Goal: Task Accomplishment & Management: Complete application form

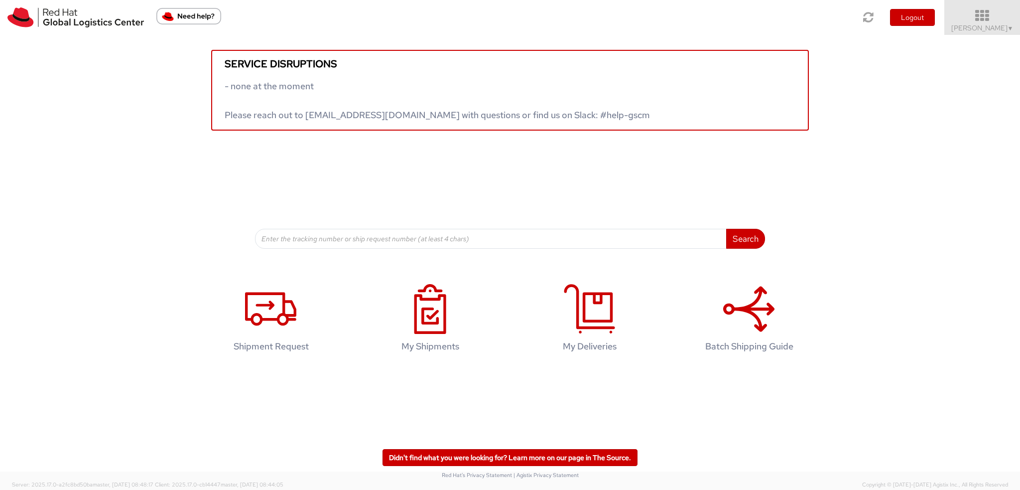
click at [992, 13] on icon at bounding box center [982, 16] width 87 height 14
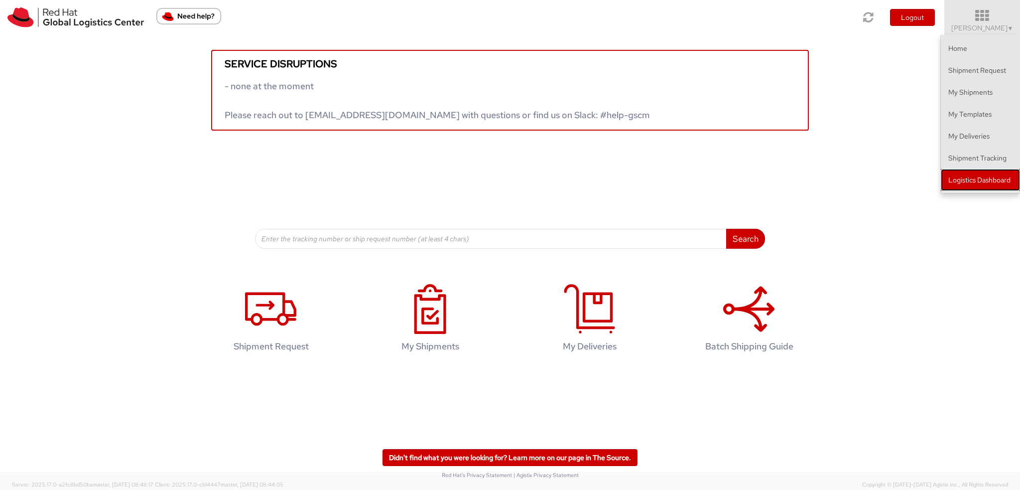
click at [983, 183] on link "Logistics Dashboard" at bounding box center [980, 180] width 79 height 22
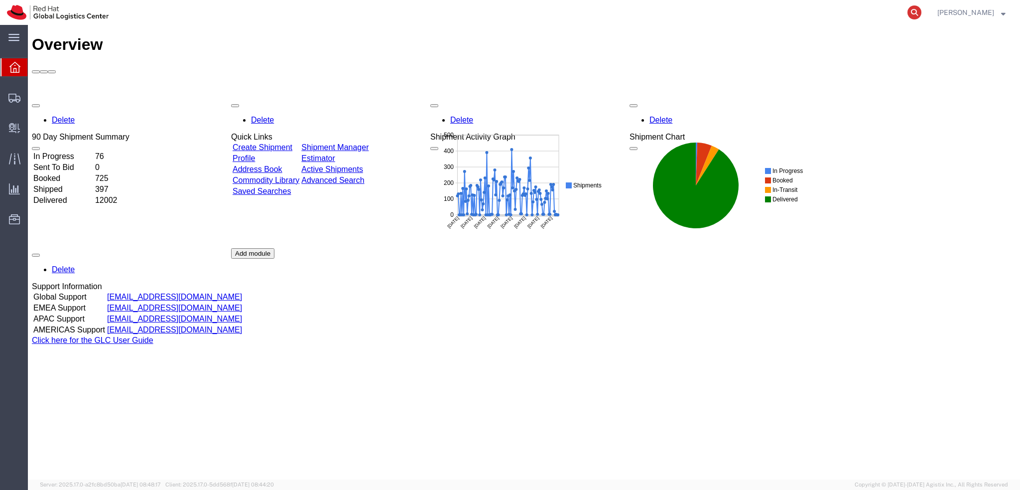
click at [921, 16] on icon at bounding box center [914, 12] width 14 height 14
click at [882, 14] on input "search" at bounding box center [756, 12] width 303 height 24
paste input "56383203"
type input "56383203"
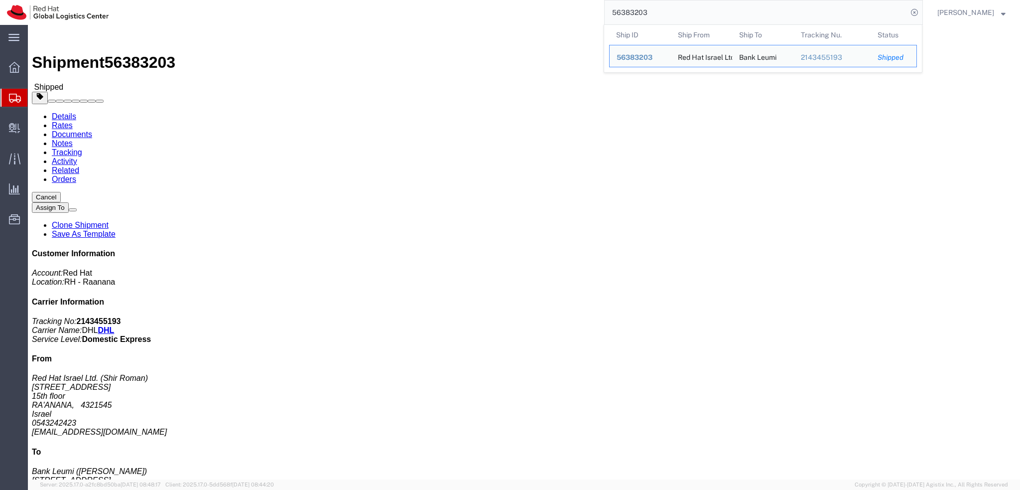
click div "Ship From Red Hat Israel Ltd. (Shir Roman) 8 Ha'Pnina Street 15th floor RA'ANAN…"
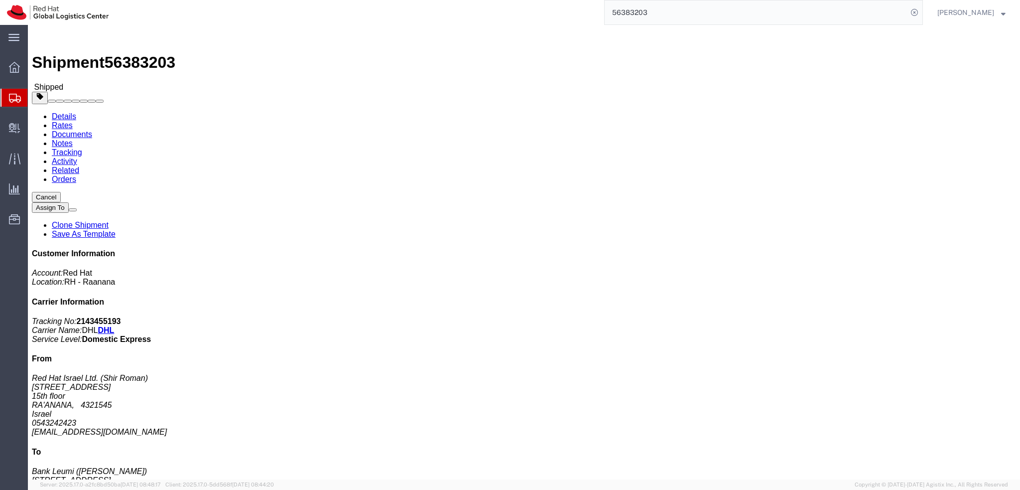
click b "2143455193"
copy b "2143455193"
click img
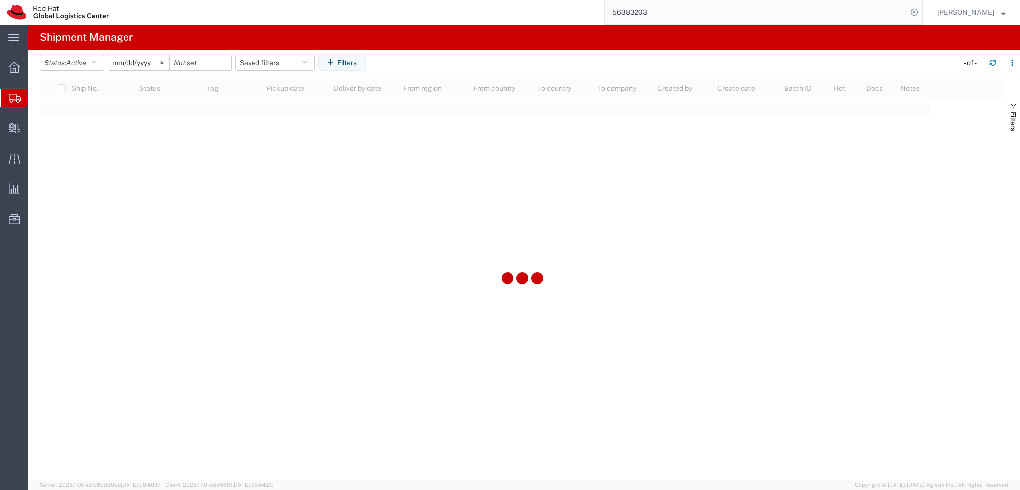
type input "2025-01-05"
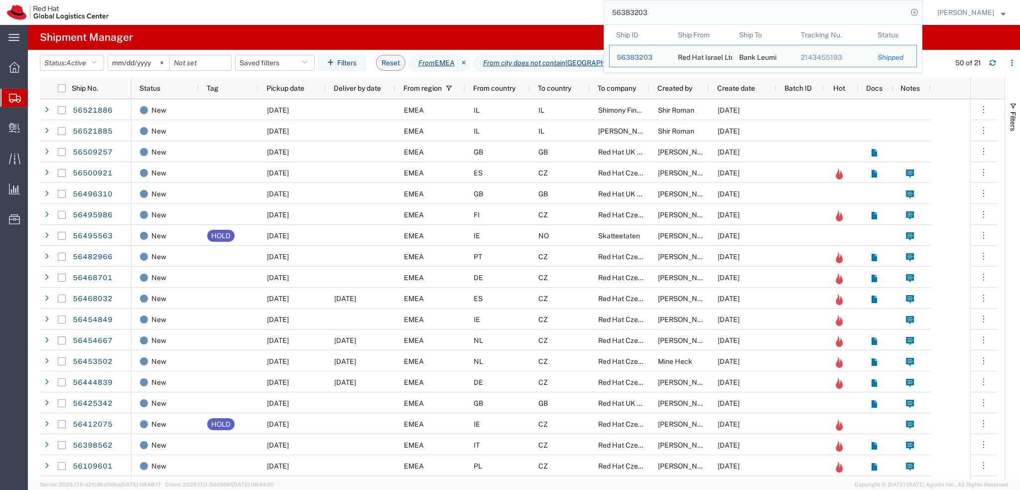
click at [714, 15] on input "56383203" at bounding box center [756, 12] width 303 height 24
paste input "400816"
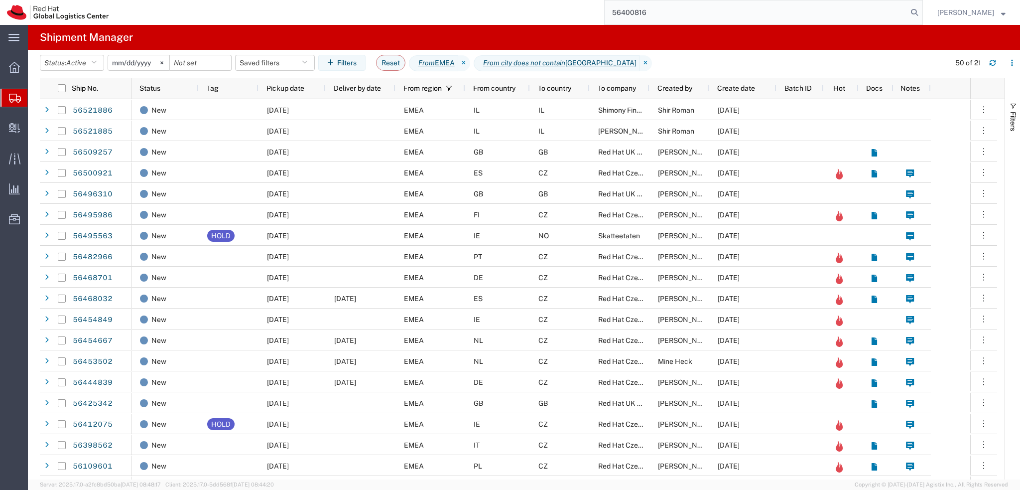
type input "56400816"
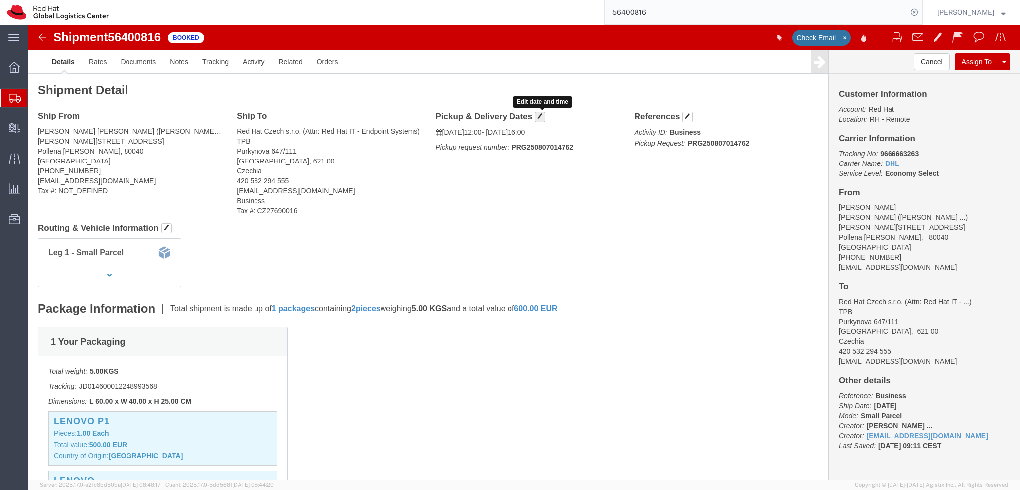
click span "button"
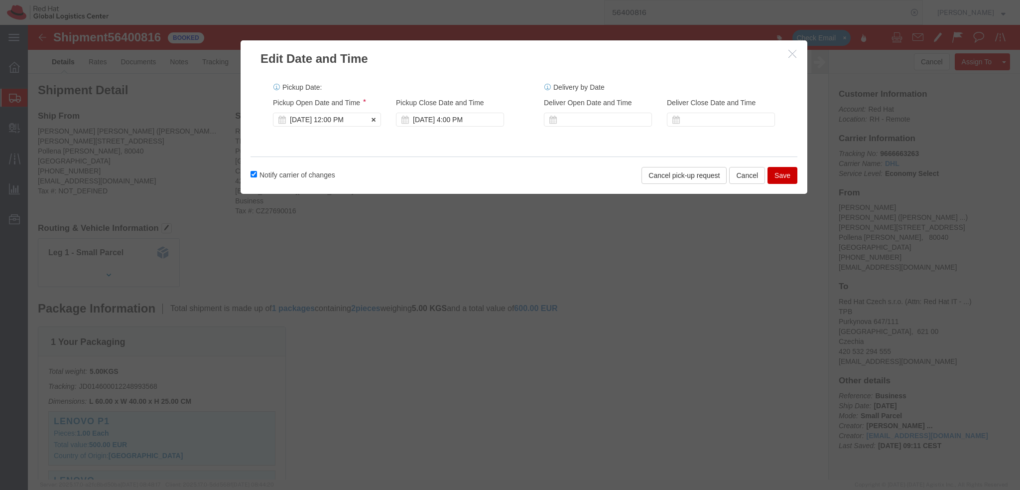
click div "Aug 07 2025 12:00 PM"
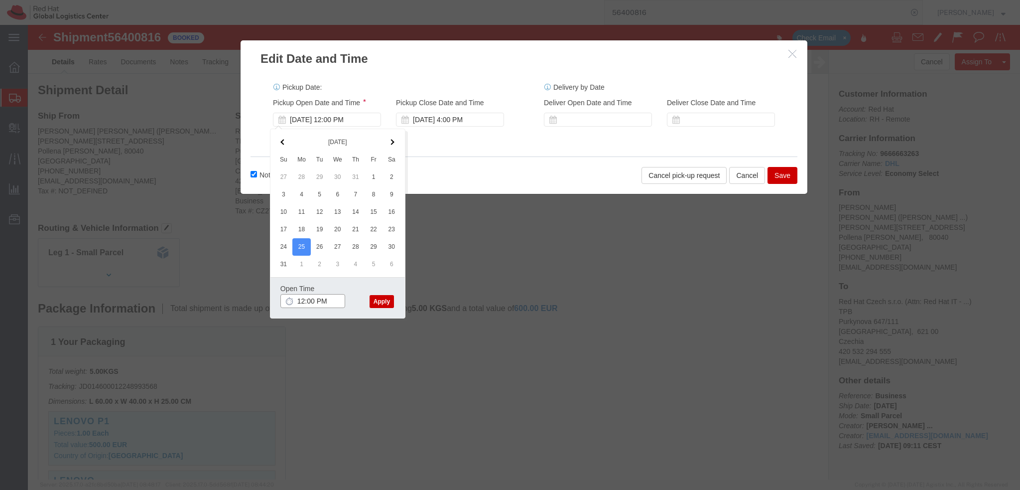
click input "12:00 PM"
type input "9:00 AM"
click button "Apply"
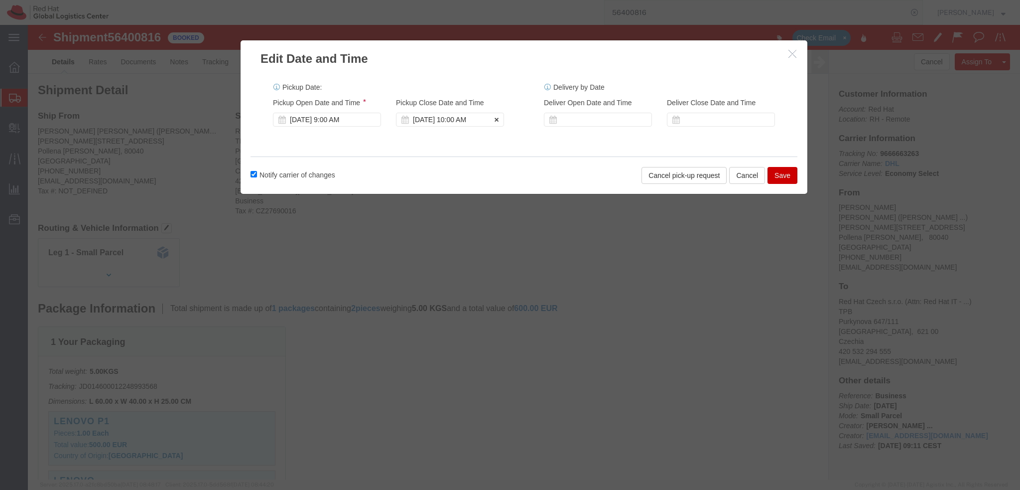
click div "Aug 25 2025 10:00 AM"
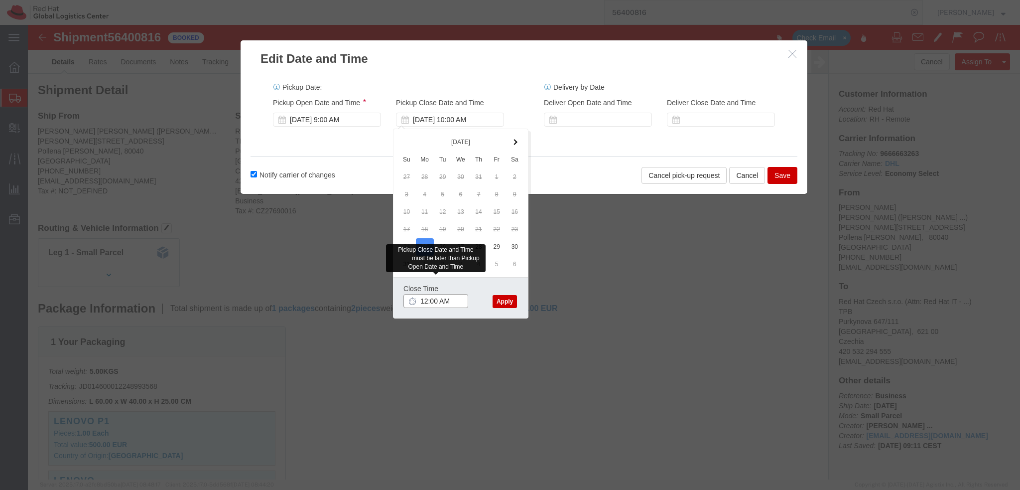
type input "12:00 PM"
click button "Apply"
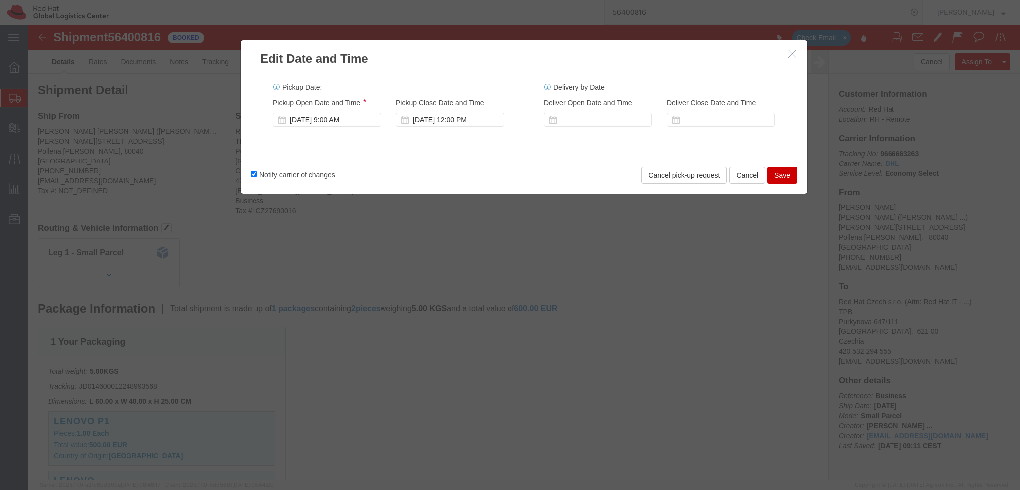
click button "Save"
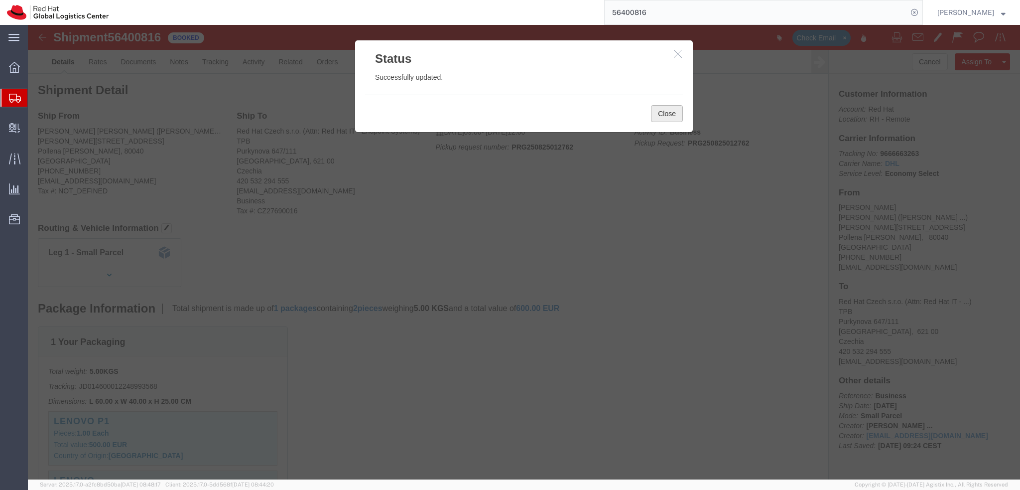
click button "Close"
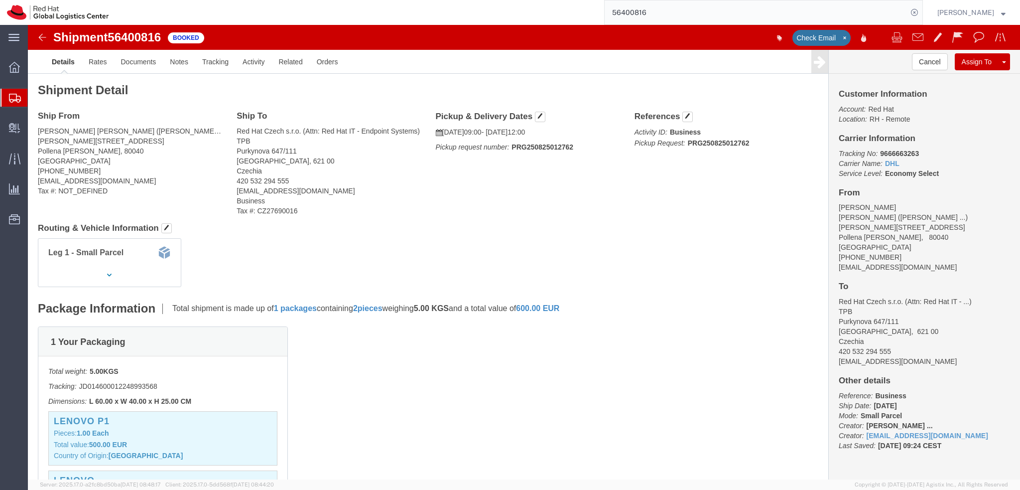
click img
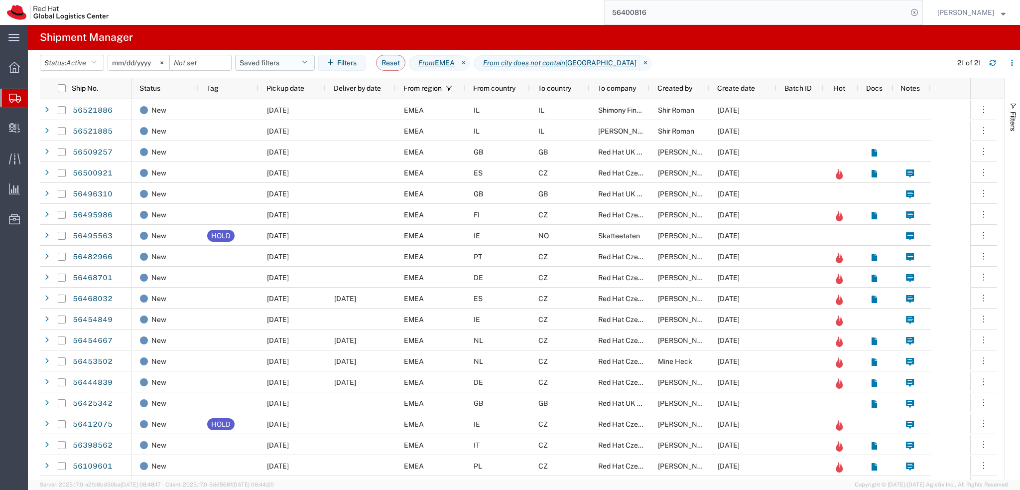
click at [296, 67] on button "Saved filters" at bounding box center [275, 63] width 80 height 16
click at [317, 105] on span "EMEA without [GEOGRAPHIC_DATA]" at bounding box center [308, 106] width 118 height 18
click at [301, 89] on span "Pickup date" at bounding box center [285, 88] width 38 height 8
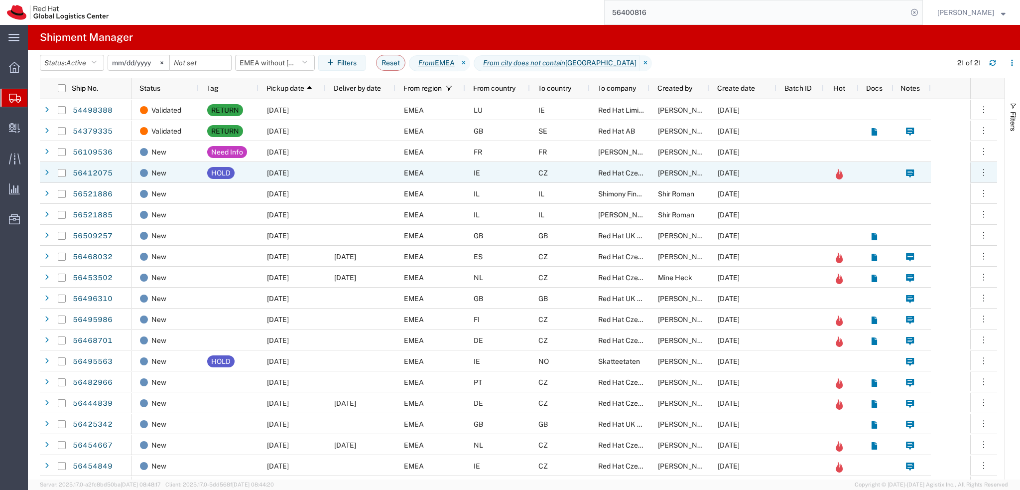
click at [596, 172] on div "Red Hat Czech s.r.o." at bounding box center [620, 172] width 60 height 21
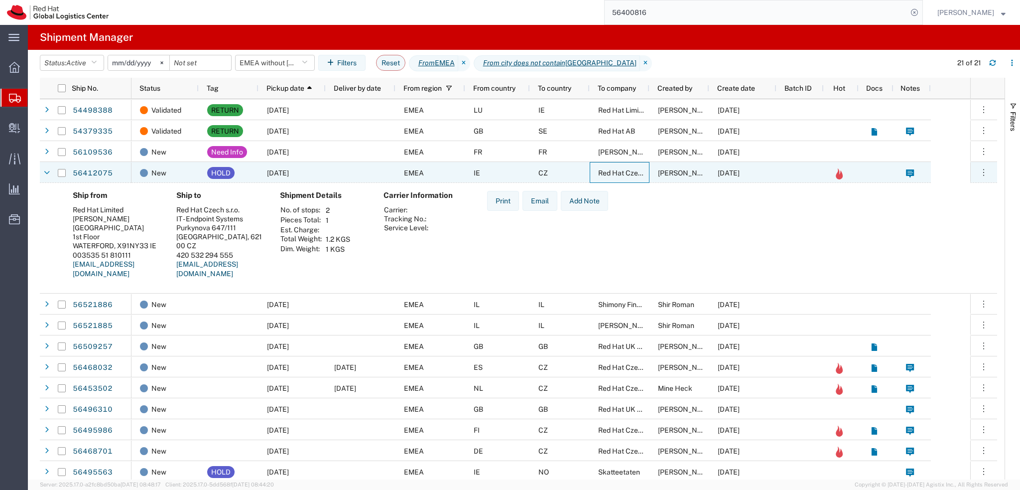
click at [571, 171] on div "CZ" at bounding box center [560, 172] width 60 height 21
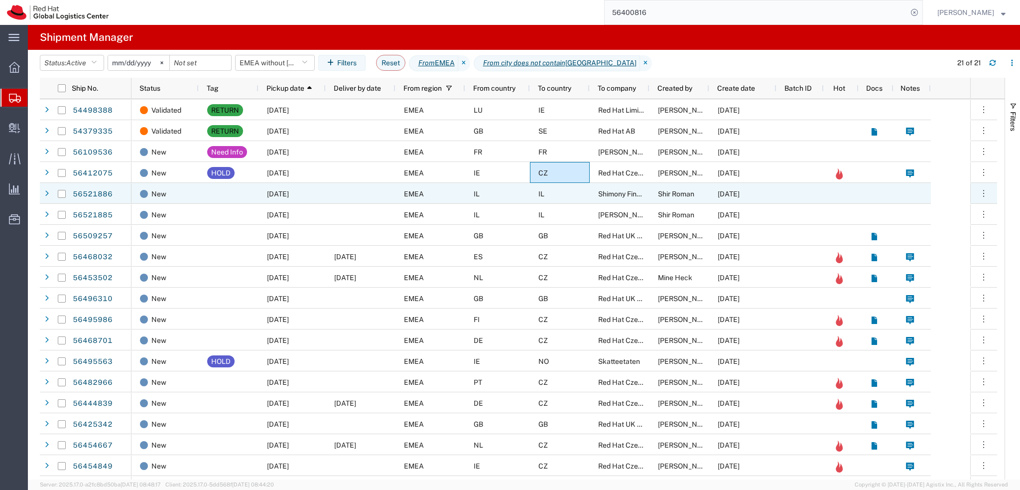
click at [572, 190] on div "IL" at bounding box center [560, 193] width 60 height 21
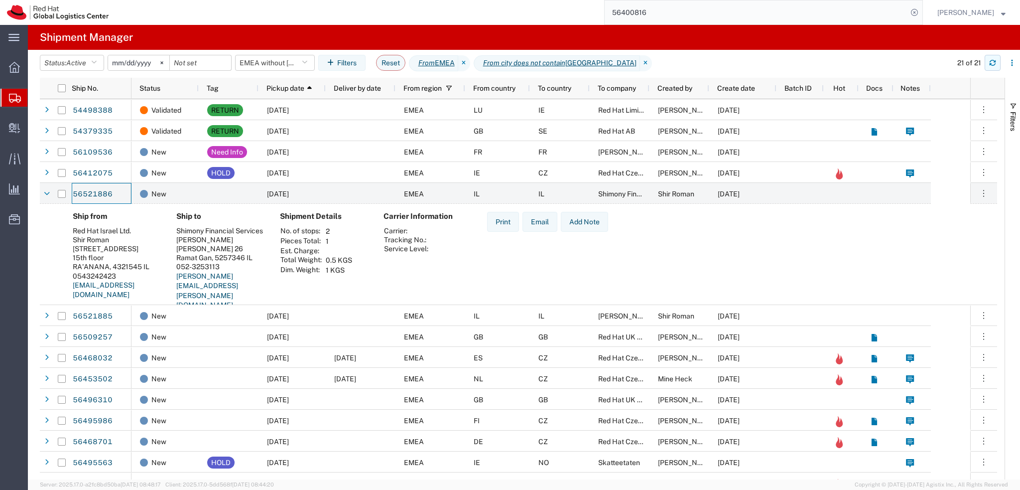
click at [995, 64] on icon "button" at bounding box center [993, 64] width 6 height 2
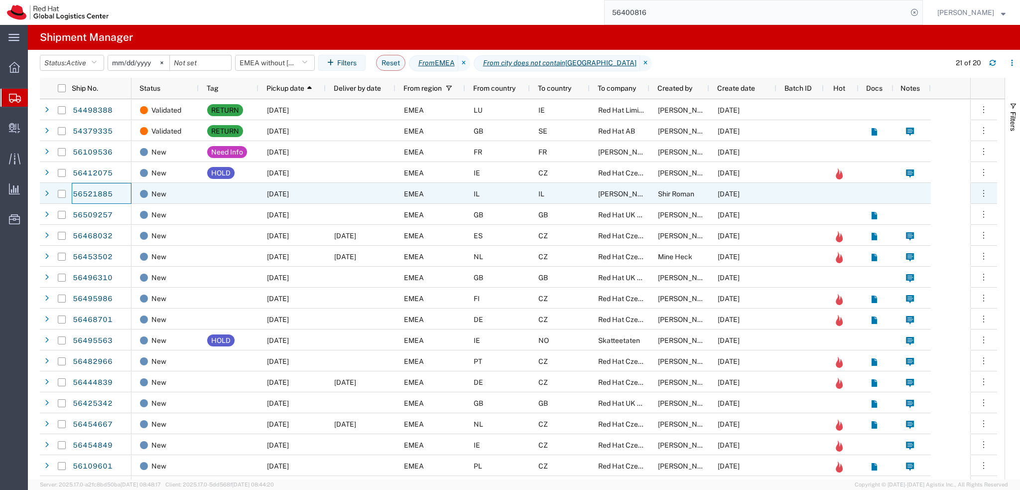
click at [334, 198] on div at bounding box center [361, 193] width 70 height 21
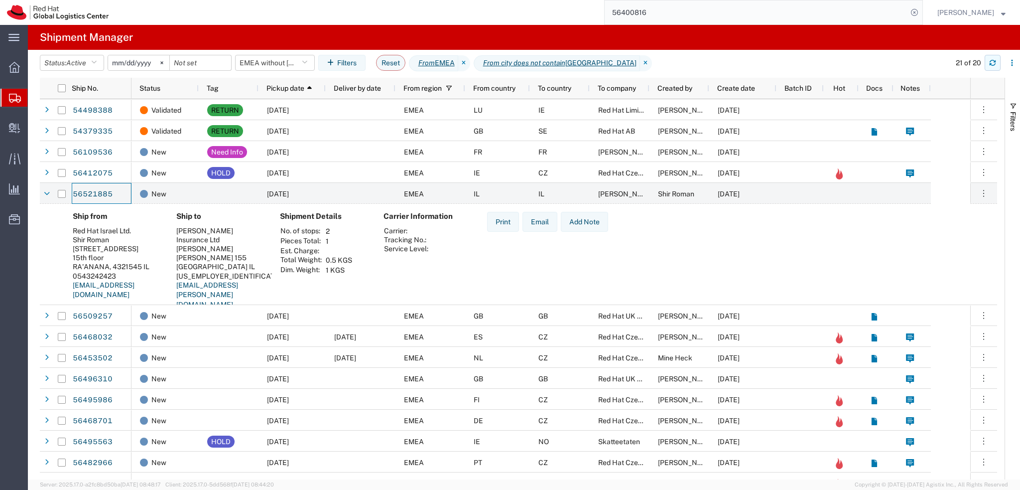
click at [988, 64] on button "button" at bounding box center [993, 63] width 16 height 16
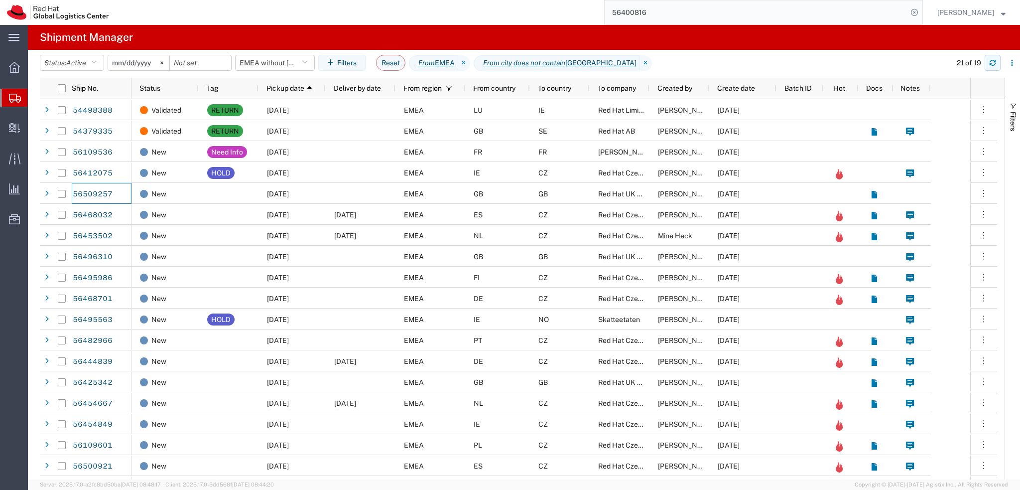
click at [999, 65] on button "button" at bounding box center [993, 63] width 16 height 16
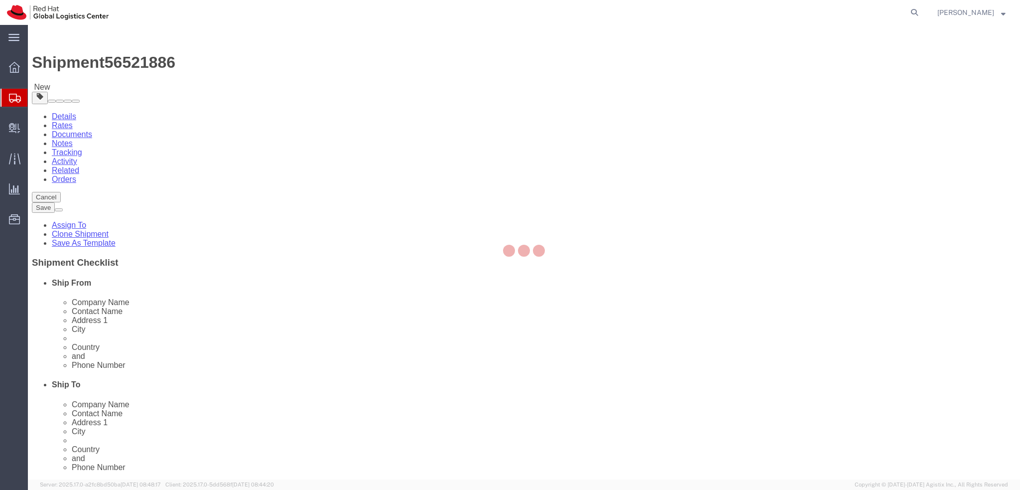
select select "61972"
select select
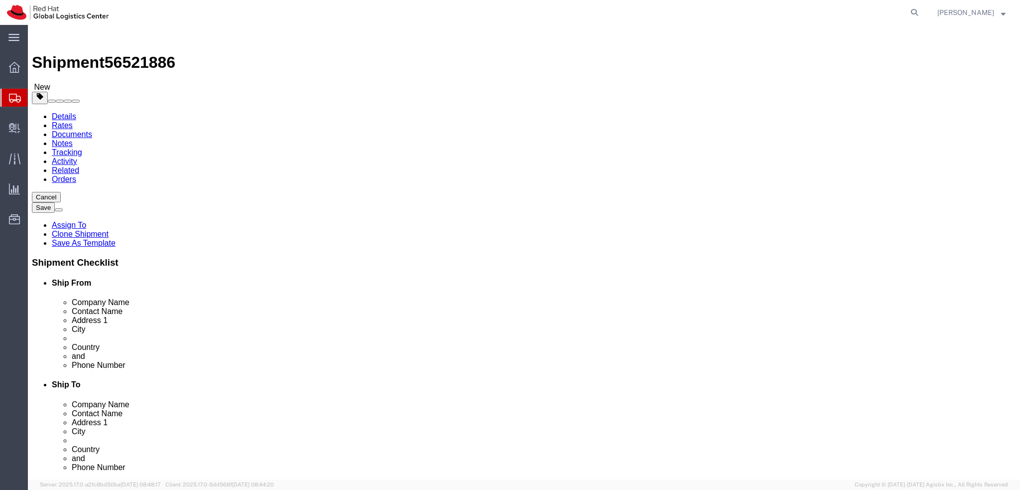
click icon
click dd "1.00 ILS"
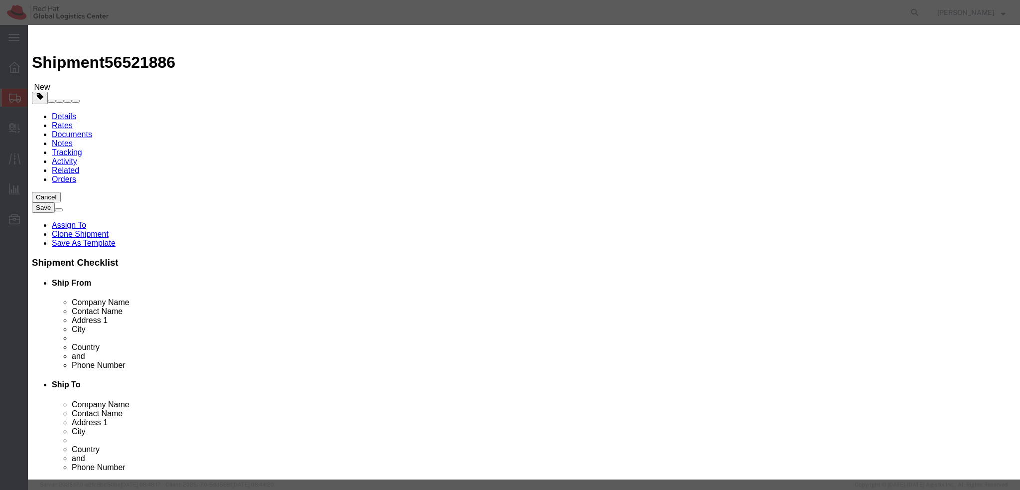
click input "Documents"
click textarea
paste textarea "Documents"
type textarea "Documents"
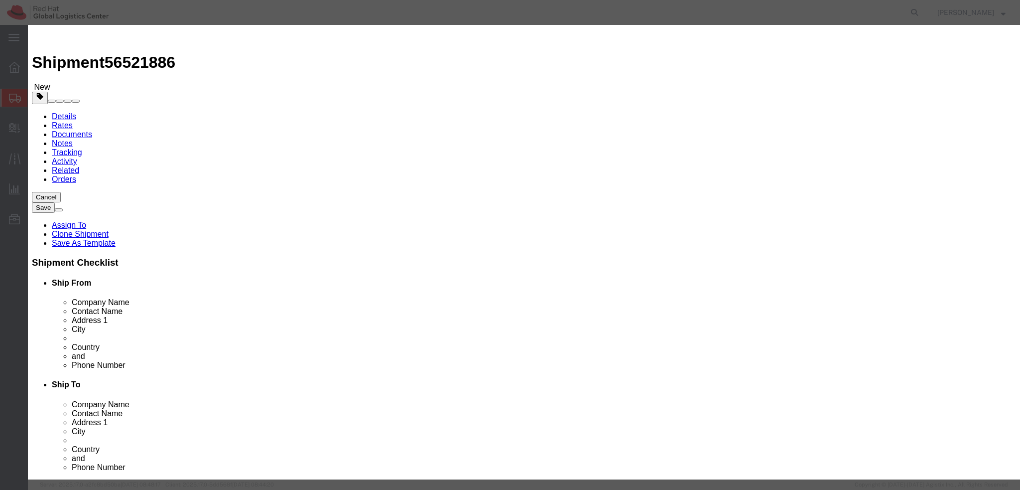
click button "Save & Close"
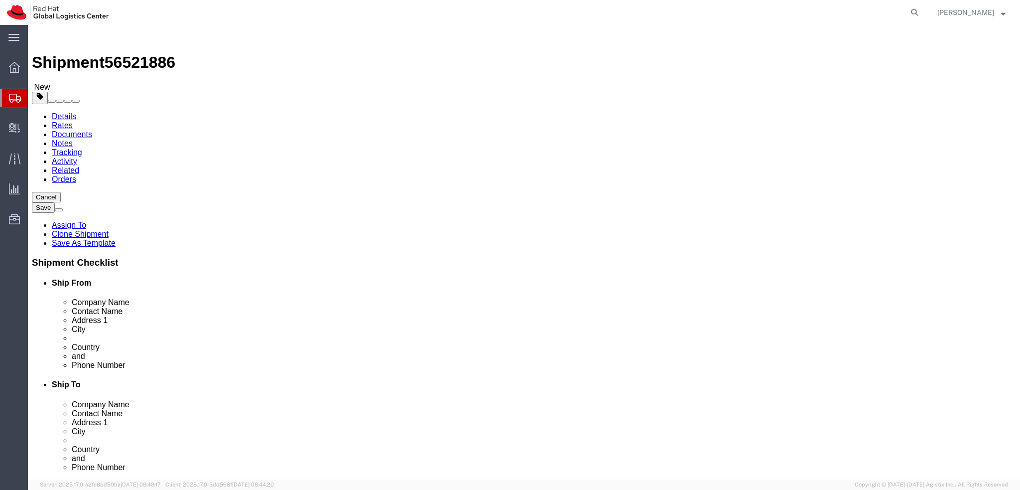
click icon
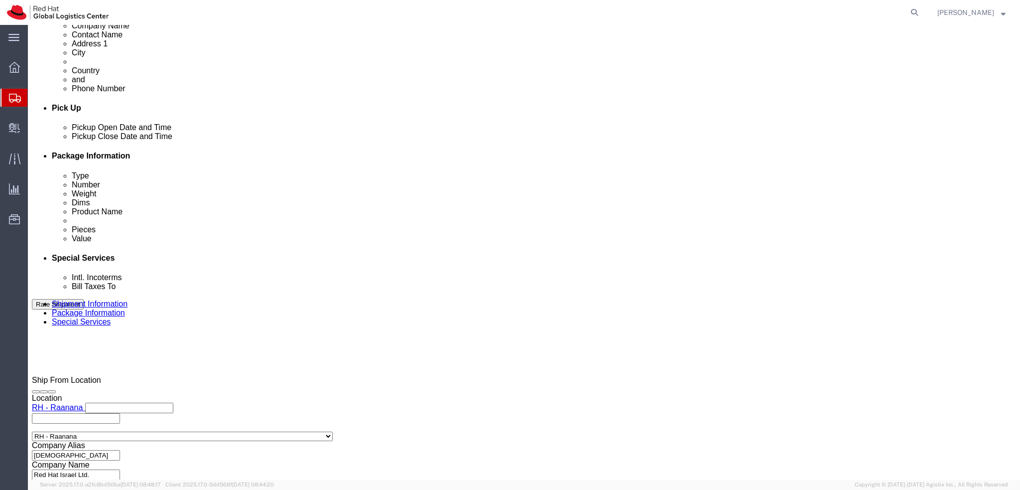
scroll to position [460, 0]
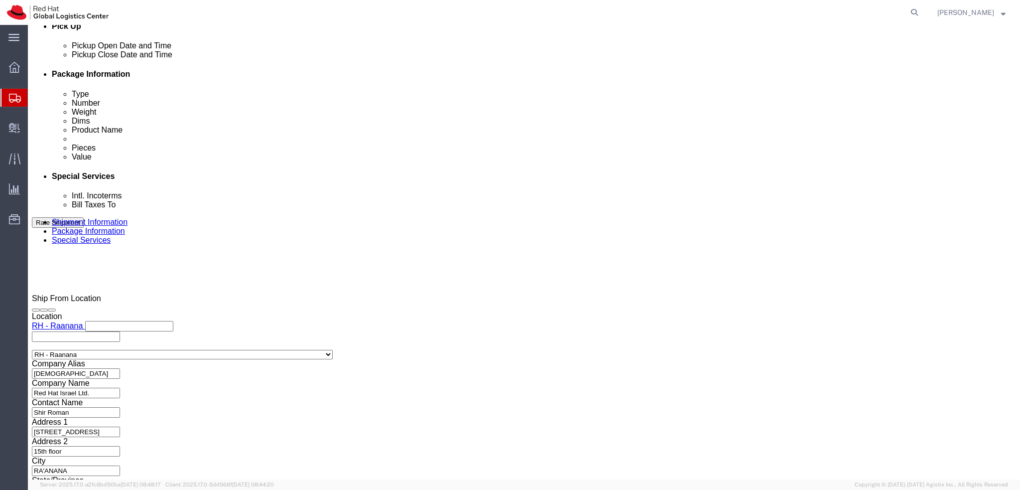
click button "Rate Shipment"
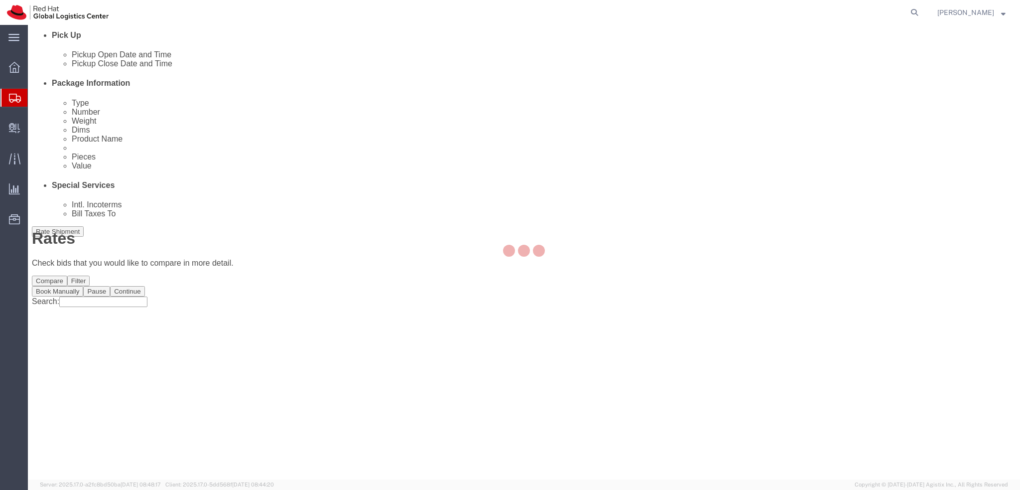
scroll to position [0, 0]
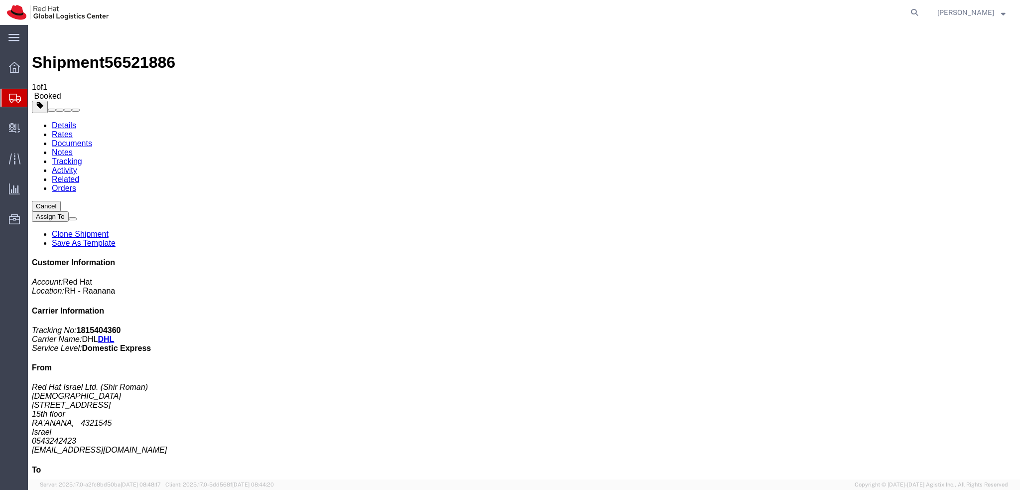
click at [62, 121] on link "Details" at bounding box center [64, 125] width 24 height 8
click button "button"
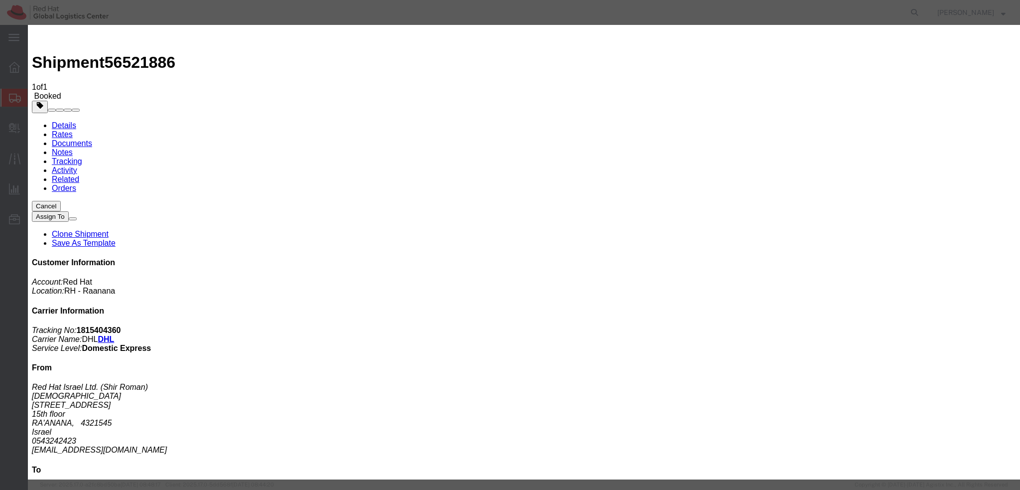
click div "Aug 18 2025 10:31 AM"
type input "12:00 PM"
click button "Apply"
click div "Aug 18 2025 1:00 PM"
type input "3:00 PM"
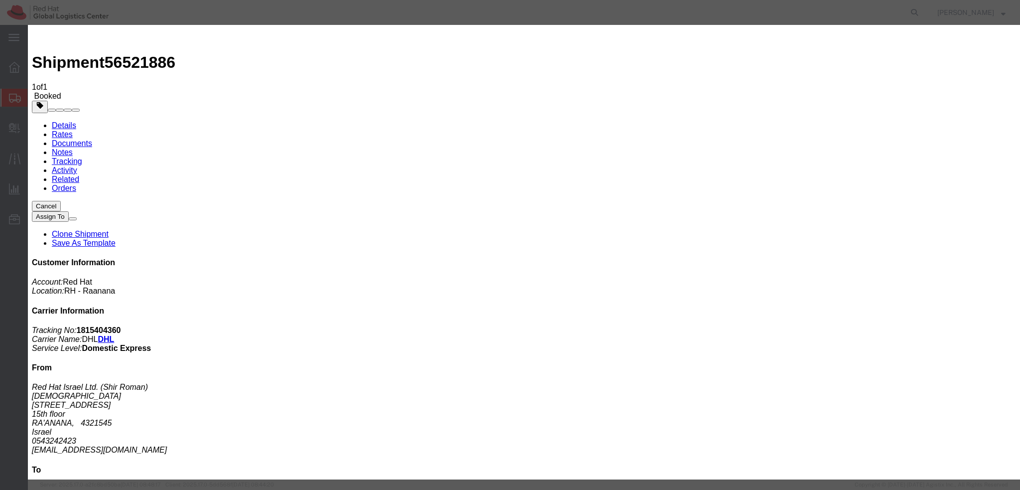
click button "Apply"
click button "Save"
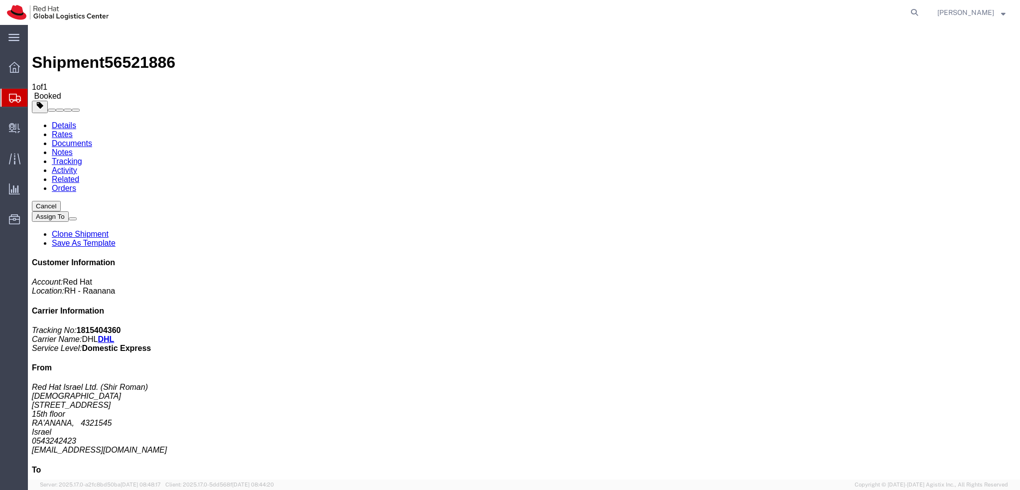
click button "Close"
click link "Documents"
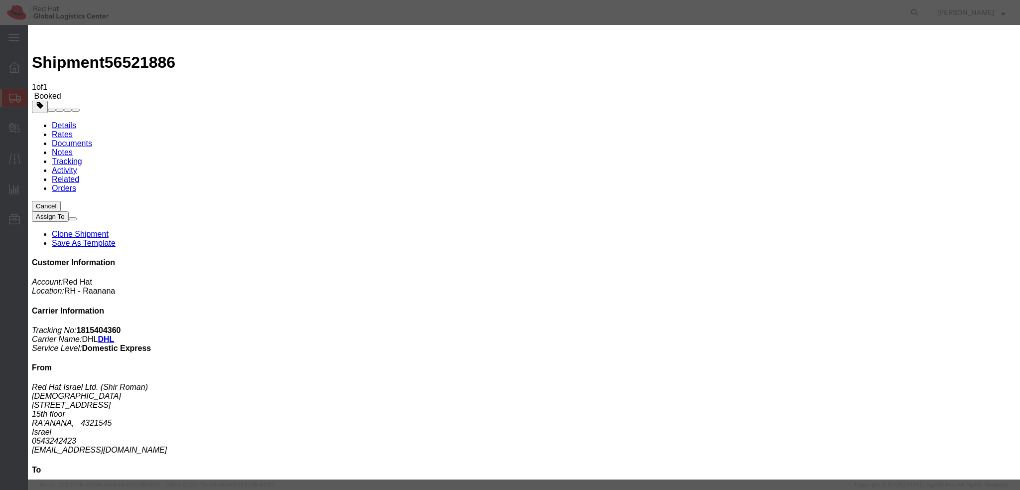
paste input "Hi A, please find the label for your shipment to B attached to this email. Plea…"
type input "Hi A, please find the label for your shipment to B attached to this email. Plea…"
type input "Enter Email Address"
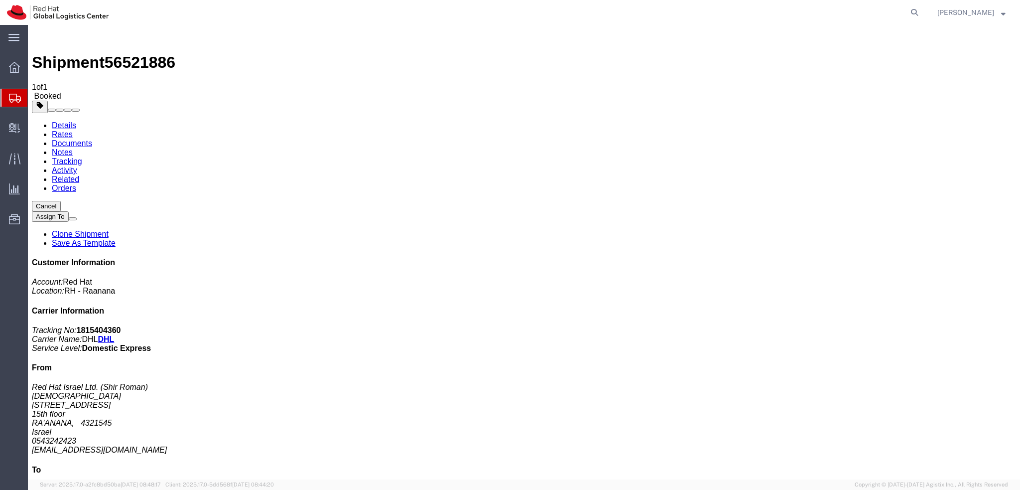
click at [873, 382] on address "Red Hat Israel Ltd. (Shir Roman) RAANAII 8 Ha'Pnina Street 15th floor RA'ANANA,…" at bounding box center [524, 418] width 984 height 72
copy div "sroman@redhat.com"
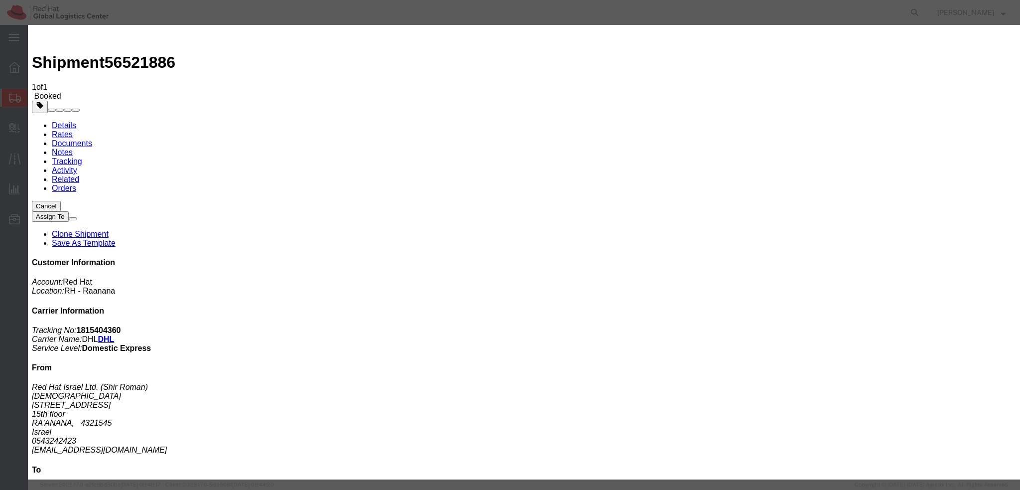
paste input "sroman@redhat.com"
type input "sroman@redhat.com"
paste textarea "Hi A, please find the label for your shipment to B attached to this email. Plea…"
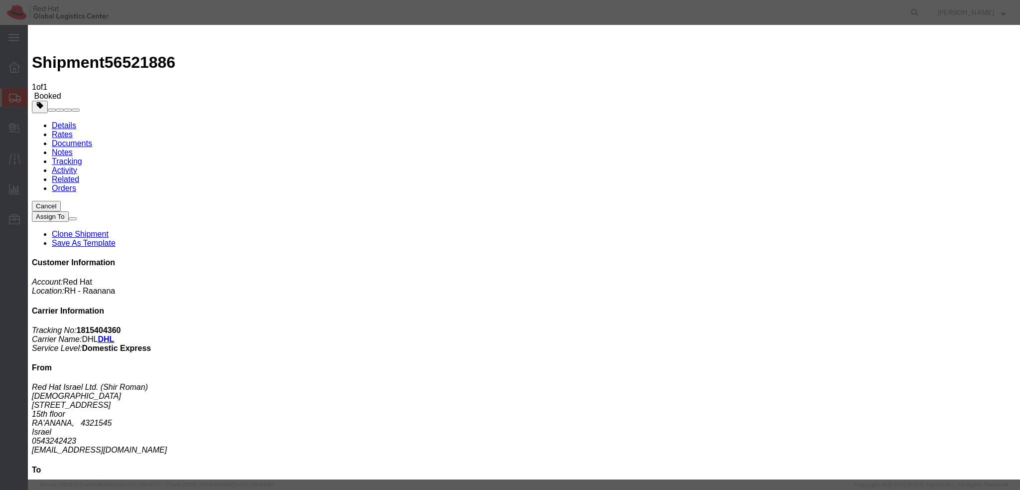
type textarea "Hi Shir, please find the label for your shipment to Ramat Gan attached to this …"
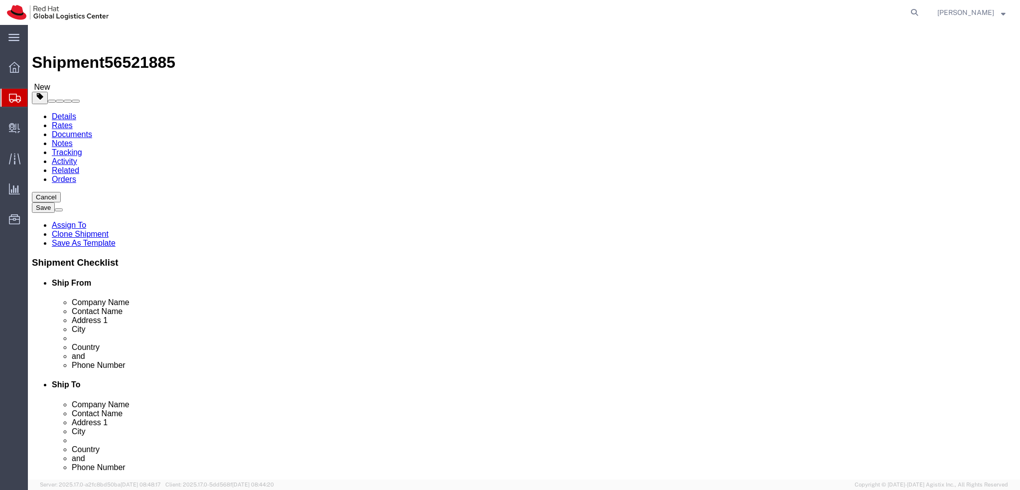
select select "61972"
select select
click icon
click dd "1.00 ILS"
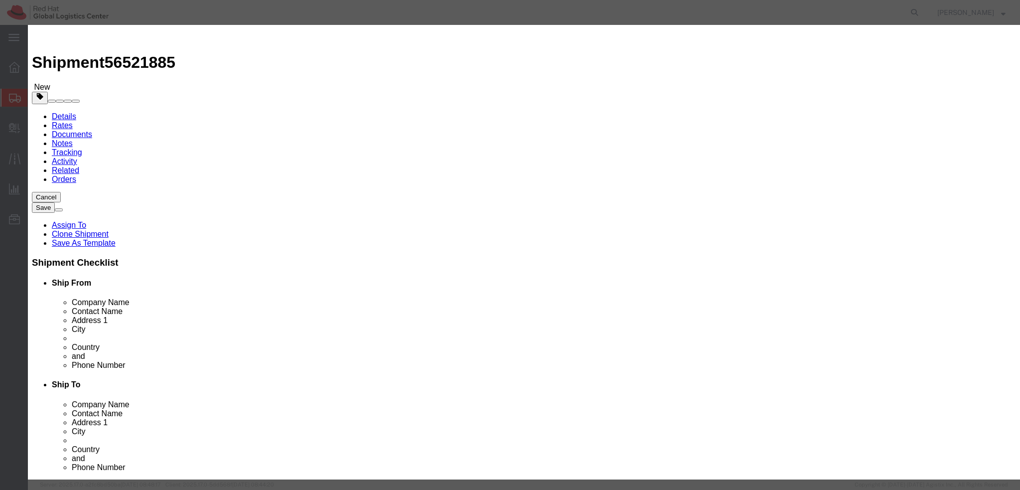
click textarea
paste textarea "Documents"
type textarea "Documents"
click button "Save & Close"
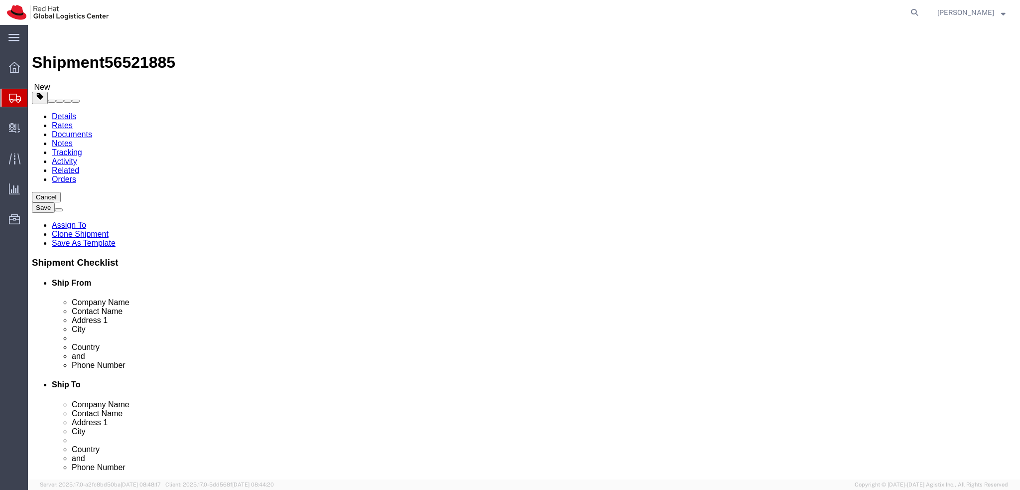
click link "Special Services"
click button "Rate Shipment"
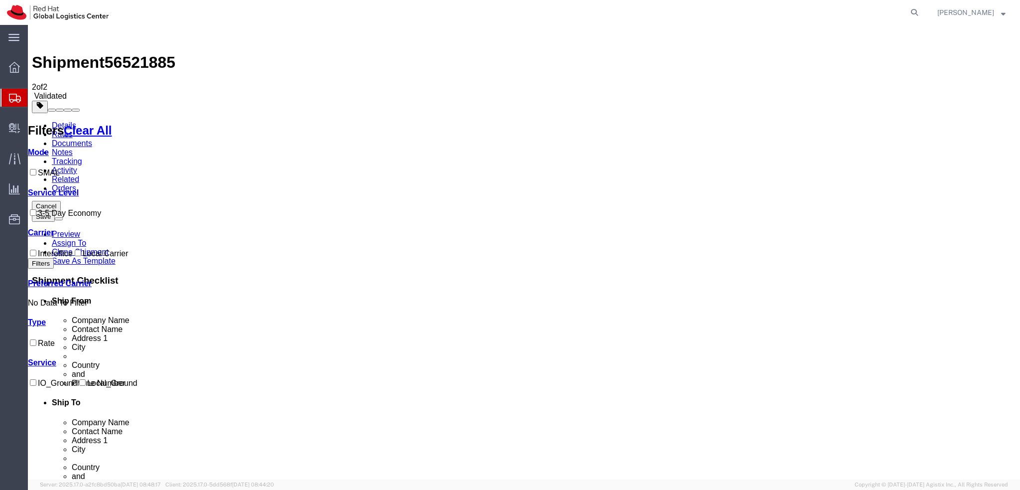
click at [57, 121] on link "Details" at bounding box center [64, 125] width 24 height 8
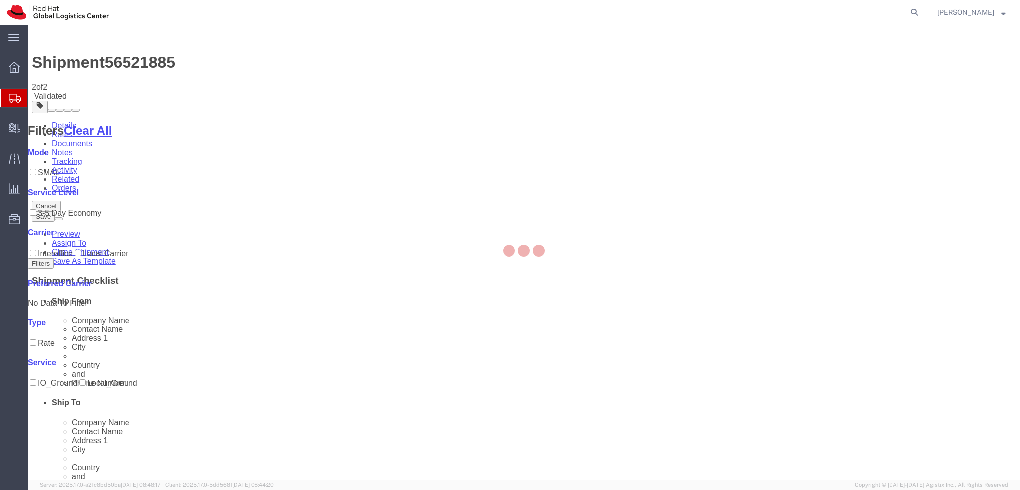
select select "61972"
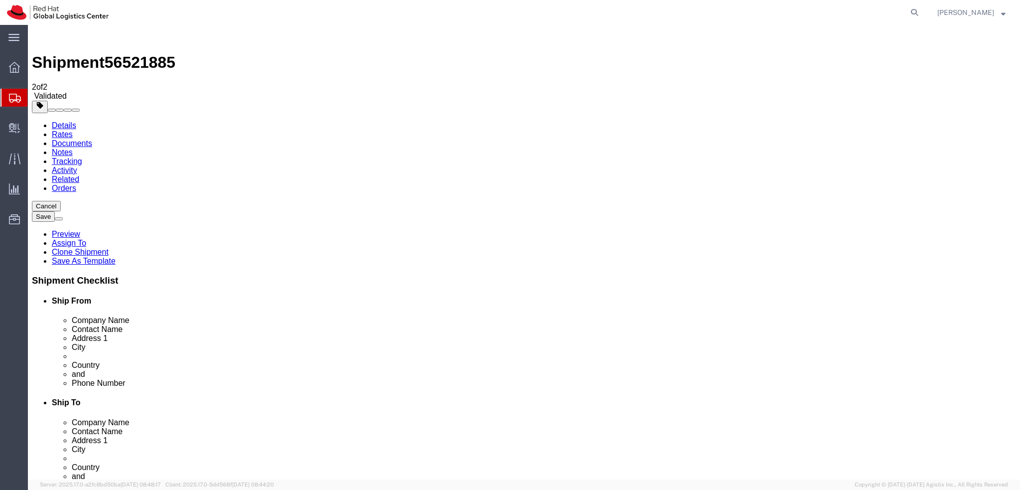
drag, startPoint x: 616, startPoint y: 220, endPoint x: 495, endPoint y: 228, distance: 120.8
click div "Address 1 Yigal Alon 155"
click input "Yigal Alon 155"
click input "67443"
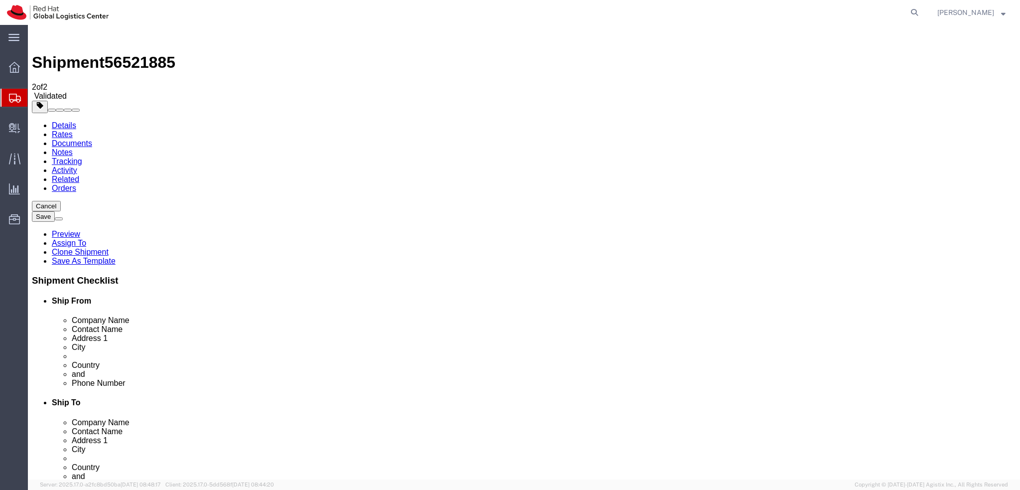
paste input "63"
type input "6744363"
click link "Package Information"
click link "Special Services"
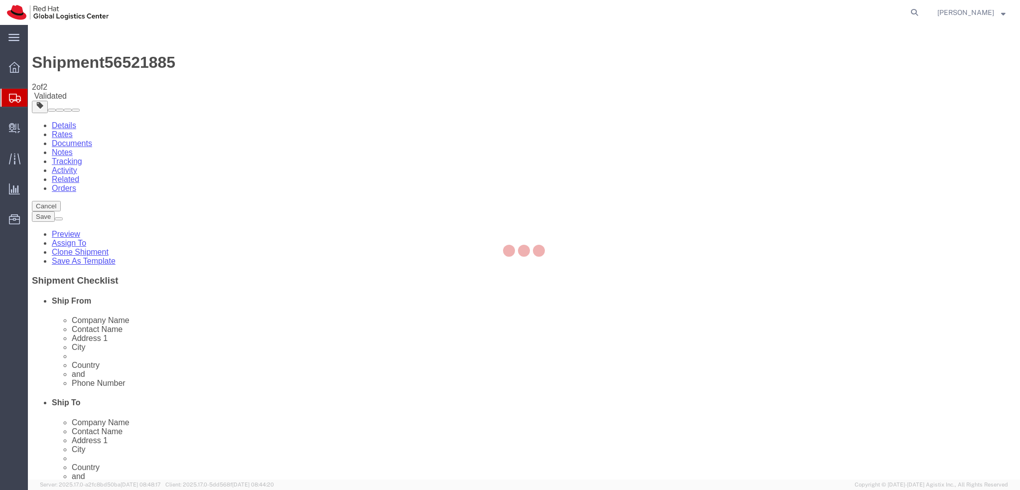
select select "COSTCENTER"
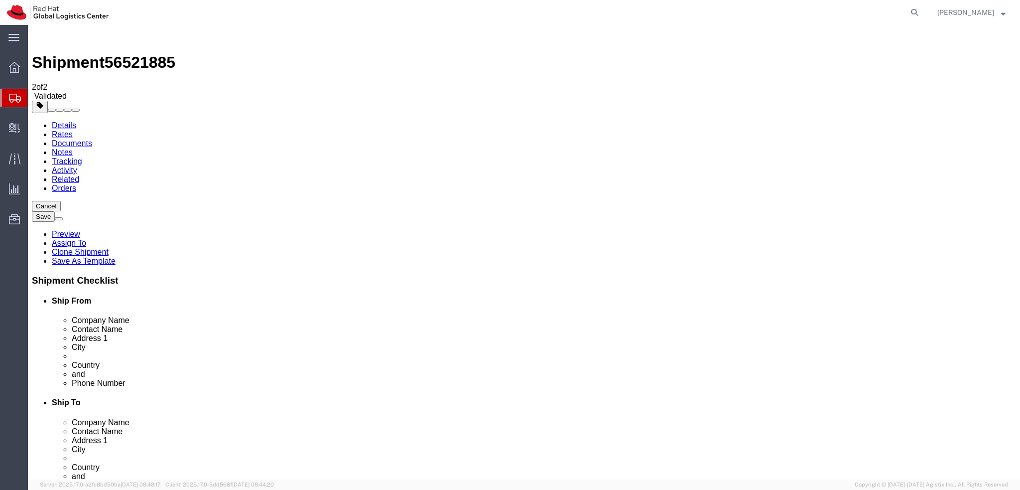
click button "Rate Shipment"
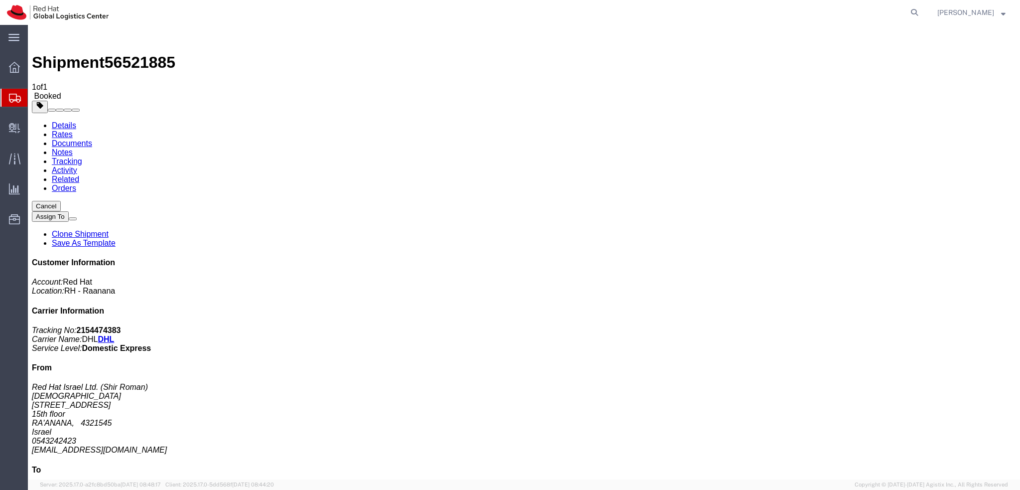
click at [70, 121] on link "Details" at bounding box center [64, 125] width 24 height 8
click span "button"
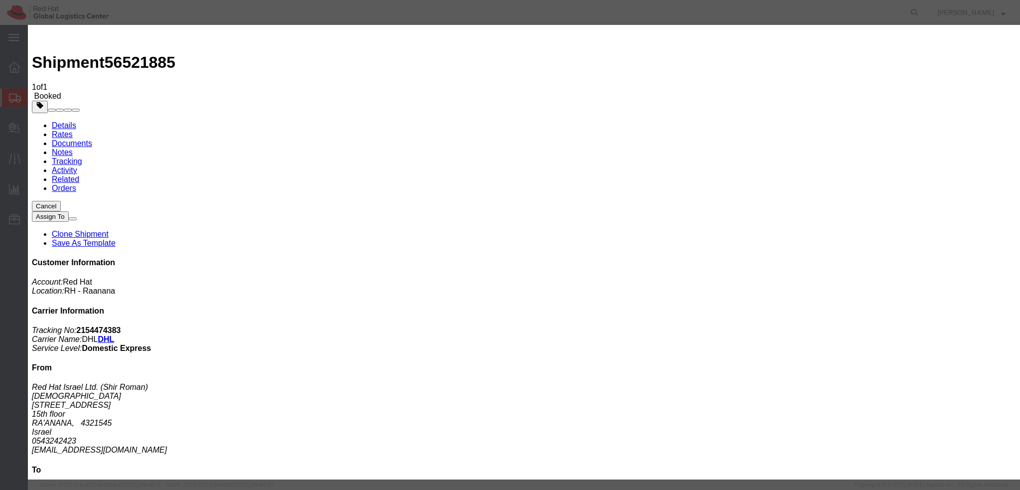
click div "Aug 18 2025 10:40 AM"
type input "12:00 PM"
click button "Apply"
click div "Aug 18 2025 1:00 PM"
type input "3:00 PM"
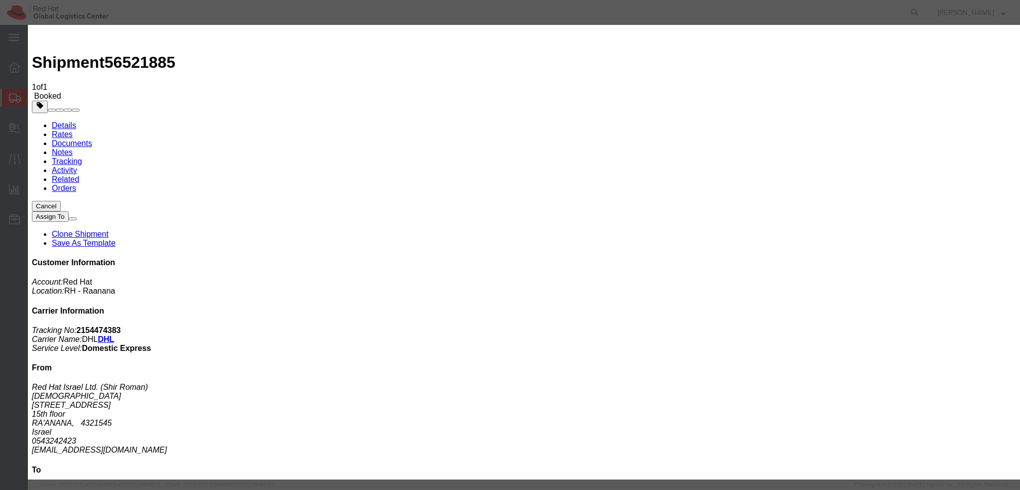
click button "Apply"
click button "Save"
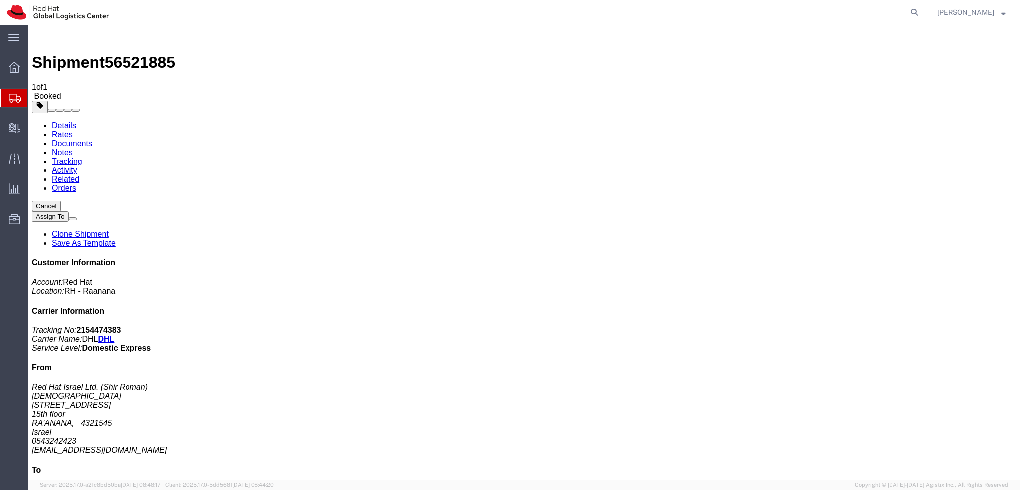
click button "Close"
click link "Documents"
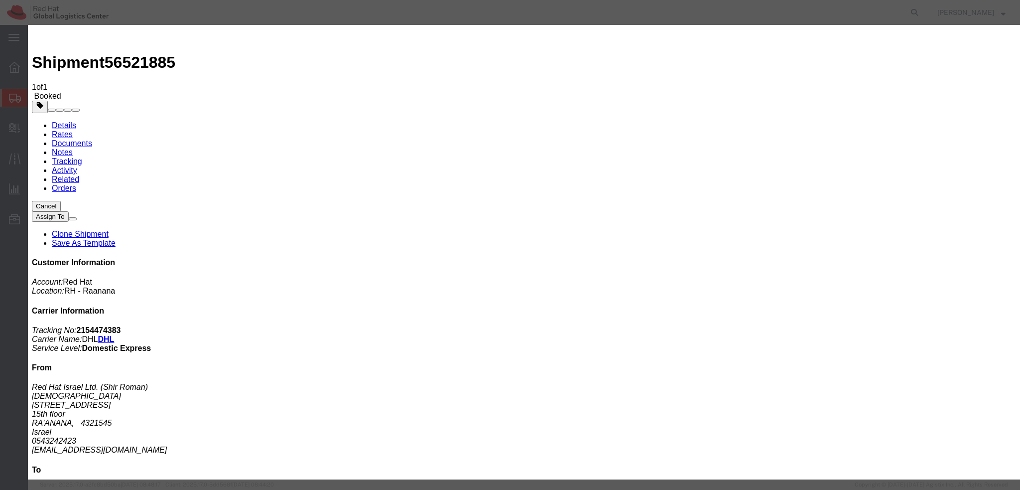
paste input "sroman@redhat.com"
type input "sroman@redhat.com"
paste textarea "Hi Shir, please find the label for your shipment to Ramat Gan attached to this …"
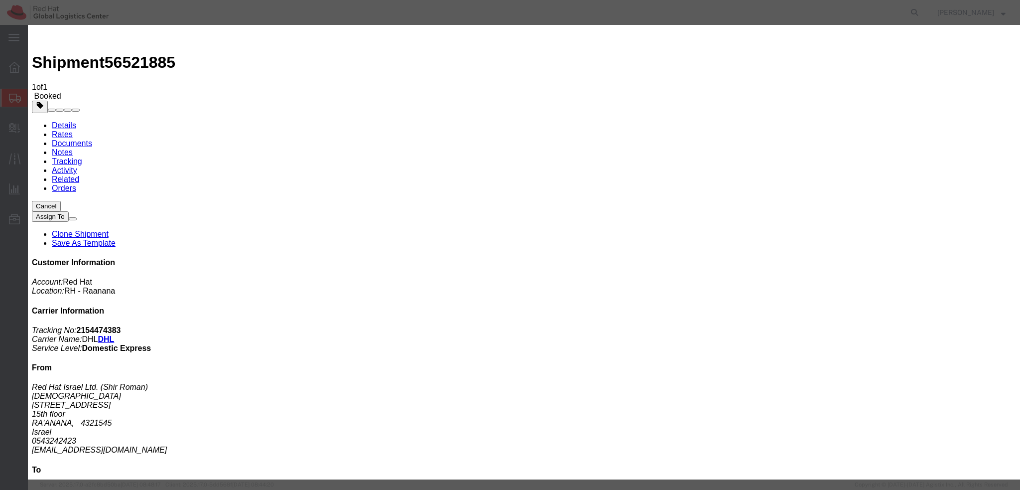
type textarea "Hi Shir, please find the label for your shipment to Tel Aviv attached to this e…"
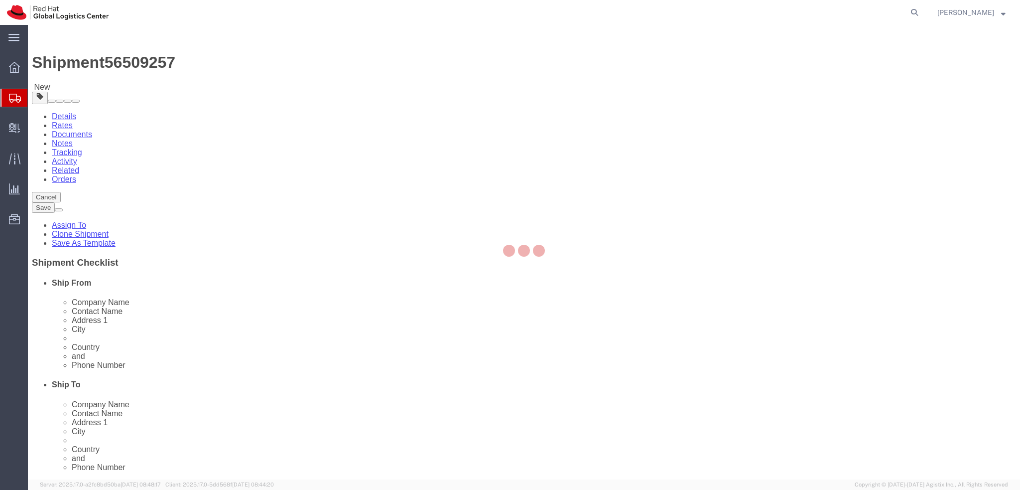
select select
select select "37974"
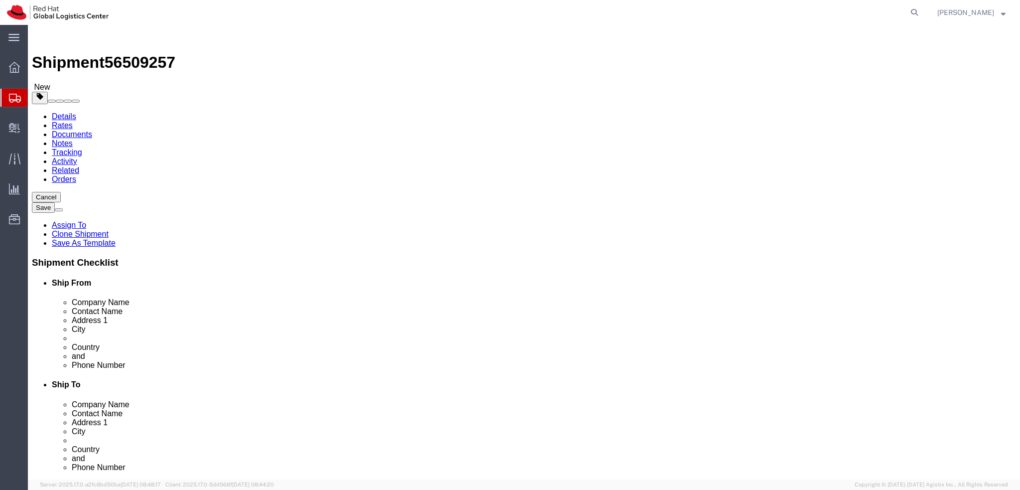
drag, startPoint x: 240, startPoint y: 207, endPoint x: 82, endPoint y: 208, distance: 158.4
click div "Contact Name [PERSON_NAME]"
drag, startPoint x: 201, startPoint y: 189, endPoint x: 69, endPoint y: 192, distance: 132.0
click div "Company Name Red Hat"
paste input "[PERSON_NAME]"
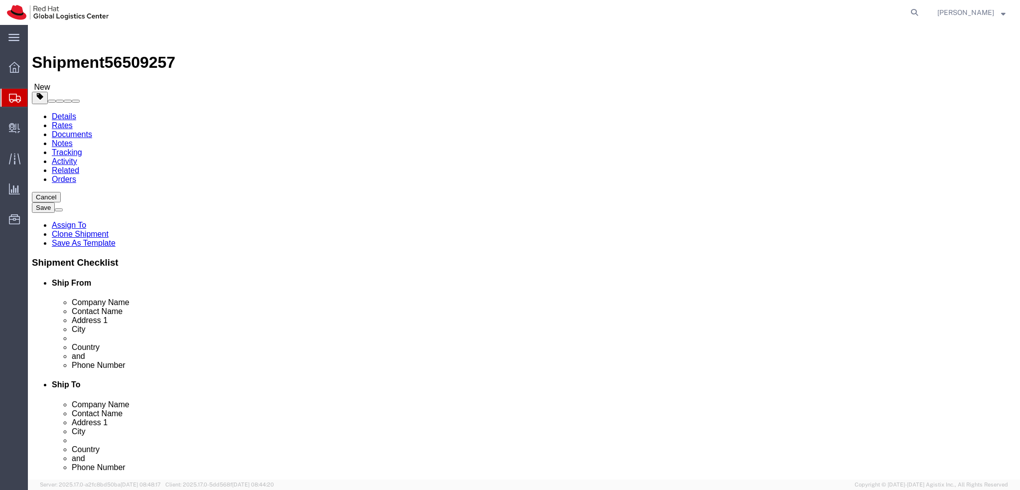
type input "[PERSON_NAME]"
click label "Address 1"
click icon
click dd "50.00 GBP"
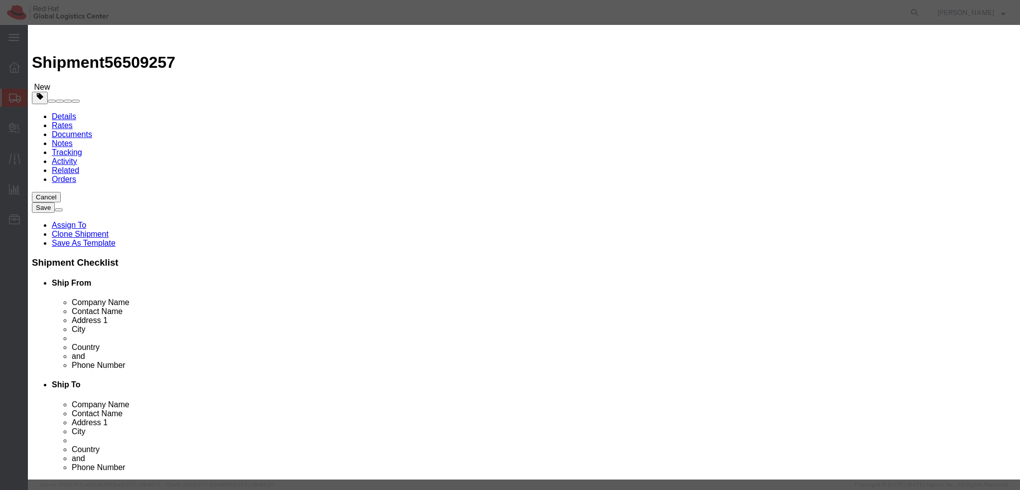
click textarea
type textarea "Mobile phone"
click button "Save & Close"
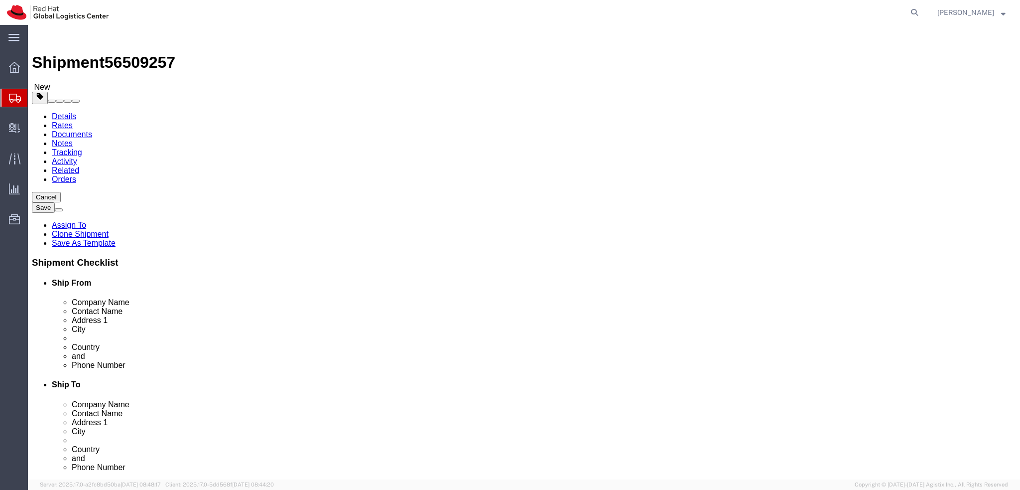
click icon
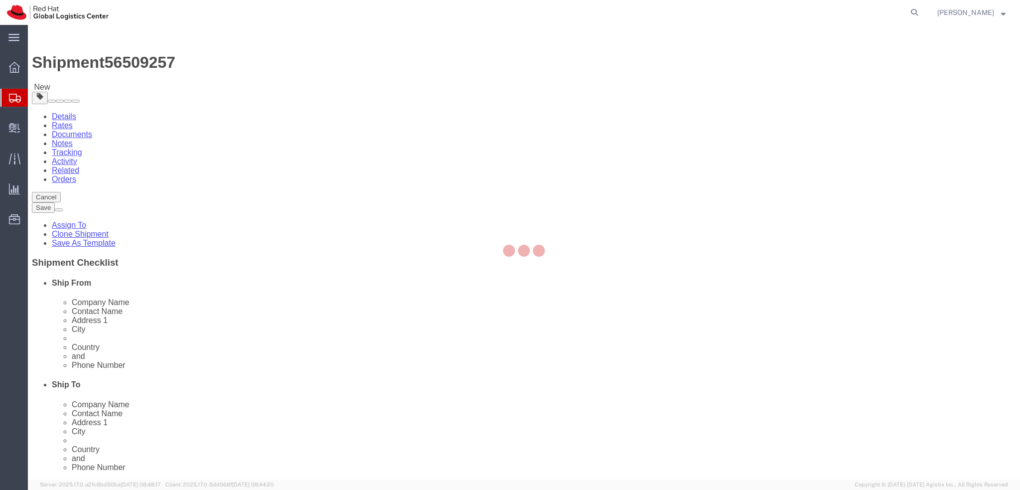
select select "COSTCENTER"
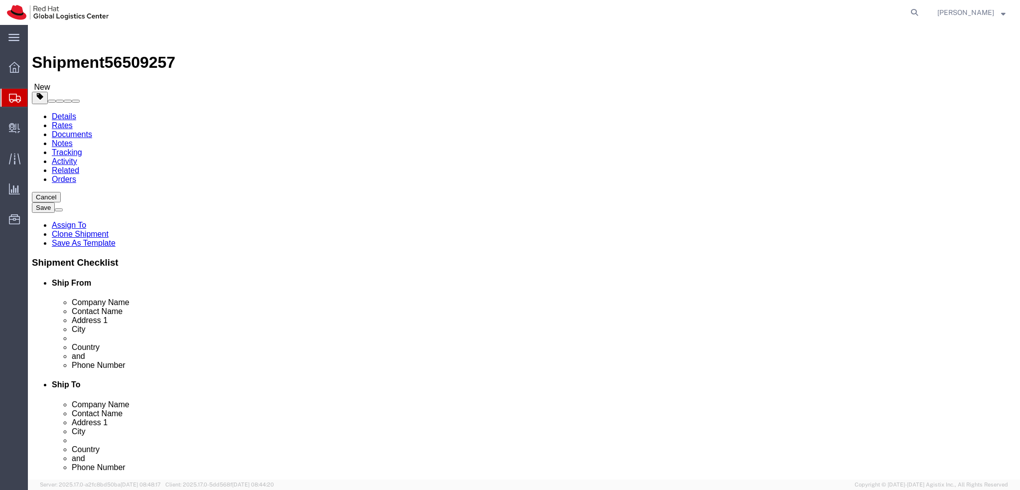
click icon
click link "Special Services"
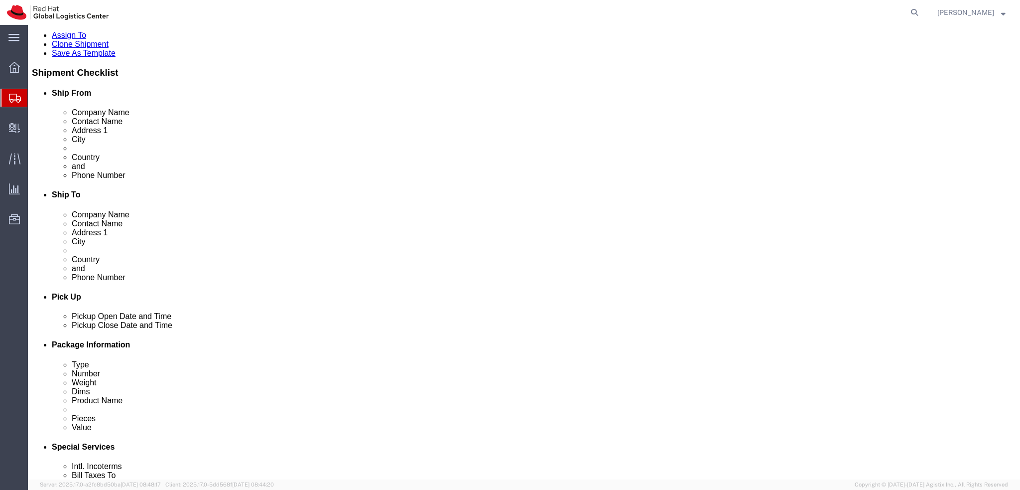
scroll to position [199, 0]
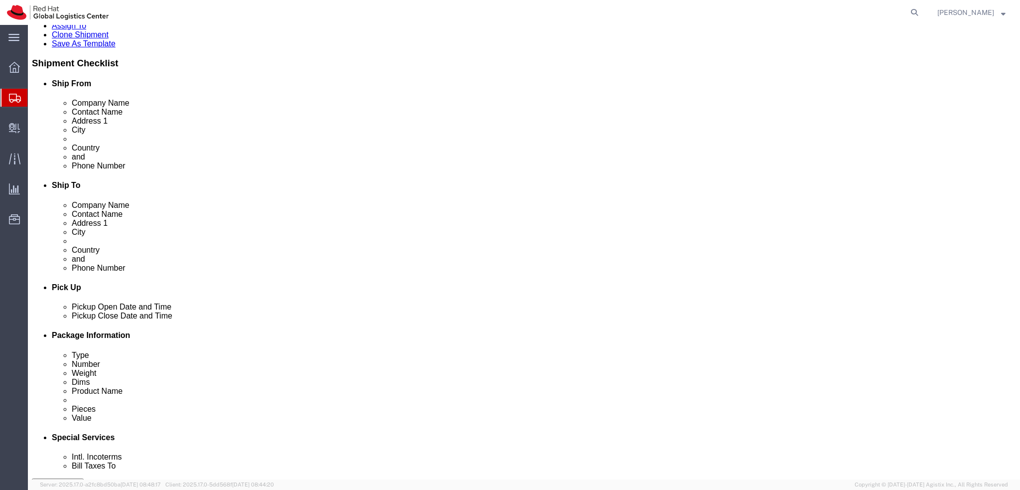
click button "Rate Shipment"
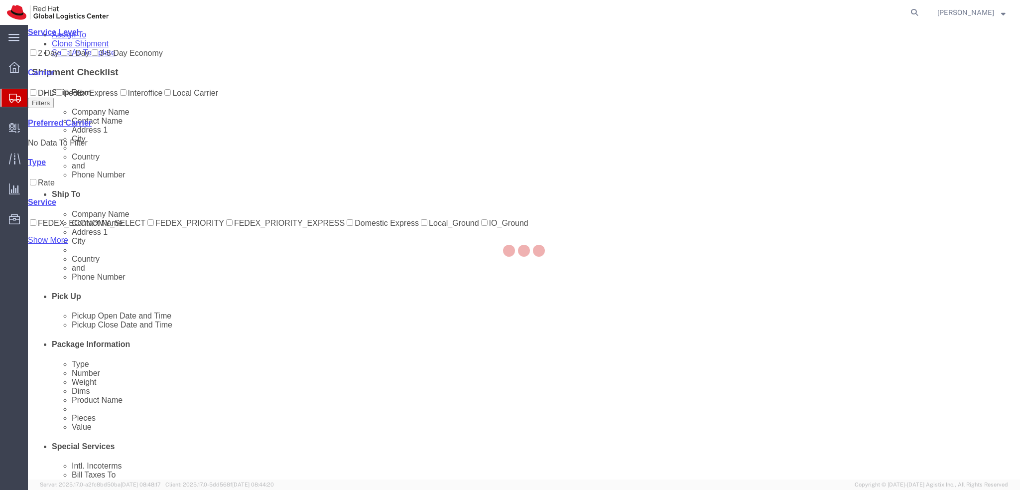
scroll to position [0, 0]
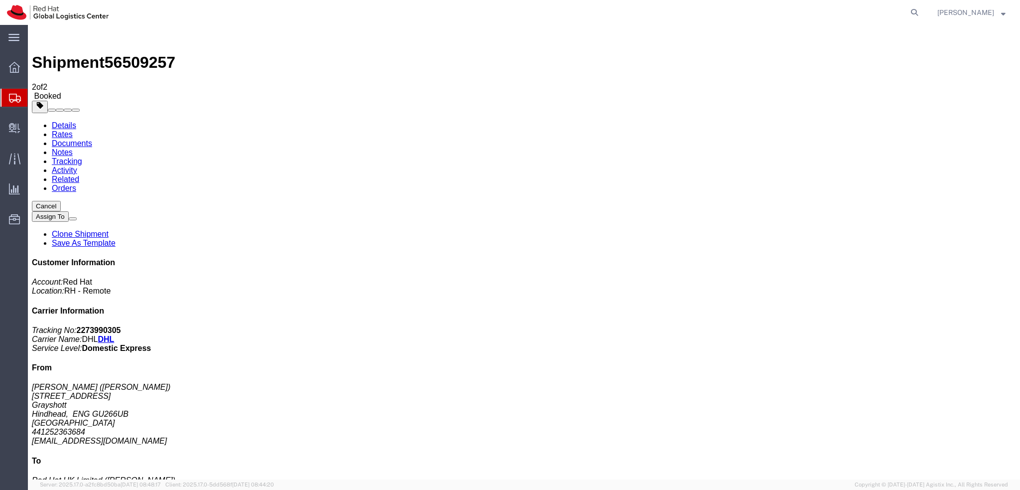
click at [60, 121] on link "Details" at bounding box center [64, 125] width 24 height 8
click span "button"
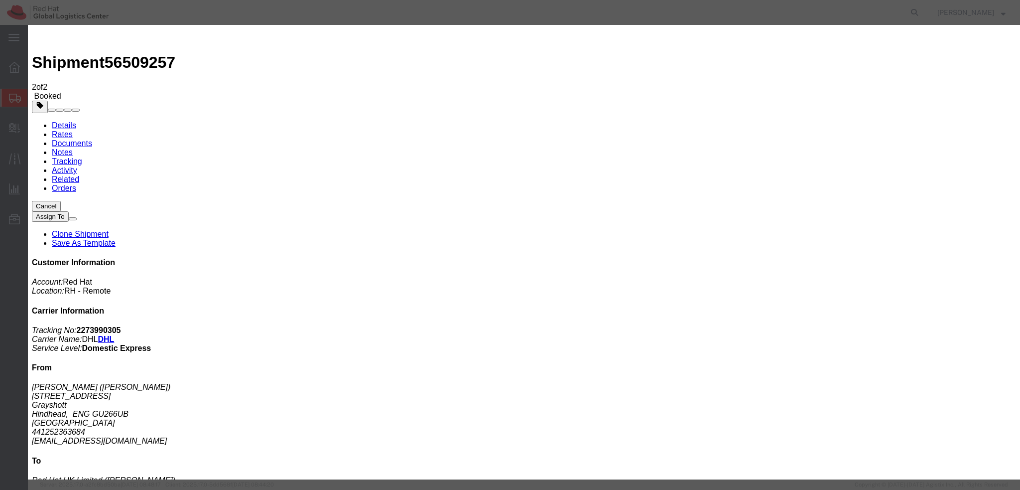
click div "Aug 18 2025 4:00 PM"
type input "3:00 PM"
click button "Apply"
click button "Save"
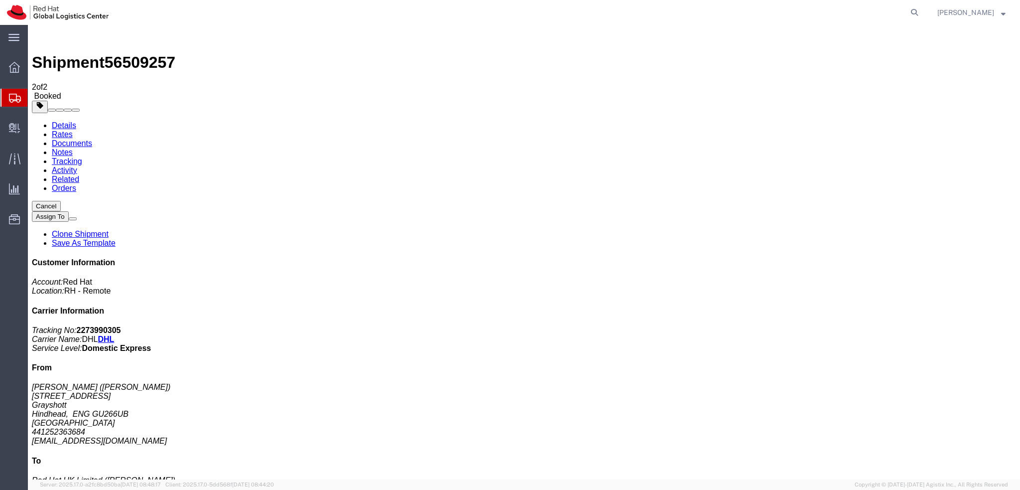
click button "Close"
click link "Schedule pickup request"
click link "Documents"
click at [889, 382] on address "Christopher Shea (Christopher Shea) 12 Rockdale Drive Grayshott Hindhead, ENG G…" at bounding box center [524, 413] width 984 height 63
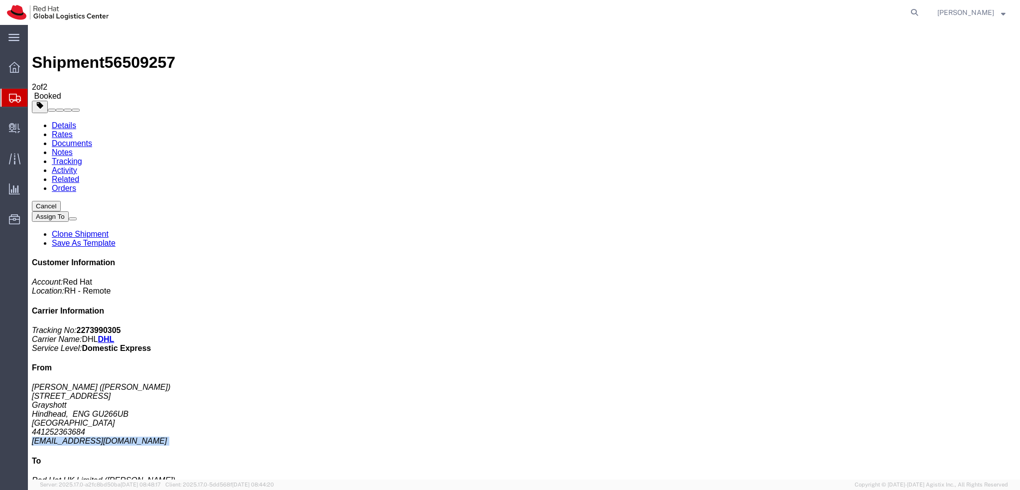
click at [889, 382] on address "Christopher Shea (Christopher Shea) 12 Rockdale Drive Grayshott Hindhead, ENG G…" at bounding box center [524, 413] width 984 height 63
copy div "cshea@redhat.com"
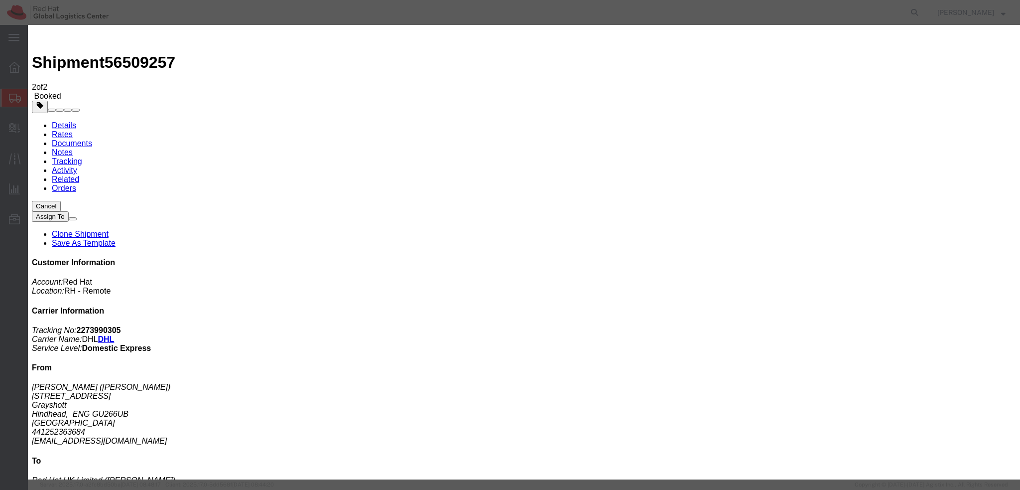
paste input "cshea@redhat.com"
type input "cshea@redhat.com"
drag, startPoint x: 437, startPoint y: 123, endPoint x: 438, endPoint y: 182, distance: 59.8
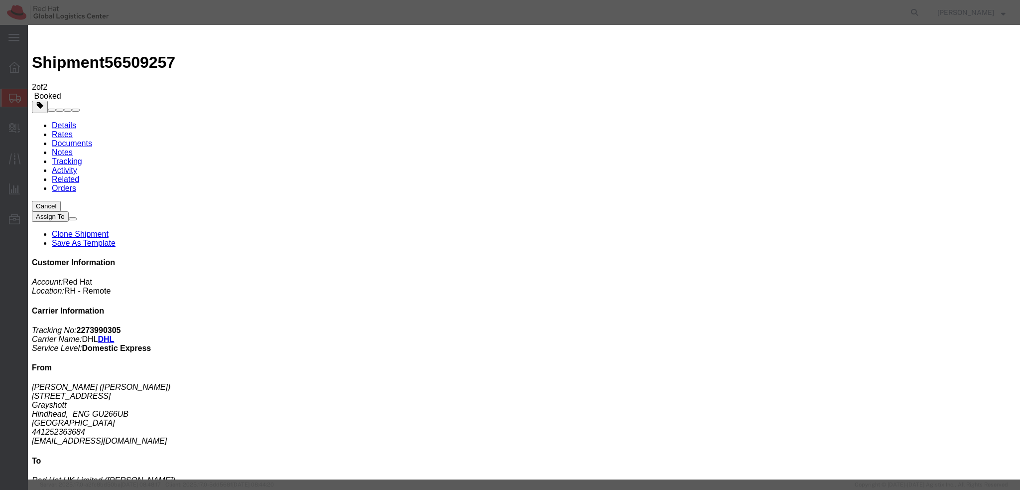
paste textarea "Hi Shir, please find the label for your shipment to Ramat Gan attached to this …"
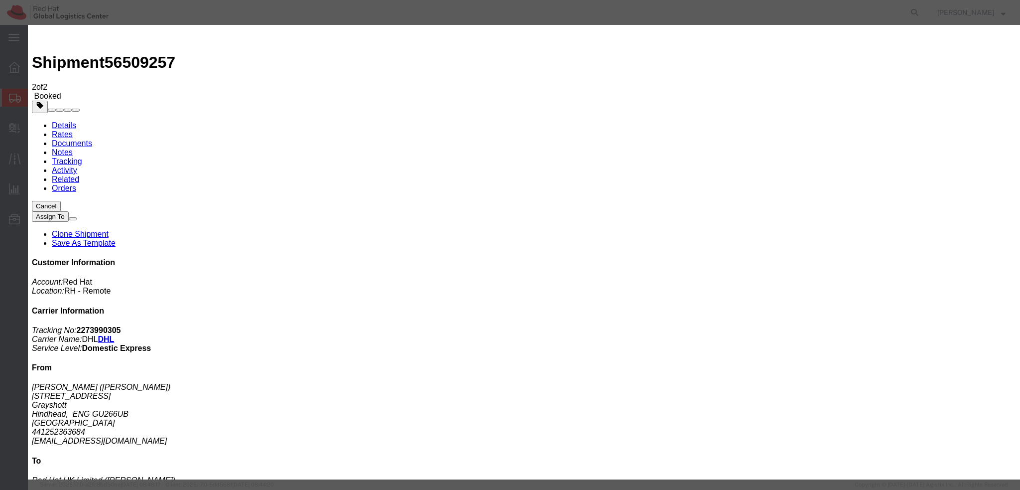
type textarea "Hi Christopher, please find the label for your shipment to London attached to t…"
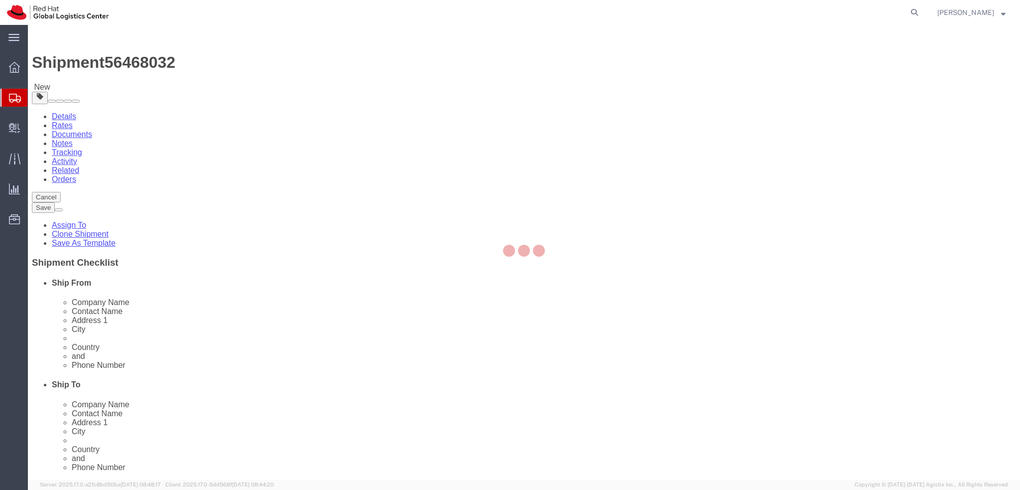
select select
select select "38036"
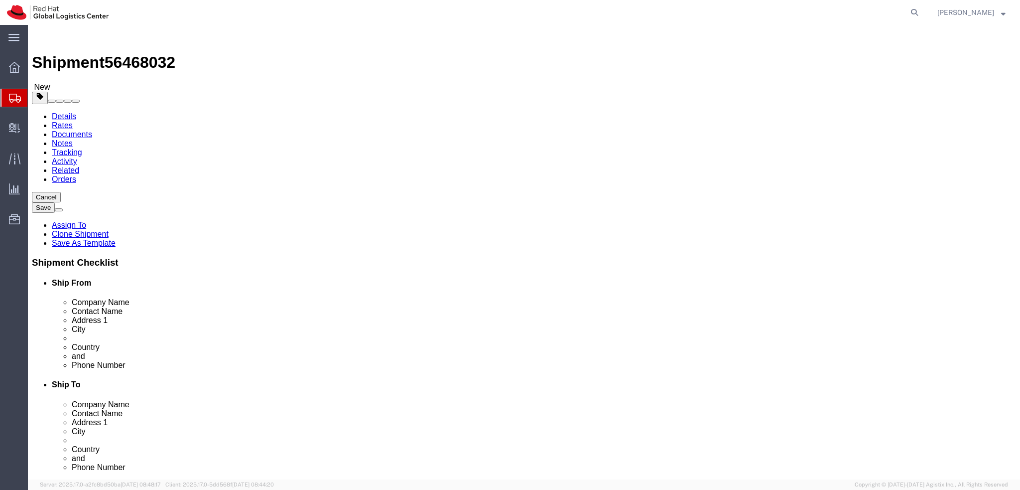
drag, startPoint x: 229, startPoint y: 204, endPoint x: 62, endPoint y: 204, distance: 166.8
click div "Contact Name [PERSON_NAME] [PERSON_NAME]"
drag, startPoint x: 174, startPoint y: 187, endPoint x: 126, endPoint y: 188, distance: 47.8
click div "Company Name Red Hat"
paste input "[PERSON_NAME] [PERSON_NAME]"
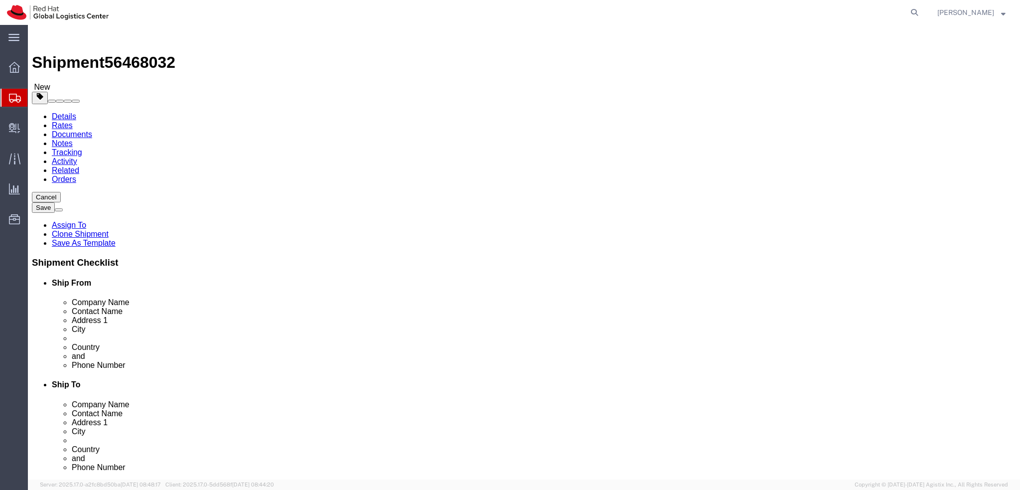
type input "[PERSON_NAME] [PERSON_NAME]"
click div "Location [GEOGRAPHIC_DATA] - [GEOGRAPHIC_DATA] [GEOGRAPHIC_DATA] - B My Profile…"
drag, startPoint x: 127, startPoint y: 66, endPoint x: 144, endPoint y: 93, distance: 31.5
click icon
click dd "500.00 EUR"
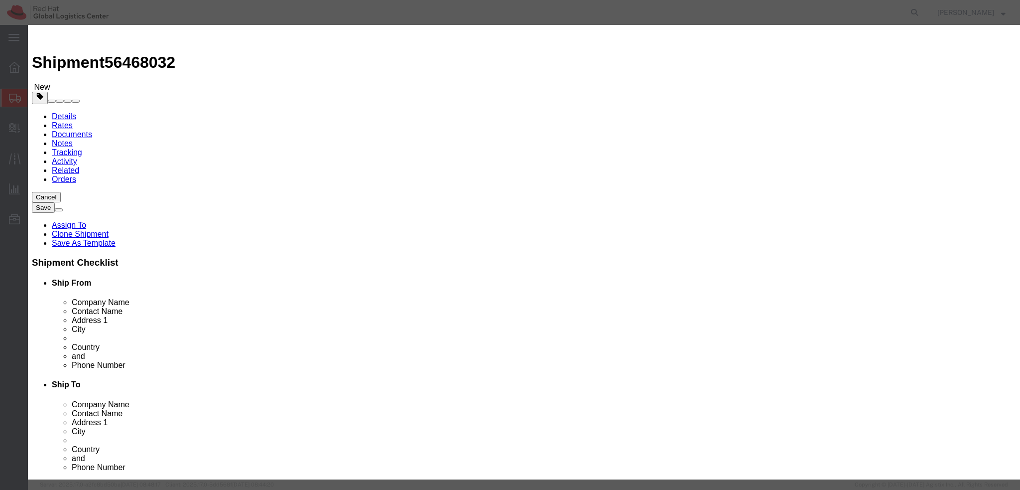
drag, startPoint x: 702, startPoint y: 72, endPoint x: 561, endPoint y: 91, distance: 142.1
click div "Description Apple Macbook Pro 14" M1"
type textarea "Laptop"
click button "Save & Close"
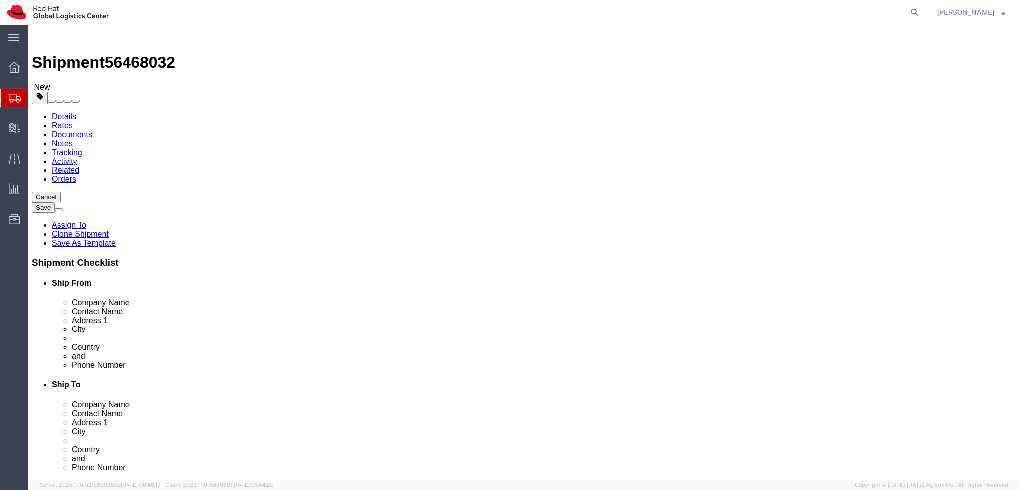
click icon
click dd "50.00 EUR"
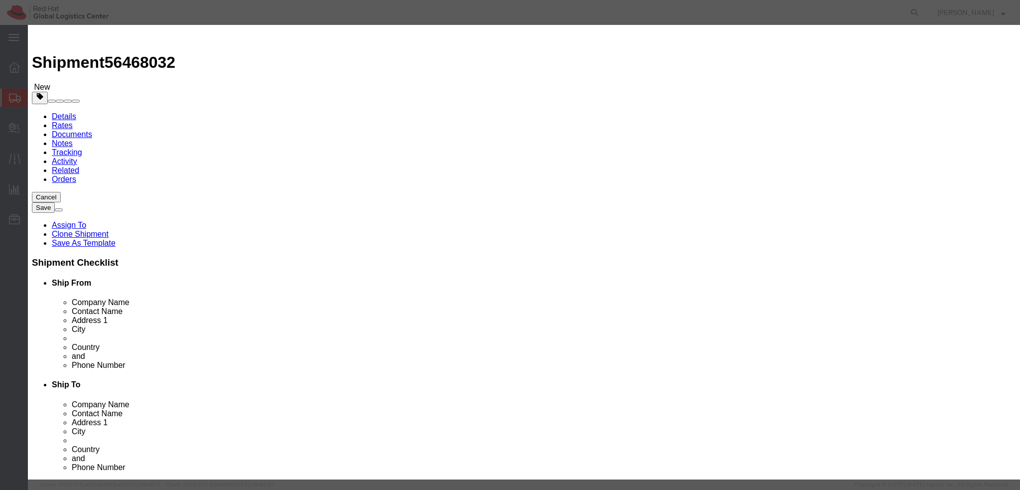
drag, startPoint x: 647, startPoint y: 79, endPoint x: 581, endPoint y: 74, distance: 66.4
click div "Microsoft Surface USB-C Travel Hub"
type textarea "USB-C Travel Hub"
click button "Save & Close"
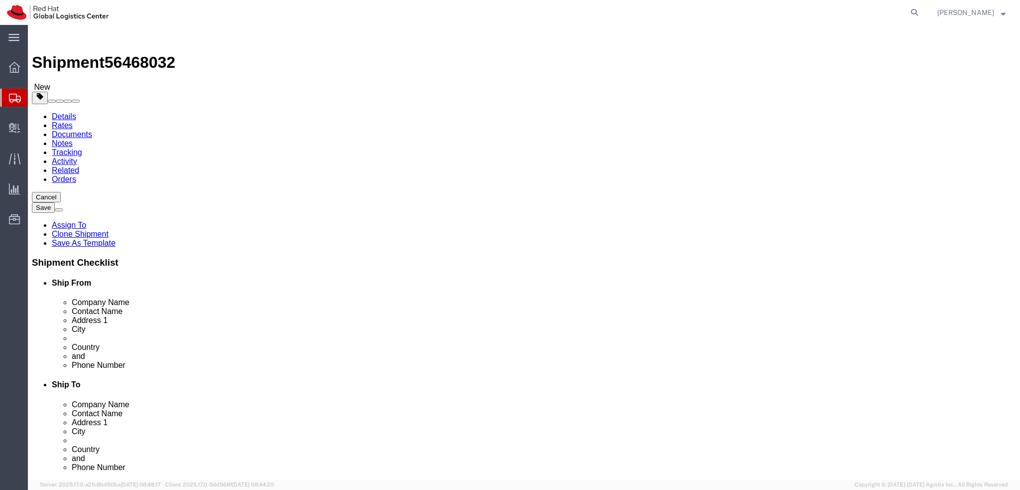
click icon
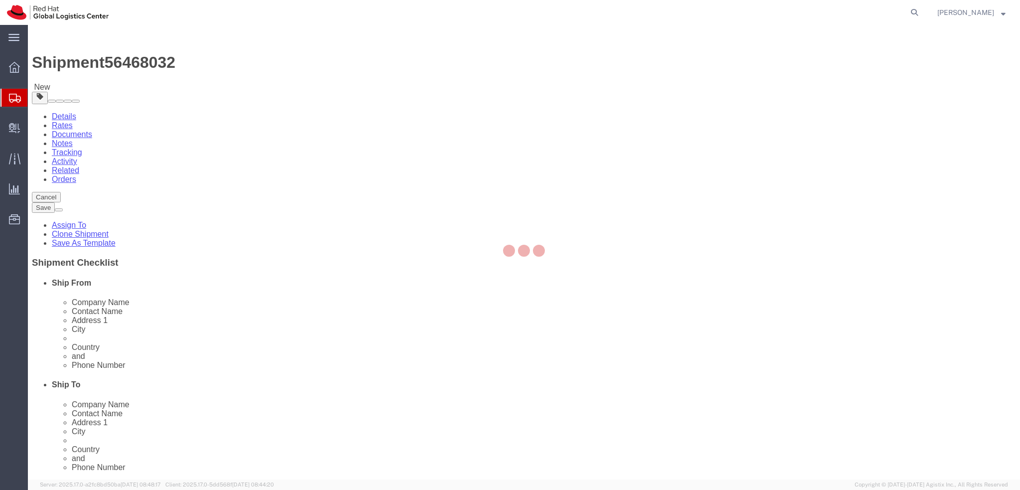
select select "COSTCENTER"
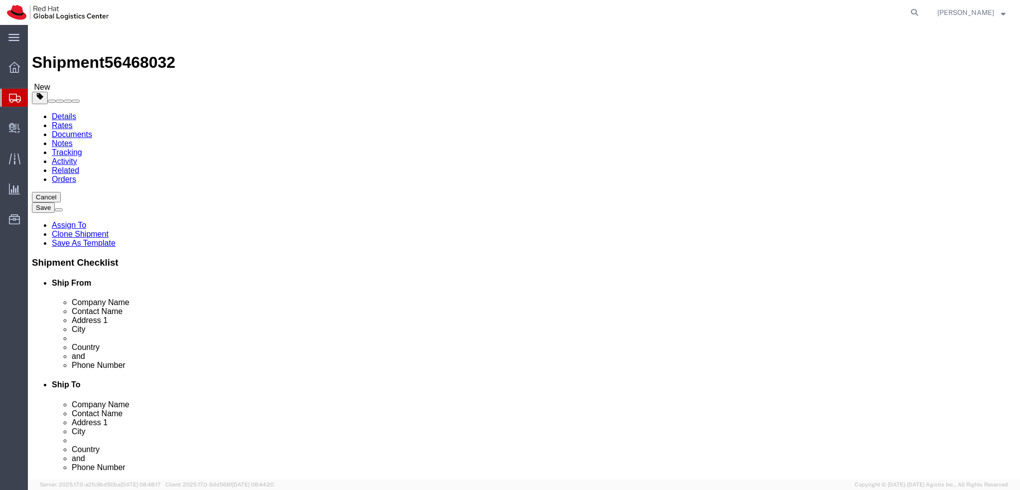
click label "Return Label Required"
click div "Return Label Required"
click input "Return Label Required"
checkbox input "false"
click button "Rate Shipment"
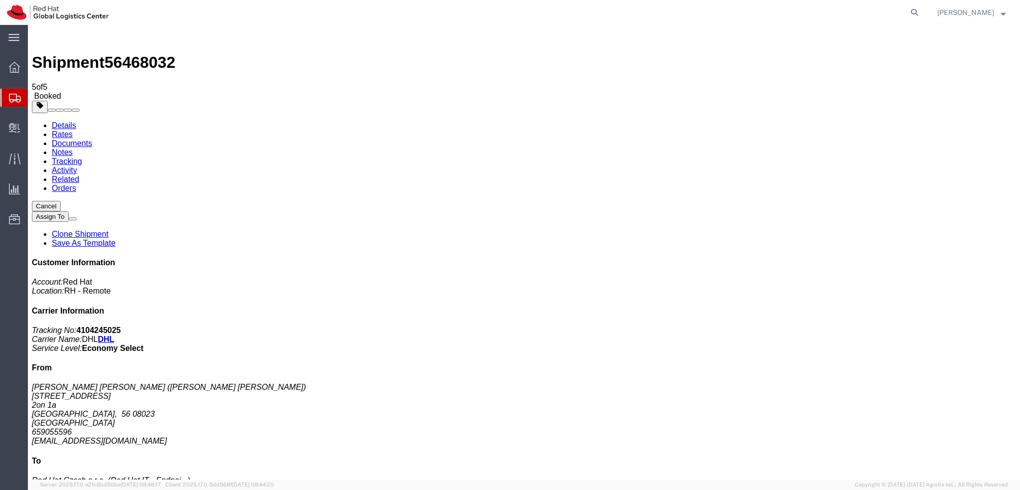
click at [64, 121] on link "Details" at bounding box center [64, 125] width 24 height 8
click button "button"
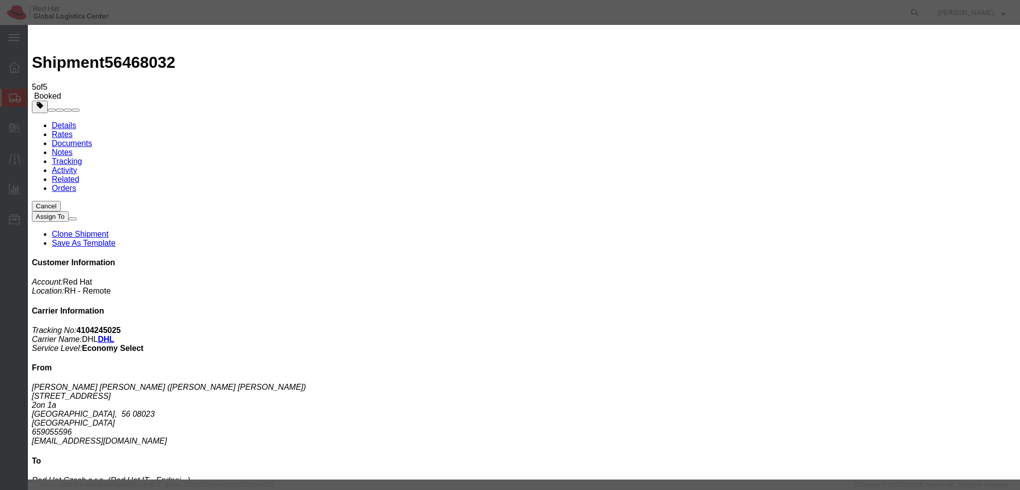
click icon
click button
click button "Save"
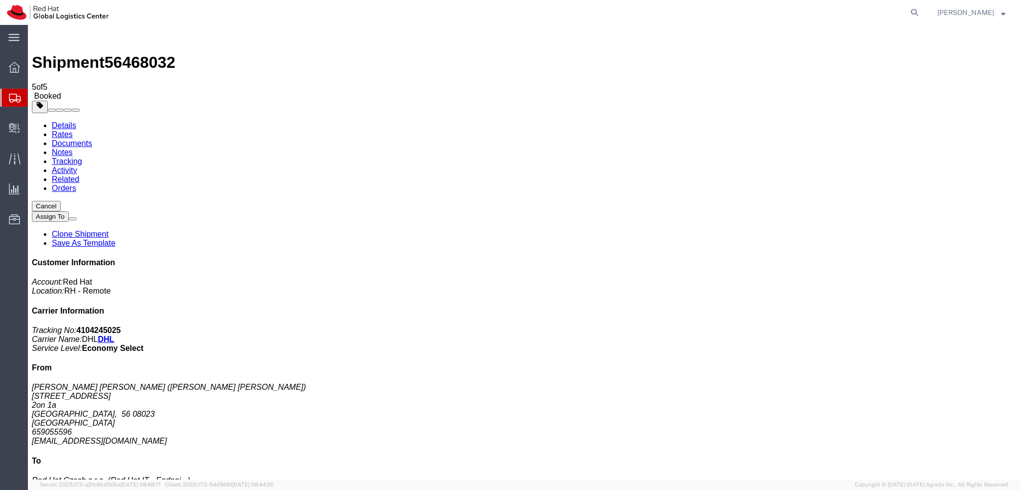
click button "Close"
click link "Schedule pickup request"
click address "Jose Ortiz Padilla (Jose Ortiz Padilla) Carrer Esteve Terradas, 17 2on 1a Barce…"
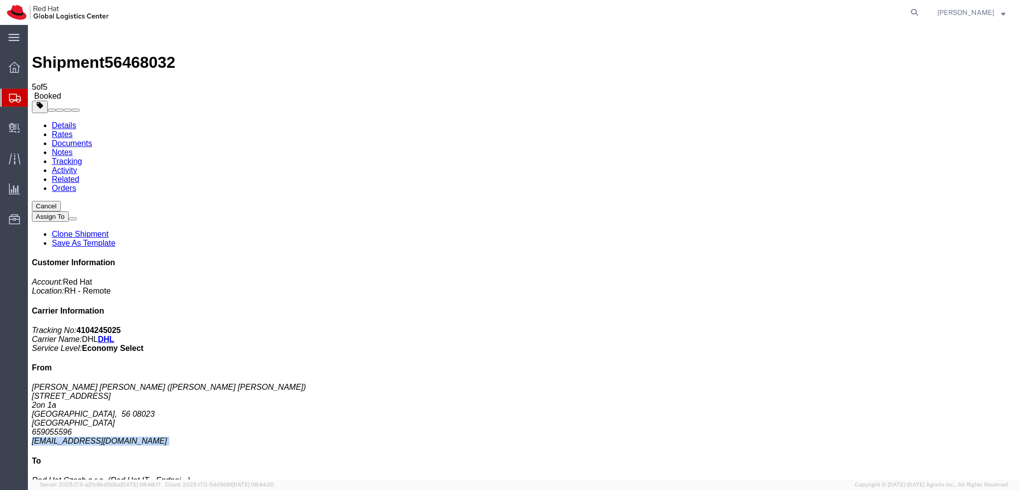
copy div "jortizpa@redhat.com"
click link "Documents"
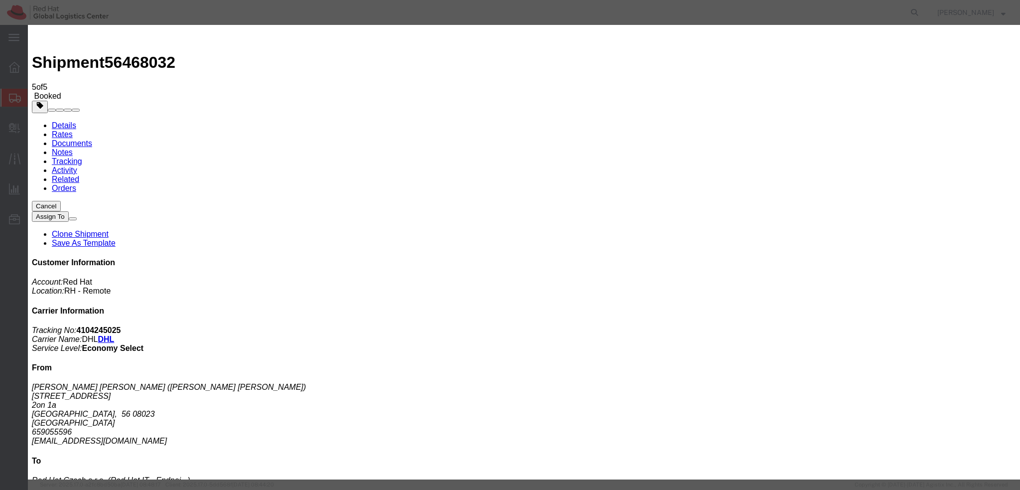
paste input "jortizpa@redhat.com"
type input "jortizpa@redhat.com"
paste textarea "Hi A, please find the label for your shipment to B attached to this email. Plea…"
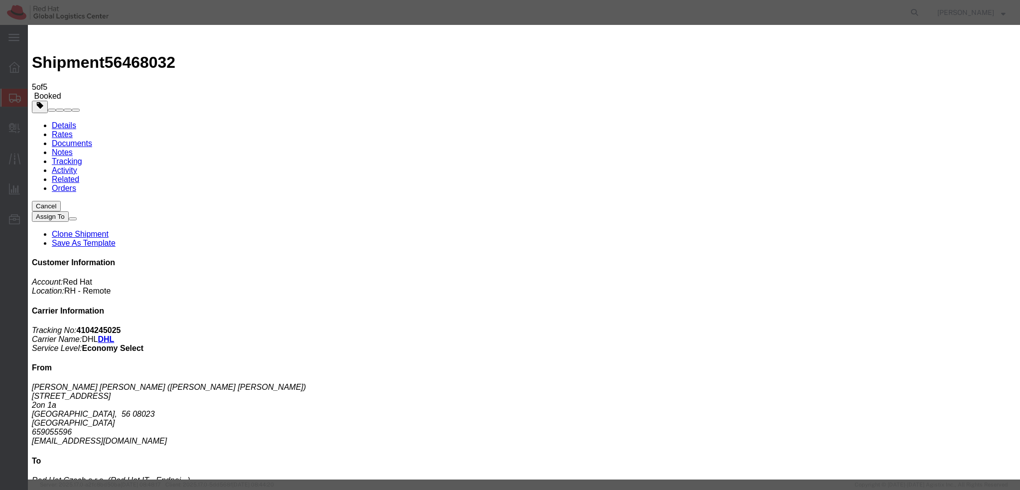
type textarea "Hi Jose, please find the label for your shipment to Brno attached to this email…"
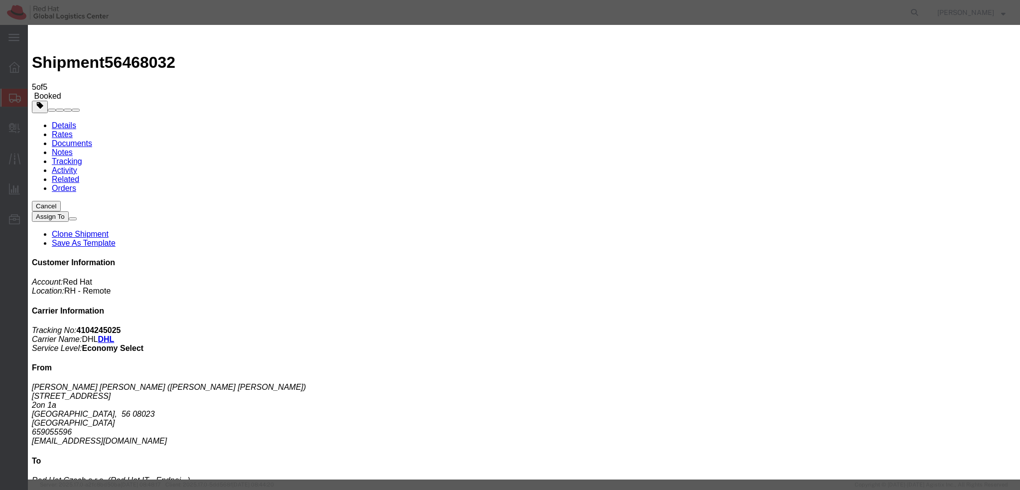
scroll to position [10, 0]
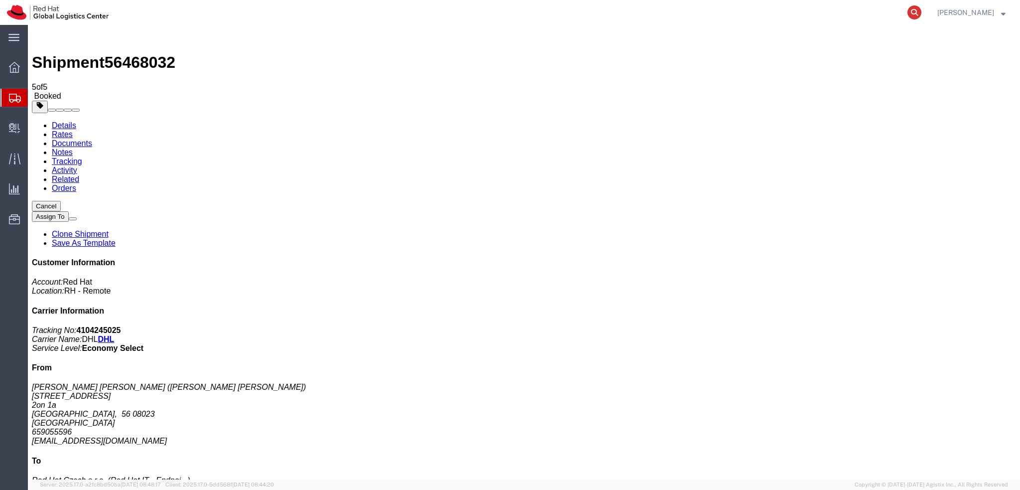
click at [921, 11] on icon at bounding box center [914, 12] width 14 height 14
click at [763, 7] on input "search" at bounding box center [756, 12] width 303 height 24
paste input "CR116778"
type input "CR116778"
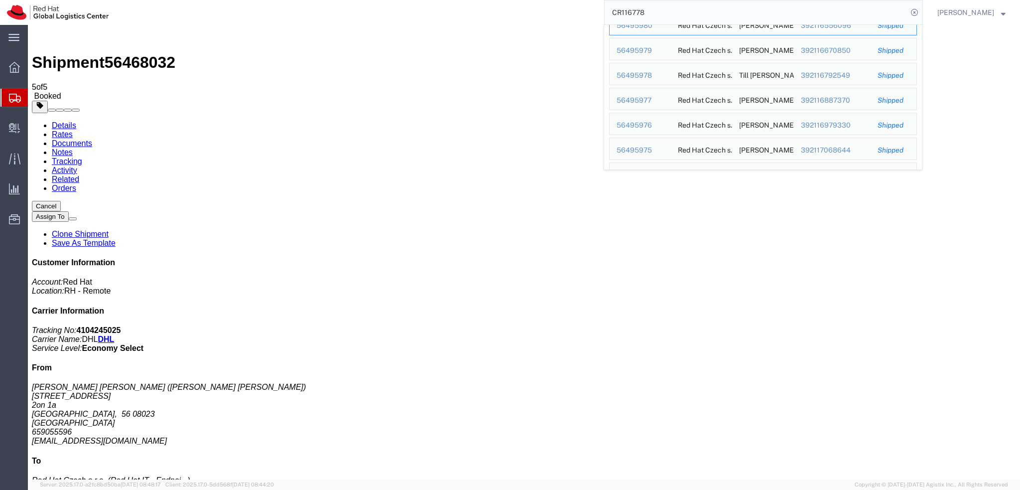
scroll to position [0, 0]
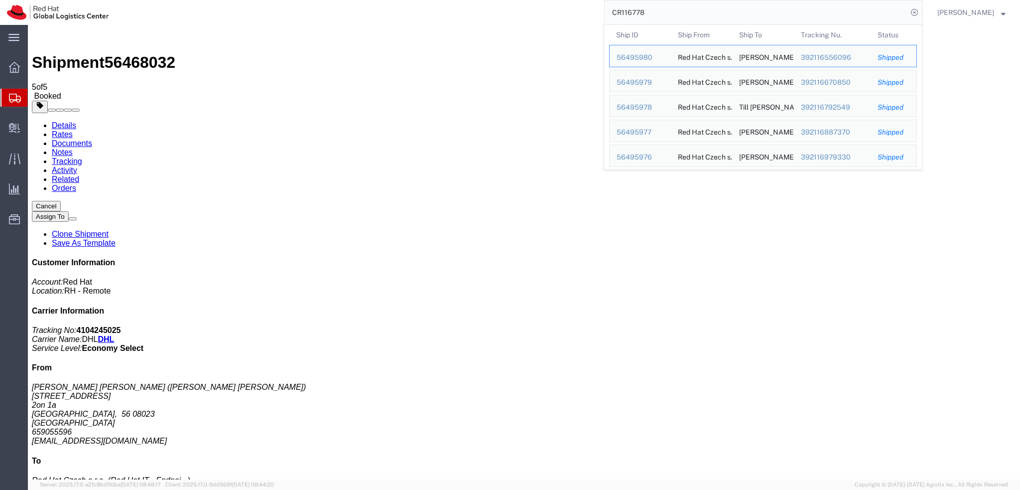
click at [689, 13] on input "CR116778" at bounding box center [756, 12] width 303 height 24
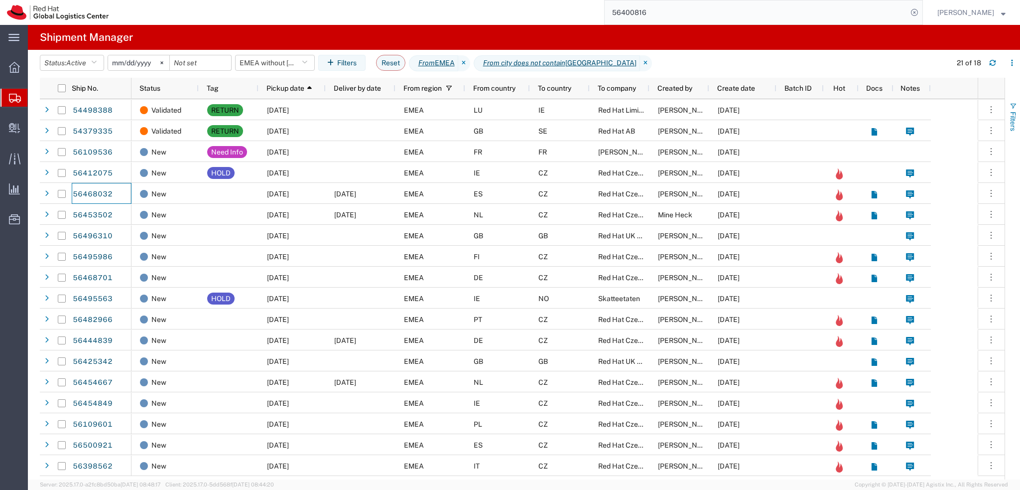
click at [1015, 106] on span "button" at bounding box center [1013, 106] width 8 height 8
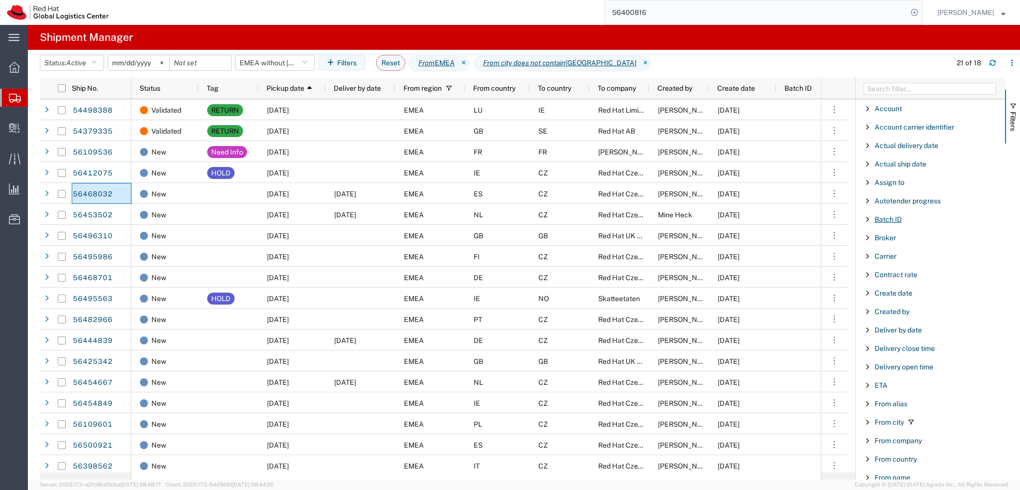
click at [886, 221] on span "Batch ID" at bounding box center [888, 219] width 27 height 8
click at [908, 259] on input "Filter Value" at bounding box center [934, 261] width 130 height 12
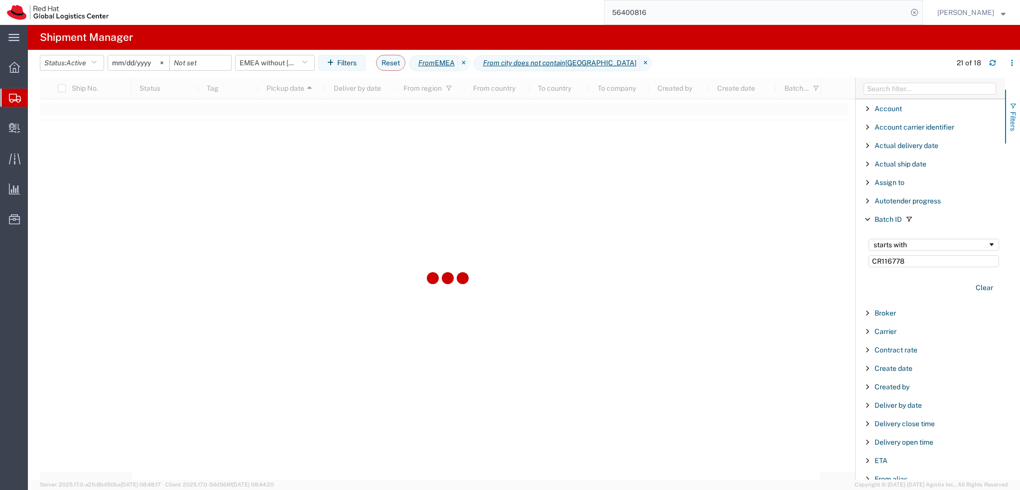
type input "CR116778"
click at [1014, 125] on span "Filters" at bounding box center [1013, 121] width 8 height 19
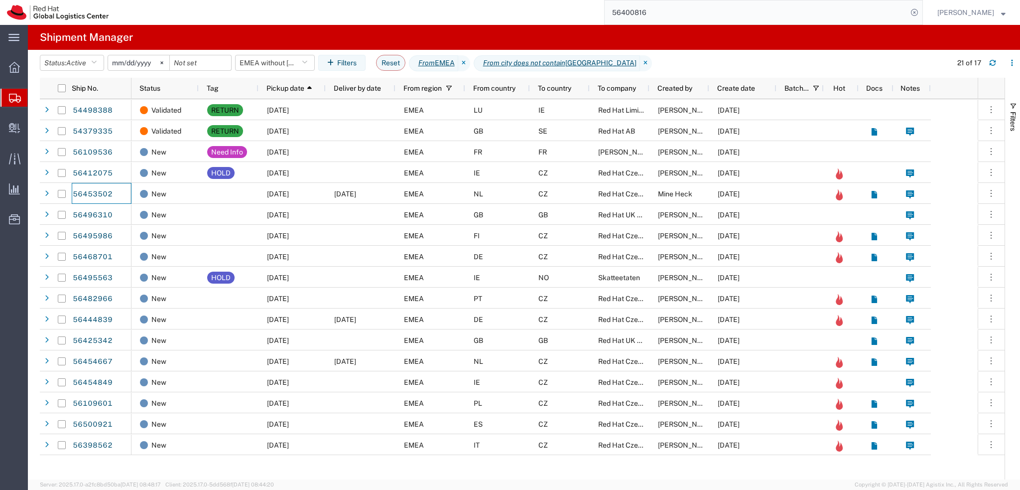
click at [136, 61] on input "2025-01-05" at bounding box center [138, 62] width 61 height 15
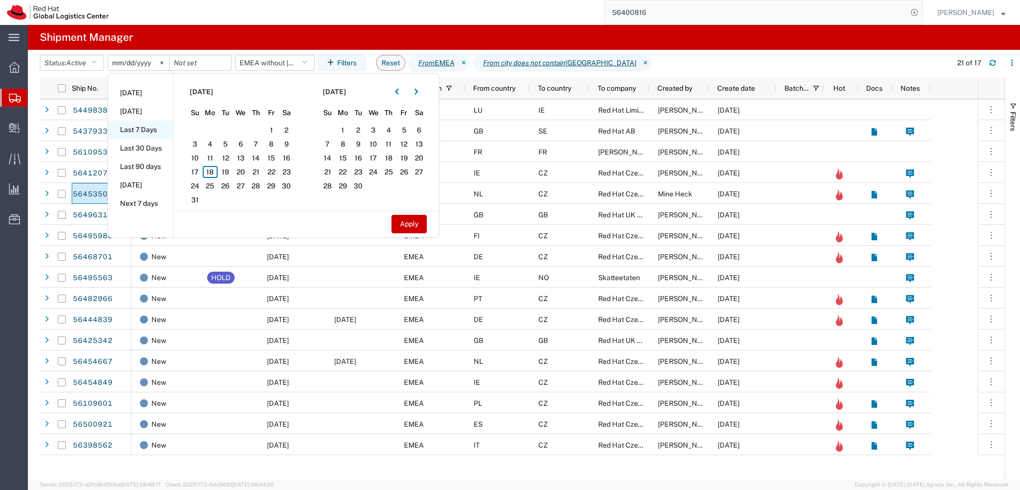
click at [145, 131] on li "Last 7 Days" at bounding box center [140, 130] width 65 height 18
type input "2025-08-12"
type input "2025-08-18"
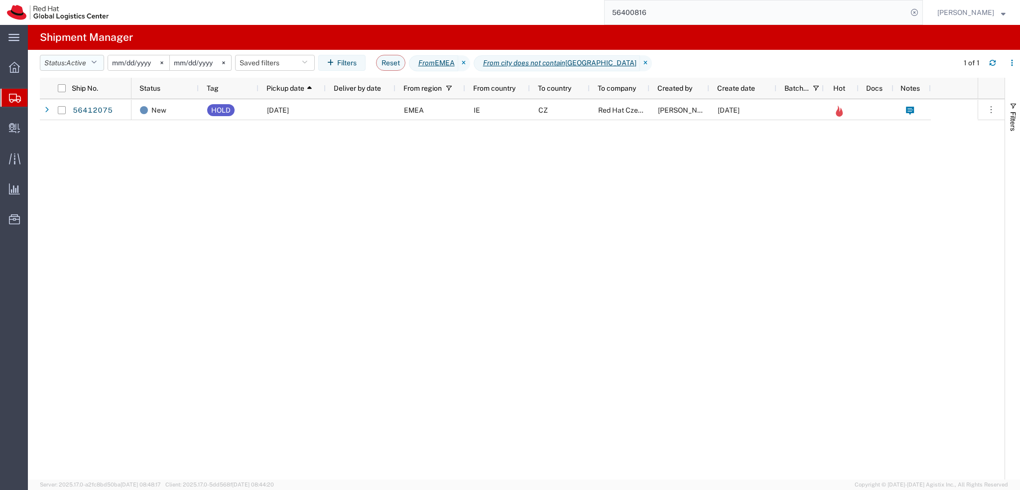
click at [71, 65] on span "Active" at bounding box center [76, 63] width 20 height 8
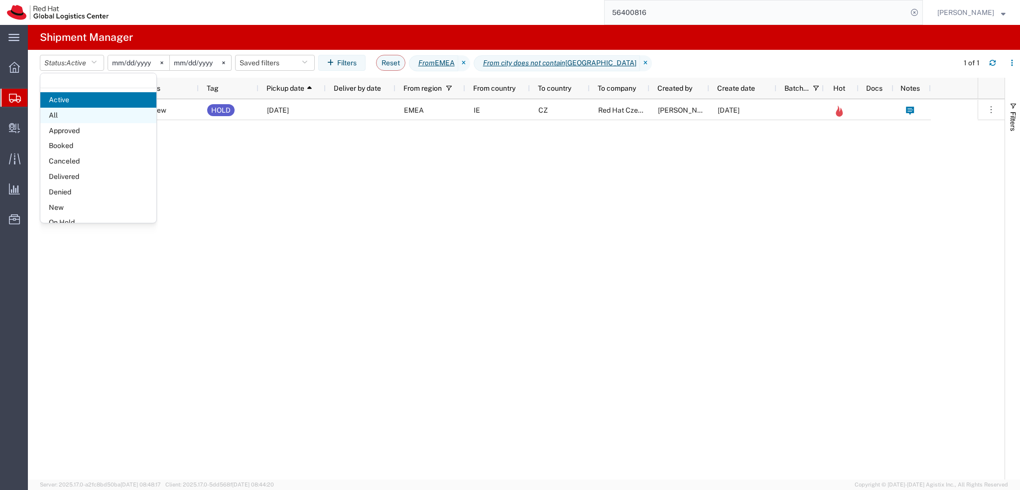
click at [89, 113] on span "All" at bounding box center [98, 115] width 116 height 15
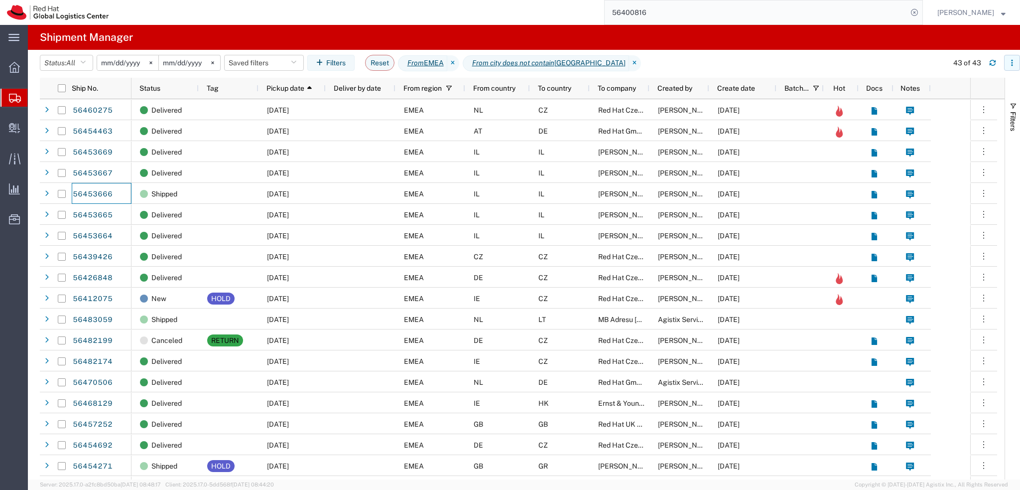
click at [1016, 60] on button "button" at bounding box center [1012, 63] width 16 height 16
click at [1015, 60] on button "button" at bounding box center [1012, 63] width 16 height 16
click at [676, 69] on agx-table-filter-chips "Status: All Active All Approved Booked Canceled Delivered Denied New On Hold Pe…" at bounding box center [491, 66] width 903 height 23
click at [1012, 64] on icon "button" at bounding box center [1011, 62] width 7 height 7
click at [1006, 172] on div "Filters" at bounding box center [1012, 278] width 15 height 401
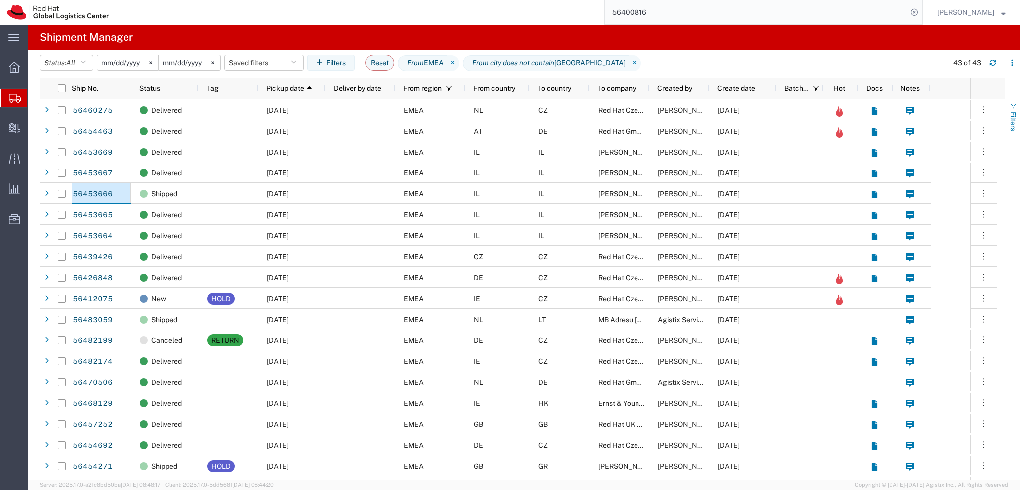
click at [1012, 132] on button "Filters" at bounding box center [1012, 117] width 15 height 54
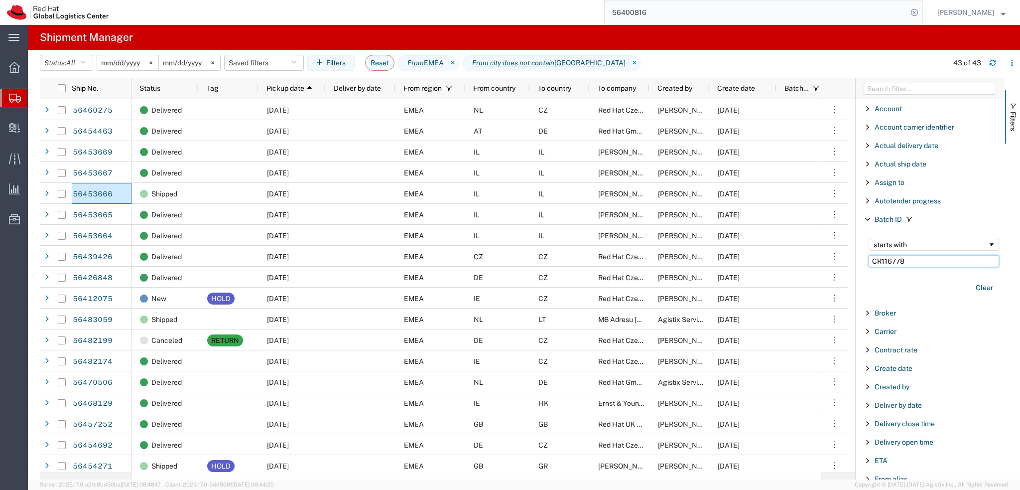
click at [924, 256] on input "CR116778" at bounding box center [934, 261] width 130 height 12
click at [1014, 133] on button "Filters" at bounding box center [1012, 117] width 15 height 54
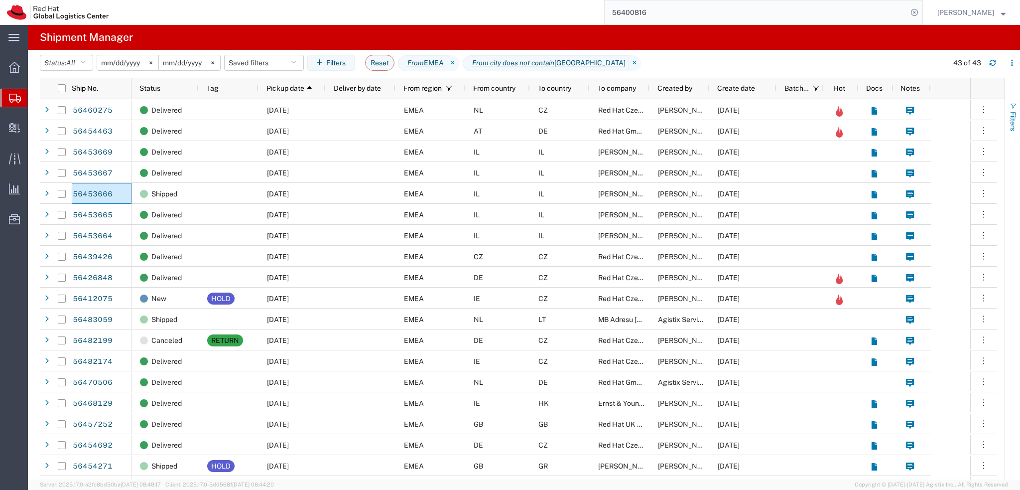
click at [1014, 122] on span "Filters" at bounding box center [1013, 121] width 8 height 19
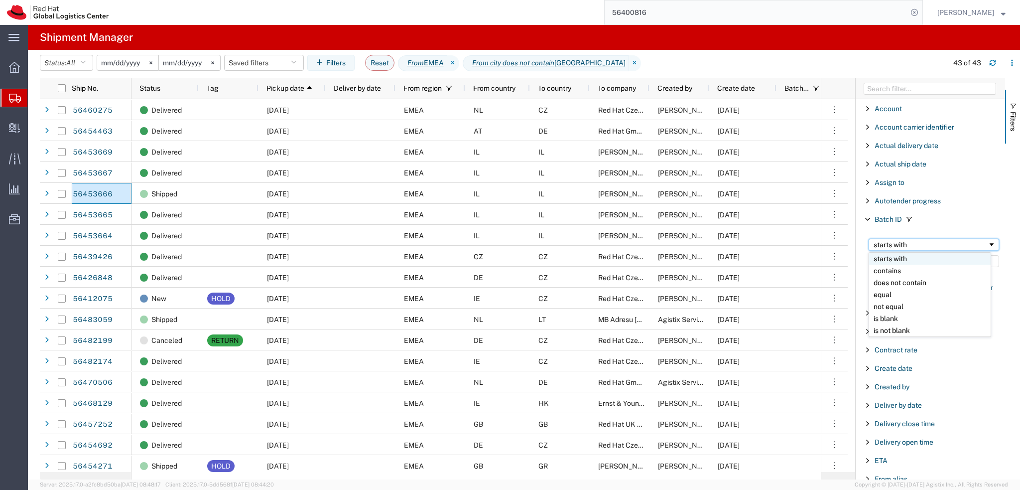
click at [936, 246] on div "starts with" at bounding box center [931, 245] width 114 height 8
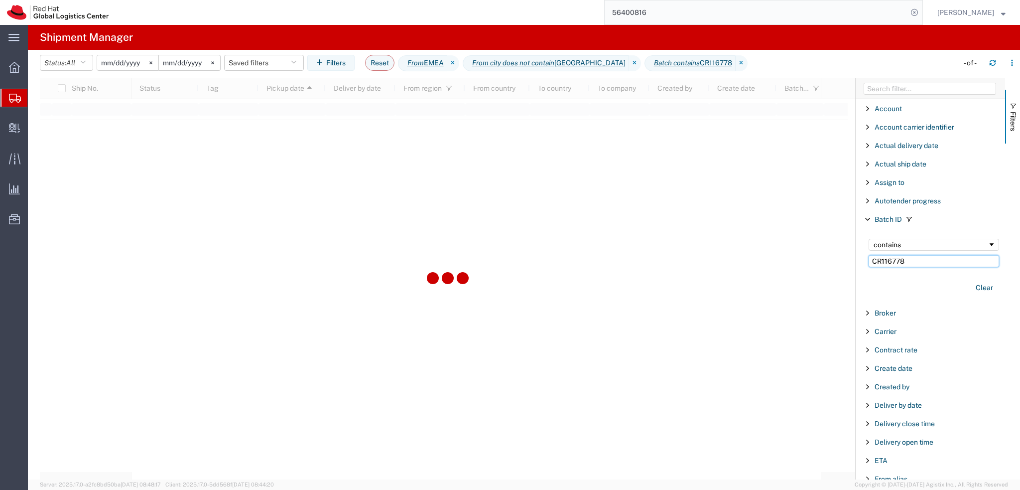
click at [928, 259] on input "CR116778" at bounding box center [934, 261] width 130 height 12
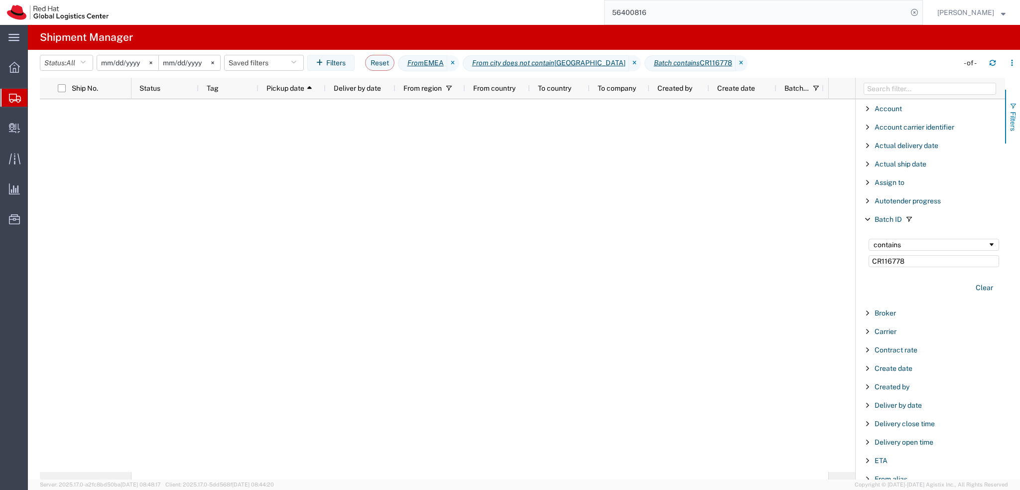
click at [1013, 118] on span "Filters" at bounding box center [1013, 121] width 8 height 19
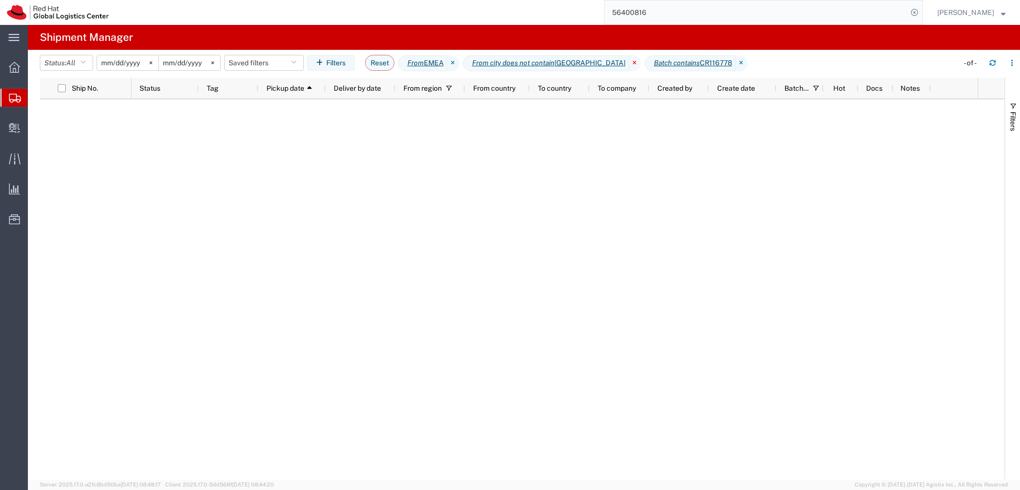
click at [629, 66] on icon at bounding box center [635, 63] width 12 height 16
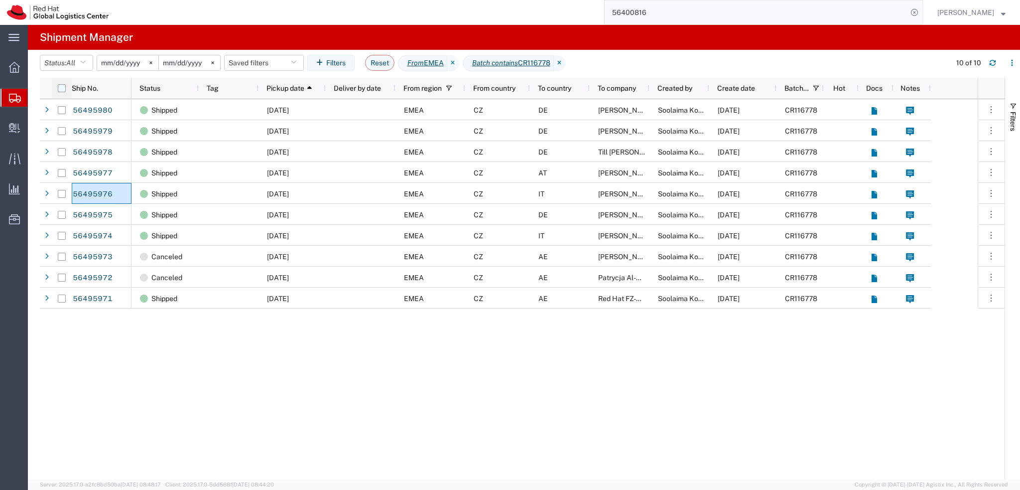
click at [62, 88] on input "checkbox" at bounding box center [62, 88] width 8 height 8
checkbox input "true"
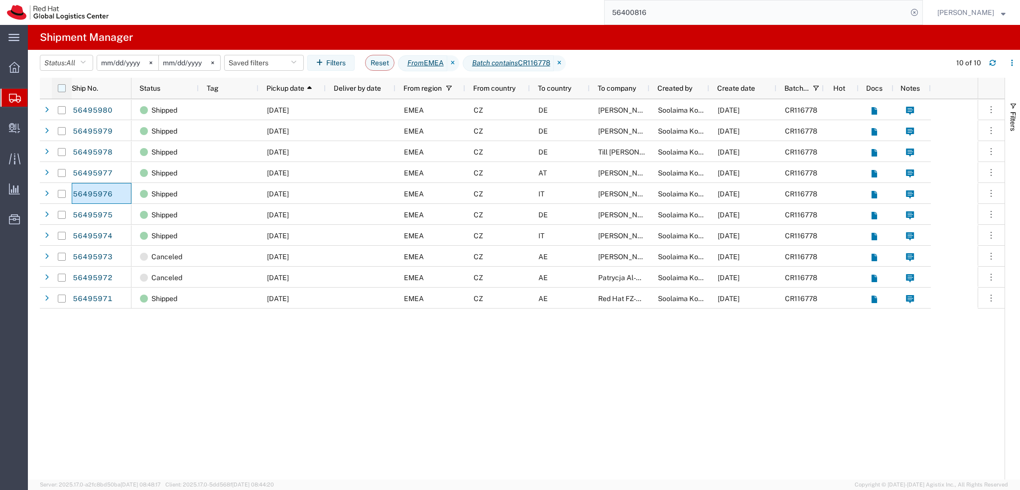
checkbox input "true"
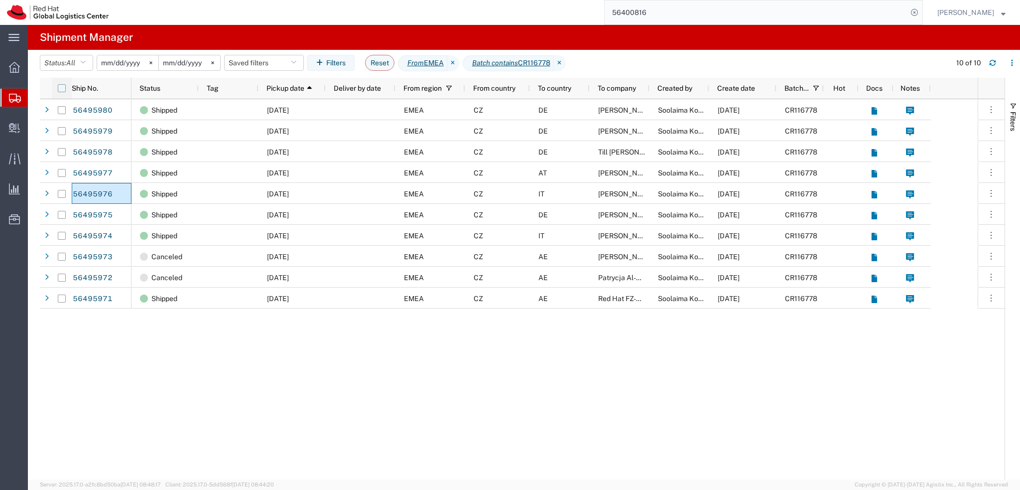
checkbox input "true"
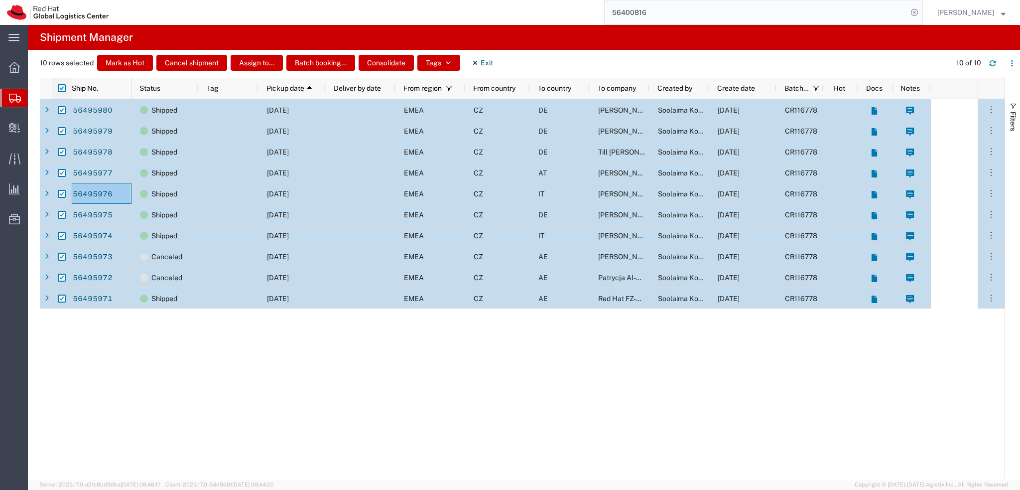
click at [62, 88] on input "checkbox" at bounding box center [62, 88] width 8 height 8
checkbox input "false"
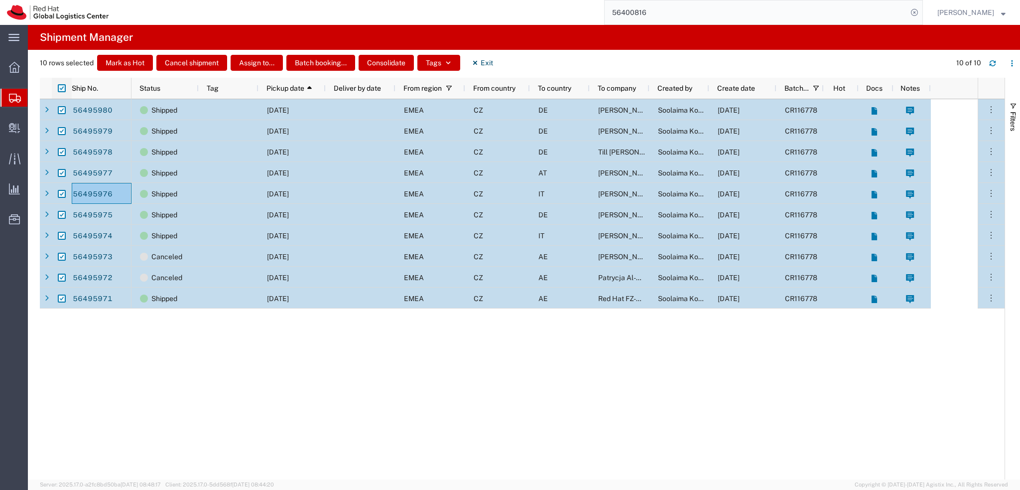
checkbox input "false"
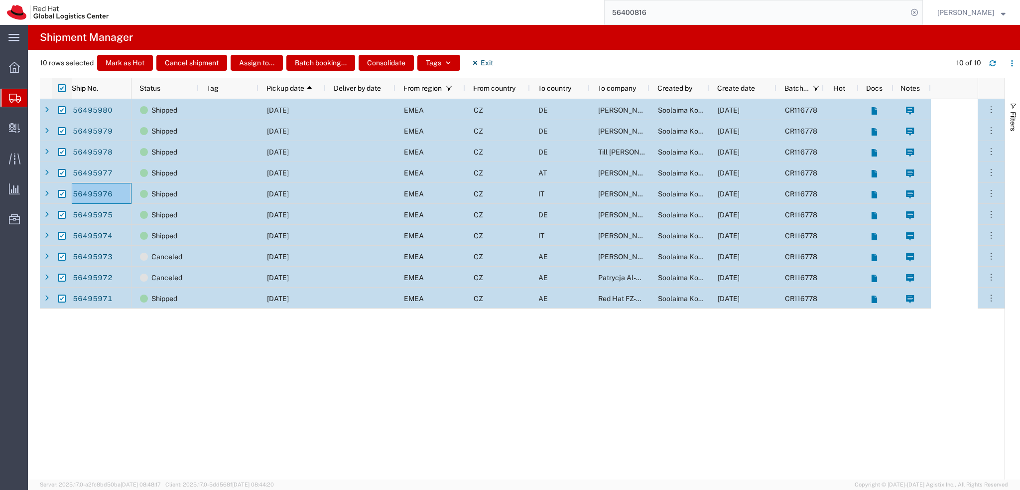
checkbox input "false"
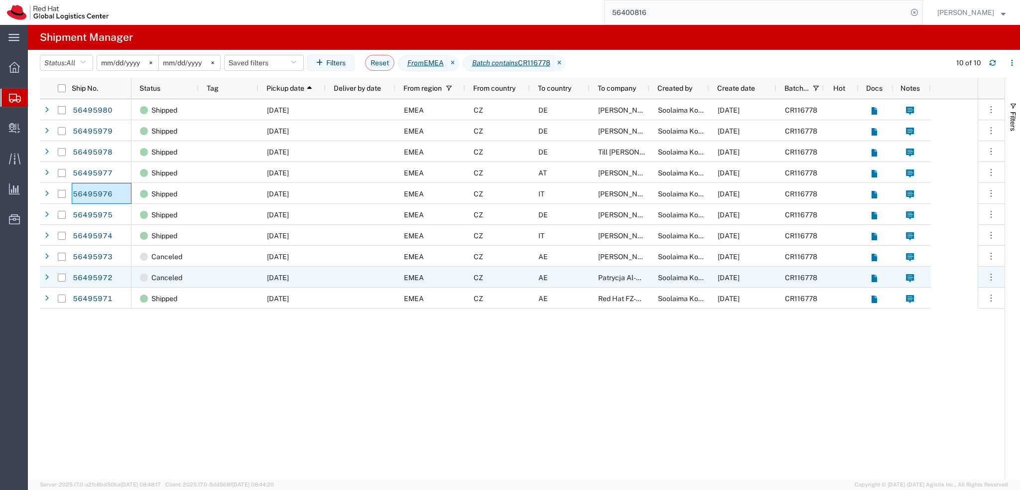
click at [586, 280] on div "AE" at bounding box center [560, 276] width 60 height 21
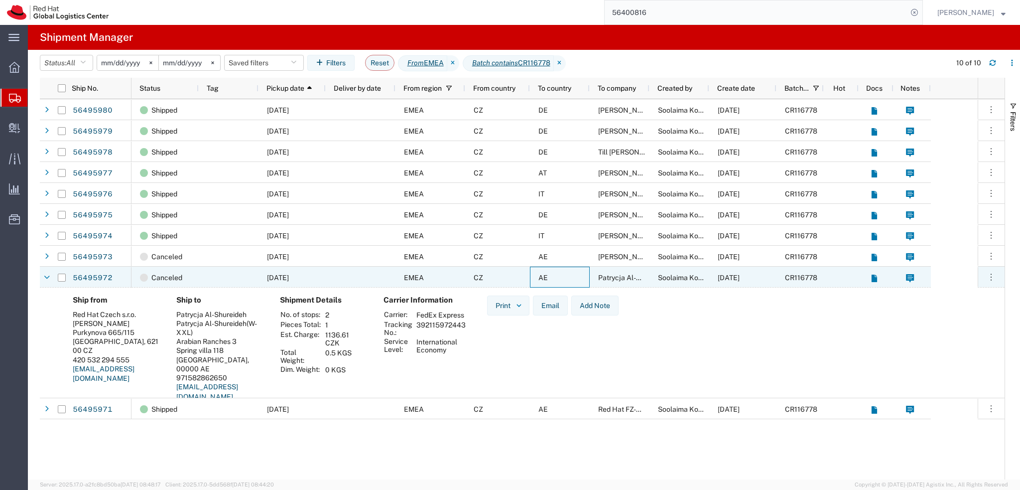
click at [586, 280] on div "AE" at bounding box center [560, 276] width 60 height 21
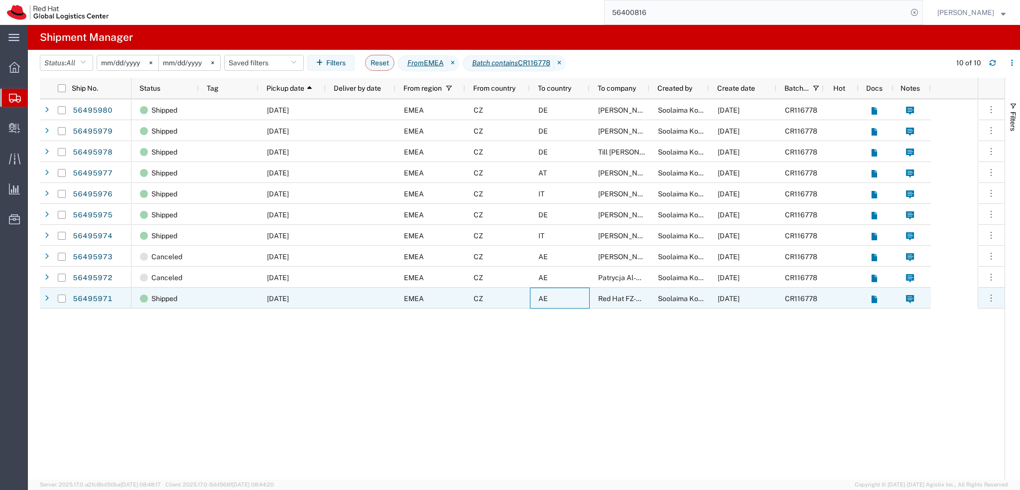
click at [574, 300] on div "AE" at bounding box center [560, 297] width 60 height 21
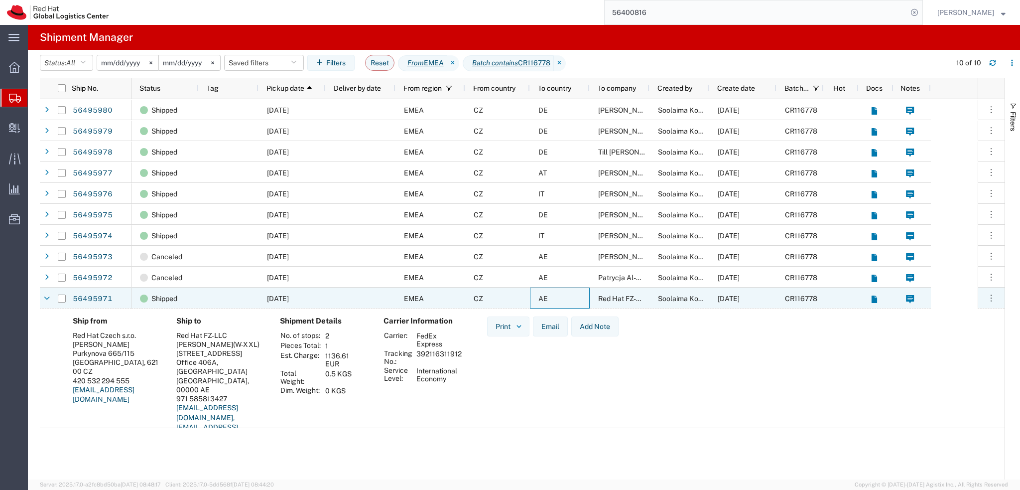
click at [574, 300] on div "AE" at bounding box center [560, 297] width 60 height 21
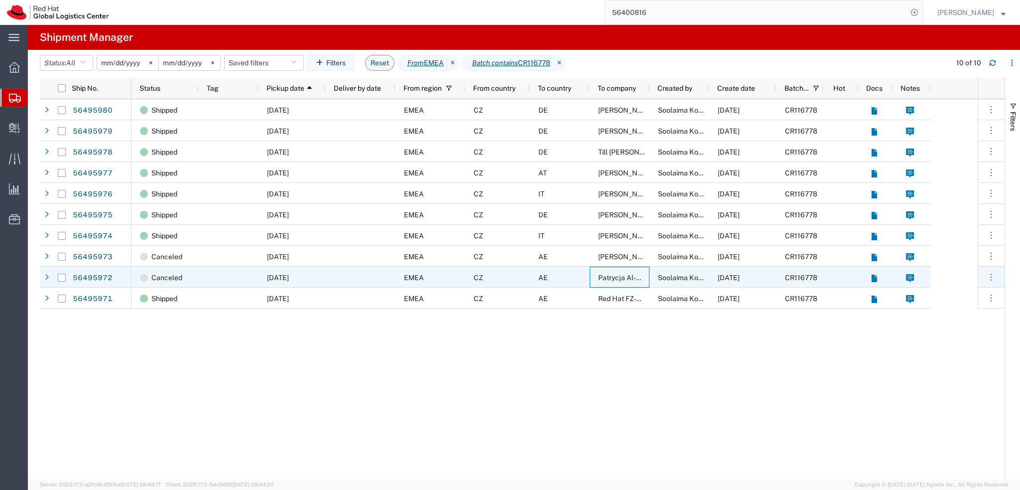
click at [597, 279] on div "Patrycja Al-Shureideh" at bounding box center [620, 276] width 60 height 21
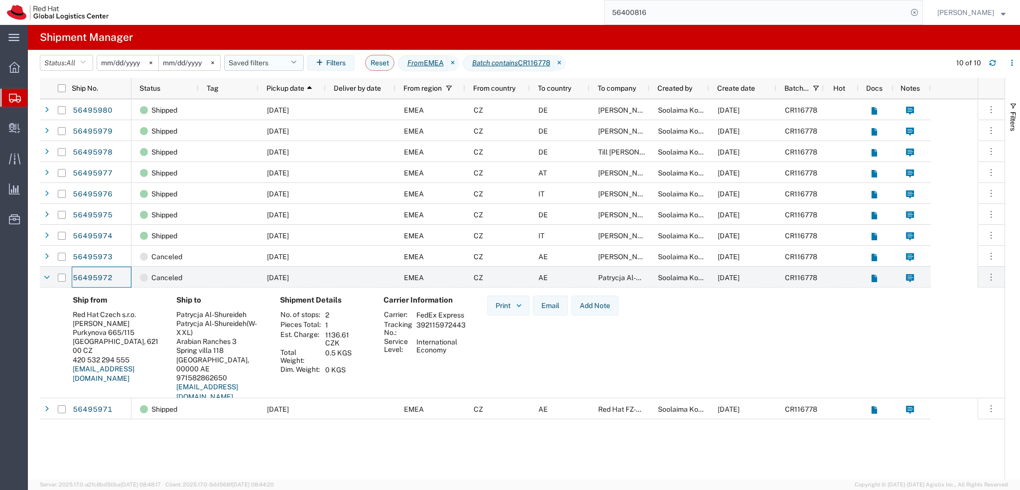
click at [251, 67] on button "Saved filters" at bounding box center [264, 63] width 80 height 16
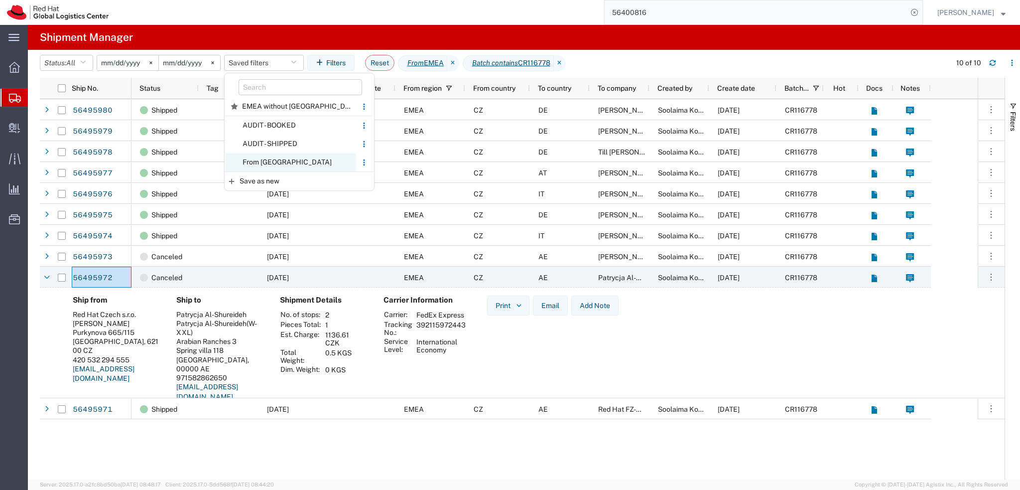
click at [278, 159] on span "From CZ" at bounding box center [291, 162] width 130 height 18
type input "2025-01-05"
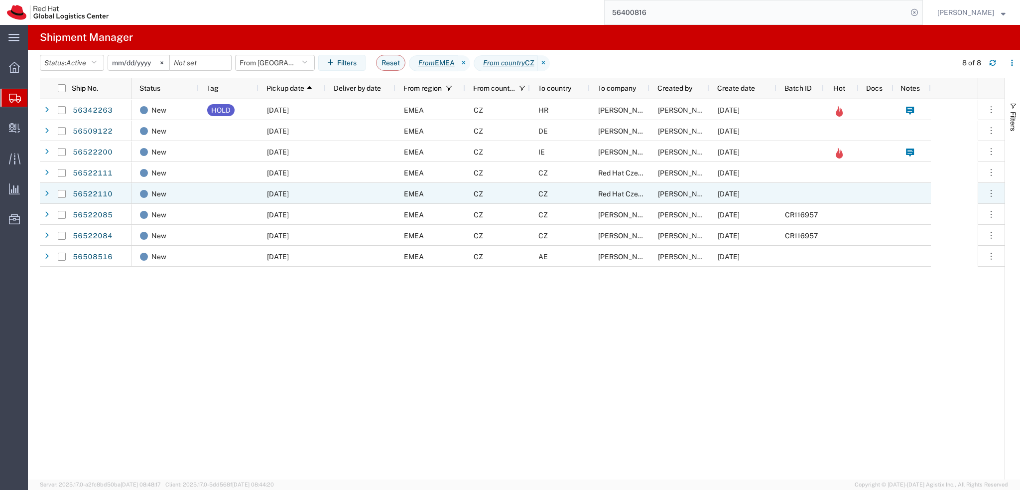
click at [580, 195] on div "CZ" at bounding box center [560, 193] width 60 height 21
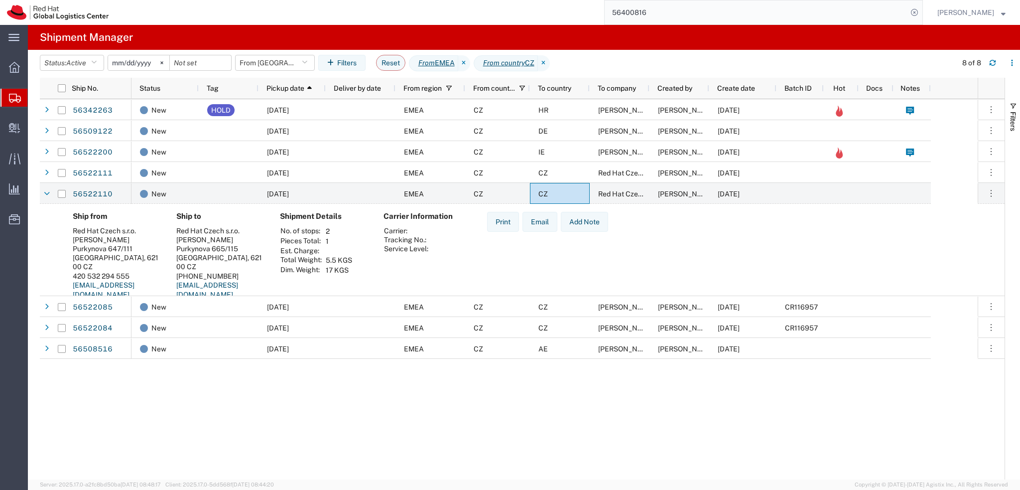
click at [716, 17] on input "56400816" at bounding box center [756, 12] width 303 height 24
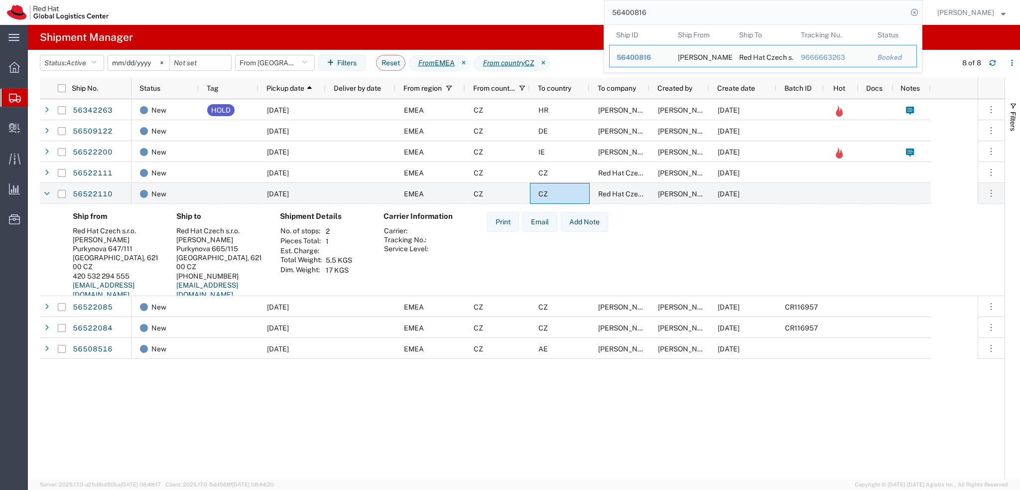
click at [716, 17] on input "56400816" at bounding box center [756, 12] width 303 height 24
paste input "522110"
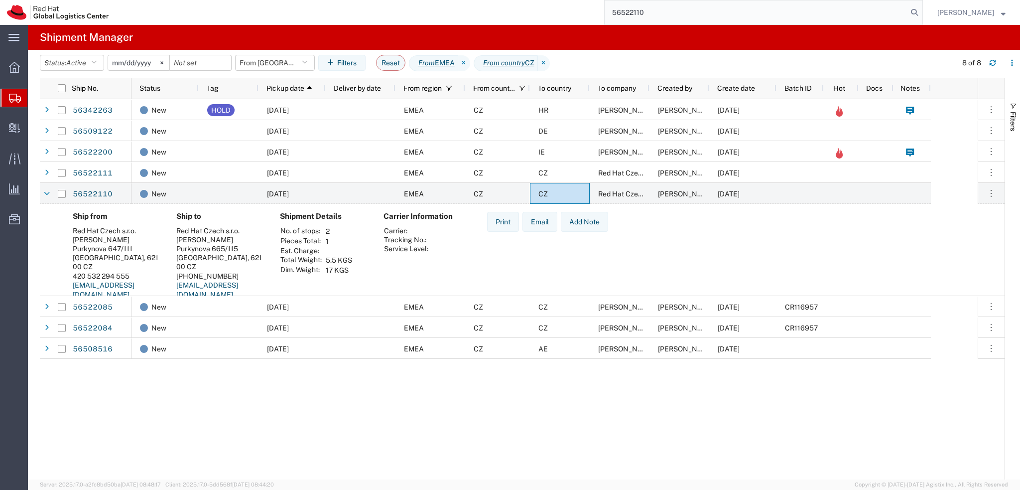
type input "56522110"
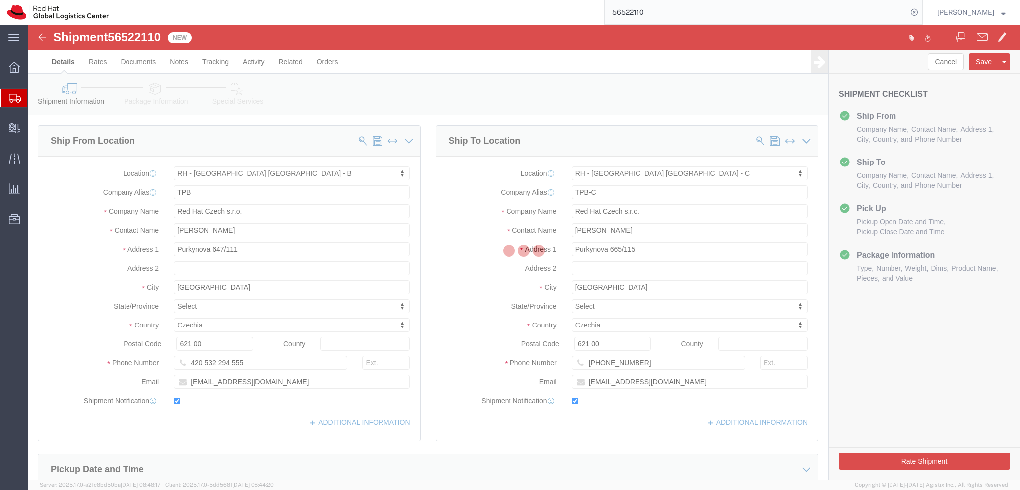
select select "38036"
select select "38037"
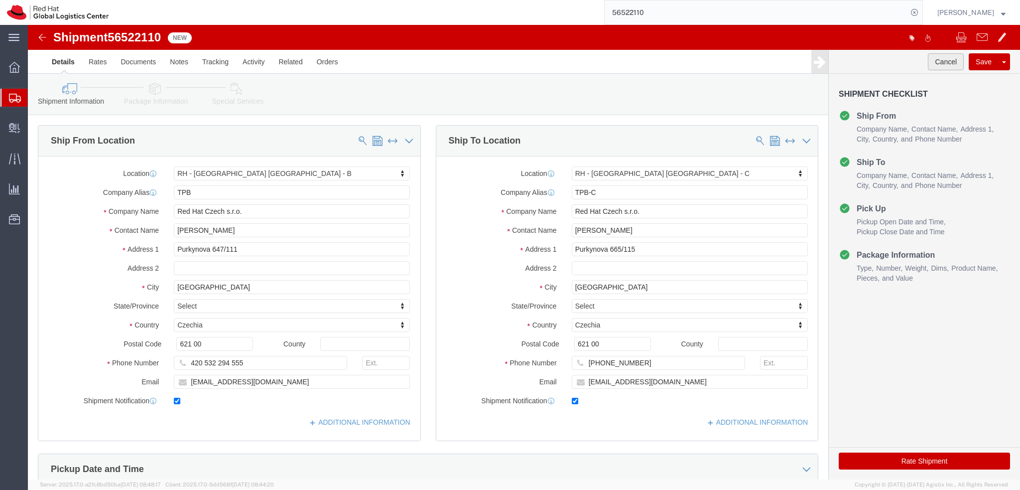
click button "Cancel"
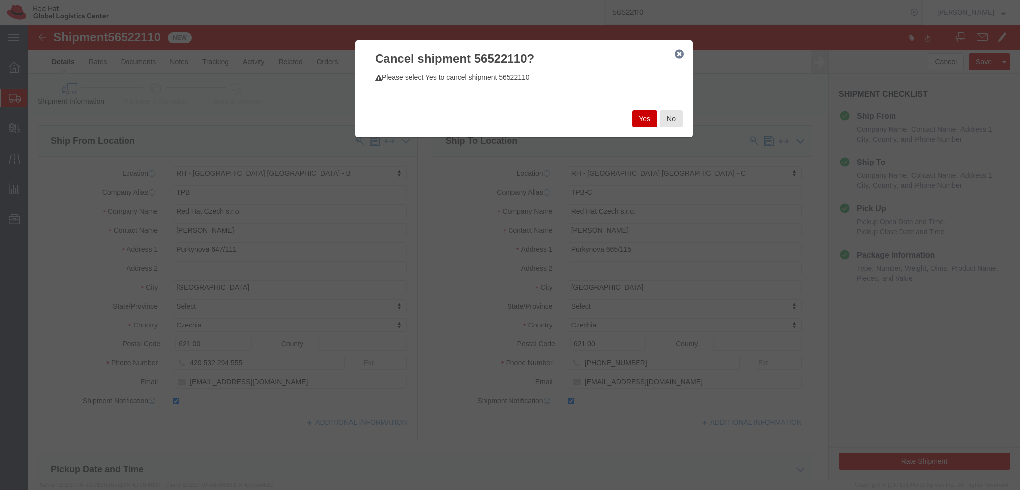
click button "Yes"
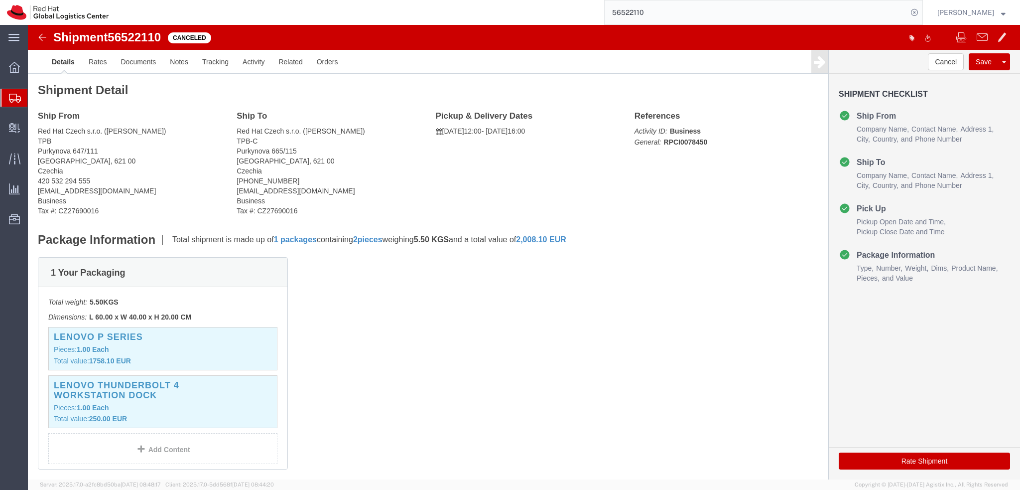
click img
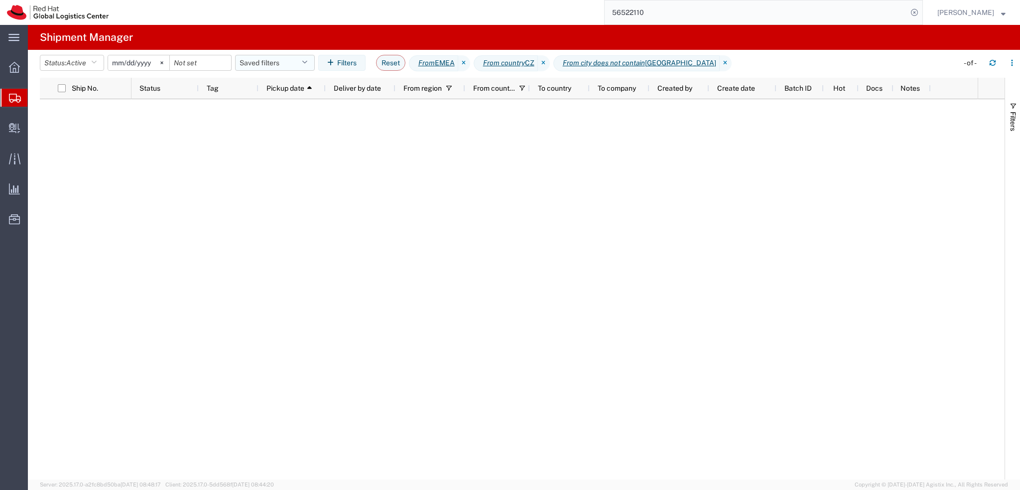
click at [291, 65] on button "Saved filters" at bounding box center [275, 63] width 80 height 16
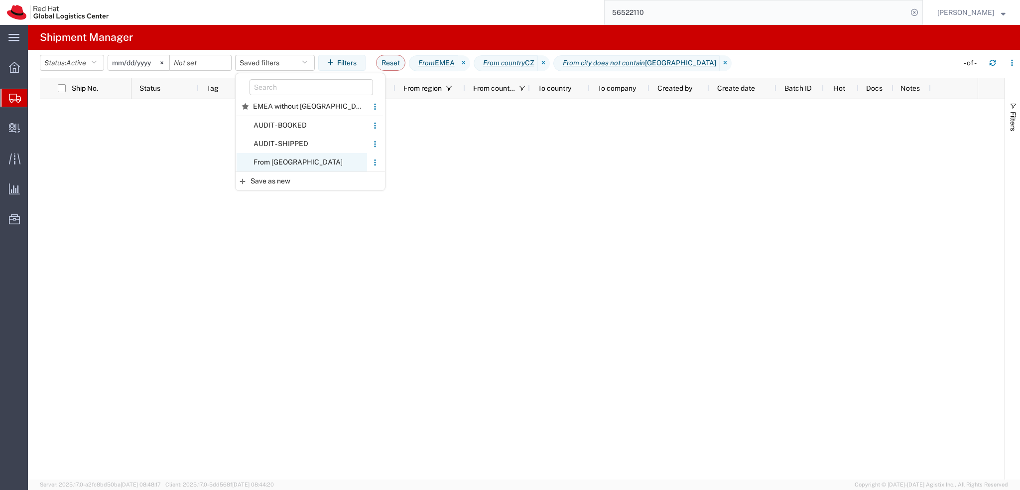
click at [318, 165] on span "From CZ" at bounding box center [302, 162] width 130 height 18
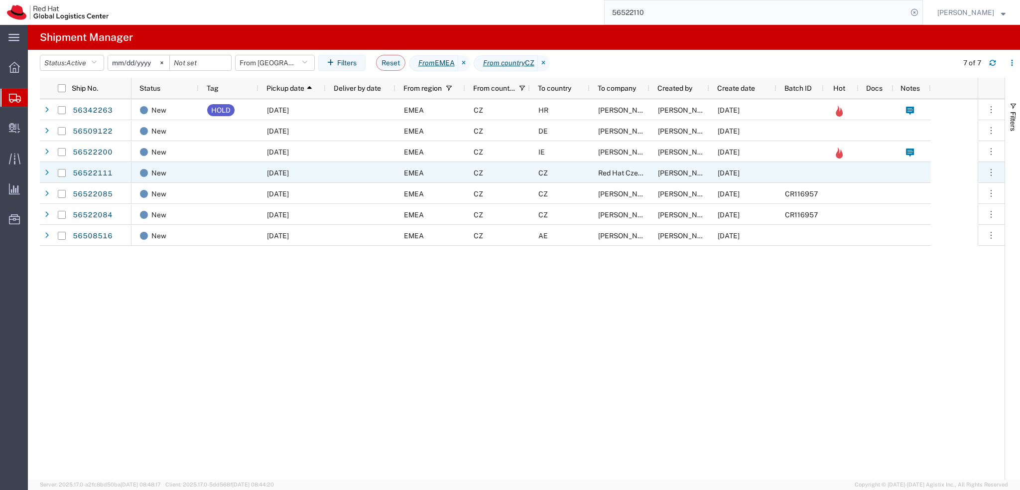
click at [570, 174] on div "CZ" at bounding box center [560, 172] width 60 height 21
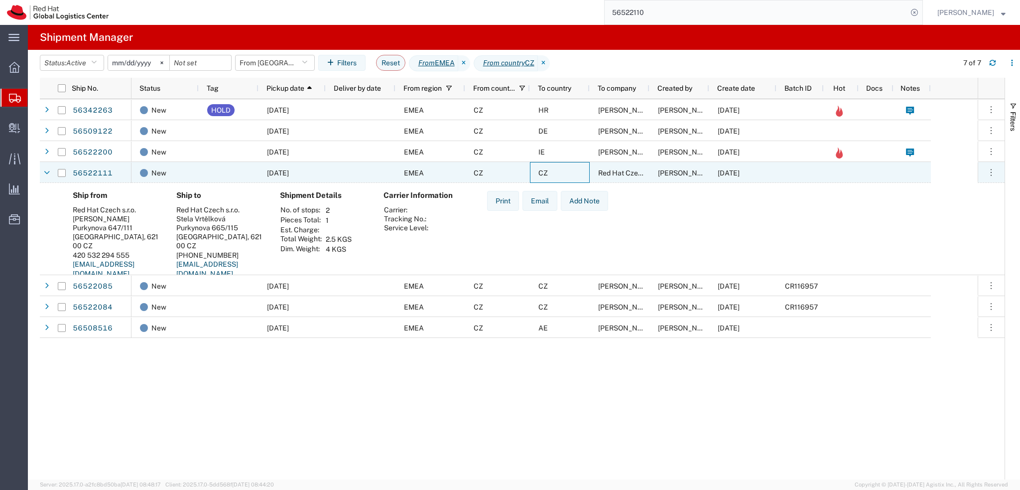
click at [570, 174] on div "CZ" at bounding box center [560, 172] width 60 height 21
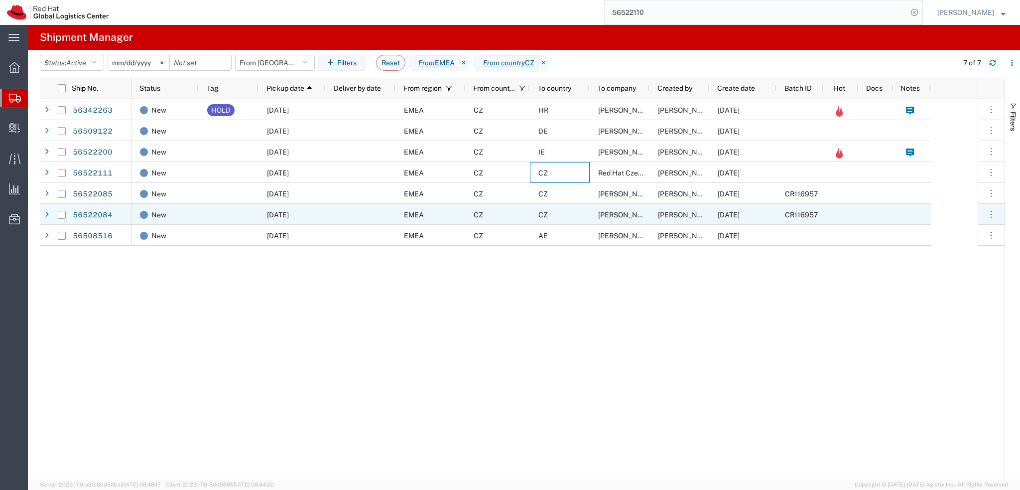
click at [561, 220] on div "CZ" at bounding box center [560, 214] width 60 height 21
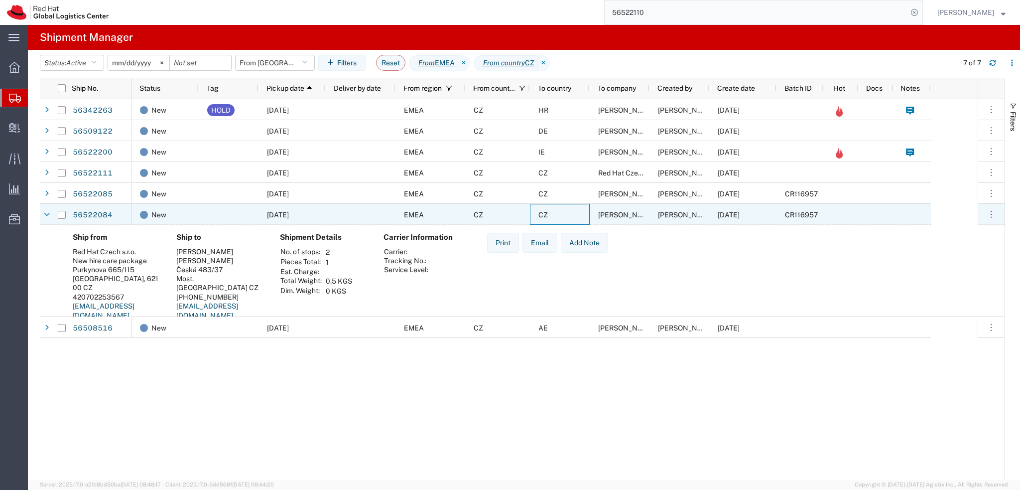
click at [561, 220] on div "CZ" at bounding box center [560, 214] width 60 height 21
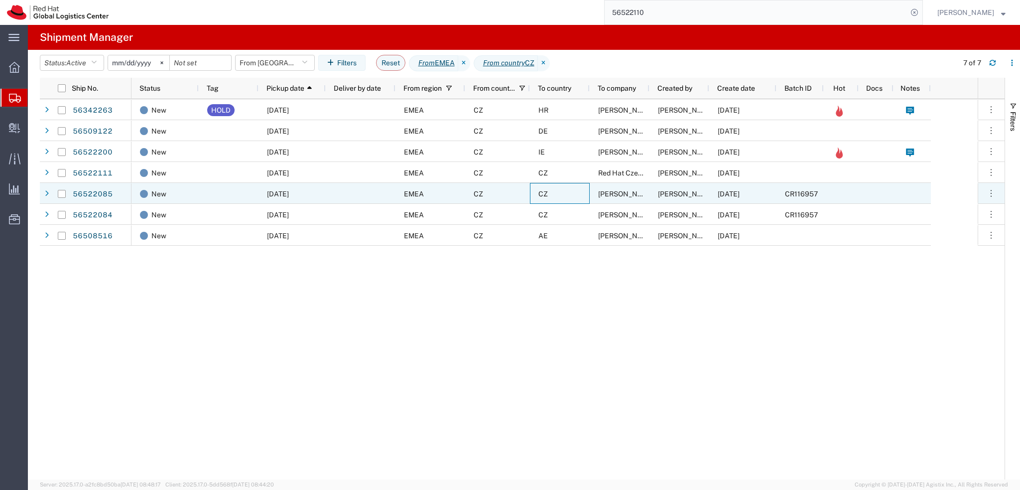
click at [564, 195] on div "CZ" at bounding box center [560, 193] width 60 height 21
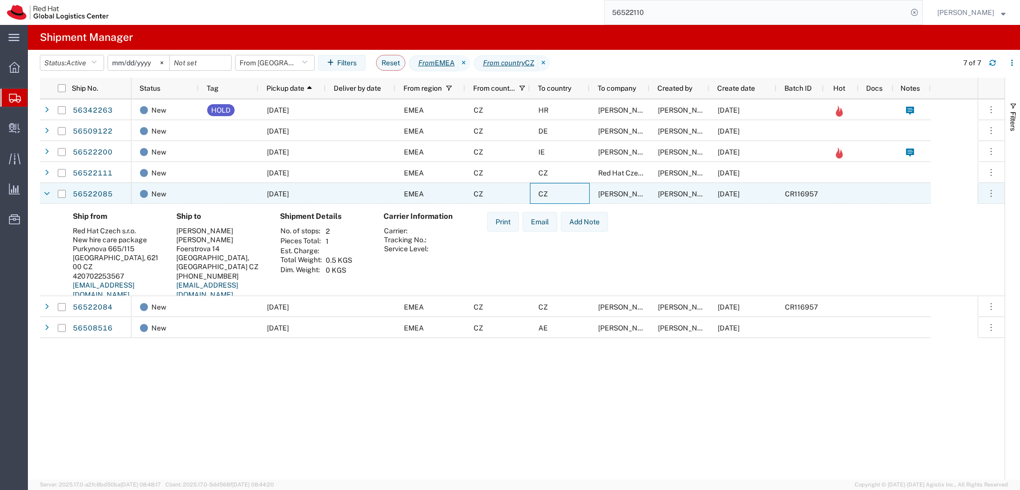
click at [564, 195] on div "CZ" at bounding box center [560, 193] width 60 height 21
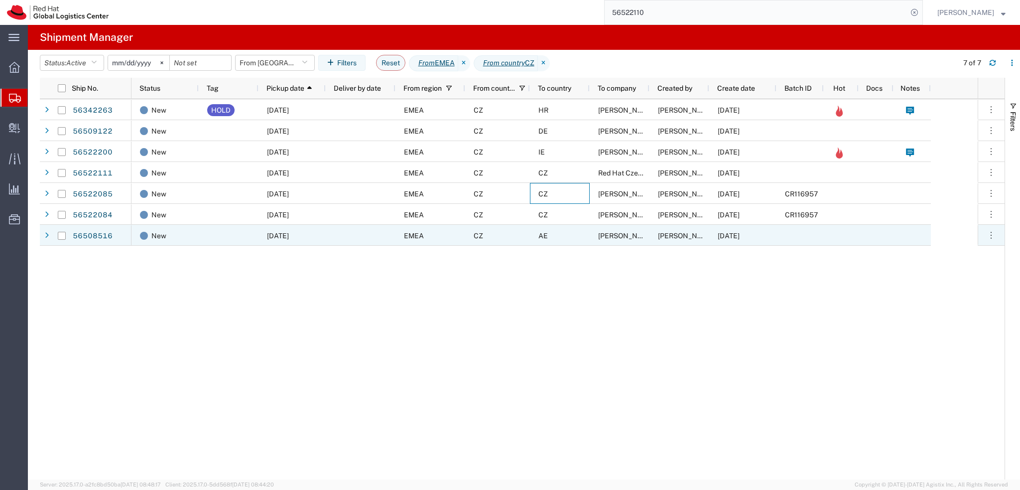
click at [568, 237] on div "AE" at bounding box center [560, 235] width 60 height 21
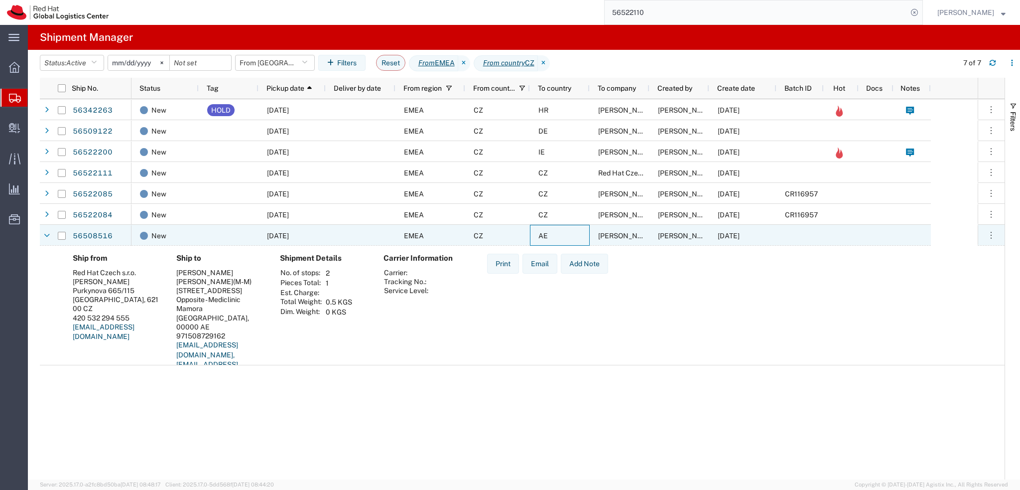
click at [568, 237] on div "AE" at bounding box center [560, 235] width 60 height 21
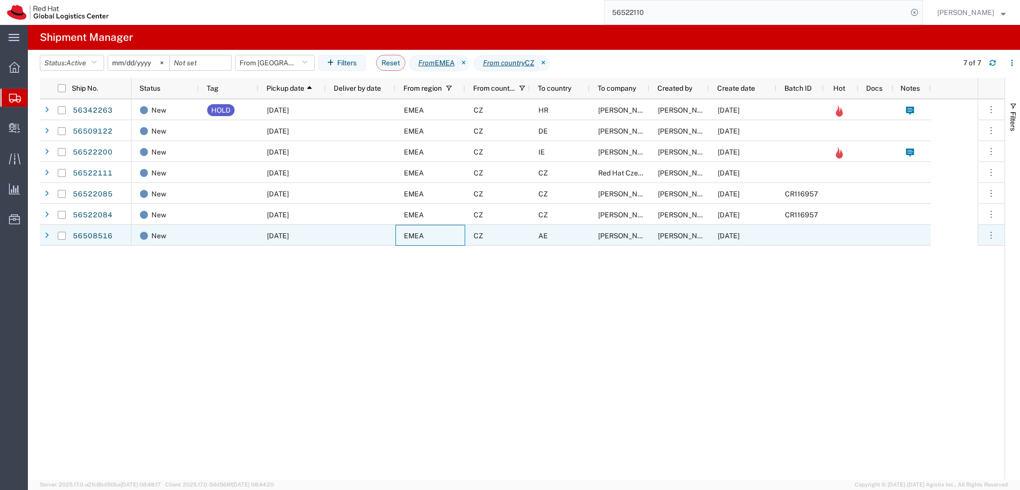
click at [459, 238] on div "EMEA" at bounding box center [430, 235] width 70 height 21
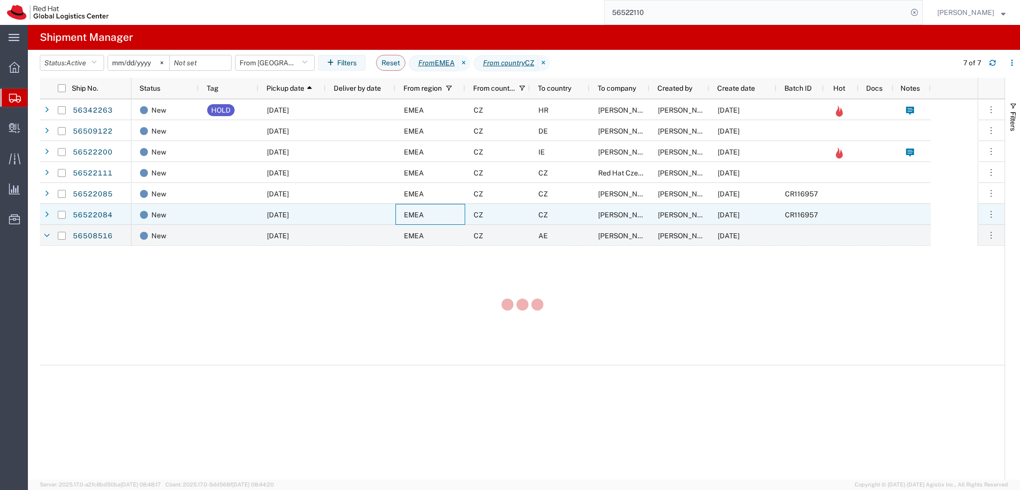
click at [450, 207] on div "EMEA" at bounding box center [430, 214] width 70 height 21
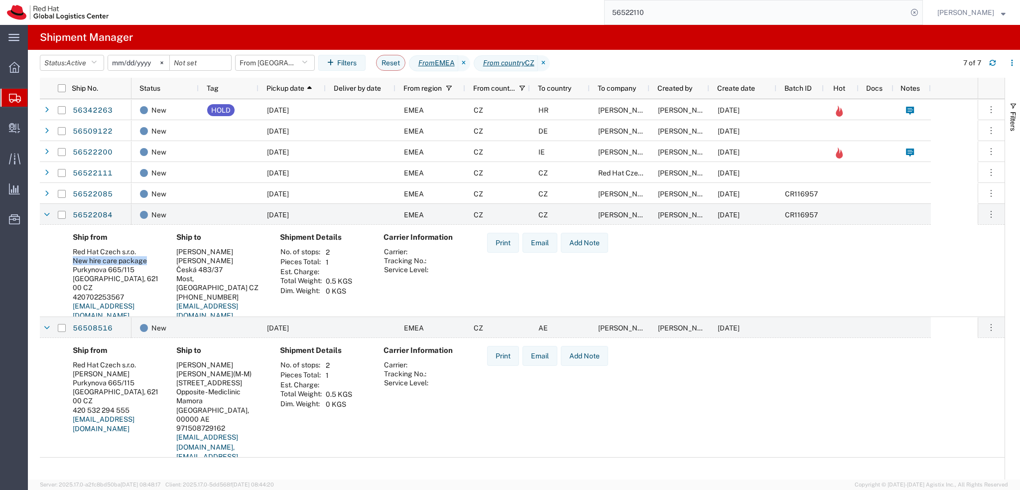
drag, startPoint x: 71, startPoint y: 260, endPoint x: 148, endPoint y: 260, distance: 76.7
click at [148, 260] on div "Ship from Red Hat Czech s.r.o. New hire care package Purkynova 665/115 BRNO, 62…" at bounding box center [117, 280] width 104 height 95
copy div "New hire care package"
drag, startPoint x: 167, startPoint y: 297, endPoint x: 65, endPoint y: 304, distance: 102.4
click at [65, 304] on div "Ship from Red Hat Czech s.r.o. New hire care package Purkynova 665/115 BRNO, 62…" at bounding box center [117, 280] width 104 height 95
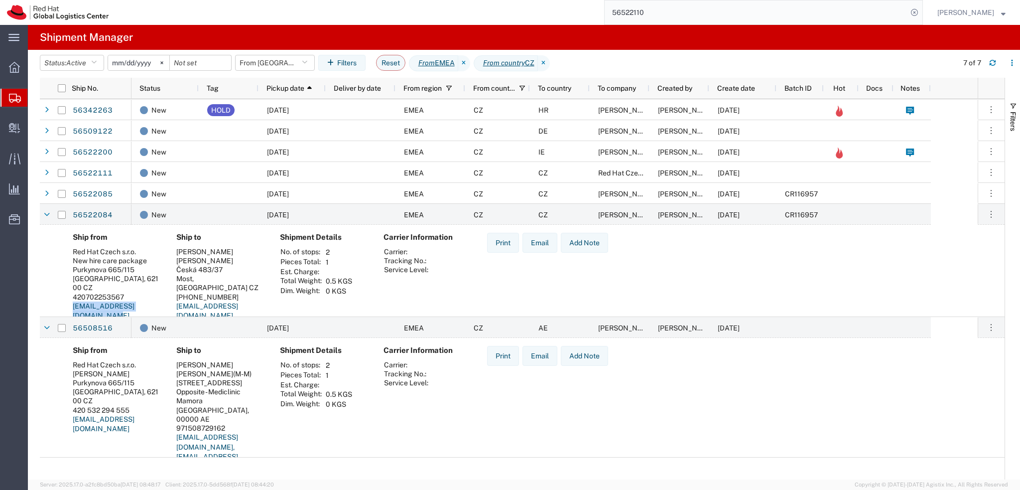
copy link "[EMAIL_ADDRESS][DOMAIN_NAME]"
drag, startPoint x: 128, startPoint y: 286, endPoint x: 55, endPoint y: 289, distance: 73.3
click at [55, 289] on div "Ship from Red Hat Czech s.r.o. New hire care package Purkynova 665/115 BRNO, 62…" at bounding box center [522, 280] width 965 height 111
copy div "420702253567"
click at [287, 59] on button "From CZ" at bounding box center [275, 63] width 80 height 16
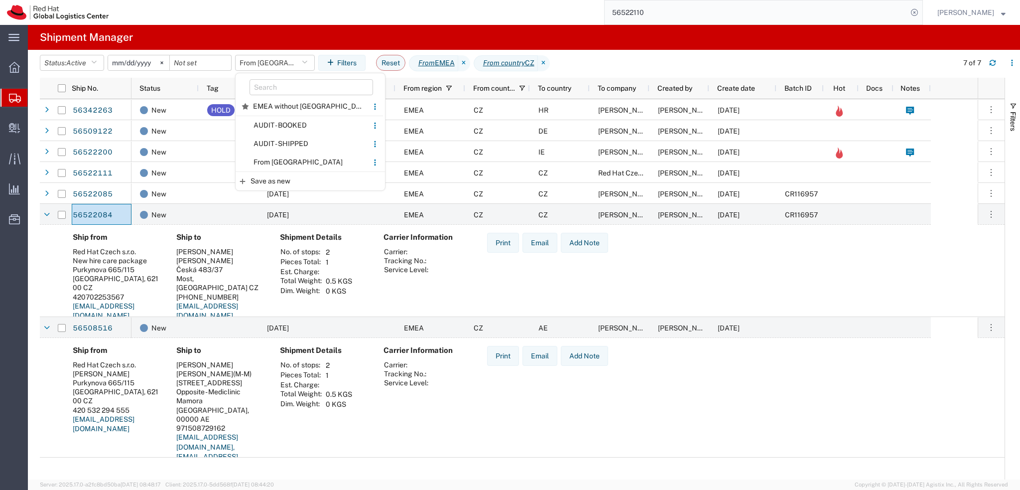
click at [294, 159] on span "From CZ" at bounding box center [302, 162] width 130 height 18
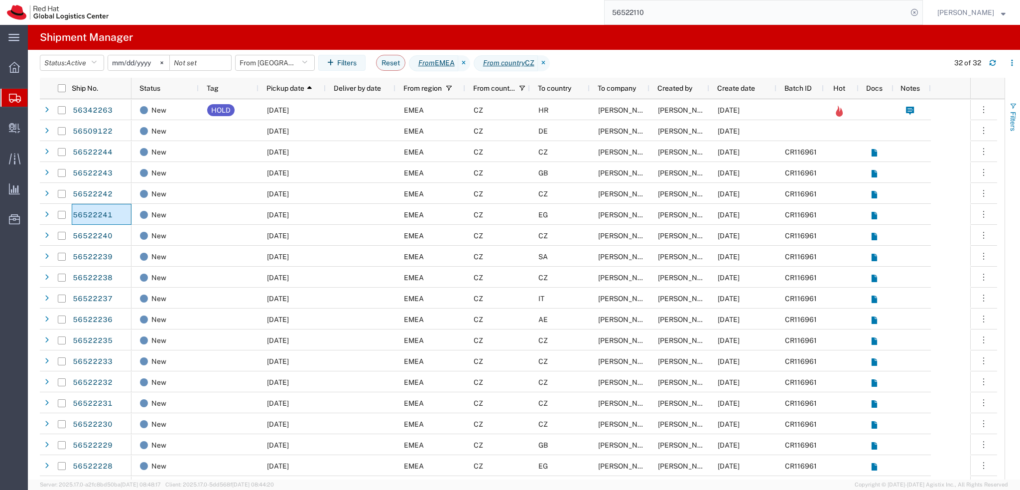
click at [1013, 113] on span "Filters" at bounding box center [1013, 121] width 8 height 19
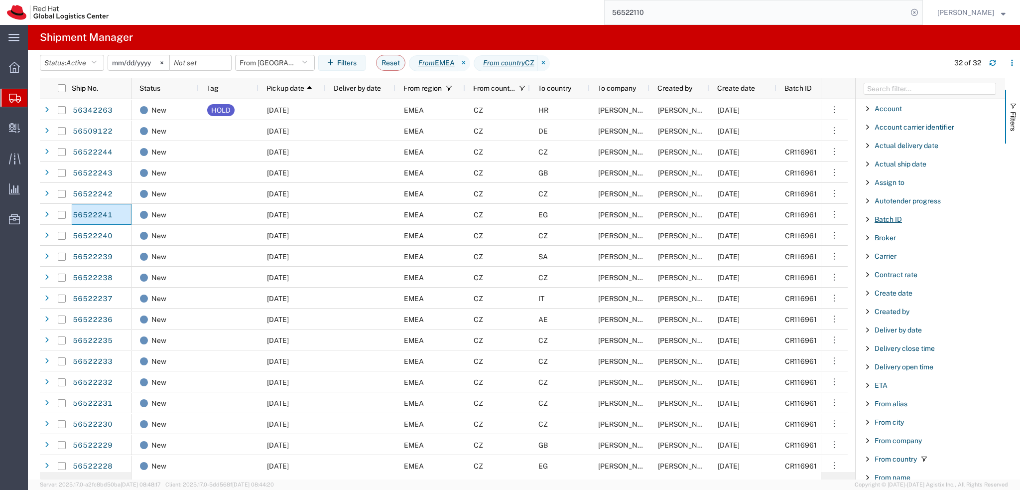
click at [881, 219] on span "Batch ID" at bounding box center [888, 219] width 27 height 8
click at [926, 262] on input "Filter Value" at bounding box center [934, 261] width 130 height 12
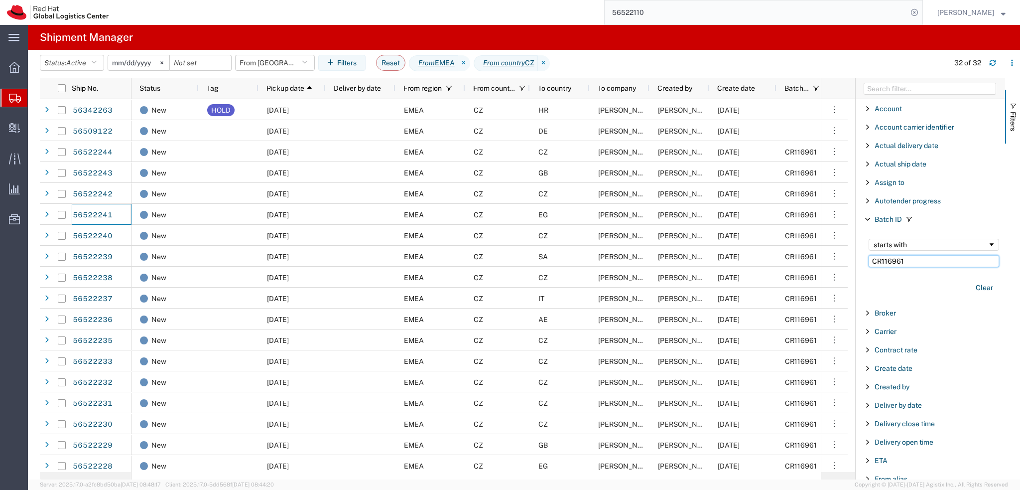
click at [926, 261] on input "CR116961" at bounding box center [934, 261] width 130 height 12
type input "CR116961"
click at [1014, 116] on span "Filters" at bounding box center [1013, 121] width 8 height 19
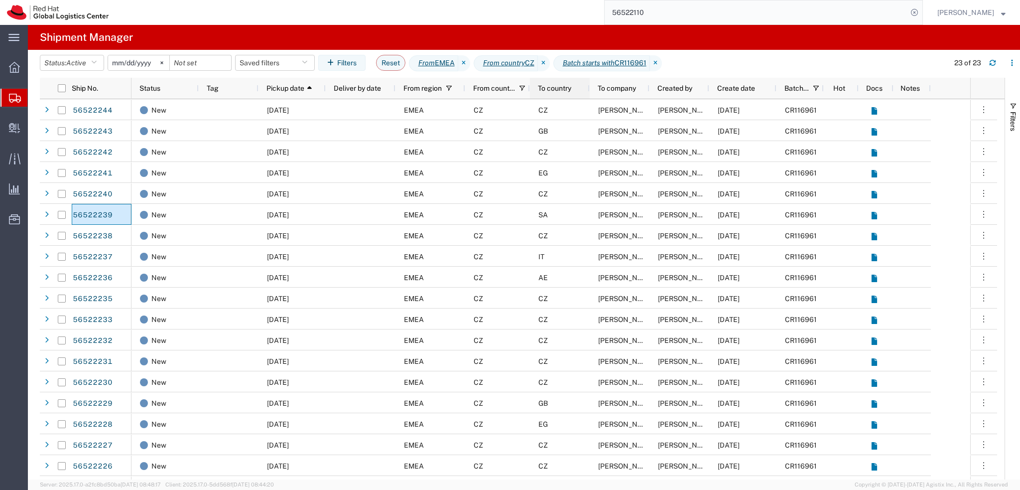
click at [552, 93] on div "To country" at bounding box center [562, 88] width 48 height 16
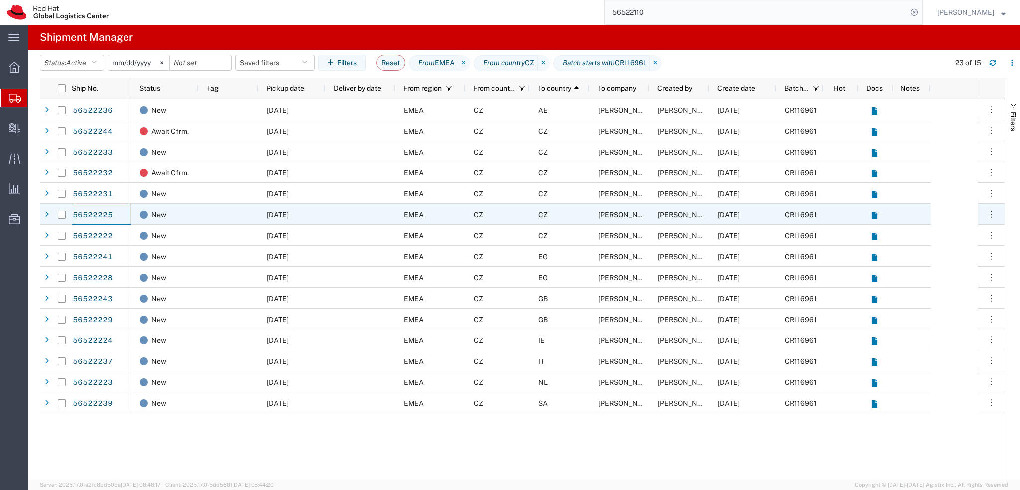
click at [571, 215] on div "CZ" at bounding box center [560, 214] width 60 height 21
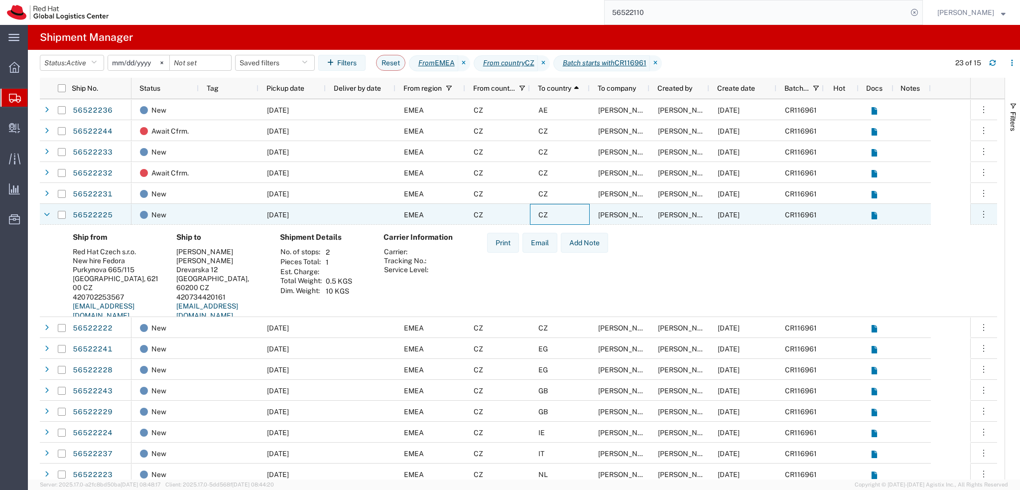
click at [571, 215] on div "CZ" at bounding box center [560, 214] width 60 height 21
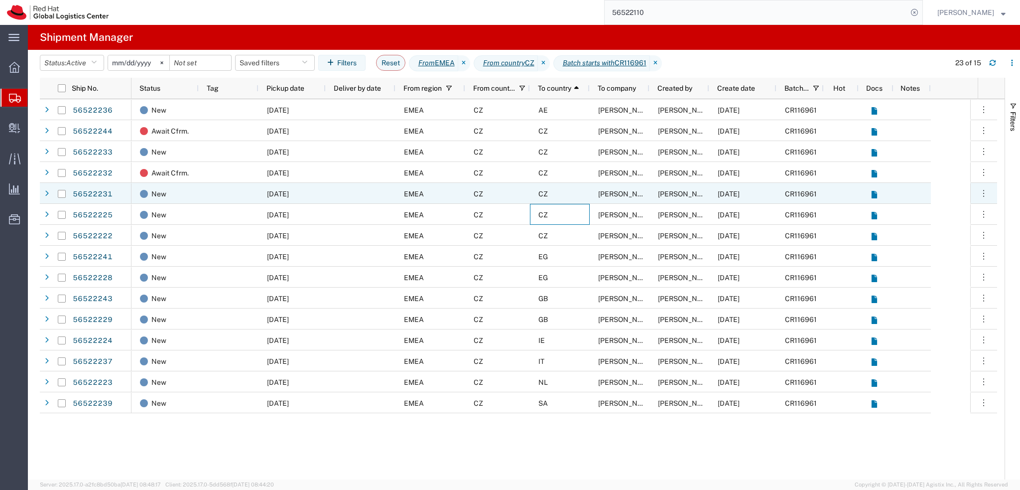
click at [571, 195] on div "CZ" at bounding box center [560, 193] width 60 height 21
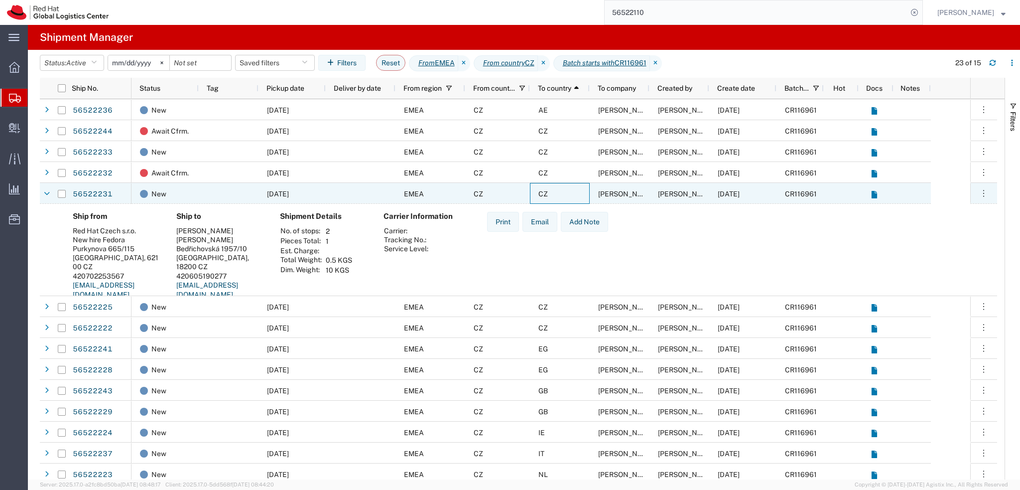
click at [571, 195] on div "CZ" at bounding box center [560, 193] width 60 height 21
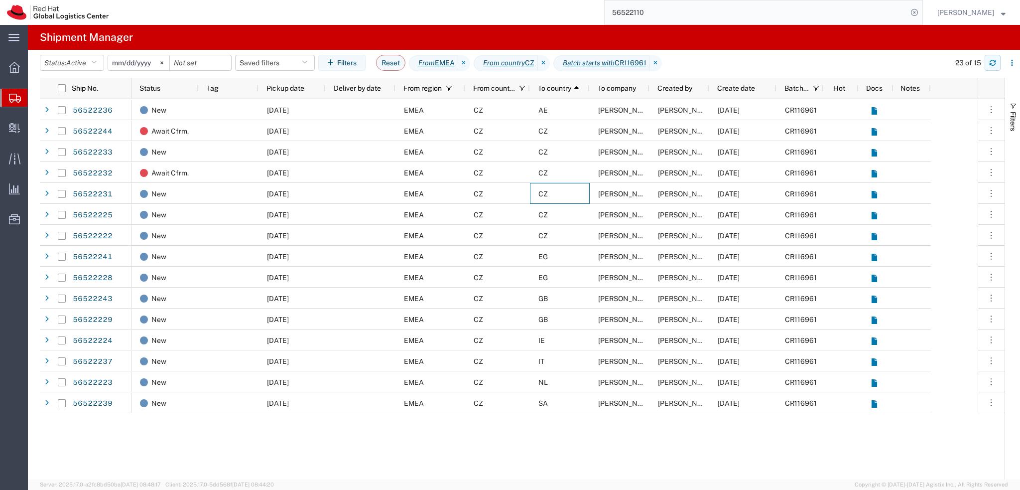
click at [996, 61] on button "button" at bounding box center [993, 63] width 16 height 16
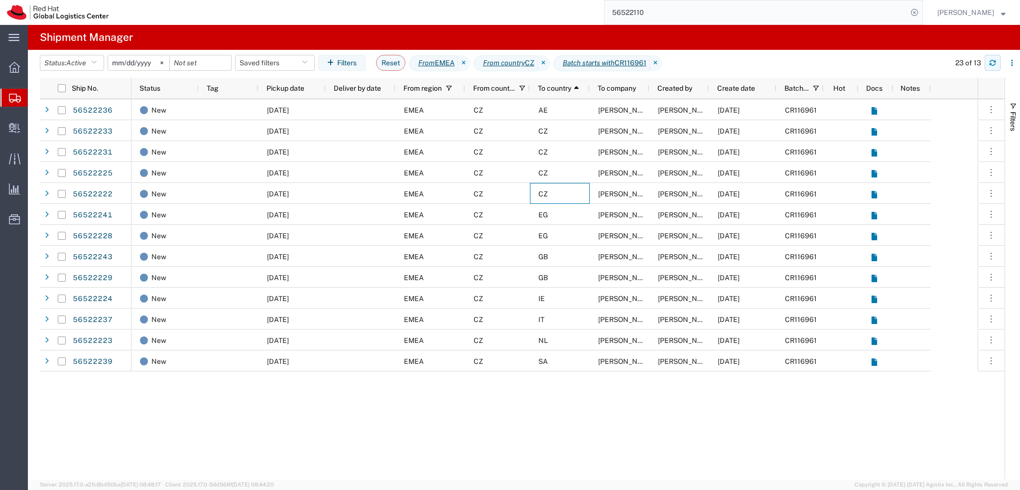
click at [994, 67] on button "button" at bounding box center [993, 63] width 16 height 16
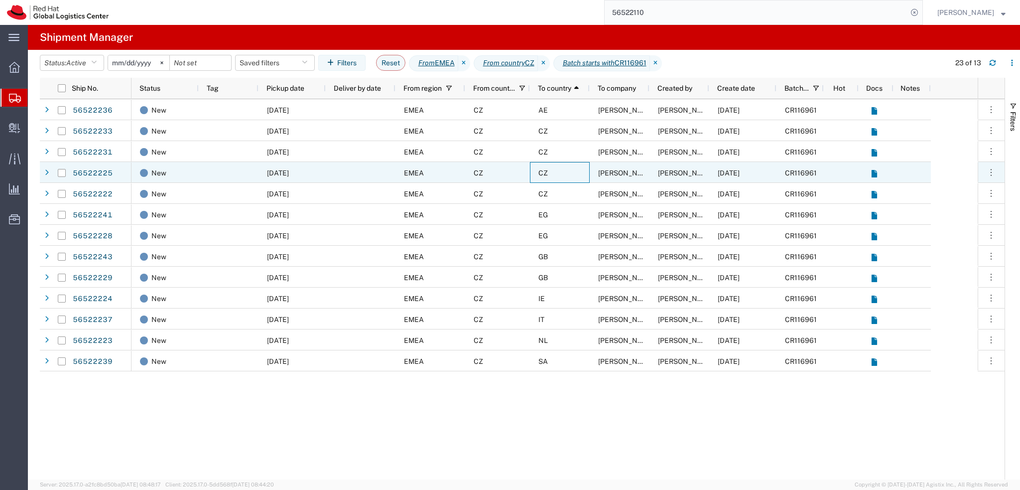
click at [561, 177] on div "CZ" at bounding box center [560, 172] width 60 height 21
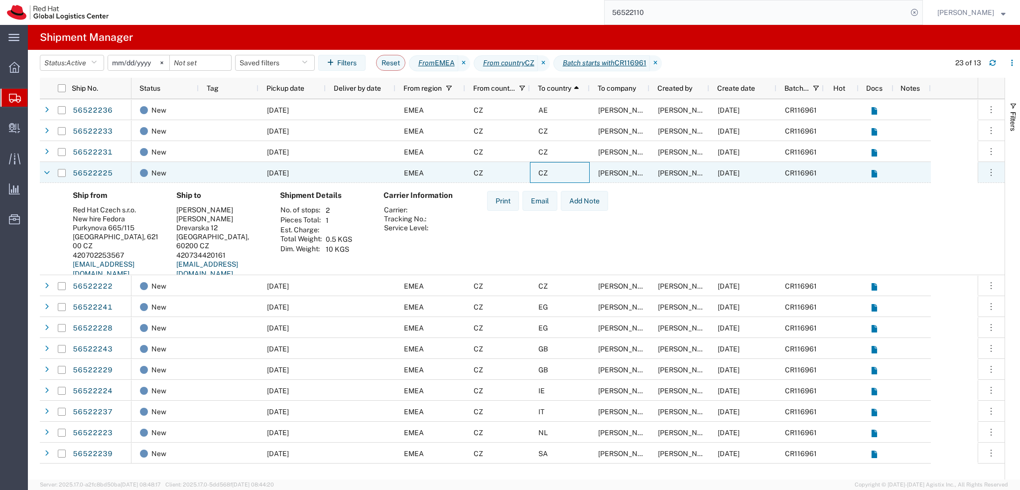
click at [566, 175] on div "CZ" at bounding box center [560, 172] width 60 height 21
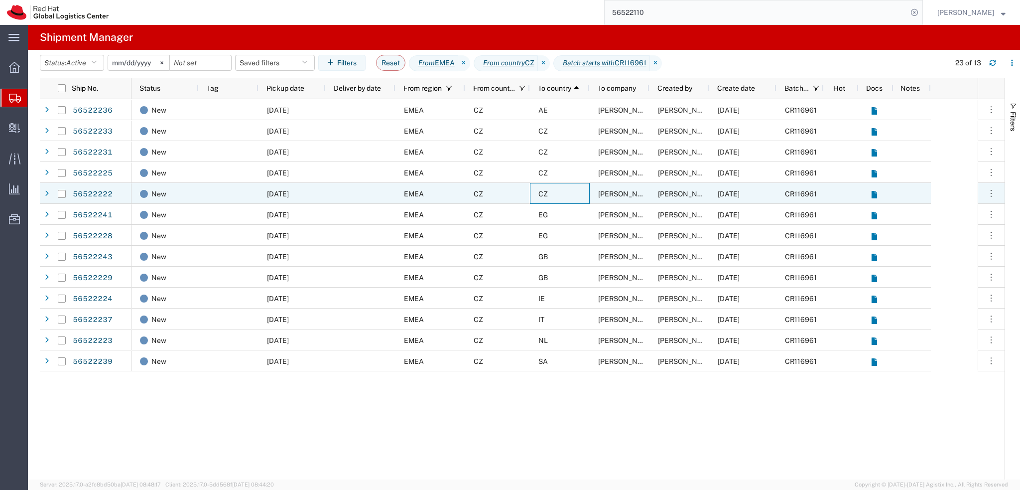
click at [567, 190] on div "CZ" at bounding box center [560, 193] width 60 height 21
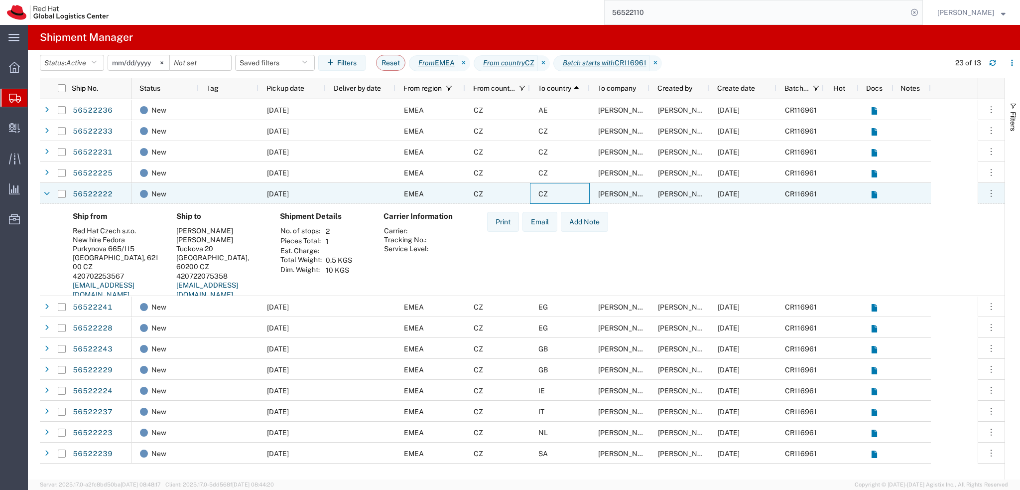
click at [567, 190] on div "CZ" at bounding box center [560, 193] width 60 height 21
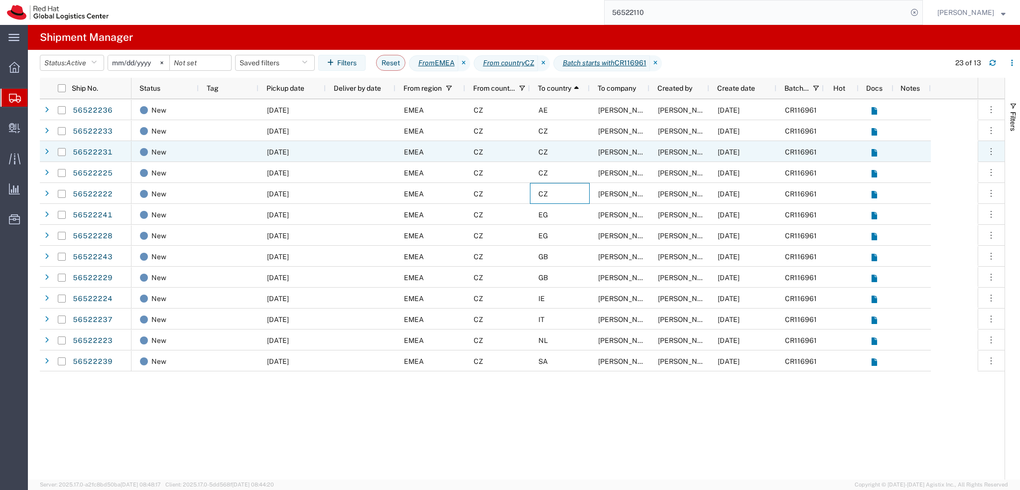
click at [568, 151] on div "CZ" at bounding box center [560, 151] width 60 height 21
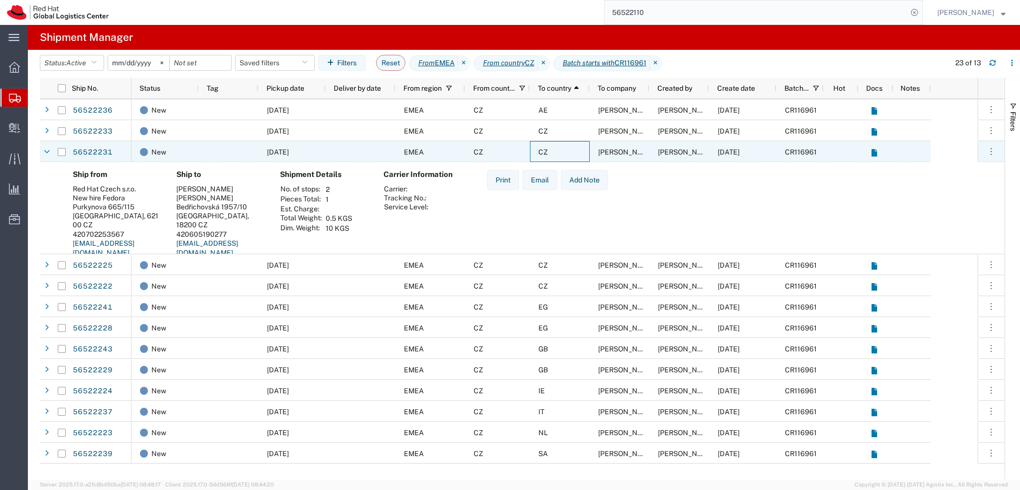
click at [568, 151] on div "CZ" at bounding box center [560, 151] width 60 height 21
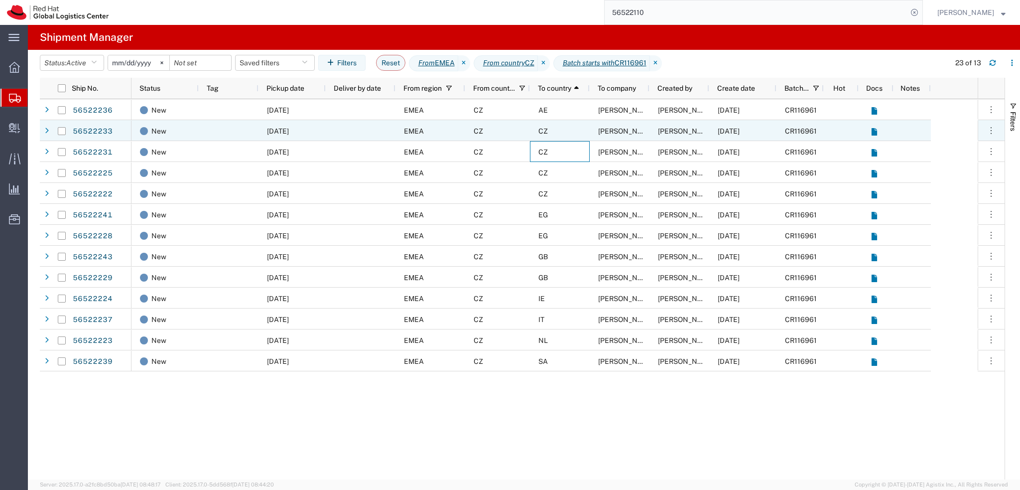
click at [563, 134] on div "CZ" at bounding box center [560, 130] width 60 height 21
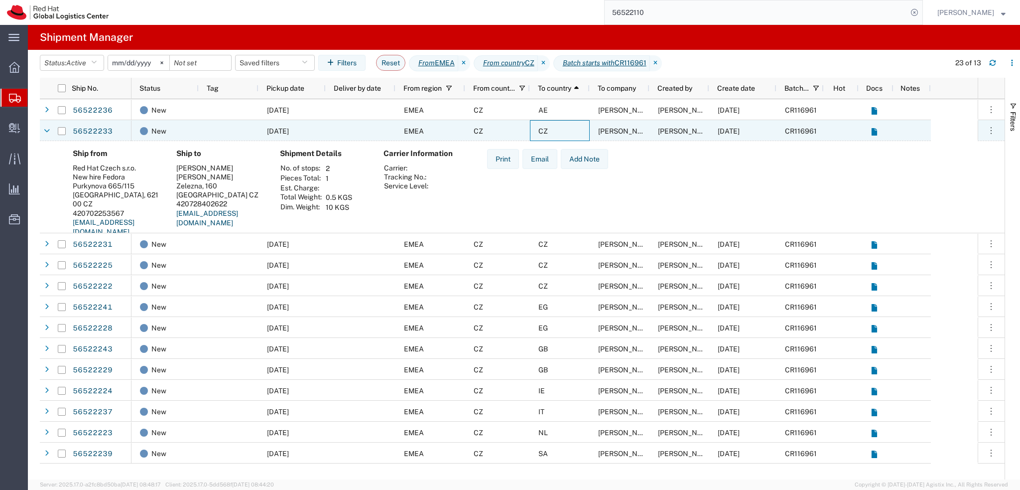
click at [563, 134] on div "CZ" at bounding box center [560, 130] width 60 height 21
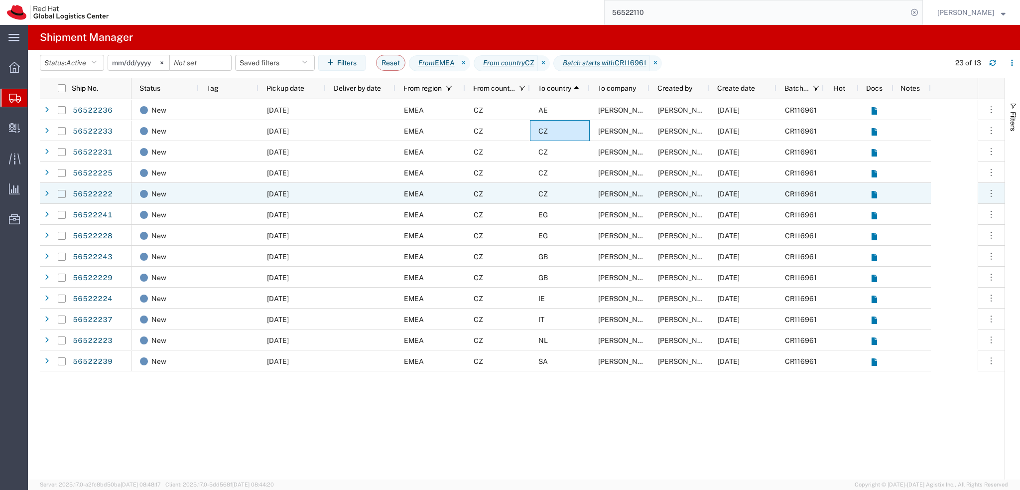
click at [60, 195] on input "Press Space to toggle row selection (unchecked)" at bounding box center [62, 194] width 8 height 8
checkbox input "true"
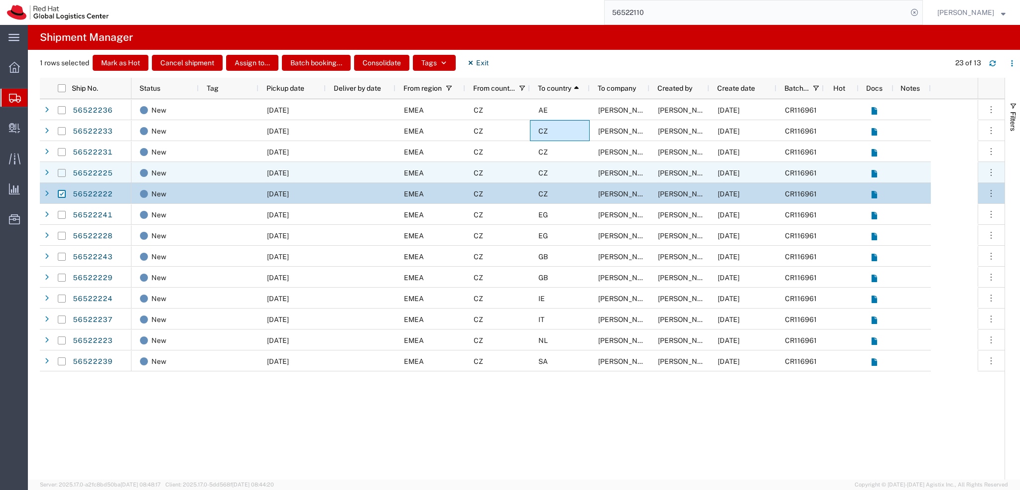
click at [64, 170] on input "Press Space to toggle row selection (unchecked)" at bounding box center [62, 173] width 8 height 8
checkbox input "true"
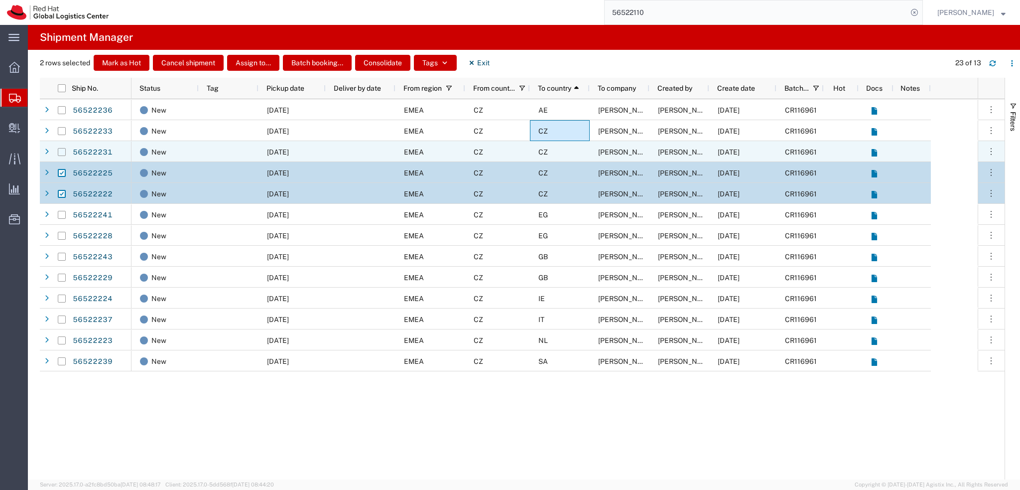
click at [61, 154] on input "Press Space to toggle row selection (unchecked)" at bounding box center [62, 152] width 8 height 8
checkbox input "true"
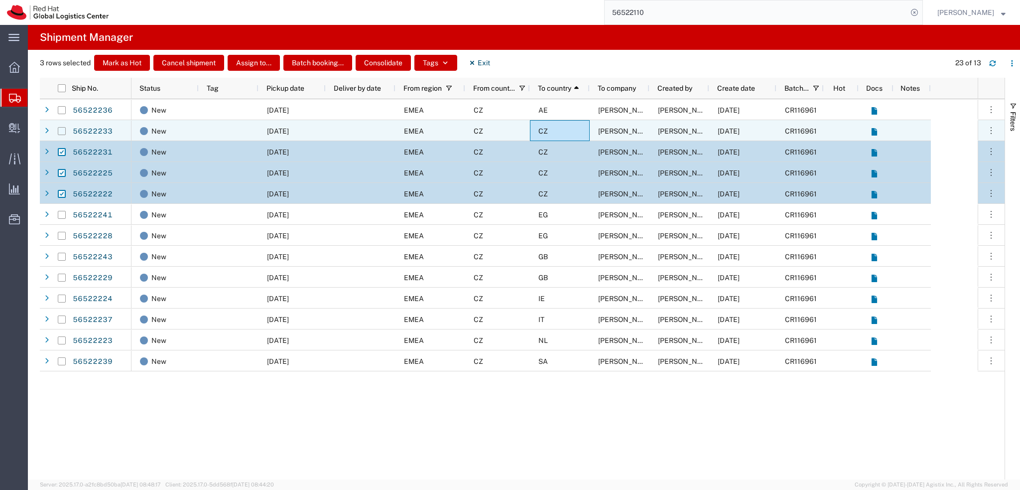
click at [62, 130] on input "Press Space to toggle row selection (unchecked)" at bounding box center [62, 131] width 8 height 8
checkbox input "true"
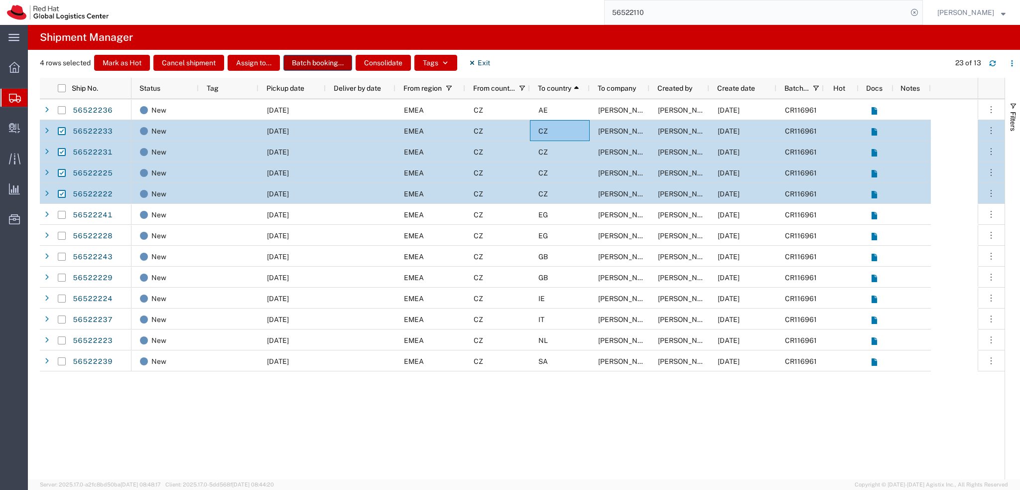
click at [318, 62] on button "Batch booking..." at bounding box center [317, 63] width 69 height 16
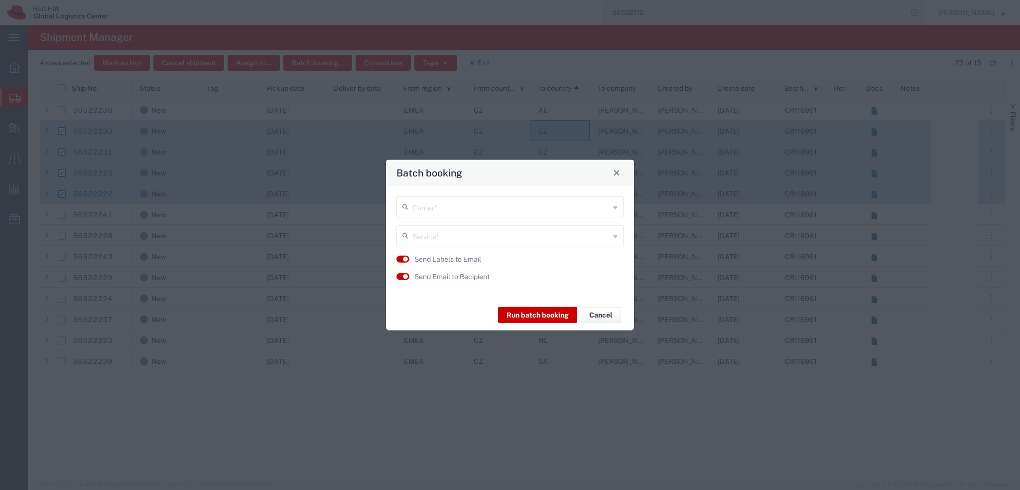
click at [451, 205] on input "text" at bounding box center [510, 205] width 197 height 17
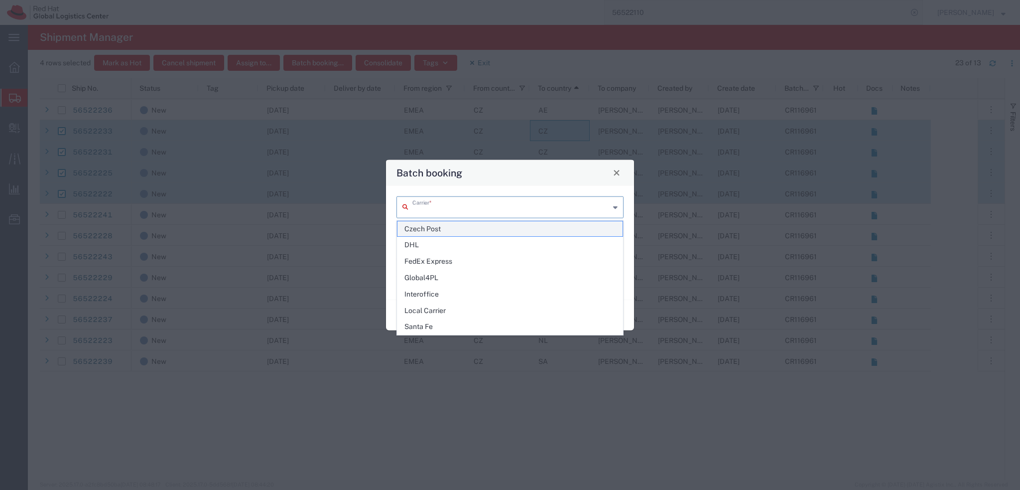
click at [438, 227] on span "Czech Post" at bounding box center [509, 228] width 225 height 15
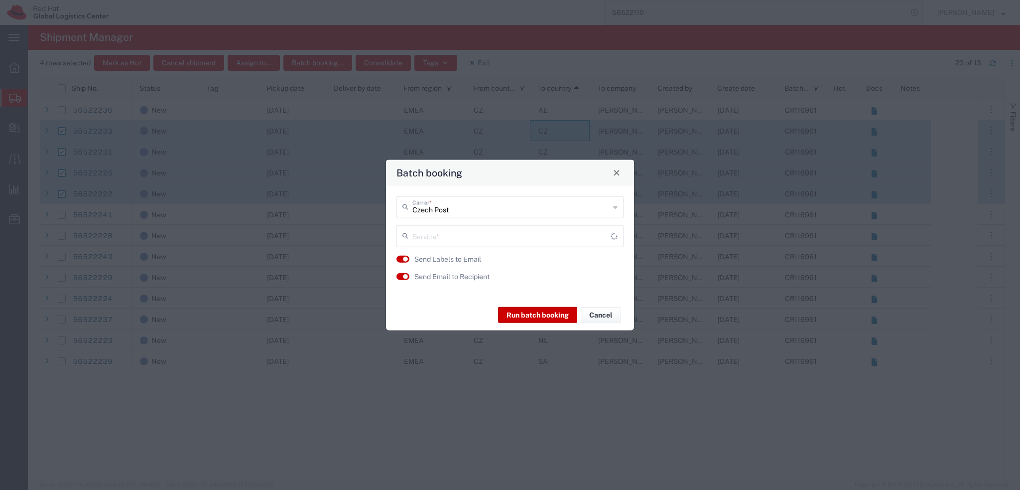
click at [438, 209] on input "Czech Post" at bounding box center [510, 205] width 197 height 17
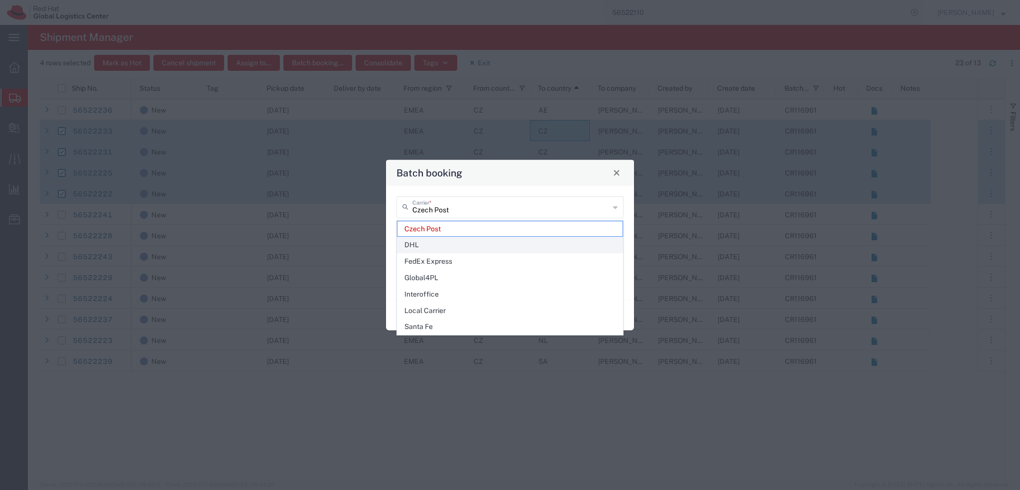
click at [448, 243] on span "DHL" at bounding box center [509, 244] width 225 height 15
type input "DHL"
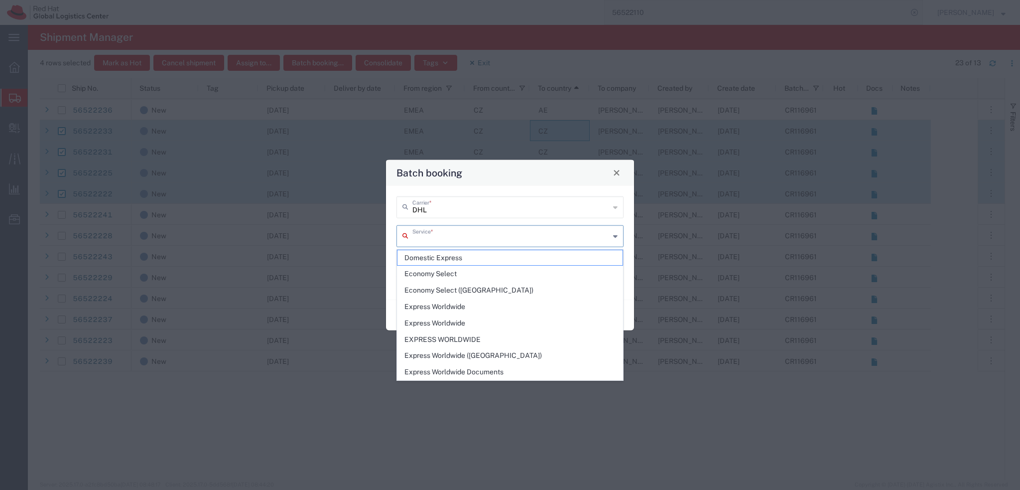
click at [442, 239] on input "text" at bounding box center [510, 234] width 197 height 17
click at [449, 260] on span "Domestic Express" at bounding box center [509, 257] width 225 height 15
type input "Domestic Express"
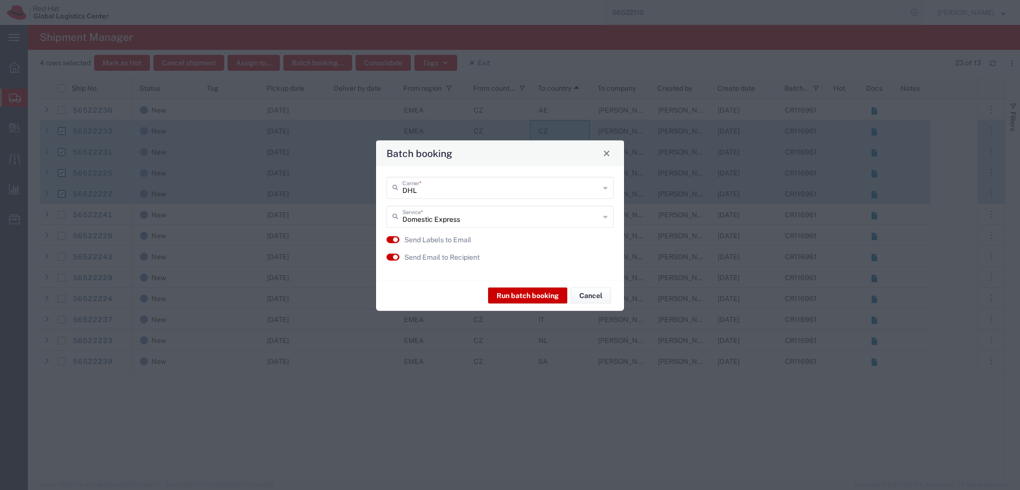
drag, startPoint x: 524, startPoint y: 174, endPoint x: 514, endPoint y: 155, distance: 21.8
click at [514, 155] on div "Batch booking" at bounding box center [500, 153] width 248 height 26
click at [520, 296] on button "Run batch booking" at bounding box center [527, 295] width 79 height 16
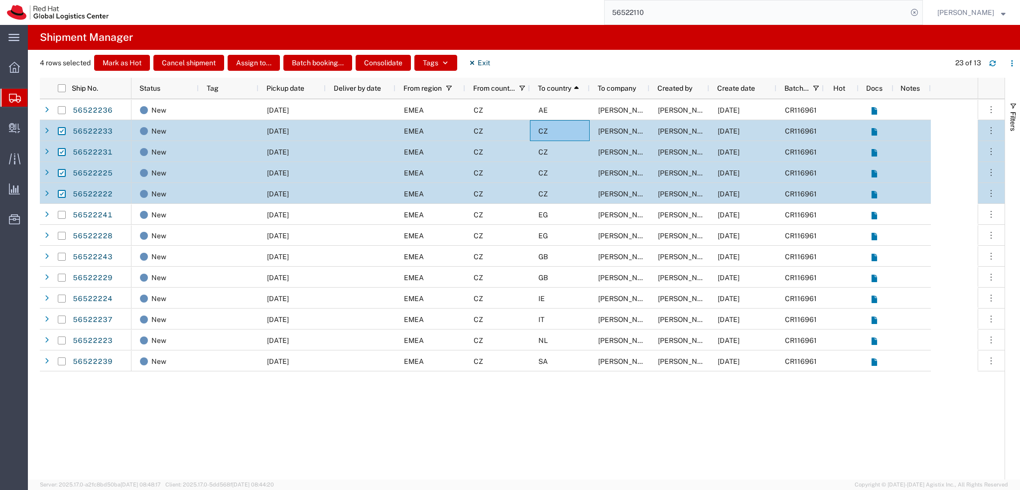
click at [1001, 62] on div "23 of 13" at bounding box center [982, 63] width 75 height 16
click at [996, 62] on button "button" at bounding box center [993, 63] width 16 height 16
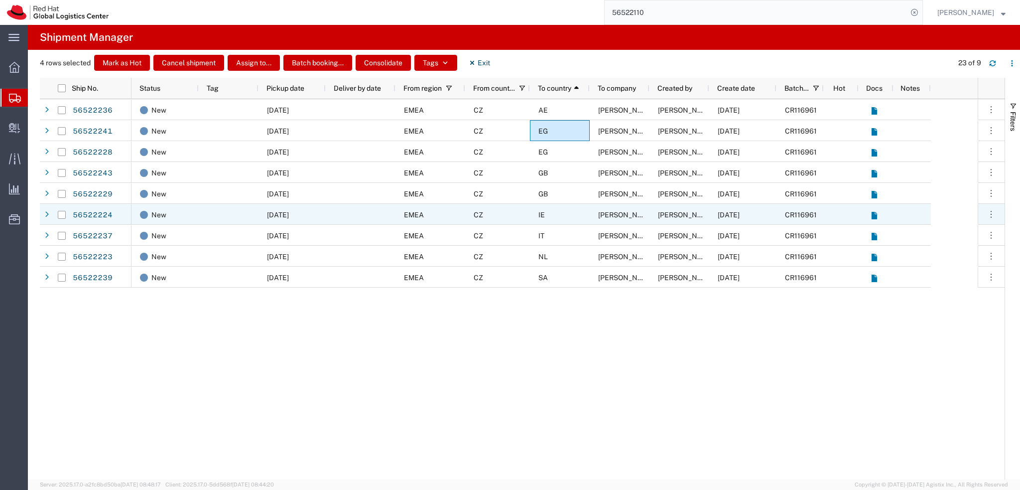
click at [566, 218] on div "IE" at bounding box center [560, 214] width 60 height 21
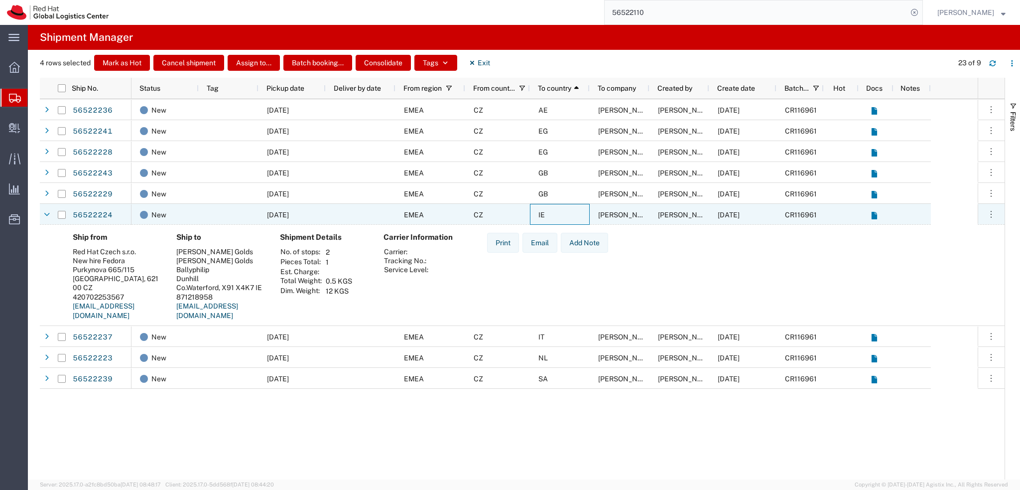
click at [566, 218] on div "IE" at bounding box center [560, 214] width 60 height 21
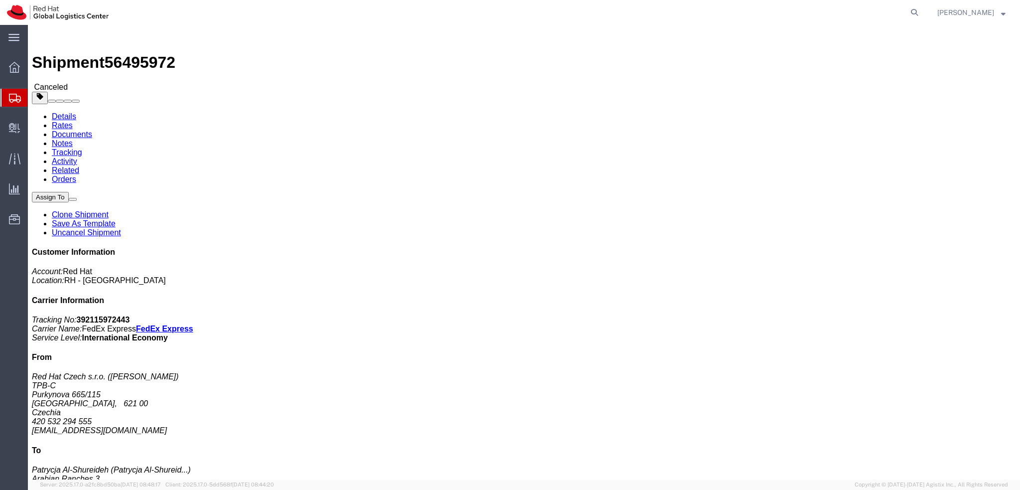
click link "Activity"
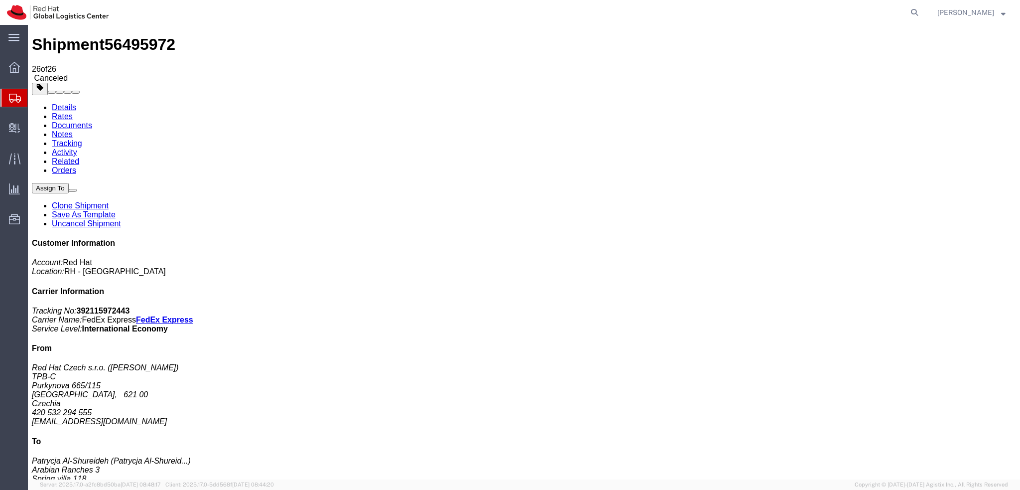
scroll to position [309, 0]
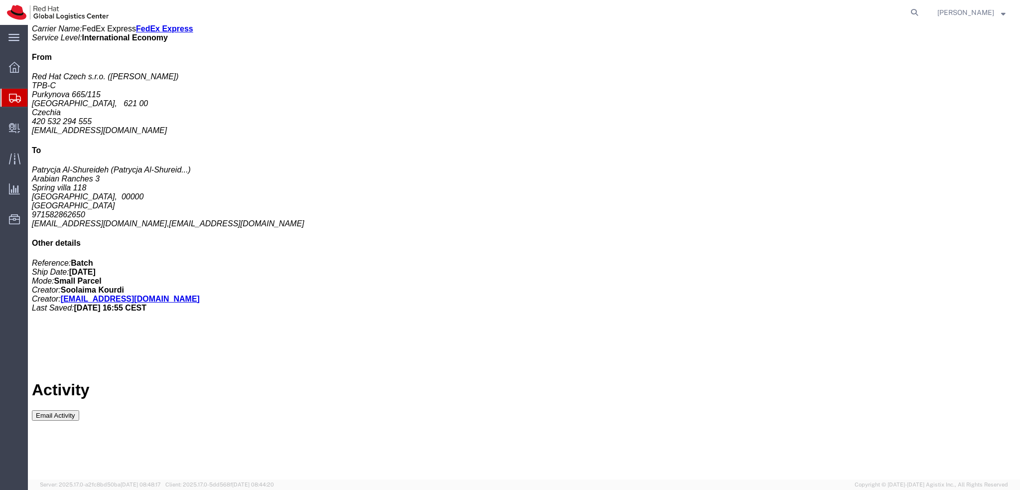
copy td "56496500"
click at [921, 10] on icon at bounding box center [914, 12] width 14 height 14
paste input "56496500"
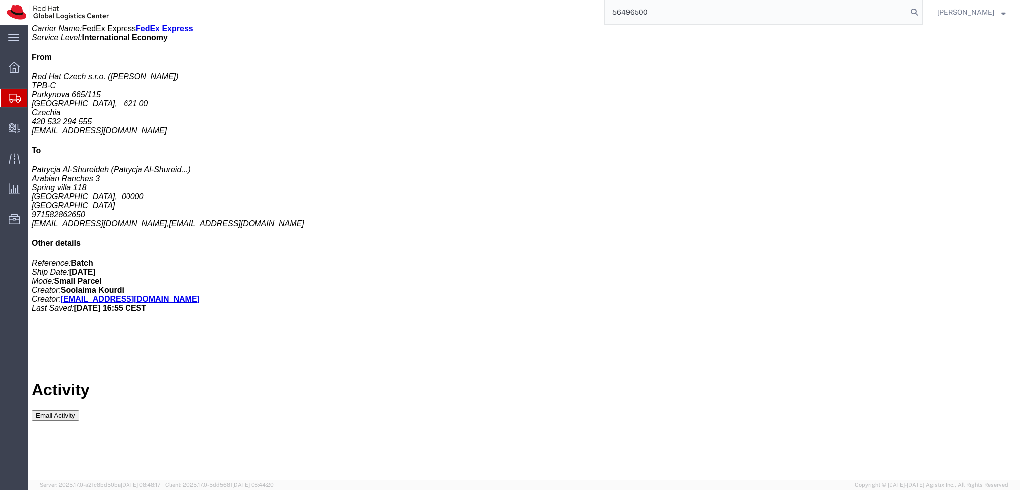
type input "56496500"
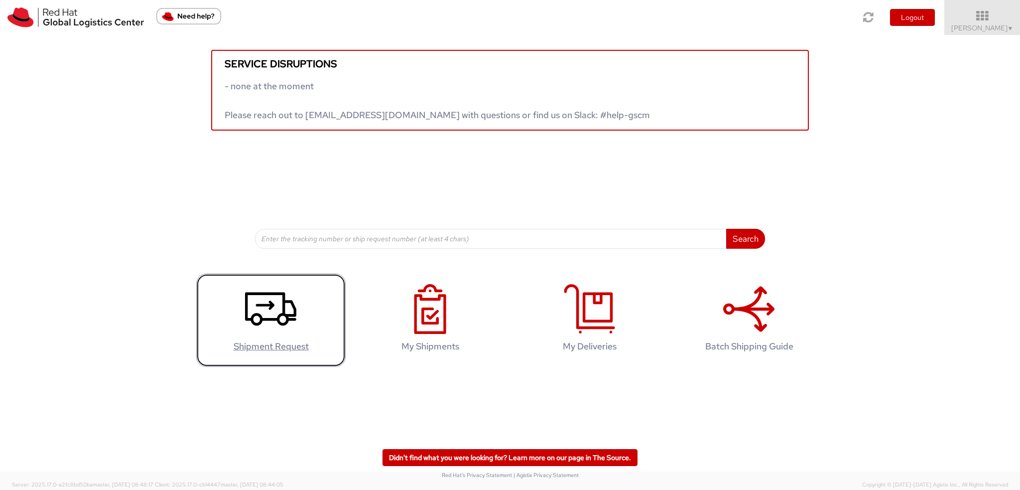
click at [261, 310] on icon at bounding box center [270, 309] width 51 height 50
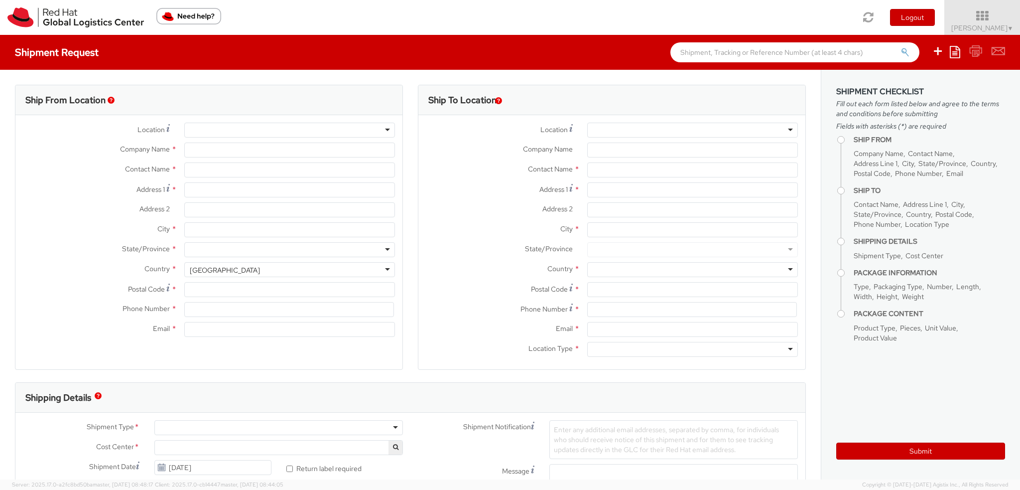
select select "901"
select select
type input "Red Hat Czech s.r.o."
type input "[PERSON_NAME]"
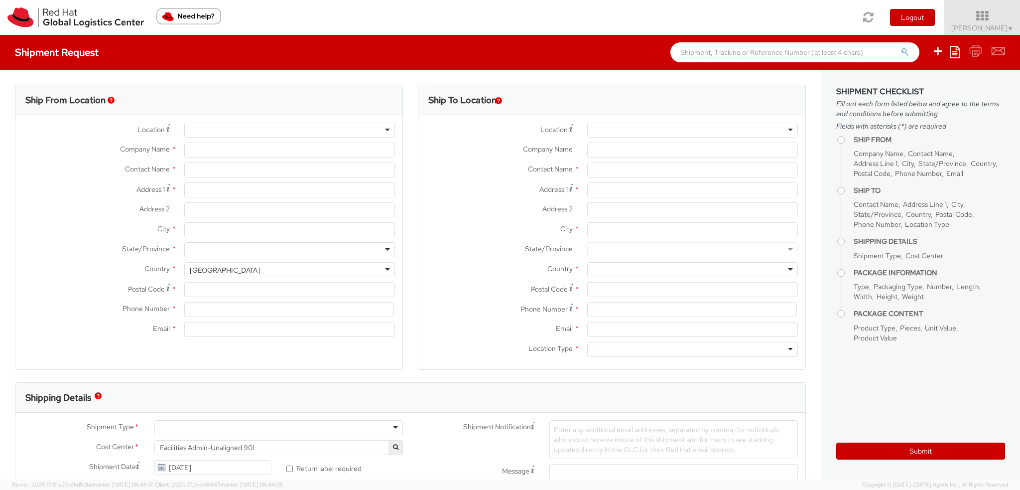
type input "Purkynova 665/115"
type input "[GEOGRAPHIC_DATA]"
type input "621 00"
type input "420 532 294 555"
type input "fmoravec@redhat.com"
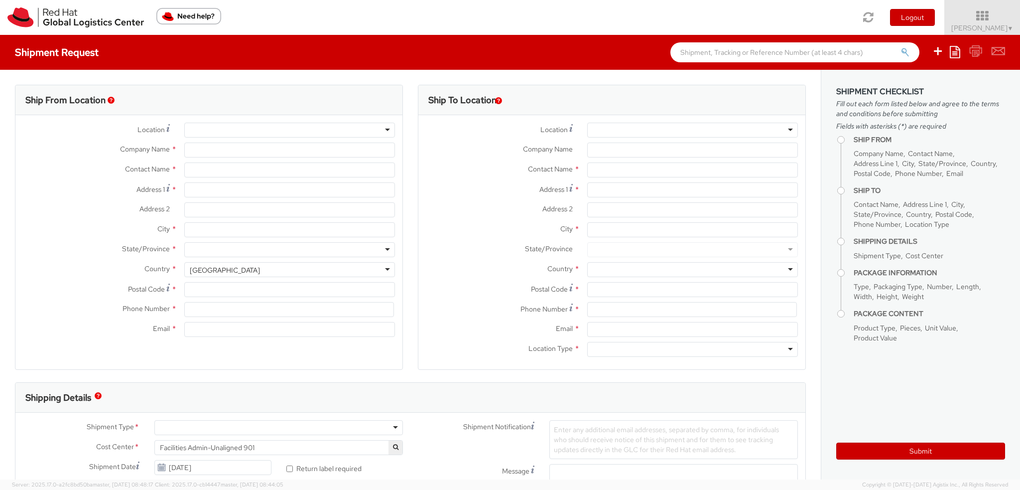
select select "CM"
select select "KGS"
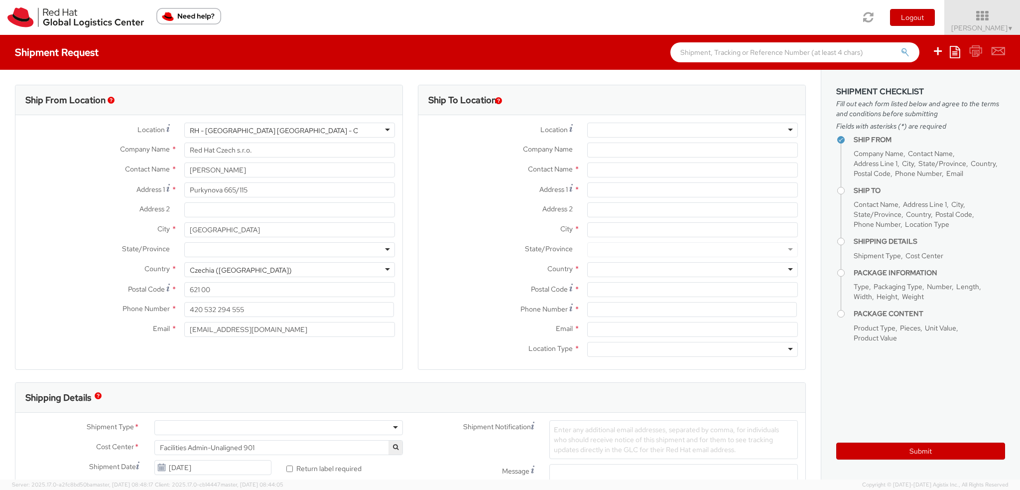
scroll to position [149, 0]
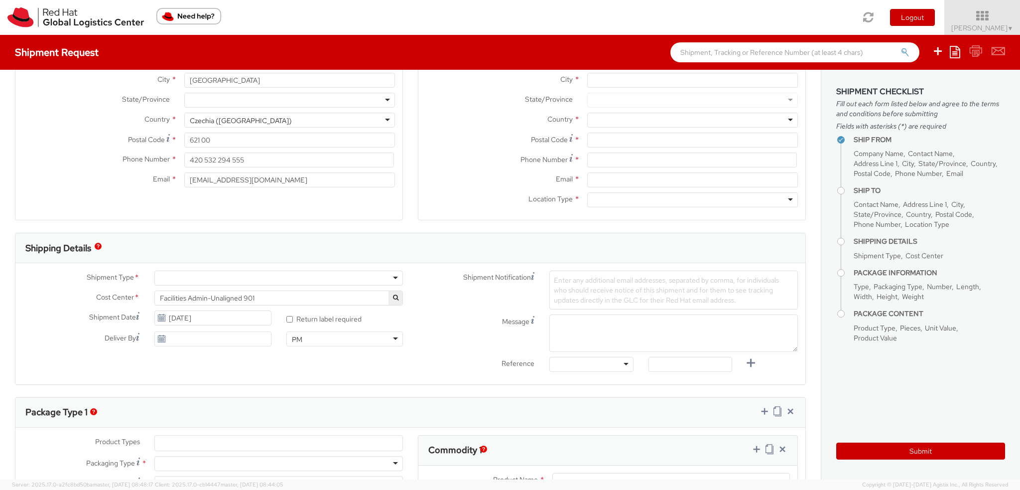
click at [205, 273] on div at bounding box center [278, 277] width 249 height 15
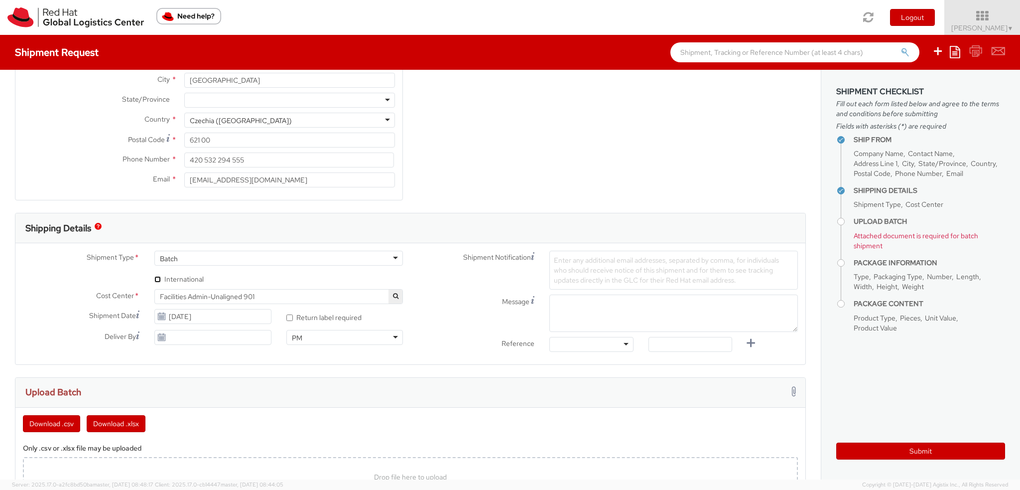
click at [155, 279] on input "* International" at bounding box center [157, 279] width 6 height 6
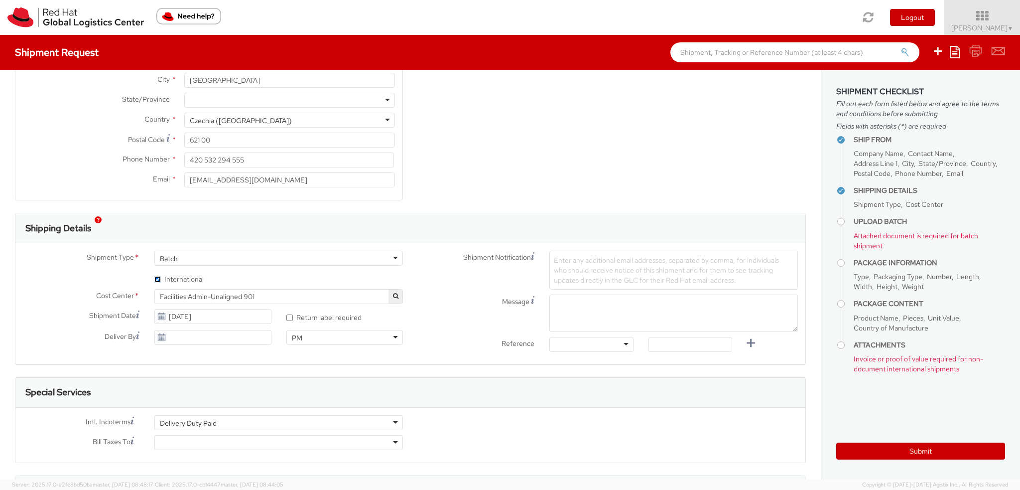
scroll to position [199, 0]
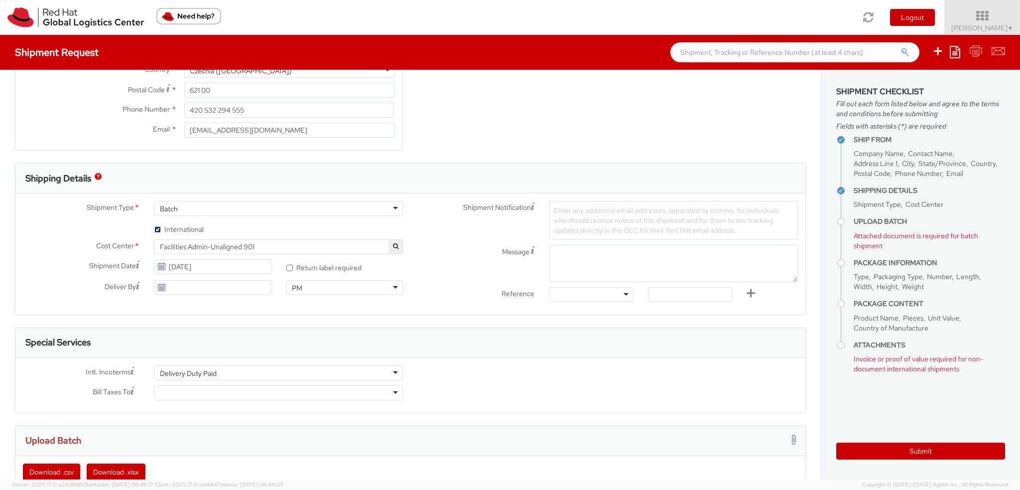
click at [155, 229] on input "* International" at bounding box center [157, 229] width 6 height 6
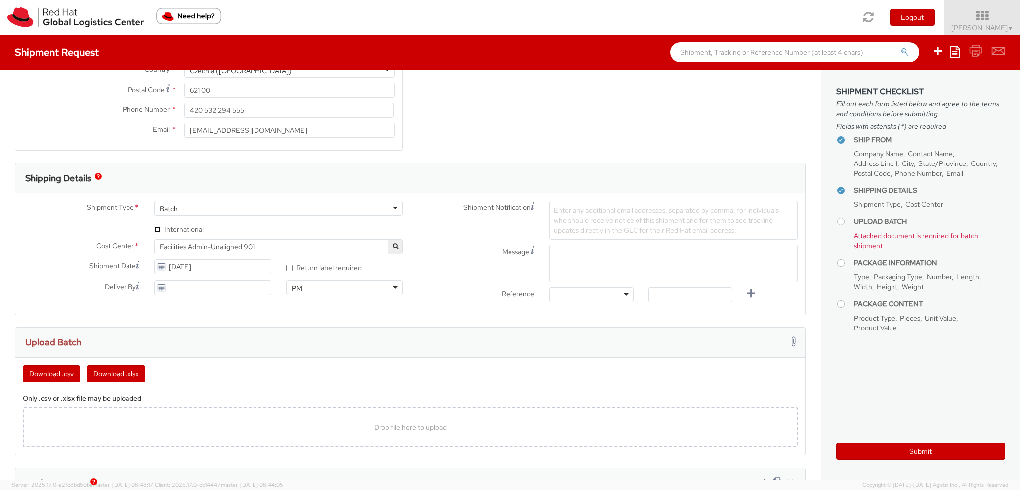
click at [158, 231] on input "* International" at bounding box center [157, 229] width 6 height 6
checkbox input "true"
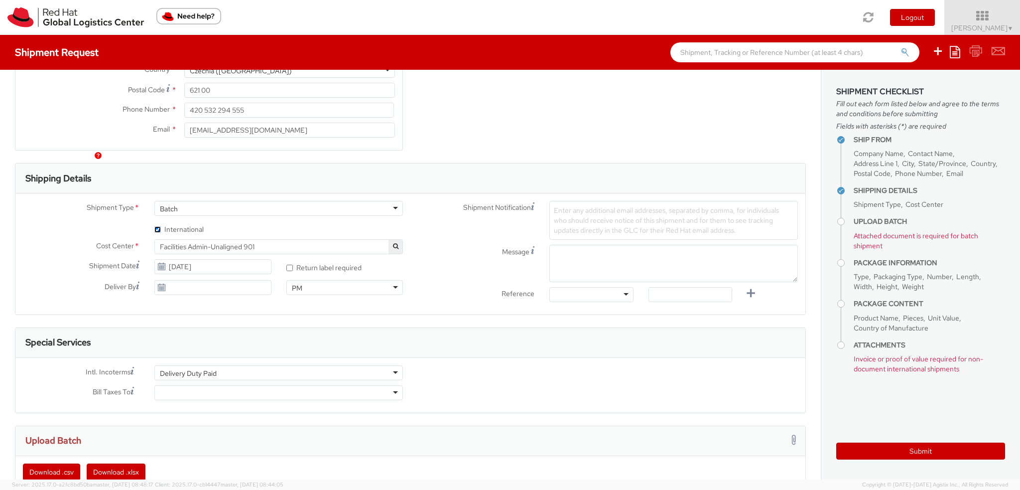
scroll to position [299, 0]
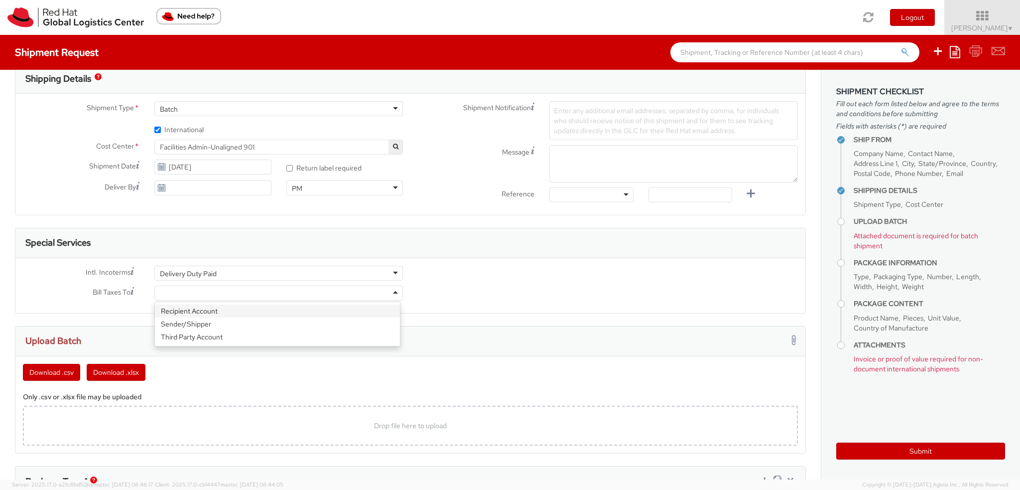
click at [213, 293] on div at bounding box center [278, 292] width 249 height 15
click at [221, 291] on div at bounding box center [278, 292] width 249 height 15
click at [473, 281] on div "Intl. Incoterms * Delivery Duty Paid Delivery Duty Paid Carriage Insurance Paid…" at bounding box center [410, 285] width 790 height 40
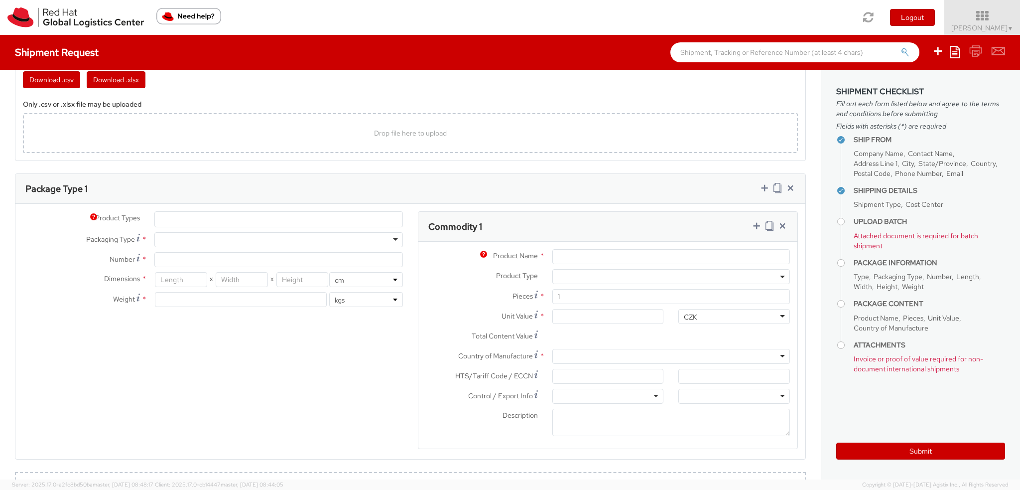
scroll to position [598, 0]
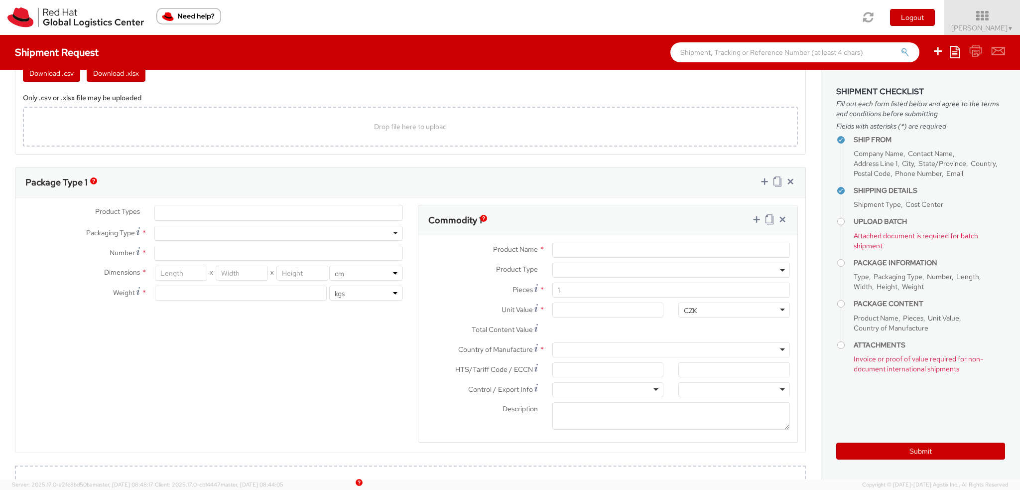
click at [187, 218] on ul at bounding box center [279, 212] width 248 height 15
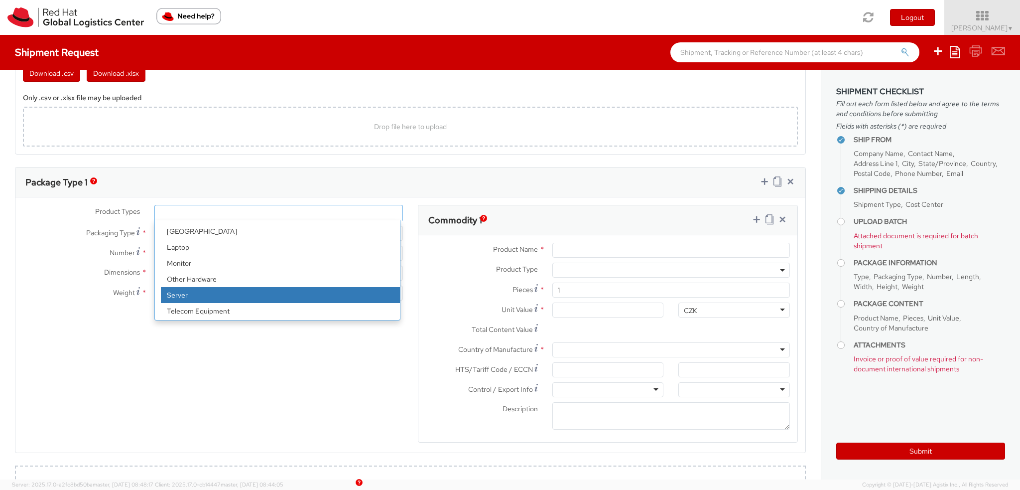
scroll to position [44, 0]
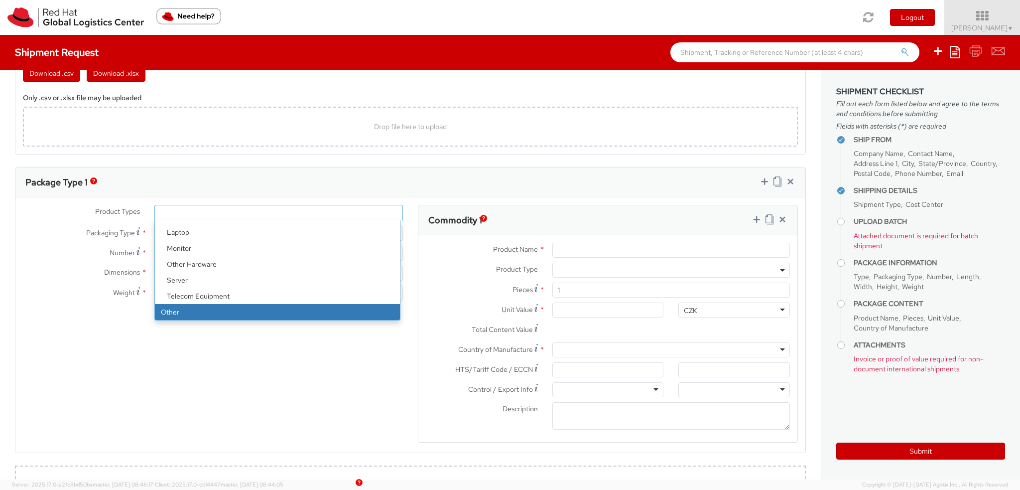
select select "OTHER"
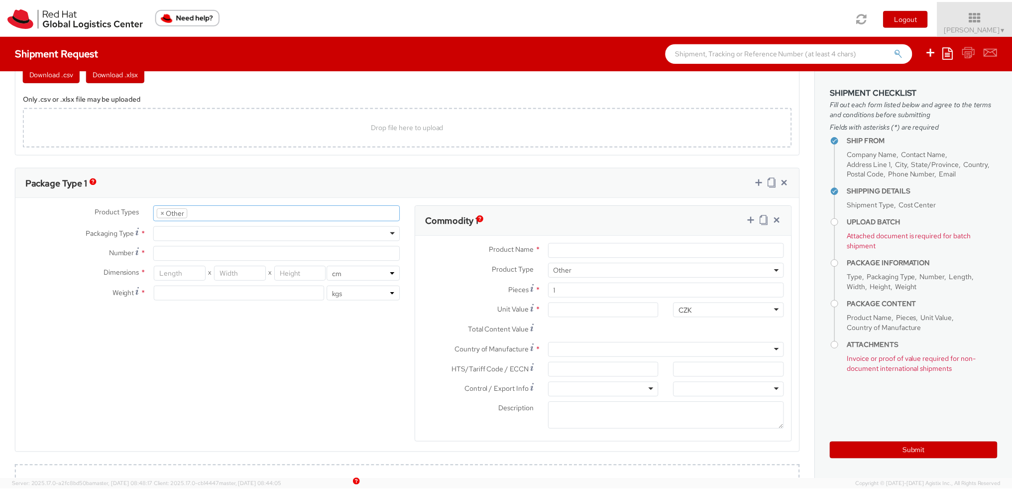
scroll to position [77, 0]
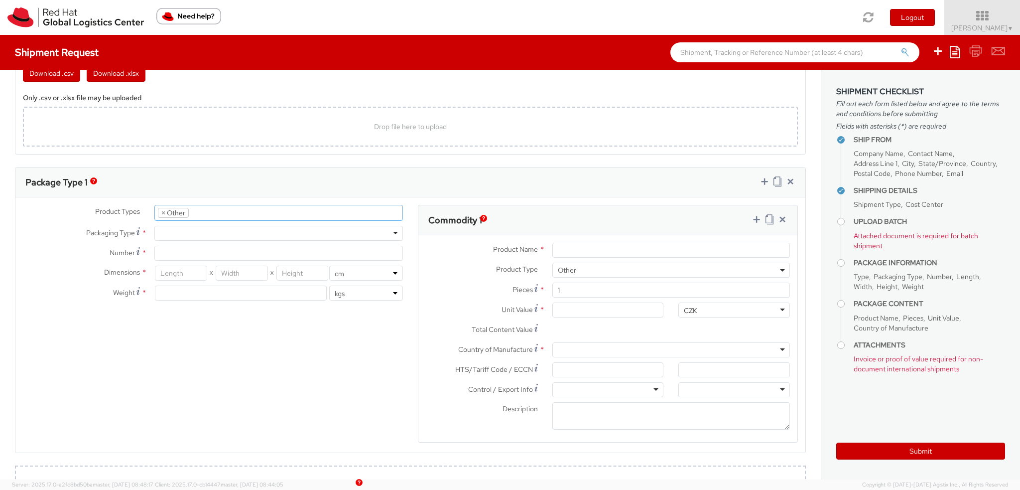
click at [183, 232] on div at bounding box center [278, 233] width 249 height 15
click at [187, 258] on input "Number *" at bounding box center [278, 253] width 249 height 15
type input "1"
click at [191, 272] on input "number" at bounding box center [181, 272] width 52 height 15
click at [191, 269] on input "number" at bounding box center [181, 272] width 52 height 15
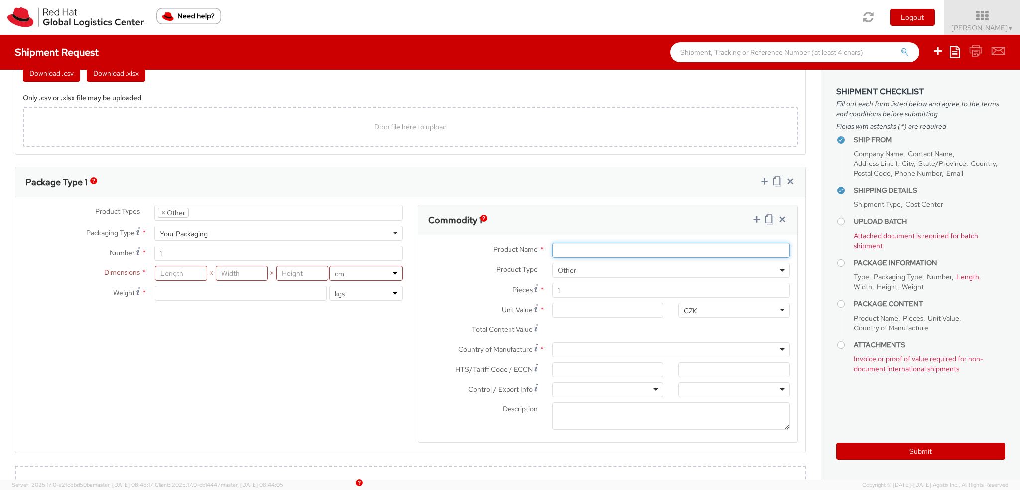
click at [569, 249] on input "Product Name *" at bounding box center [671, 250] width 238 height 15
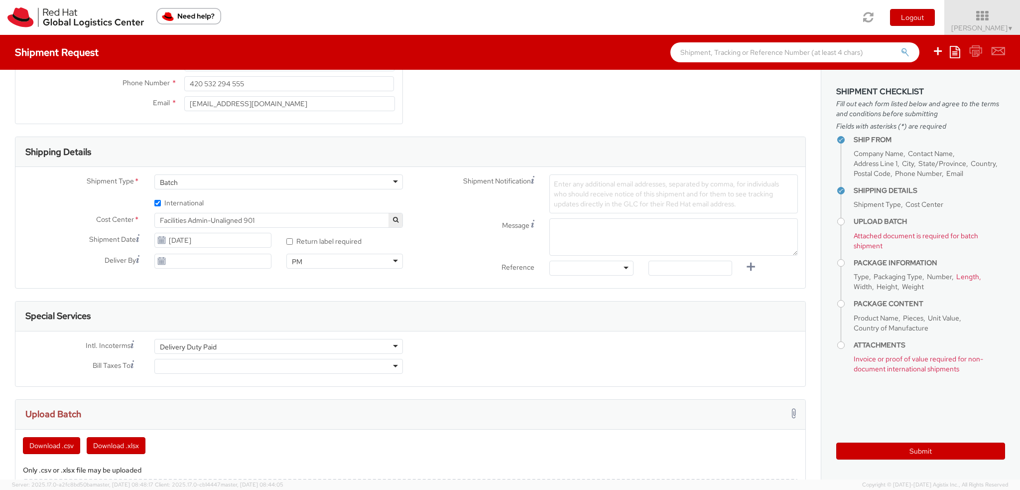
scroll to position [149, 0]
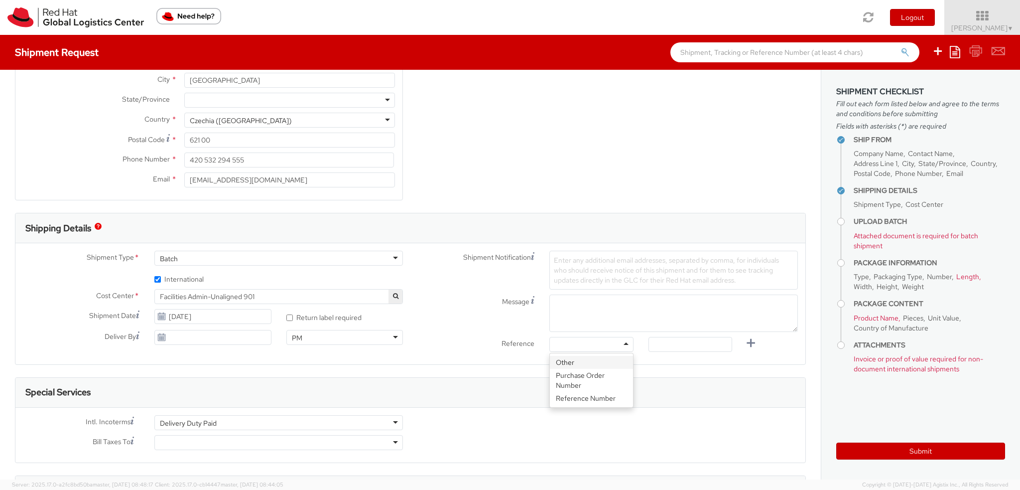
click at [576, 346] on div at bounding box center [591, 344] width 84 height 15
click at [663, 342] on input "text" at bounding box center [690, 344] width 84 height 15
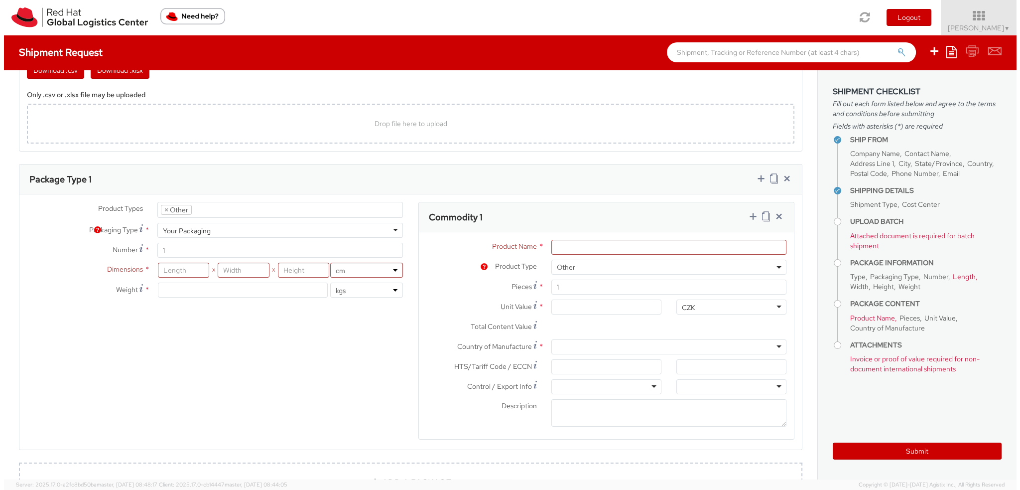
scroll to position [548, 0]
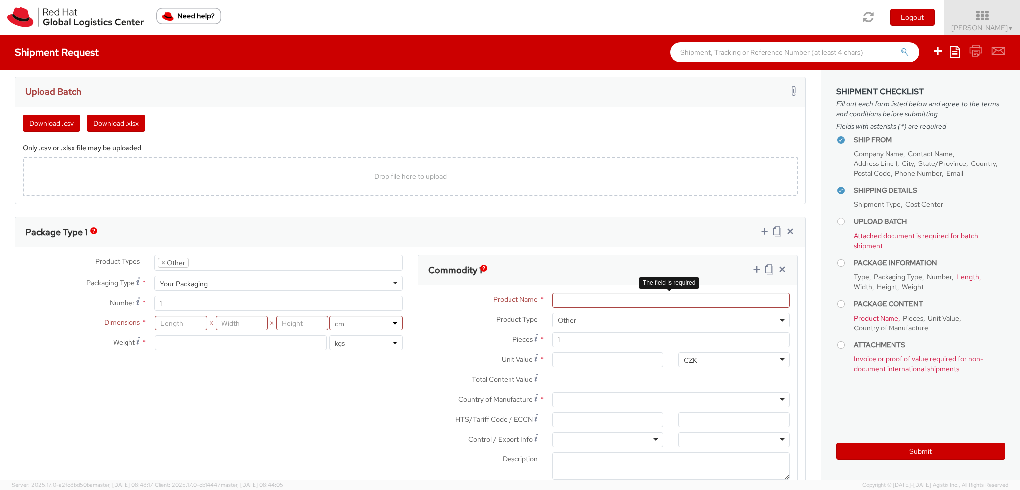
type input "NHO Fedora"
click at [562, 300] on input "Product Name *" at bounding box center [671, 299] width 238 height 15
click at [388, 363] on div "Product Types * Documents Docking Station Laptop Monitor Other Hardware Server …" at bounding box center [410, 379] width 790 height 250
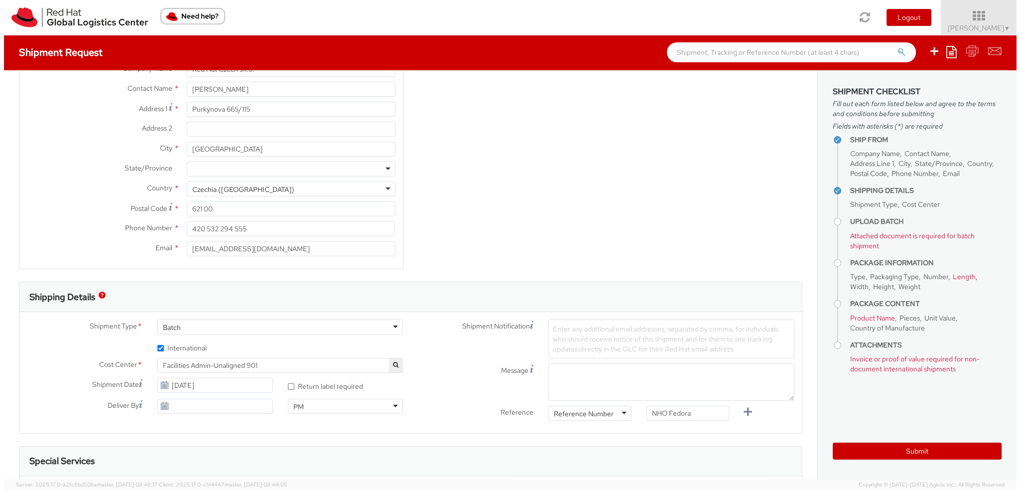
scroll to position [0, 0]
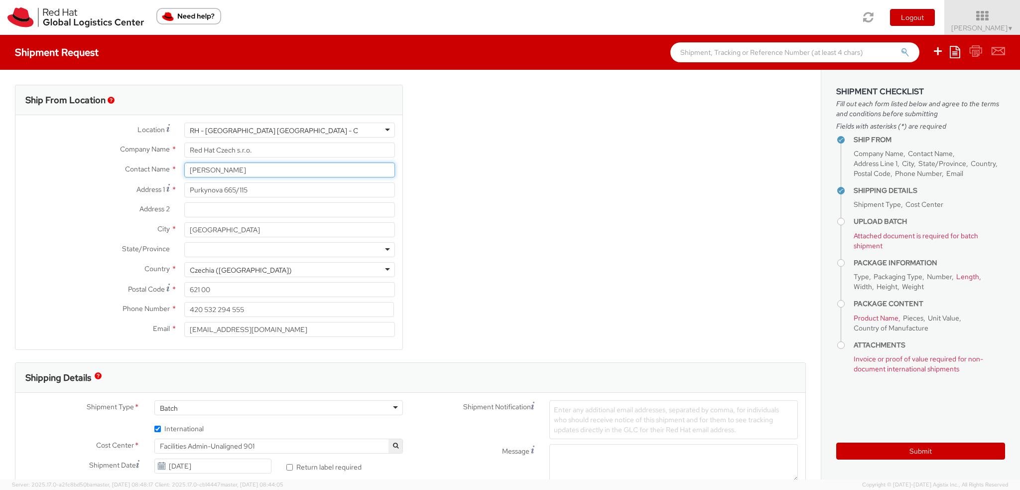
drag, startPoint x: 252, startPoint y: 170, endPoint x: 163, endPoint y: 172, distance: 89.7
click at [163, 172] on div "Contact Name * Filip Moravec" at bounding box center [208, 169] width 387 height 15
paste input "New hire care package"
type input "New hire care package"
click at [52, 218] on div "Address 2 *" at bounding box center [208, 212] width 387 height 20
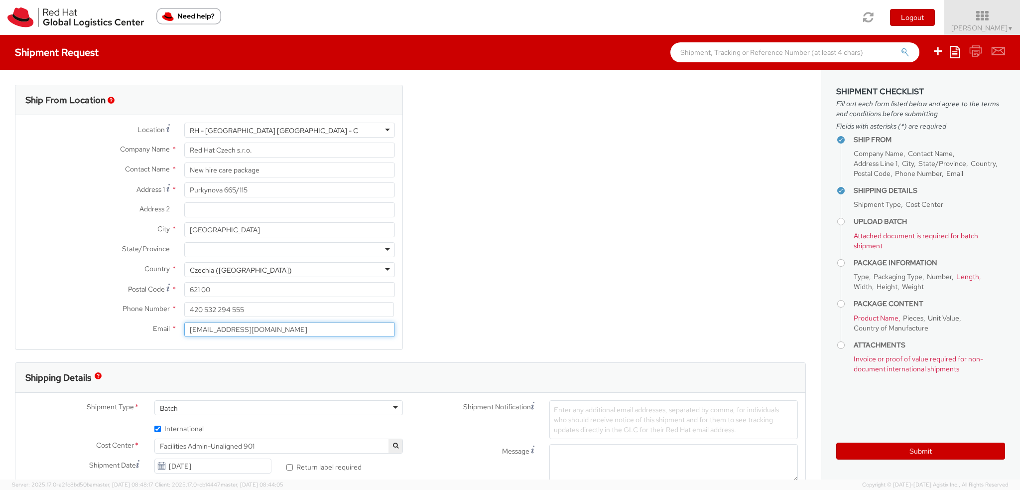
drag, startPoint x: 286, startPoint y: 327, endPoint x: 106, endPoint y: 332, distance: 180.4
click at [106, 332] on div "Email * fmoravec@redhat.com" at bounding box center [208, 329] width 387 height 15
paste input "emeafulfillment"
type input "[EMAIL_ADDRESS][DOMAIN_NAME]"
drag, startPoint x: 261, startPoint y: 312, endPoint x: 147, endPoint y: 310, distance: 113.6
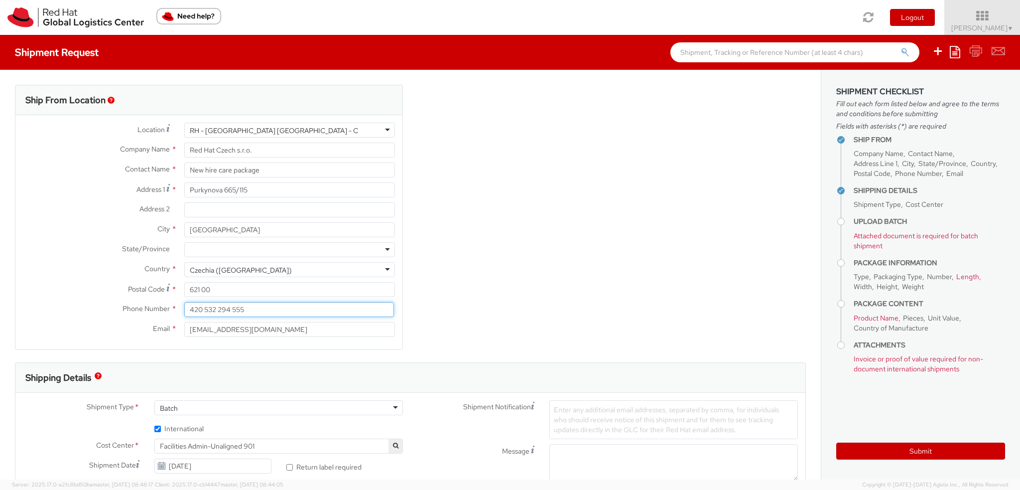
click at [147, 310] on div "Phone Number * 420 532 294 555" at bounding box center [208, 309] width 387 height 15
paste input "702253567"
type input "420702253567"
click at [60, 303] on label "Phone Number *" at bounding box center [95, 308] width 161 height 13
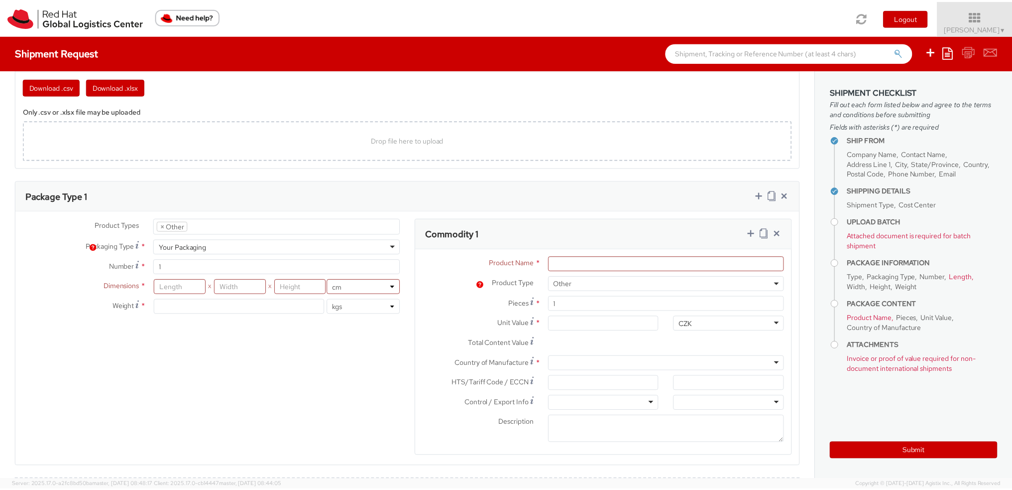
scroll to position [598, 0]
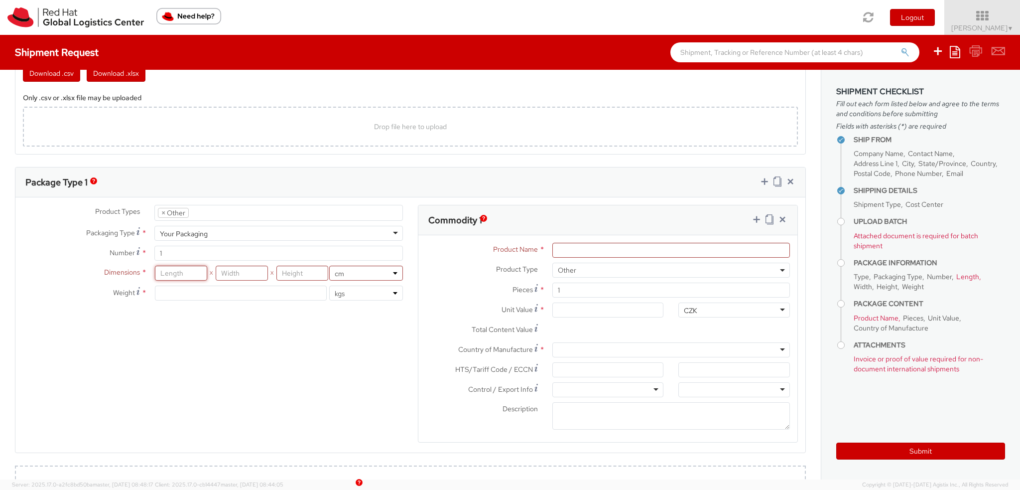
click at [188, 271] on input "number" at bounding box center [181, 272] width 52 height 15
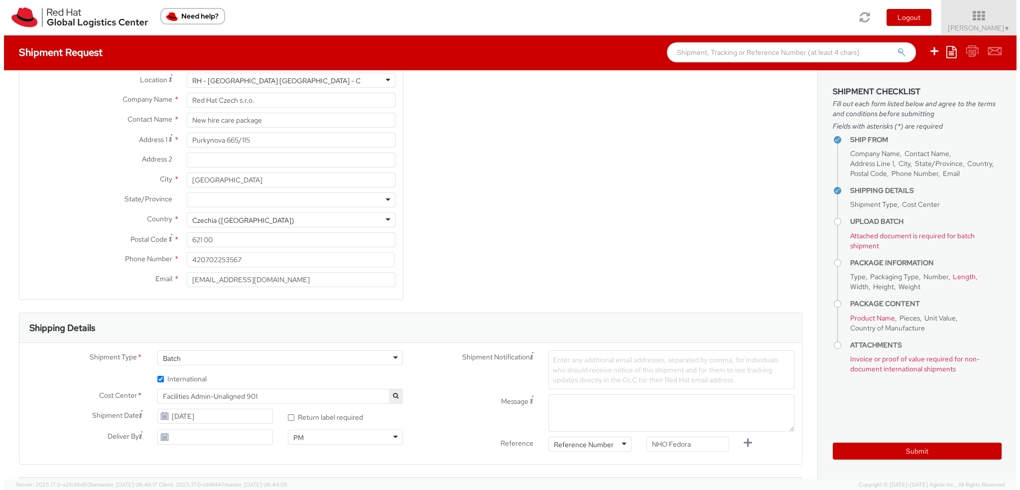
scroll to position [0, 0]
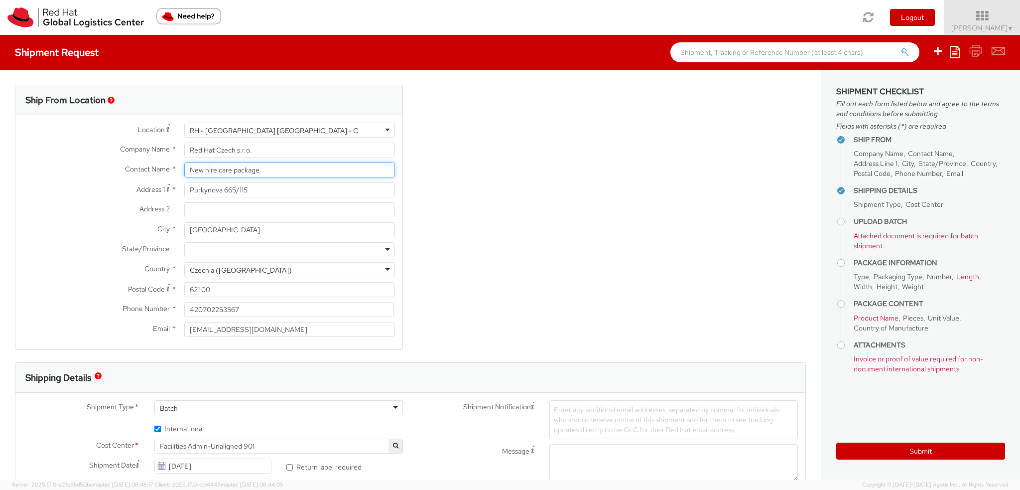
click at [273, 169] on input "New hire care package" at bounding box center [289, 169] width 211 height 15
type input "New hire Fedora"
click at [72, 194] on label "Address 1 *" at bounding box center [95, 188] width 161 height 13
click at [184, 194] on input "Purkynova 665/115" at bounding box center [289, 189] width 211 height 15
click at [62, 320] on div "Phone Number * 420702253567" at bounding box center [208, 312] width 387 height 20
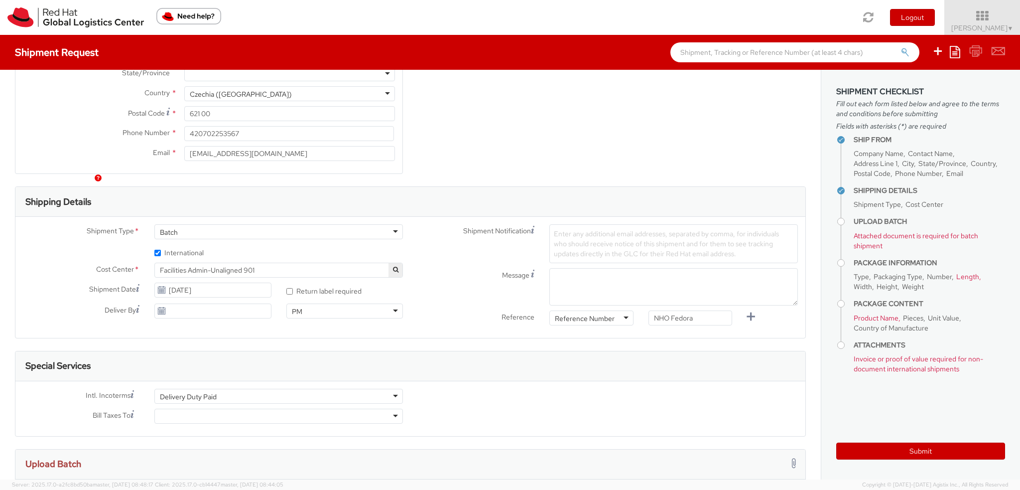
scroll to position [199, 0]
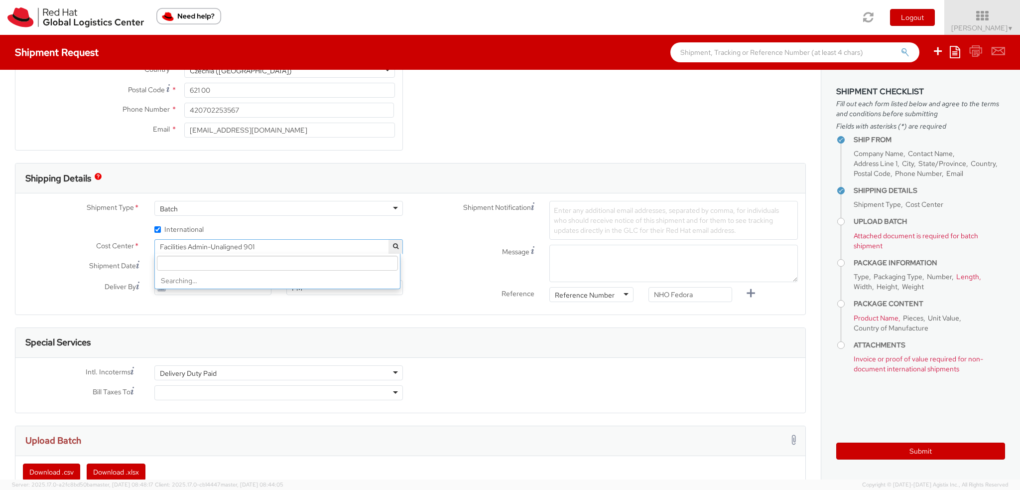
click at [270, 243] on span "Facilities Admin-Unaligned 901" at bounding box center [279, 246] width 238 height 9
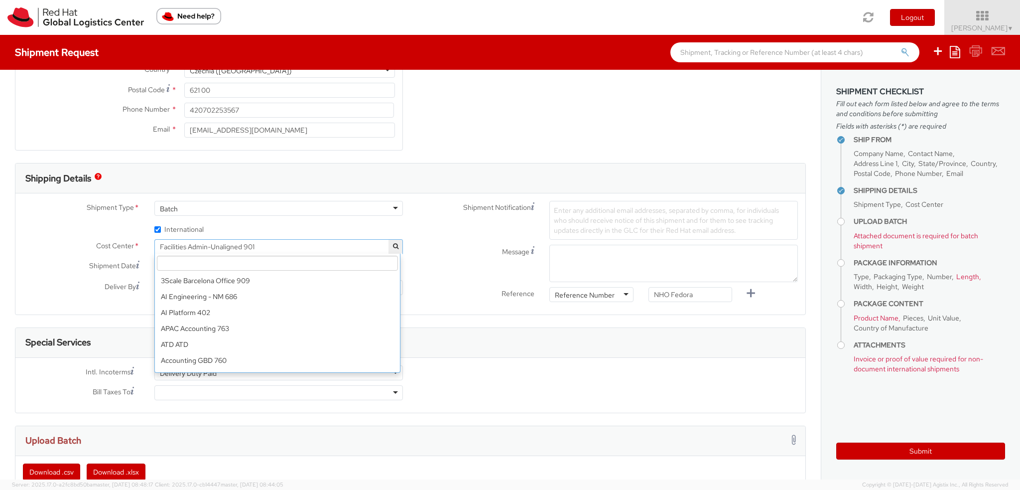
scroll to position [3665, 0]
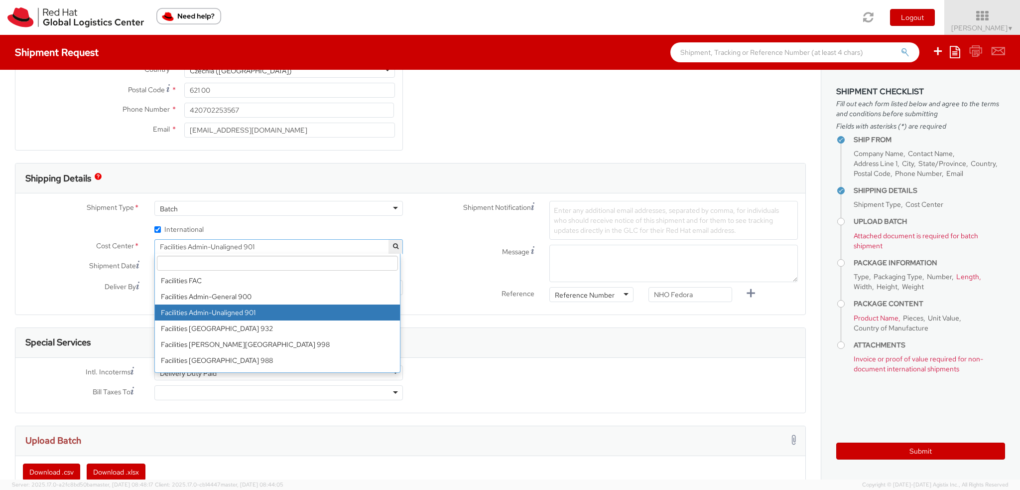
click at [323, 259] on input "search" at bounding box center [277, 262] width 241 height 15
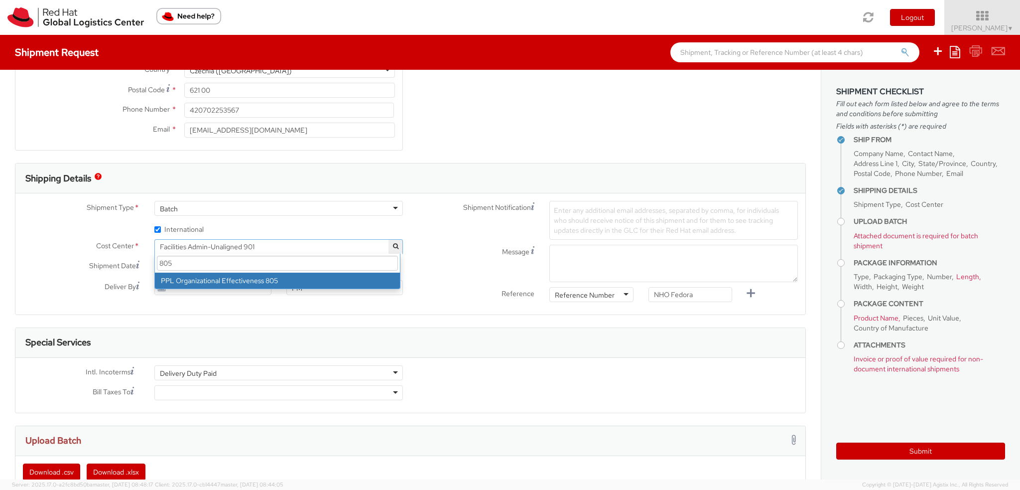
scroll to position [0, 0]
type input "805"
select select "805"
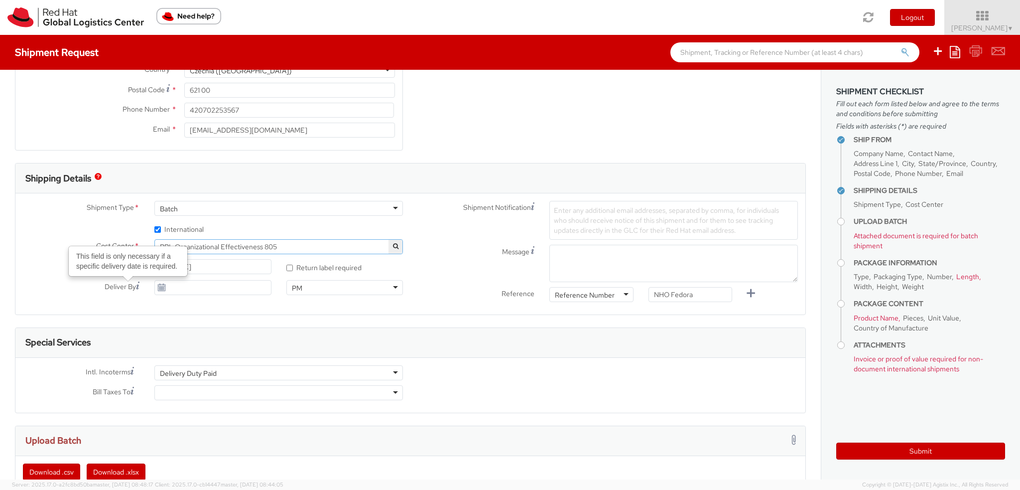
click at [62, 288] on label "Deliver By This field is only necessary if a specific delivery date is required." at bounding box center [80, 286] width 131 height 12
click at [154, 288] on input "Deliver By This field is only necessary if a specific delivery date is required." at bounding box center [212, 287] width 117 height 15
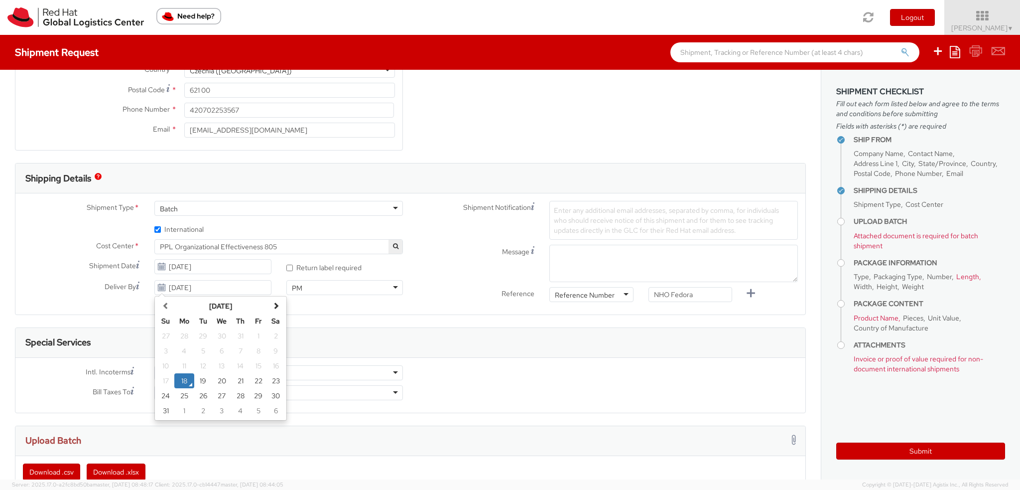
click at [63, 246] on label "Cost Center *" at bounding box center [80, 245] width 131 height 13
click at [223, 289] on input "08/18/2025" at bounding box center [212, 287] width 117 height 15
click at [85, 290] on label "Deliver By" at bounding box center [80, 286] width 131 height 12
click at [154, 290] on input "08/18/2025" at bounding box center [212, 287] width 117 height 15
type input "0"
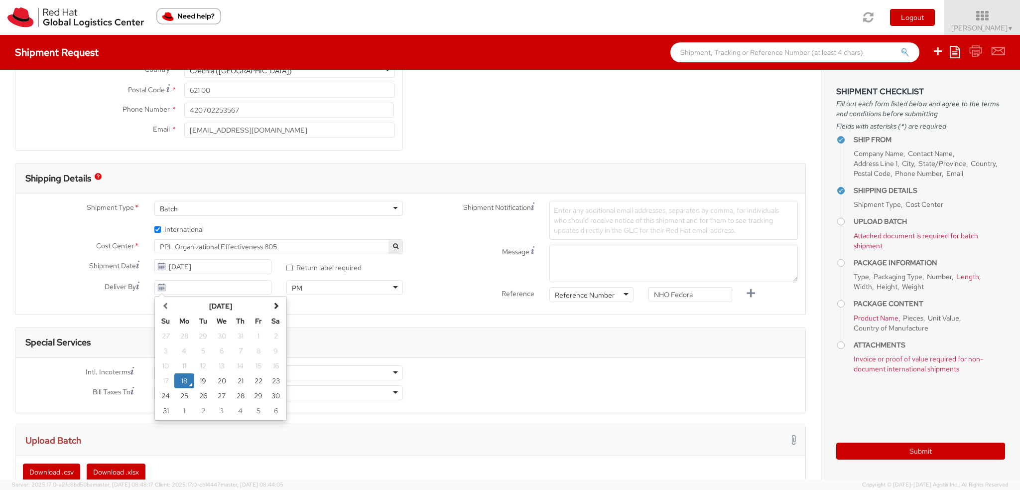
click at [434, 254] on label "Message" at bounding box center [475, 251] width 131 height 12
click at [549, 254] on textarea "Message" at bounding box center [673, 263] width 249 height 37
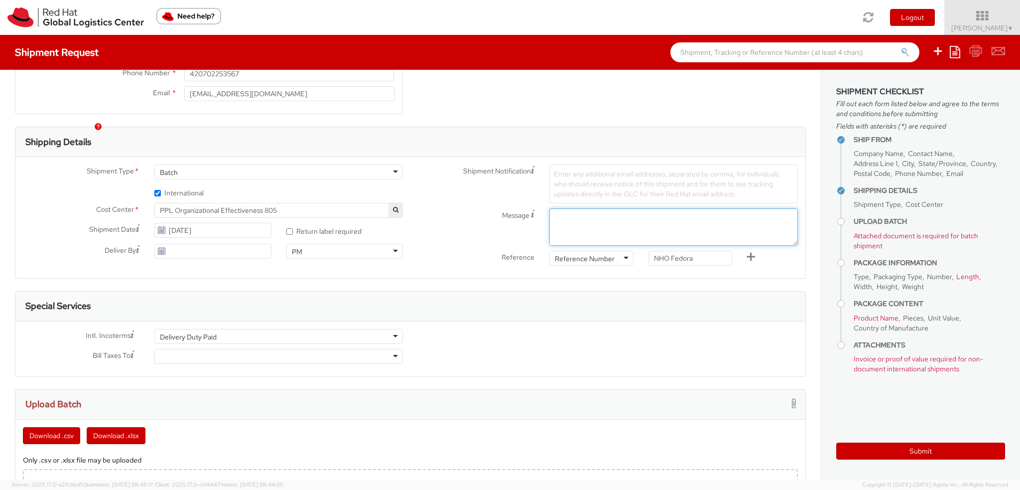
scroll to position [249, 0]
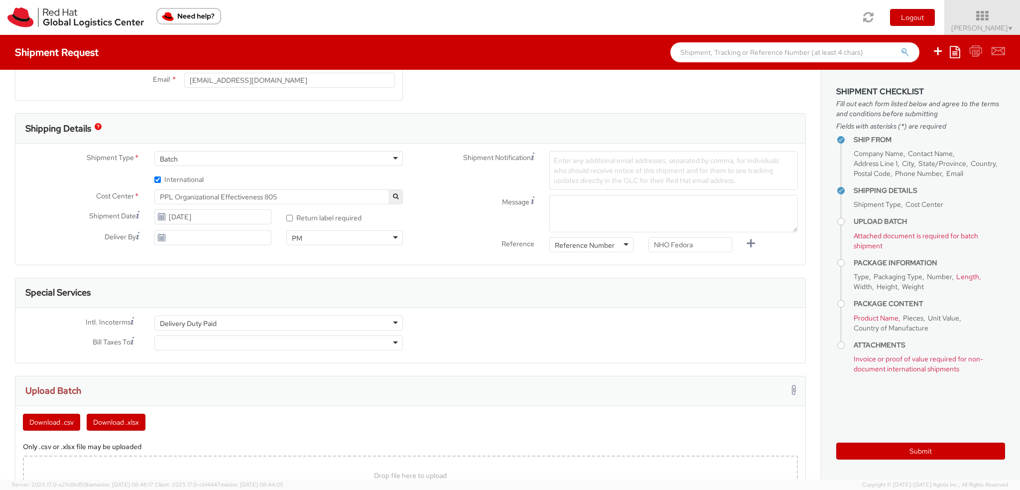
click at [606, 242] on div "Reference Number" at bounding box center [585, 245] width 60 height 10
click at [184, 342] on div at bounding box center [278, 342] width 249 height 15
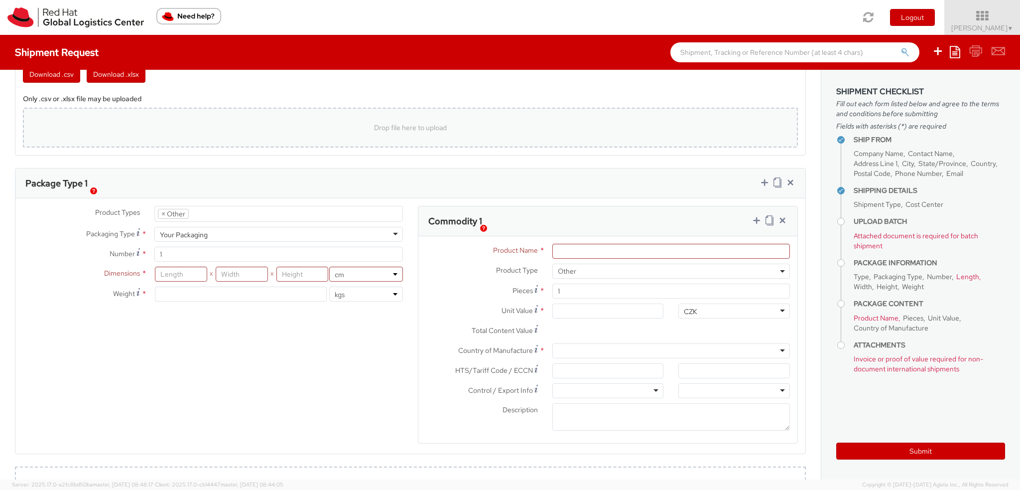
scroll to position [598, 0]
click at [185, 274] on input "number" at bounding box center [181, 272] width 52 height 15
click at [179, 272] on input "number" at bounding box center [181, 272] width 52 height 15
type input "42"
click at [226, 272] on input "number" at bounding box center [242, 272] width 52 height 15
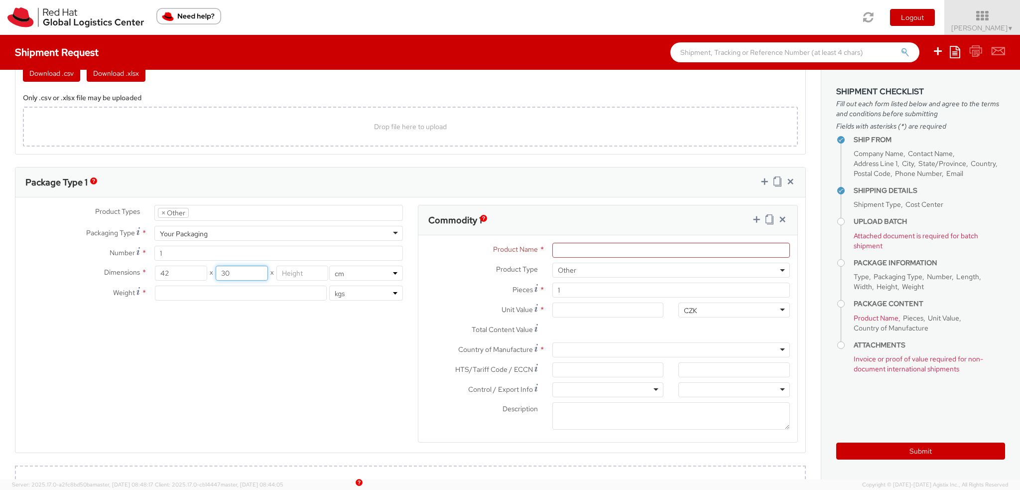
type input "30"
click at [294, 276] on input "number" at bounding box center [302, 272] width 52 height 15
type input "20"
click at [232, 293] on input "number" at bounding box center [241, 292] width 172 height 15
type input "0.5"
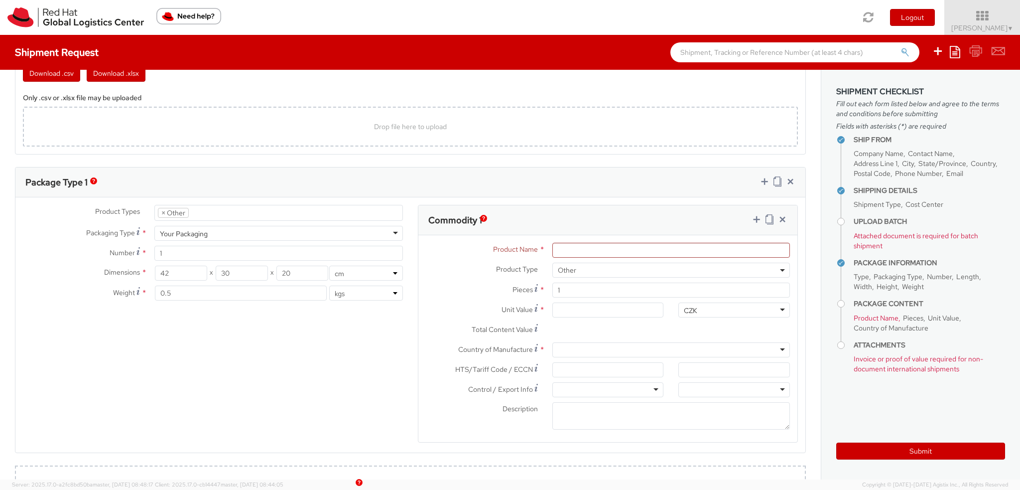
click at [254, 353] on div "Product Types * Documents Docking Station Laptop Monitor Other Hardware Server …" at bounding box center [410, 330] width 790 height 250
click at [567, 247] on input "Product Name *" at bounding box center [671, 250] width 238 height 15
click at [587, 246] on input "Product Name *" at bounding box center [671, 250] width 238 height 15
paste input "Red Hat fedora"
type input "Red Hat fedora"
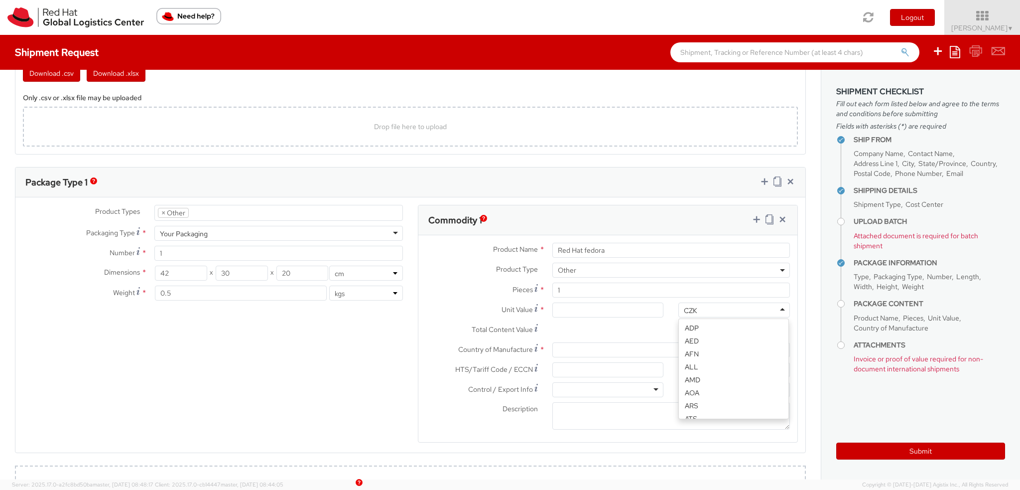
click at [708, 308] on div "CZK" at bounding box center [734, 309] width 112 height 15
type input "usd"
click at [588, 307] on input "Unit Value *" at bounding box center [608, 309] width 112 height 15
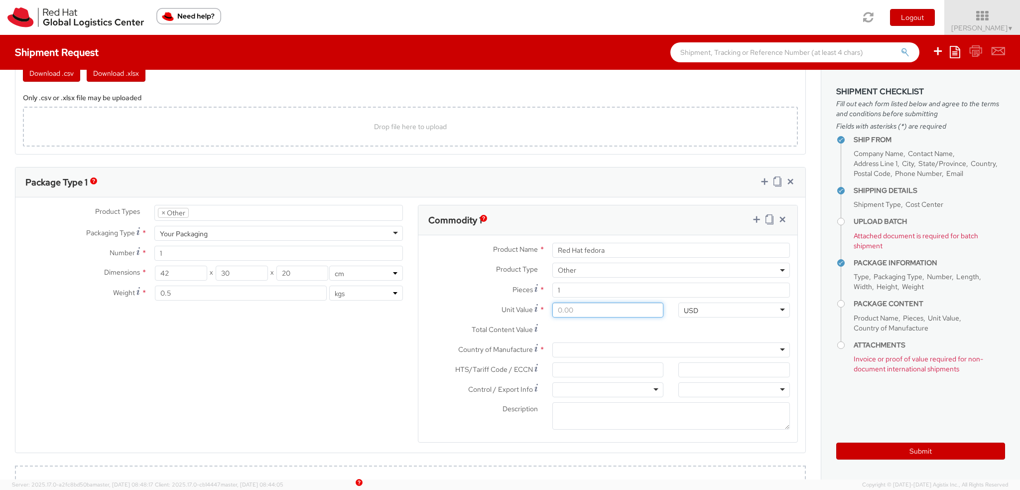
type input "1.00"
type input "17.00"
click at [457, 300] on div "Pieces * 1" at bounding box center [607, 292] width 379 height 20
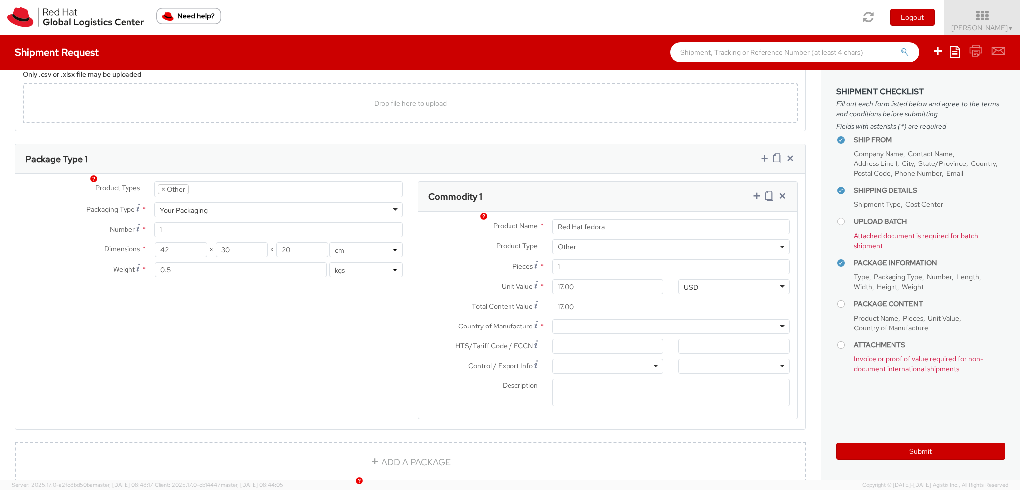
scroll to position [598, 0]
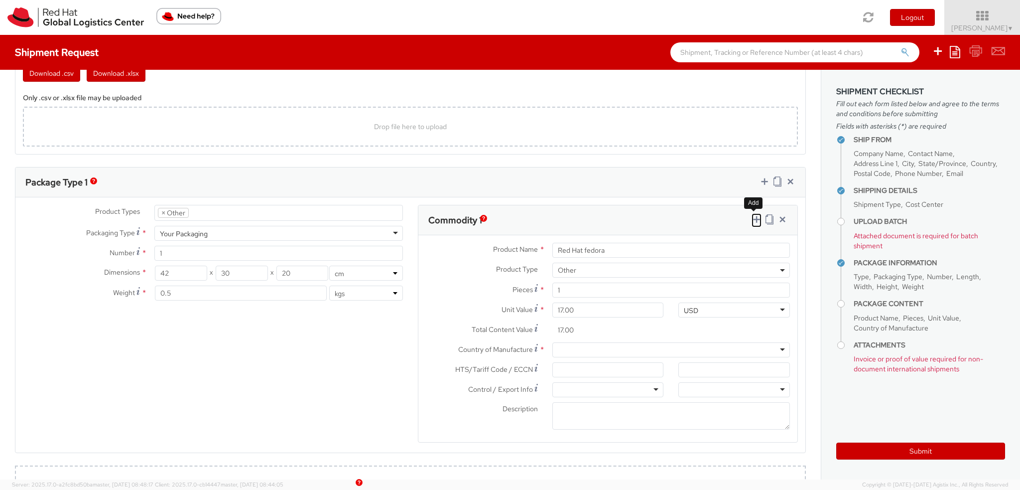
click at [752, 219] on icon at bounding box center [757, 219] width 10 height 10
select select
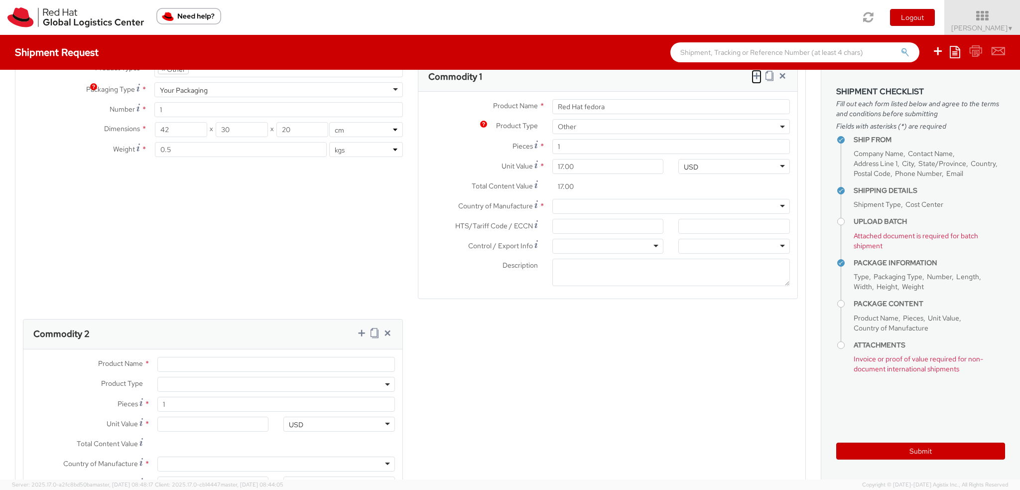
scroll to position [797, 0]
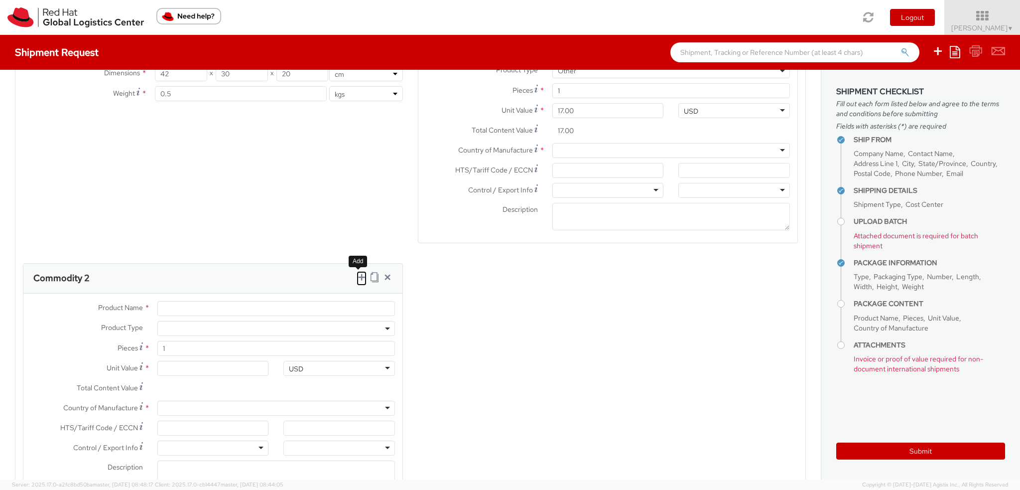
click at [362, 276] on icon at bounding box center [362, 277] width 10 height 10
select select
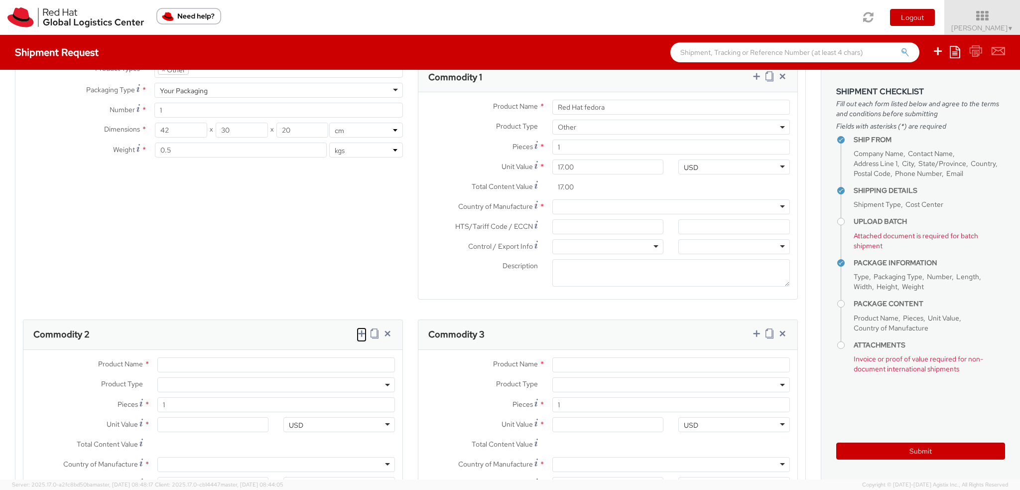
scroll to position [647, 0]
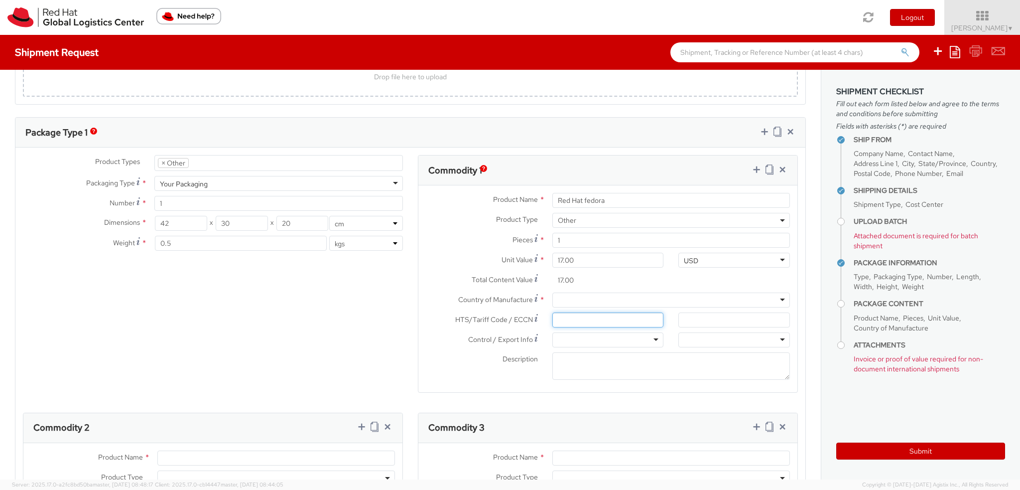
click at [578, 318] on input "HTS/Tariff Code / ECCN *" at bounding box center [608, 319] width 112 height 15
paste input "650500"
type input "650500"
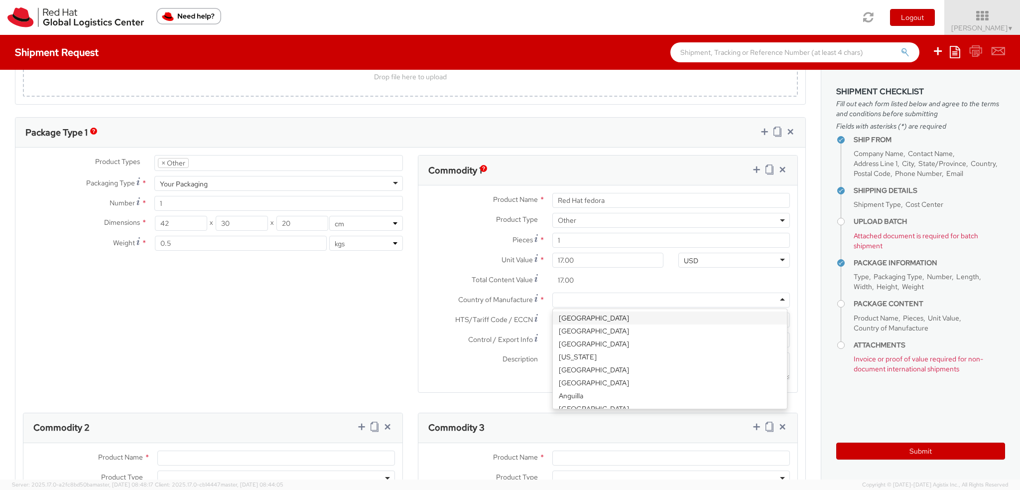
click at [577, 298] on div at bounding box center [671, 299] width 238 height 15
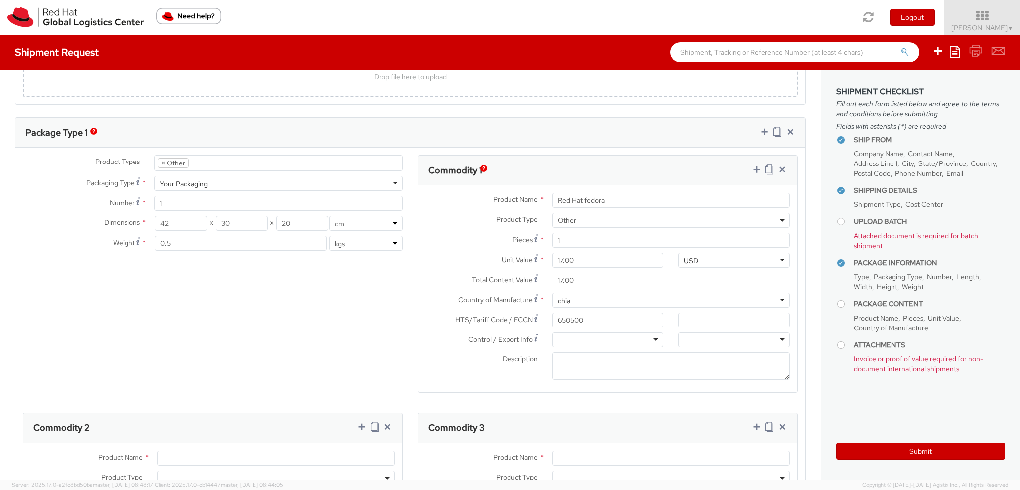
type input "chi"
click at [582, 362] on textarea "Description *" at bounding box center [671, 365] width 238 height 27
paste textarea "Red Hat branded"
type textarea "Red Hat branded"
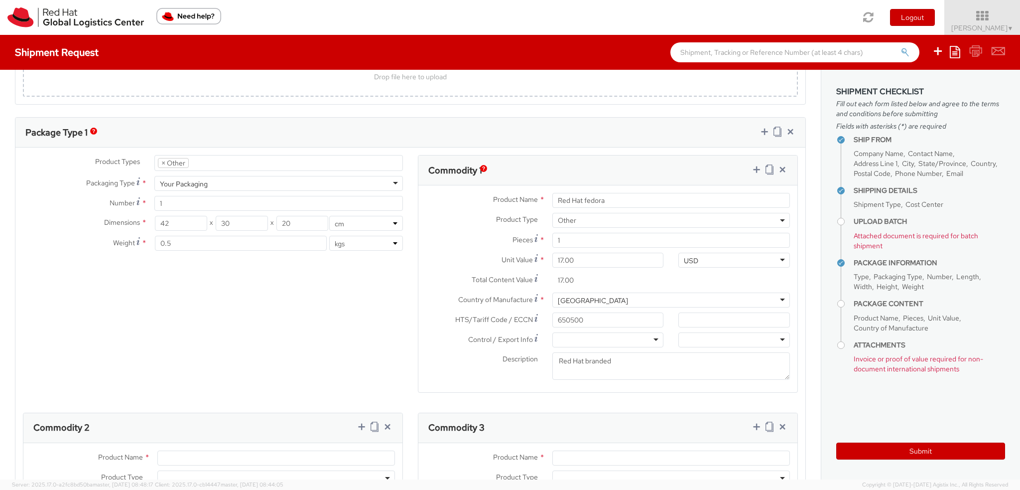
click at [443, 245] on div "Pieces * 1" at bounding box center [607, 240] width 379 height 15
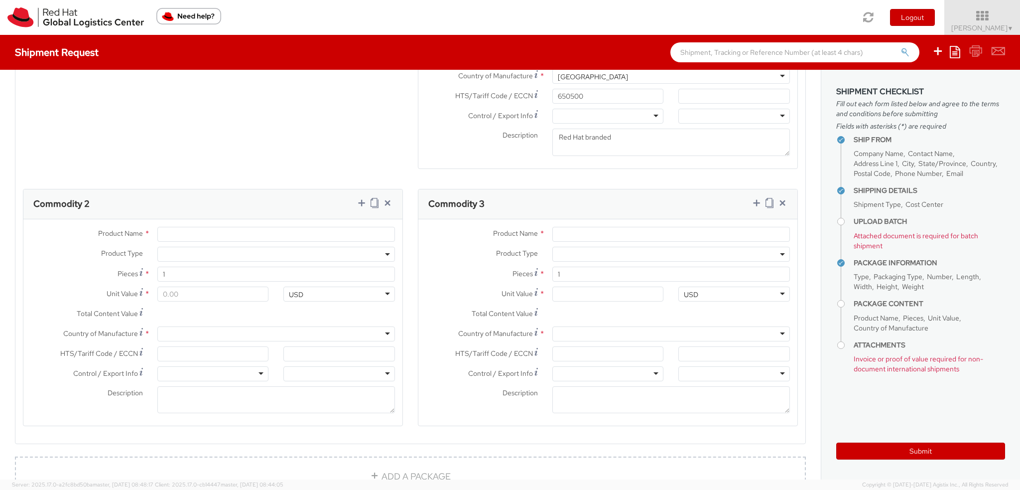
scroll to position [896, 0]
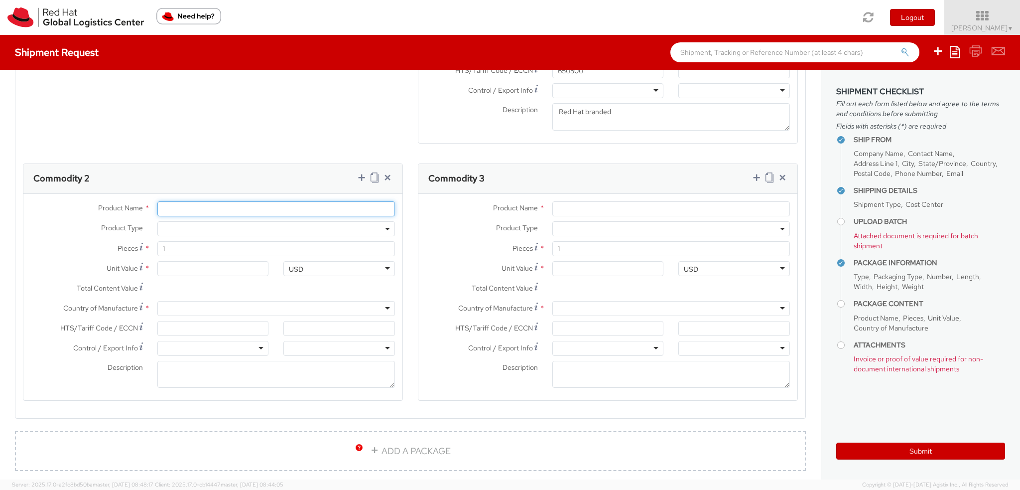
click at [194, 206] on input "Product Name *" at bounding box center [276, 208] width 238 height 15
paste input "Sticker"
type input "Sticker"
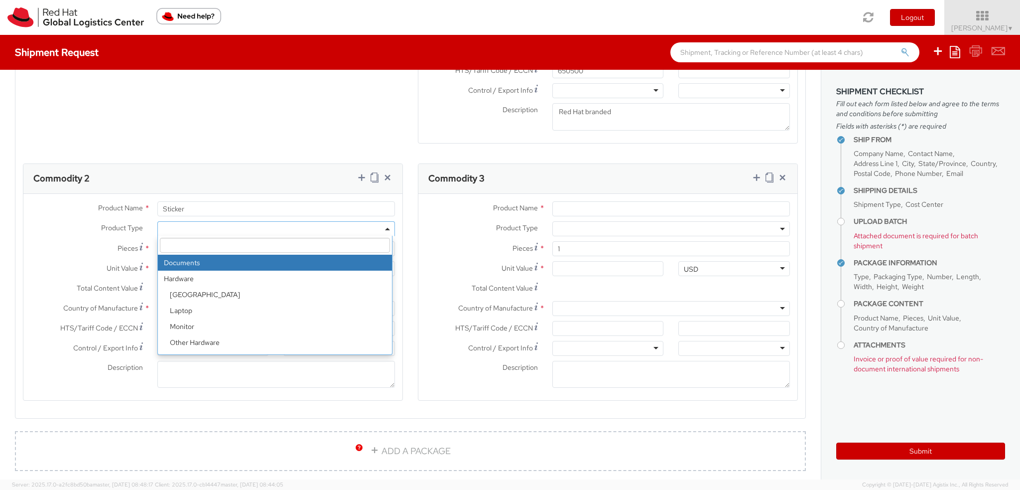
click at [188, 227] on span at bounding box center [276, 228] width 238 height 15
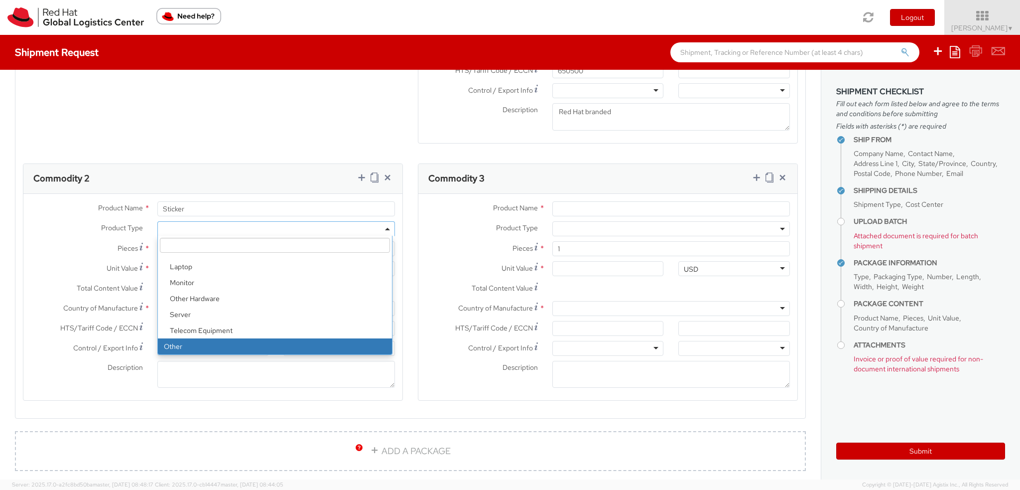
select select "OTHER"
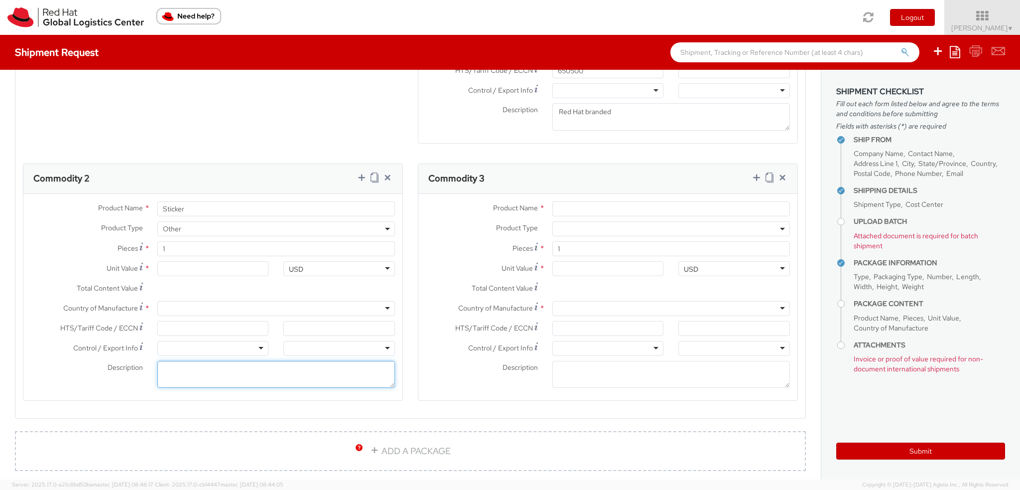
click at [201, 368] on textarea "Description *" at bounding box center [276, 374] width 238 height 27
paste textarea "Red Hat branded"
type textarea "Red Hat branded, paper"
click at [197, 301] on div at bounding box center [276, 308] width 238 height 15
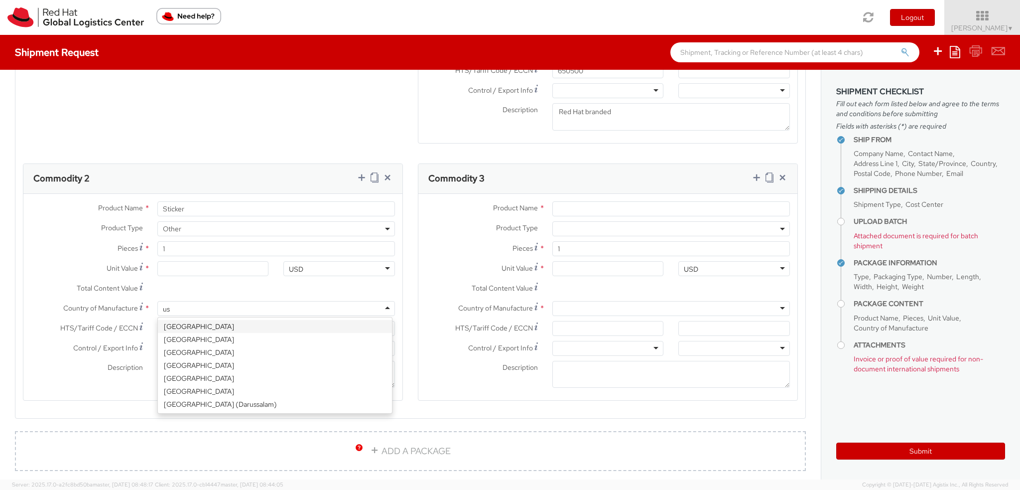
type input "u"
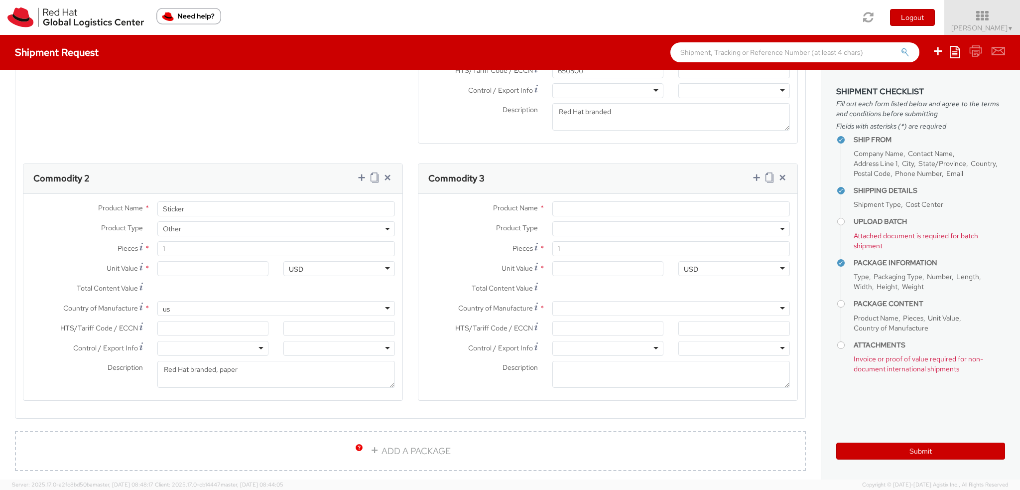
type input "u"
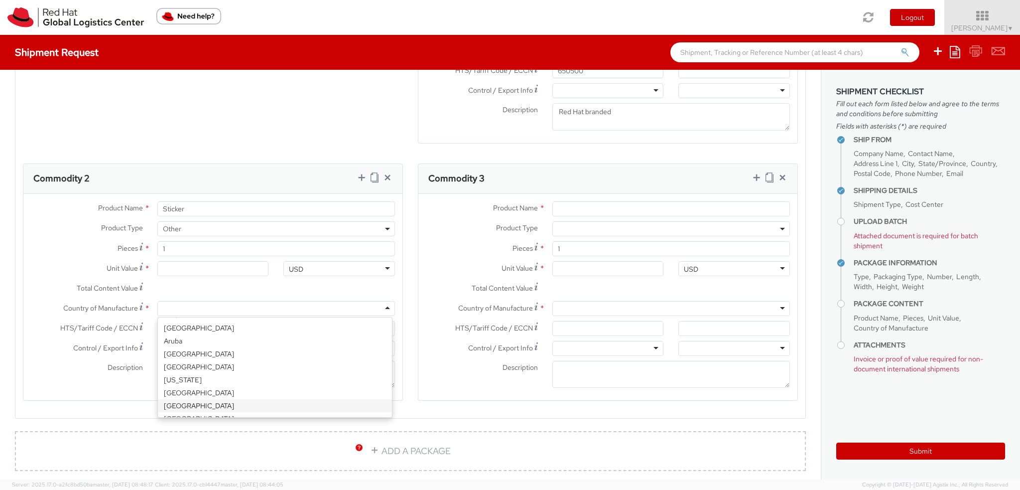
scroll to position [542, 0]
type input "Uni"
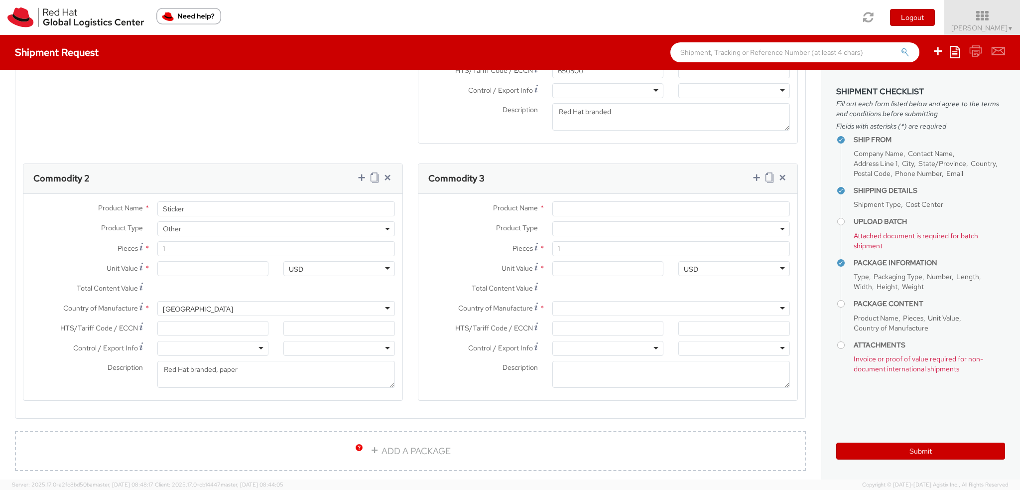
scroll to position [0, 0]
click at [178, 265] on input "Unit Value *" at bounding box center [213, 268] width 112 height 15
click at [199, 266] on input "Unit Value *" at bounding box center [213, 268] width 112 height 15
type input "0.20"
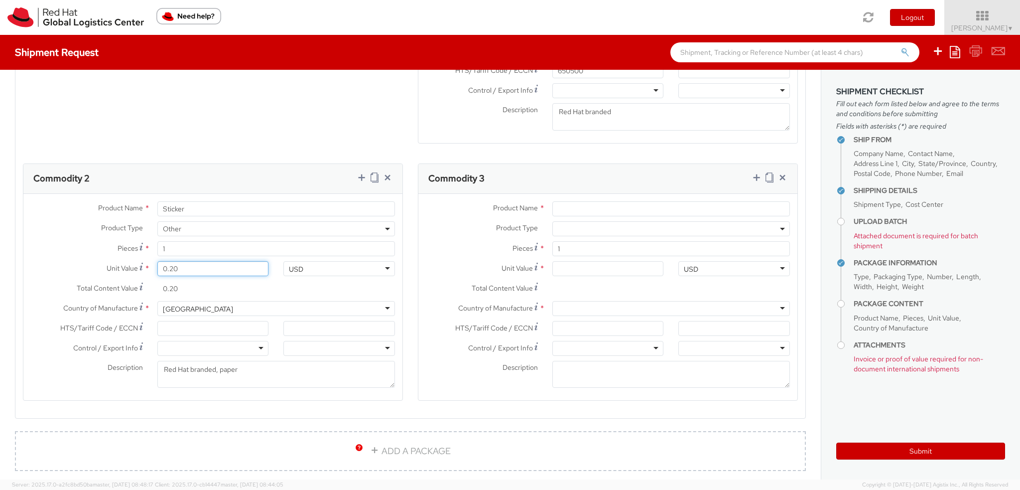
type input "0.29"
drag, startPoint x: 191, startPoint y: 317, endPoint x: 193, endPoint y: 324, distance: 7.3
click at [191, 317] on div "Country of Manufacture * United States United States Afghanistan Albania Algeri…" at bounding box center [212, 311] width 379 height 20
click at [193, 327] on input "HTS/Tariff Code / ECCN *" at bounding box center [213, 328] width 112 height 15
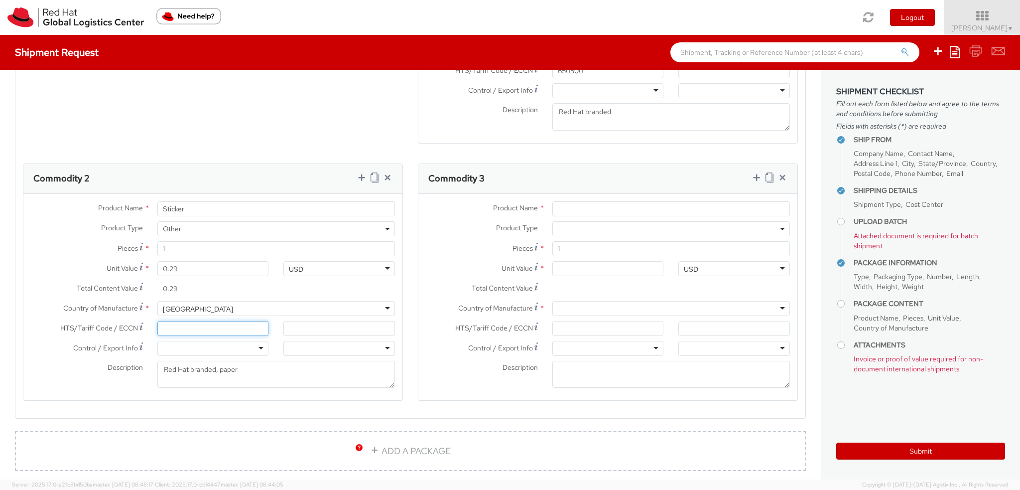
paste input "490890"
type input "490890"
click at [265, 371] on textarea "Red Hat branded, paper" at bounding box center [276, 374] width 238 height 27
drag, startPoint x: 575, startPoint y: 209, endPoint x: 575, endPoint y: 215, distance: 6.0
click at [575, 209] on input "Product Name *" at bounding box center [671, 208] width 238 height 15
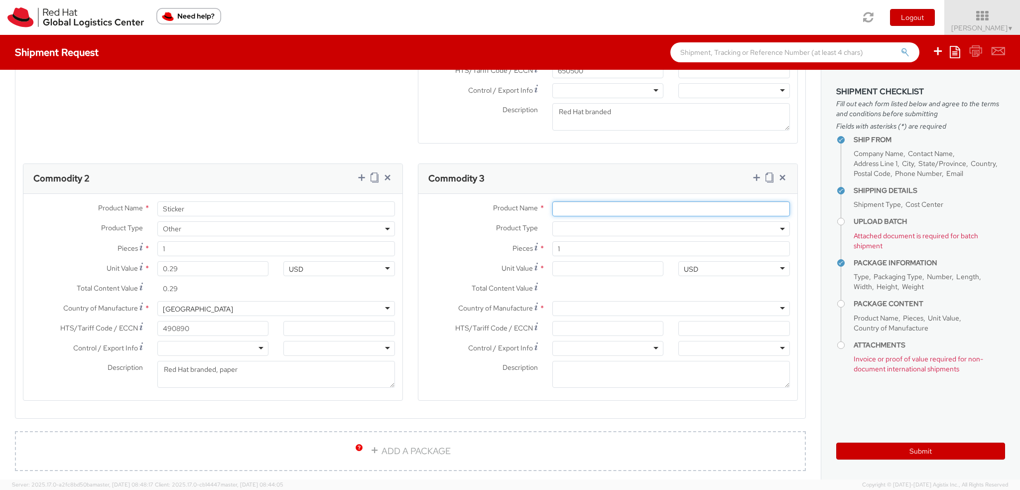
paste input "Red Hat postcard"
type input "Red Hat postcard"
click at [612, 236] on div "Product Type * Documents Docking Station Laptop Monitor Other Hardware Server T…" at bounding box center [607, 231] width 379 height 20
click at [587, 227] on span at bounding box center [671, 228] width 238 height 15
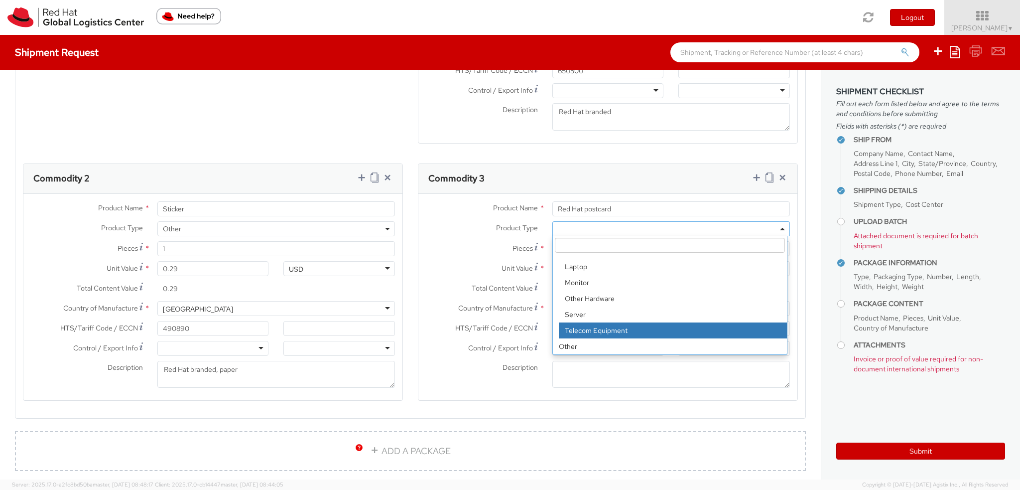
scroll to position [896, 0]
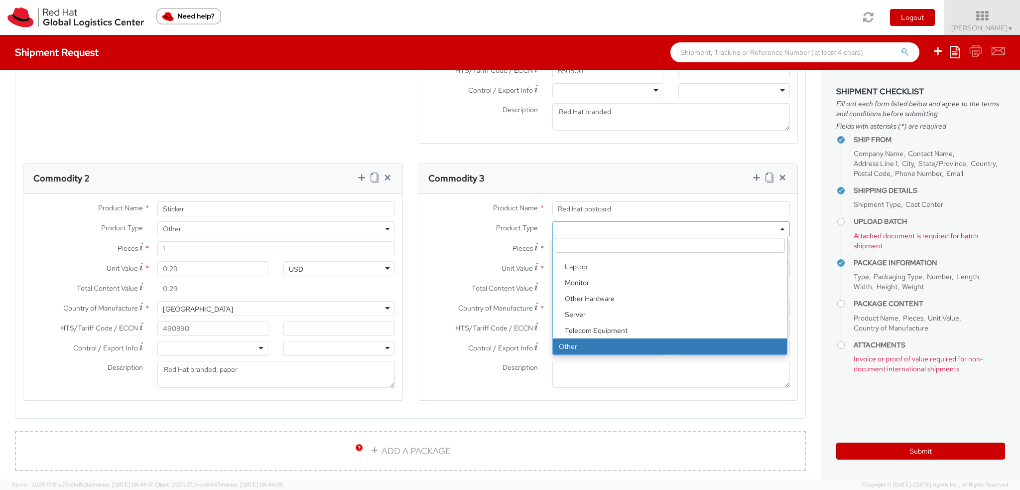
select select "OTHER"
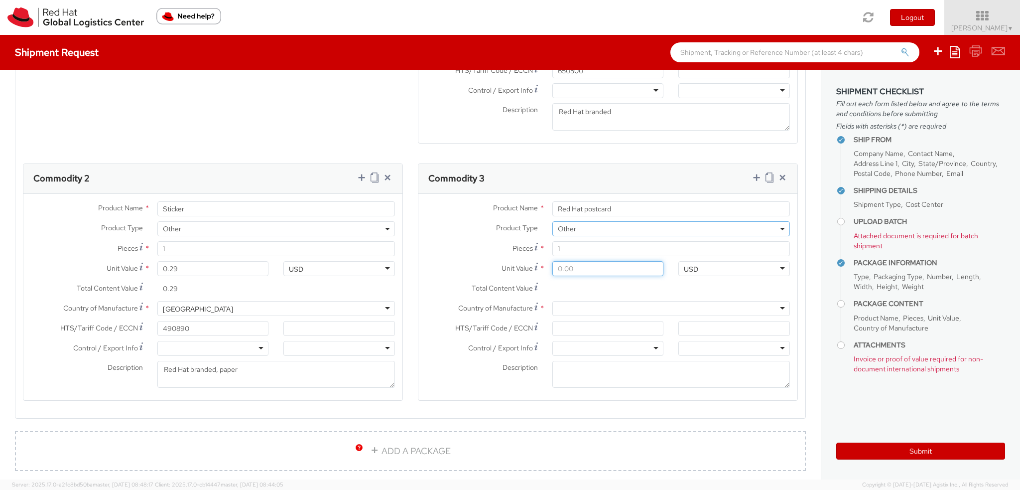
click at [574, 268] on input "Unit Value *" at bounding box center [608, 268] width 112 height 15
type input "0.60"
type input "0.65"
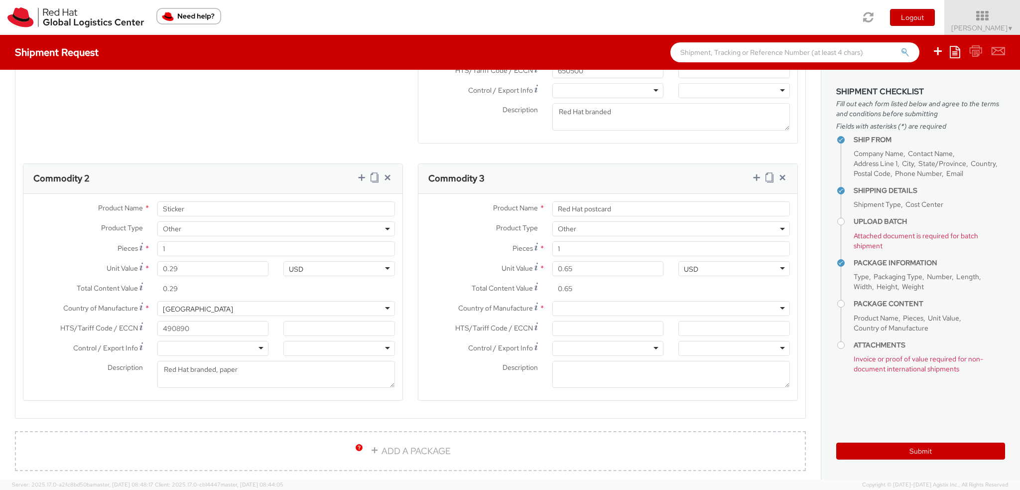
click at [463, 265] on label "Unit Value *" at bounding box center [481, 267] width 126 height 13
click at [552, 265] on input "0.65" at bounding box center [608, 268] width 112 height 15
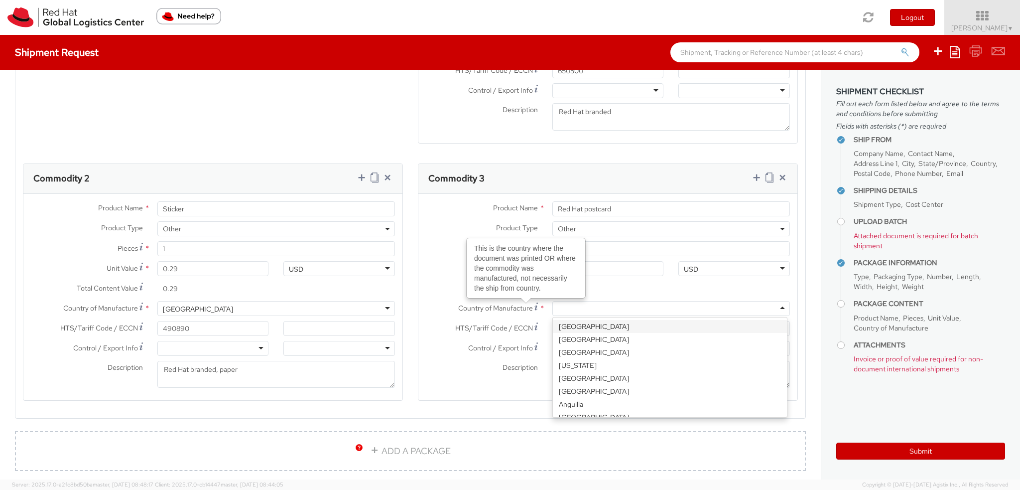
click at [569, 310] on div at bounding box center [671, 308] width 238 height 15
type input "uni"
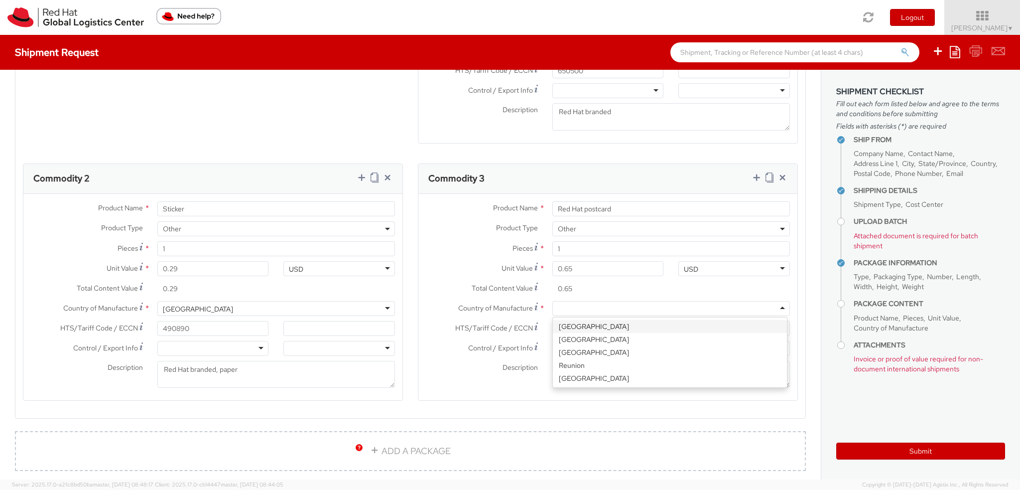
scroll to position [0, 0]
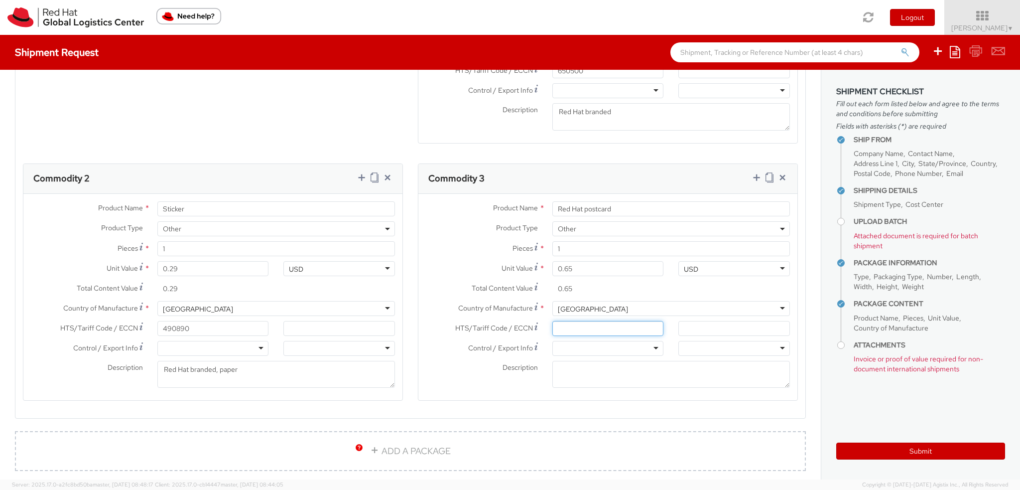
click at [567, 326] on input "HTS/Tariff Code / ECCN *" at bounding box center [608, 328] width 112 height 15
paste input "490900"
type input "490900"
drag, startPoint x: 253, startPoint y: 370, endPoint x: 110, endPoint y: 366, distance: 143.5
click at [110, 366] on div "Description * Red Hat branded, paper" at bounding box center [212, 374] width 379 height 27
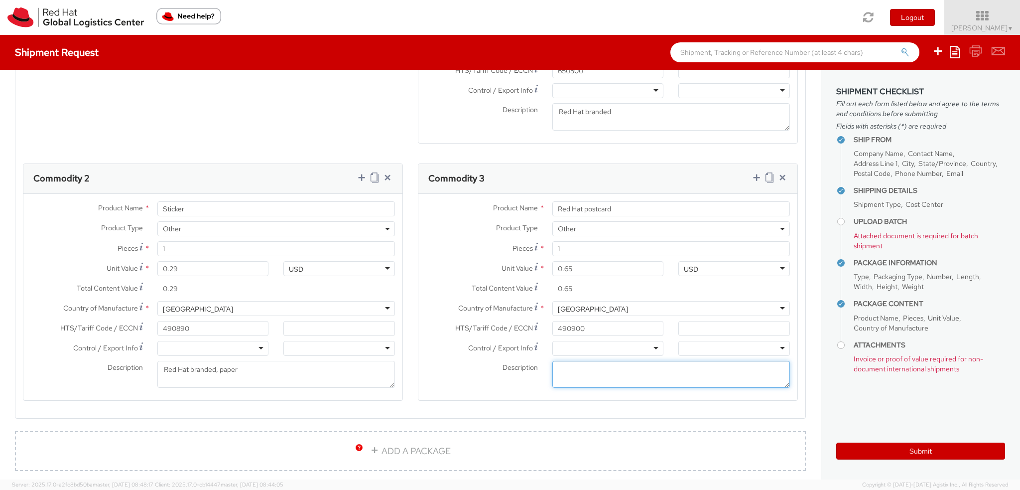
click at [604, 373] on textarea "Description *" at bounding box center [671, 374] width 238 height 27
paste textarea "Red Hat branded, paper"
type textarea "Red Hat branded, paper"
click at [435, 301] on label "Country of Manufacture *" at bounding box center [481, 307] width 126 height 13
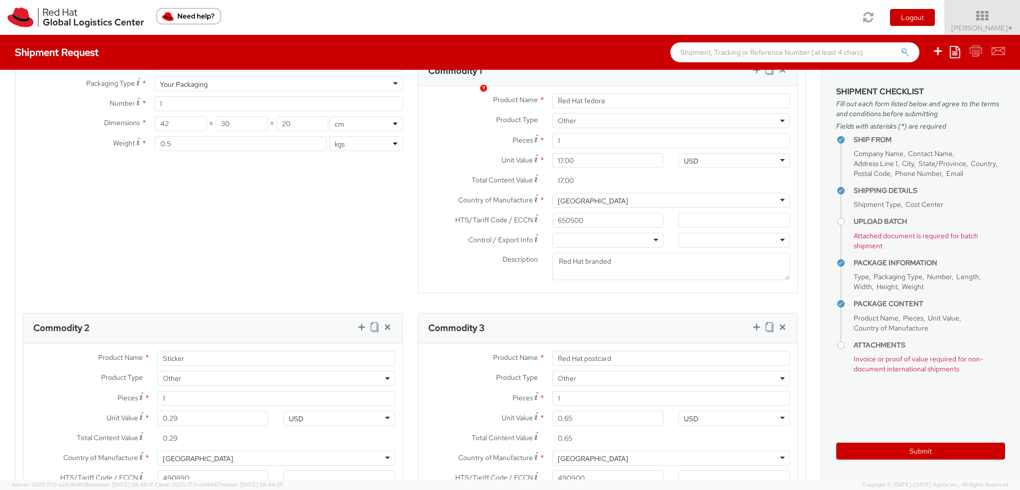
scroll to position [697, 0]
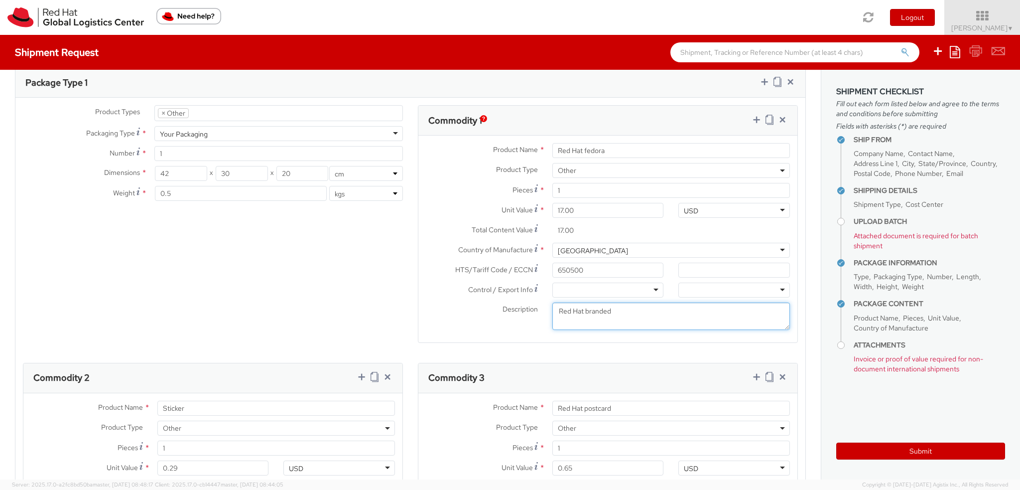
click at [631, 310] on textarea "Red Hat branded" at bounding box center [671, 315] width 238 height 27
click at [629, 313] on textarea "Red Hat branded" at bounding box center [671, 315] width 238 height 27
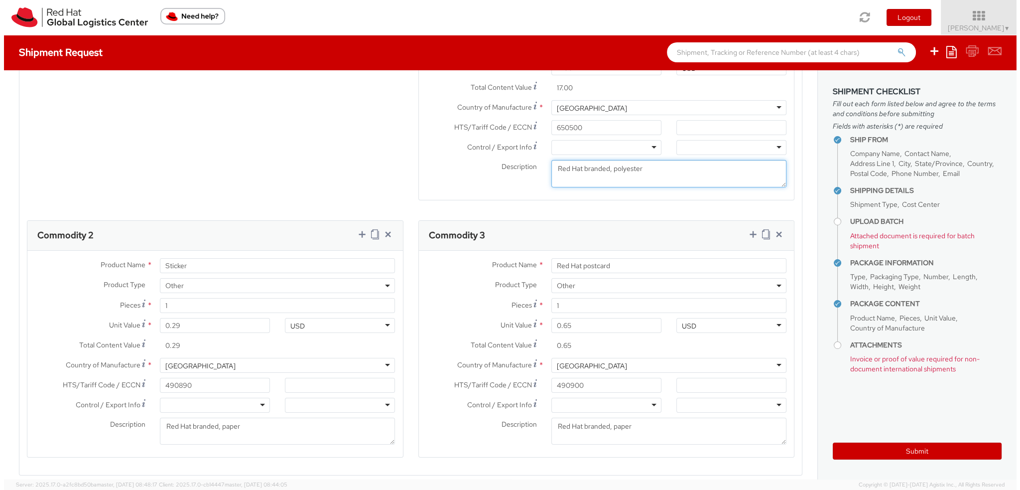
scroll to position [827, 0]
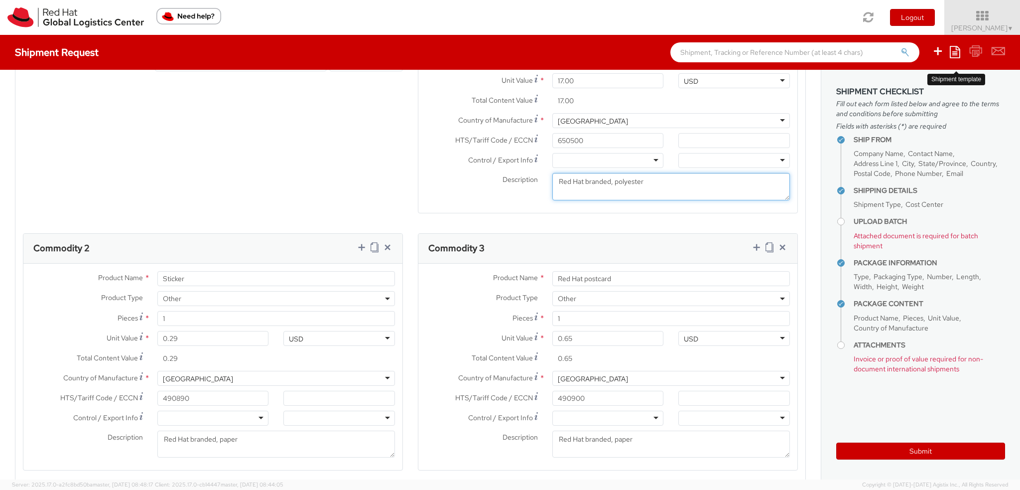
type textarea "Red Hat branded, polyester"
click at [956, 56] on icon at bounding box center [955, 52] width 10 height 12
click at [917, 68] on link "Save as template" at bounding box center [916, 70] width 87 height 13
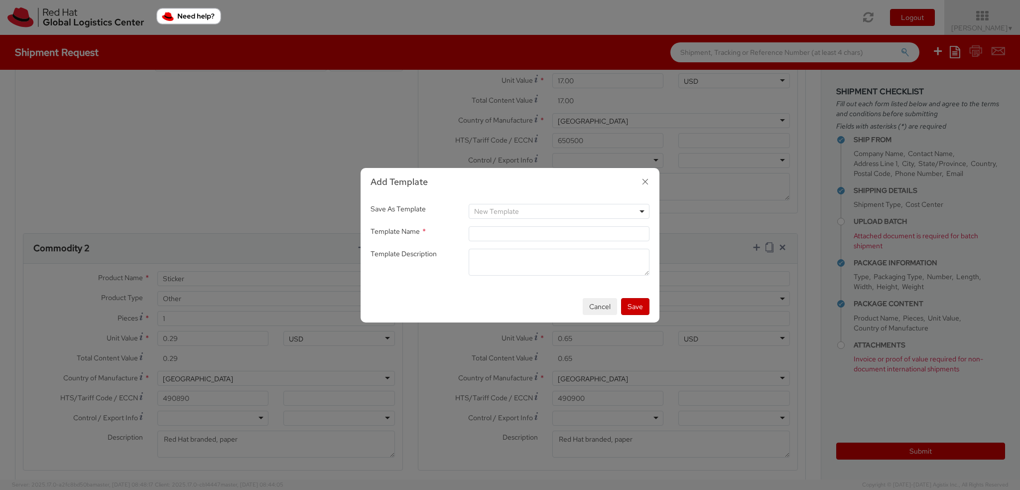
click at [497, 211] on span "New Template" at bounding box center [496, 211] width 45 height 9
click at [404, 292] on div "Cancel Save" at bounding box center [510, 306] width 299 height 32
click at [499, 233] on input "Template Name *" at bounding box center [559, 233] width 181 height 15
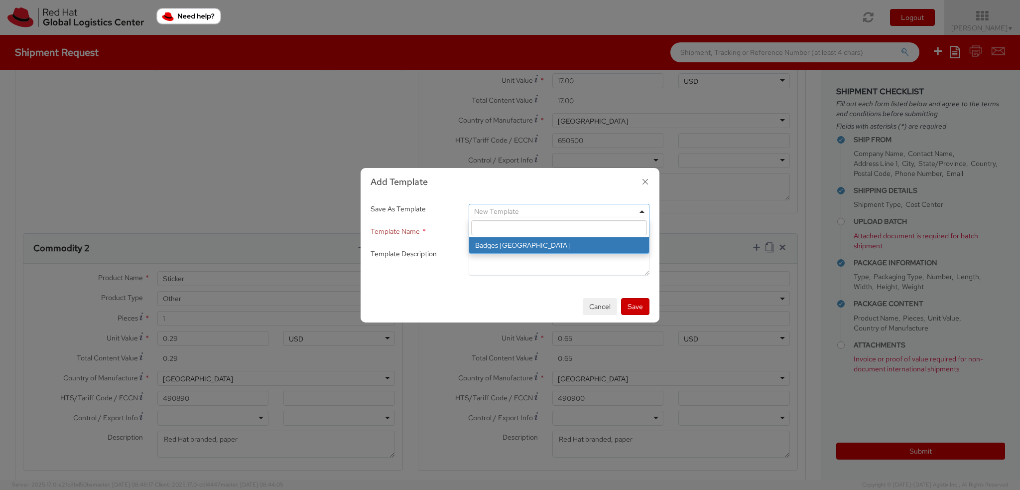
click at [512, 205] on span "New Template" at bounding box center [559, 211] width 181 height 15
click at [428, 221] on div "Save As Template * New Template Badges Brno" at bounding box center [510, 215] width 294 height 22
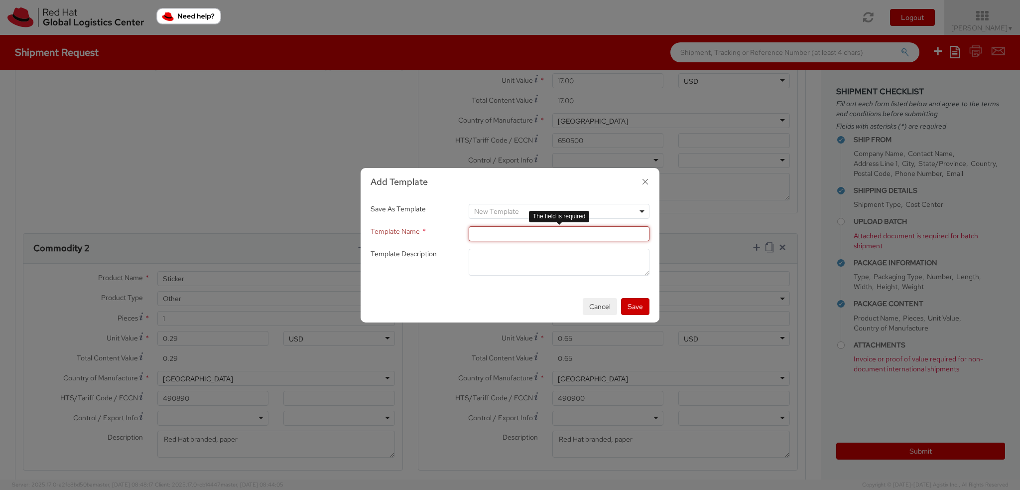
click at [500, 233] on input "Template Name *" at bounding box center [559, 233] width 181 height 15
type input "NHO Fedora"
click at [506, 259] on textarea "Template Description *" at bounding box center [559, 262] width 181 height 27
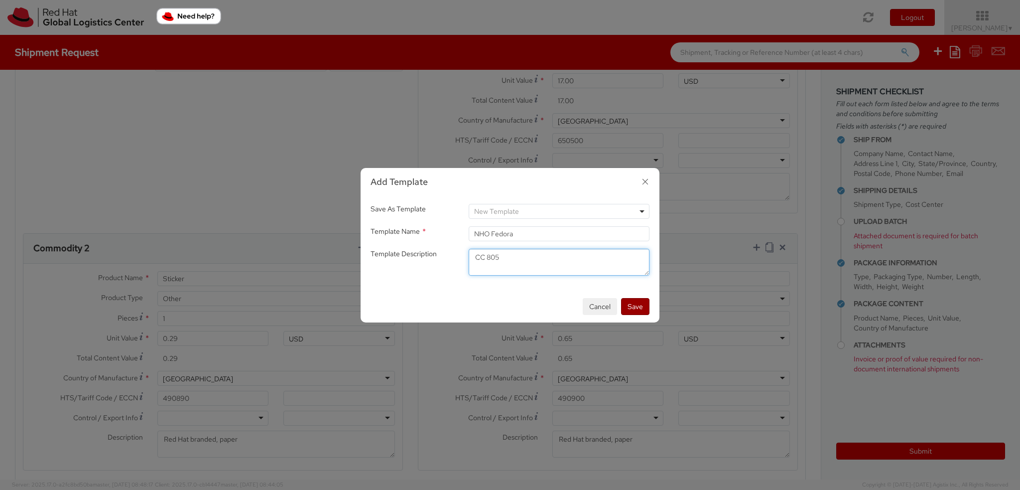
type textarea "CC 805"
click at [639, 309] on button "Save" at bounding box center [635, 306] width 28 height 17
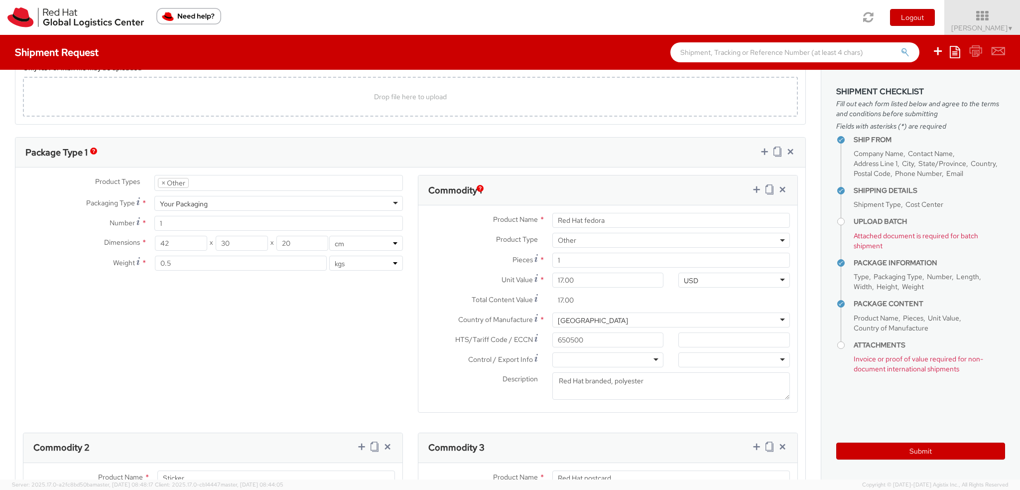
scroll to position [378, 0]
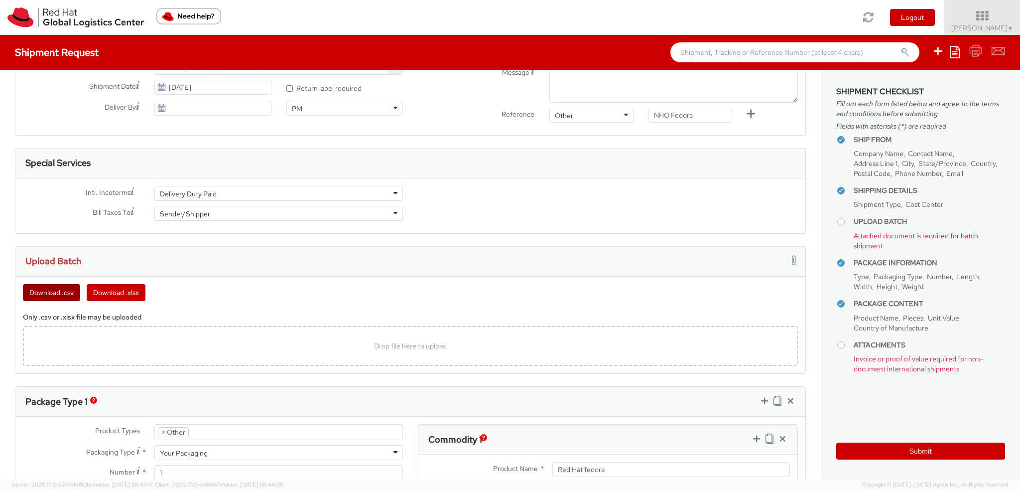
click at [58, 293] on button "Download .csv" at bounding box center [51, 292] width 57 height 17
click at [421, 348] on span "Drop file here to upload" at bounding box center [410, 345] width 73 height 9
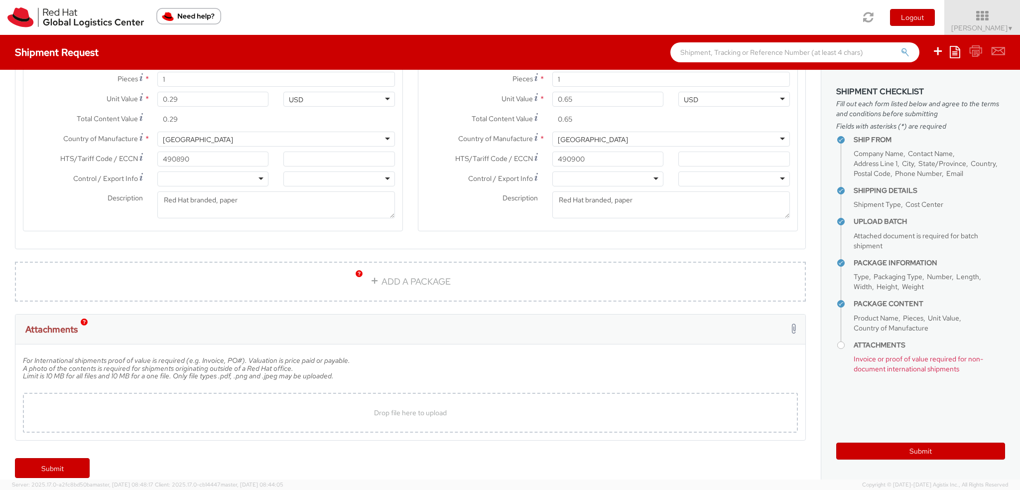
scroll to position [1156, 0]
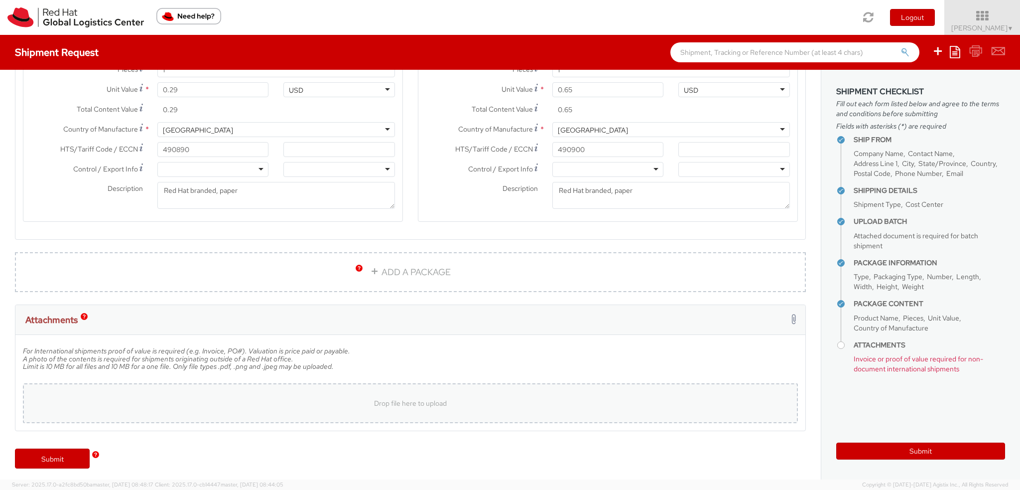
click at [366, 404] on div "Drop file here to upload" at bounding box center [410, 403] width 759 height 24
type input "C:\fakepath\New Hire kit.pdf"
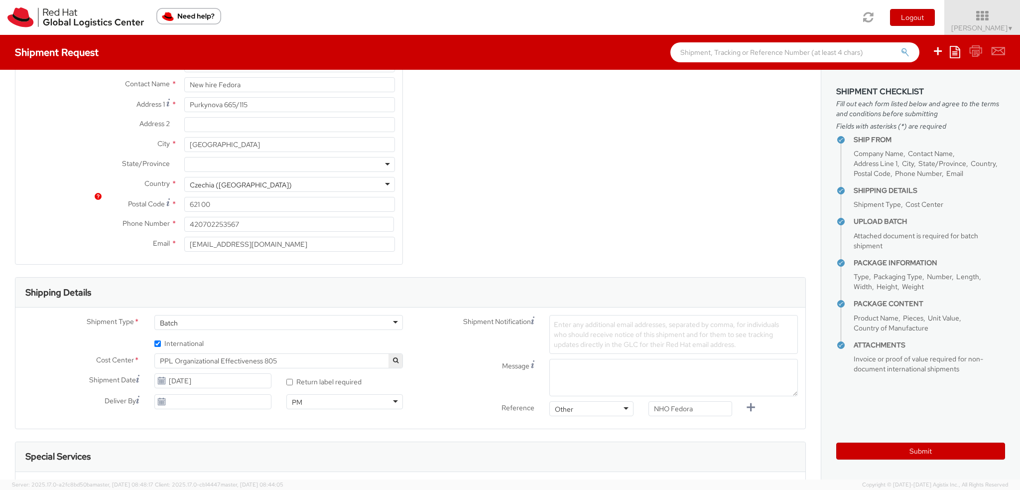
scroll to position [0, 0]
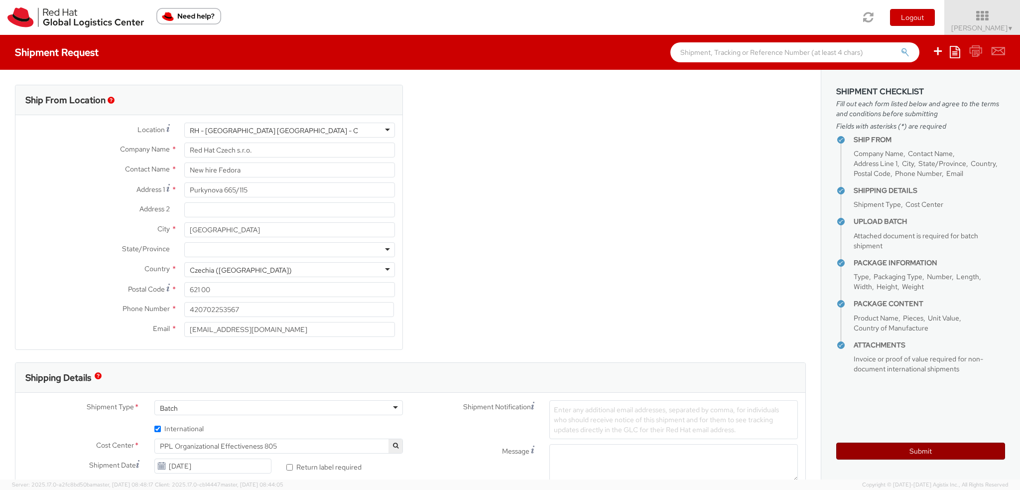
click at [959, 451] on button "Submit" at bounding box center [920, 450] width 169 height 17
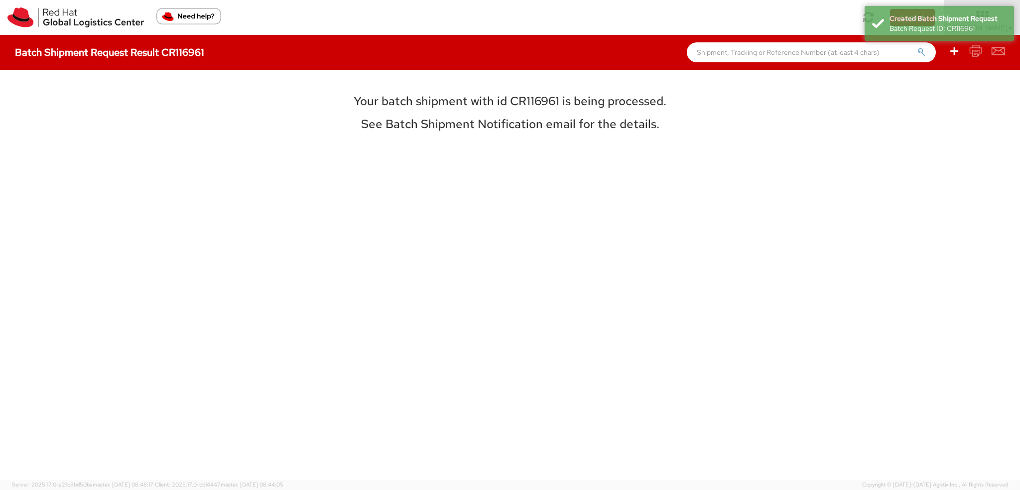
click at [532, 102] on h3 "Your batch shipment with id CR116961 is being processed." at bounding box center [509, 101] width 445 height 13
copy h3 "CR116961"
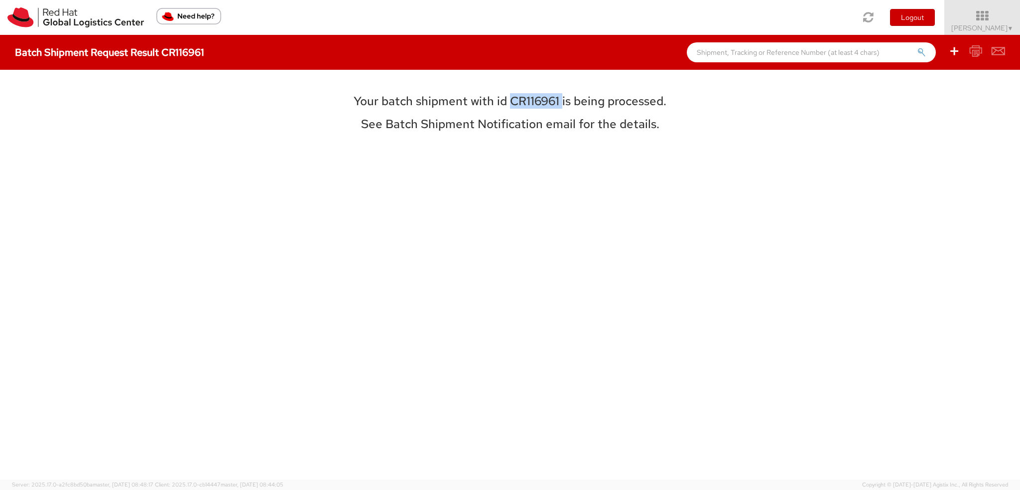
click at [419, 162] on div "Your batch shipment with id CR116961 is being processed. See Batch Shipment Not…" at bounding box center [509, 274] width 445 height 379
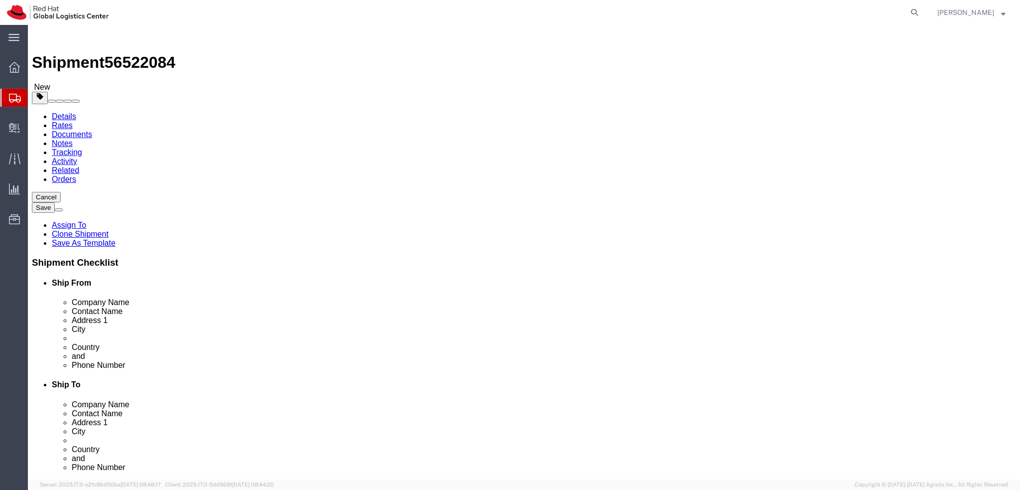
select select "38037"
select select
drag, startPoint x: 155, startPoint y: 89, endPoint x: 127, endPoint y: 64, distance: 37.4
click icon
